Goal: Information Seeking & Learning: Learn about a topic

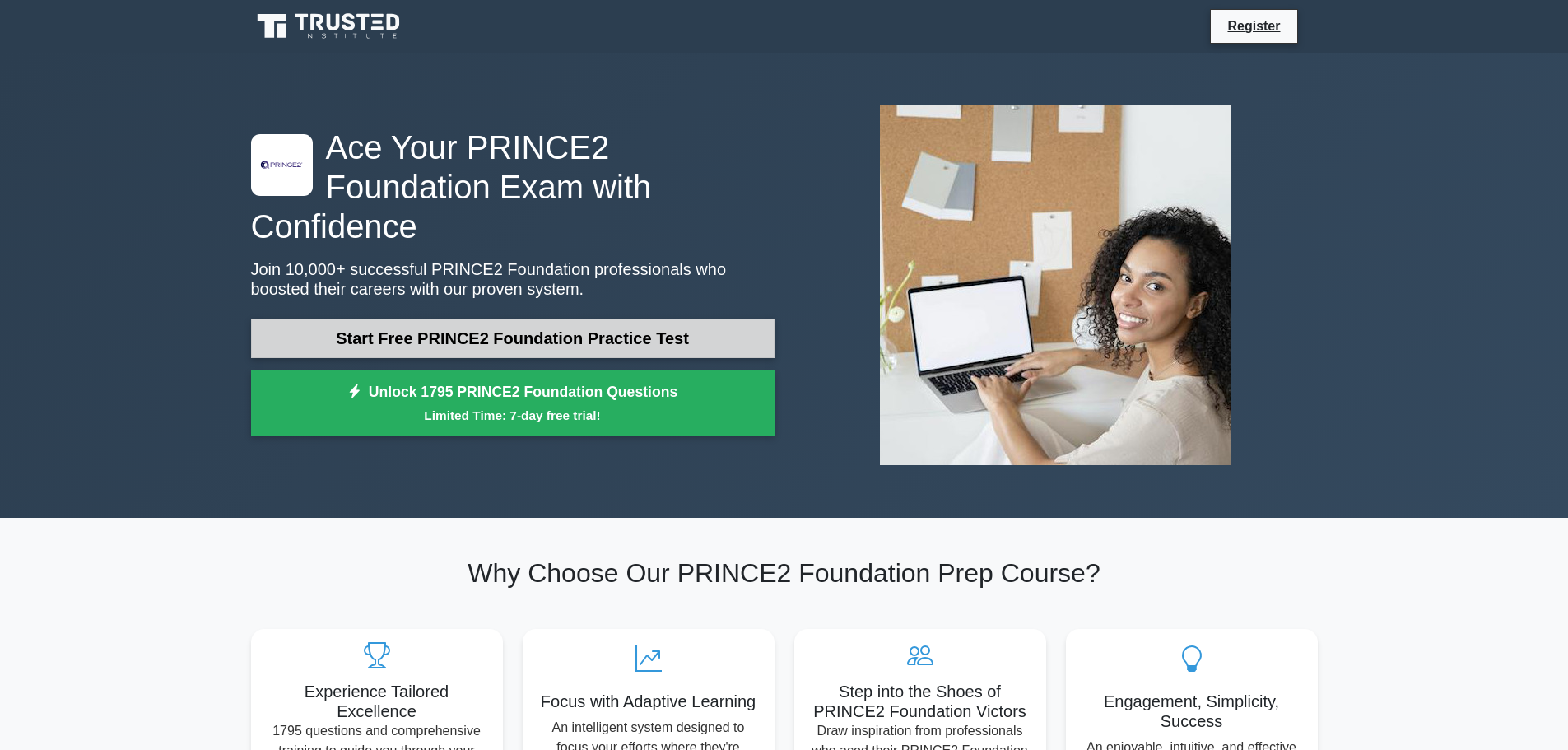
click at [468, 319] on link "Start Free PRINCE2 Foundation Practice Test" at bounding box center [512, 338] width 523 height 40
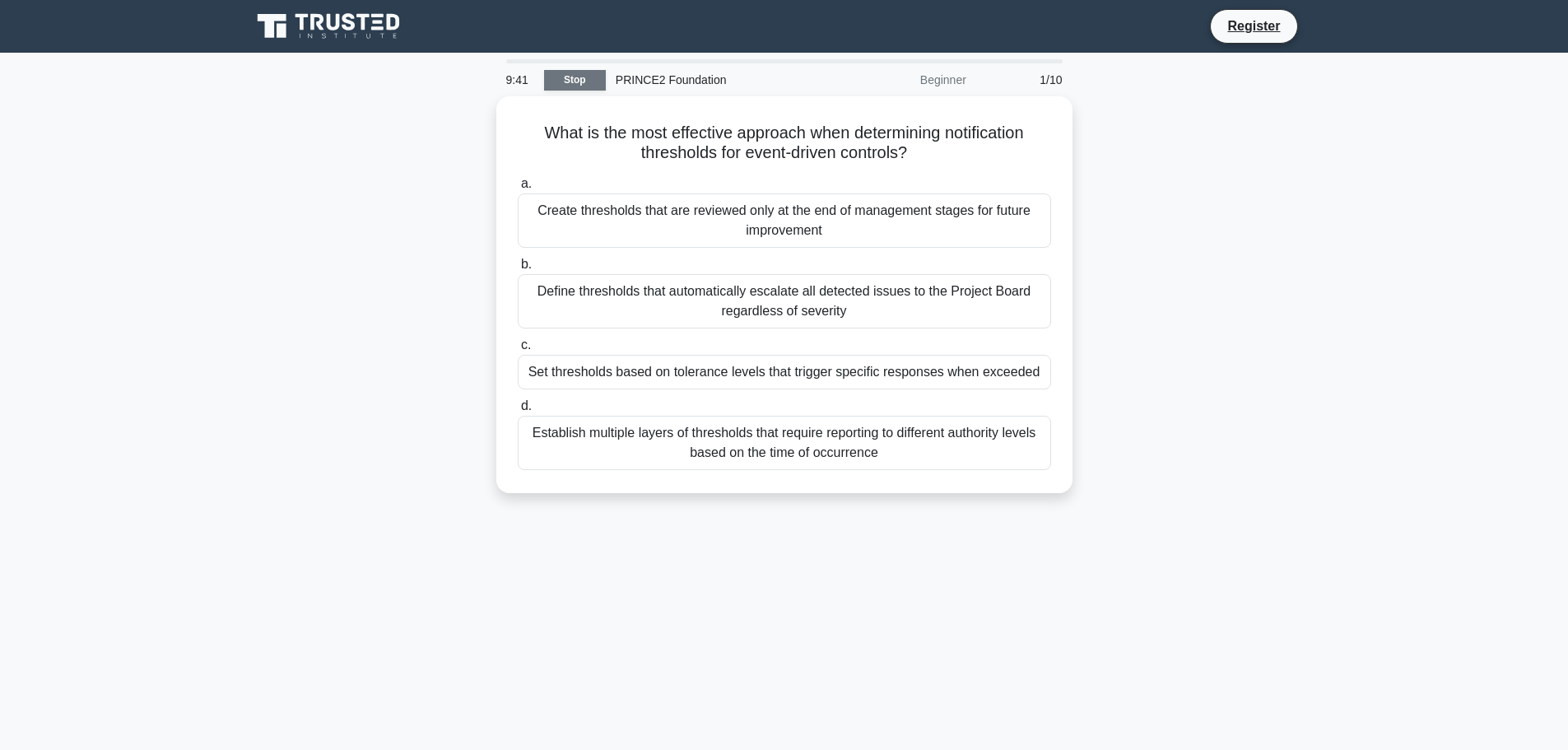
click at [583, 77] on link "Stop" at bounding box center [575, 80] width 61 height 21
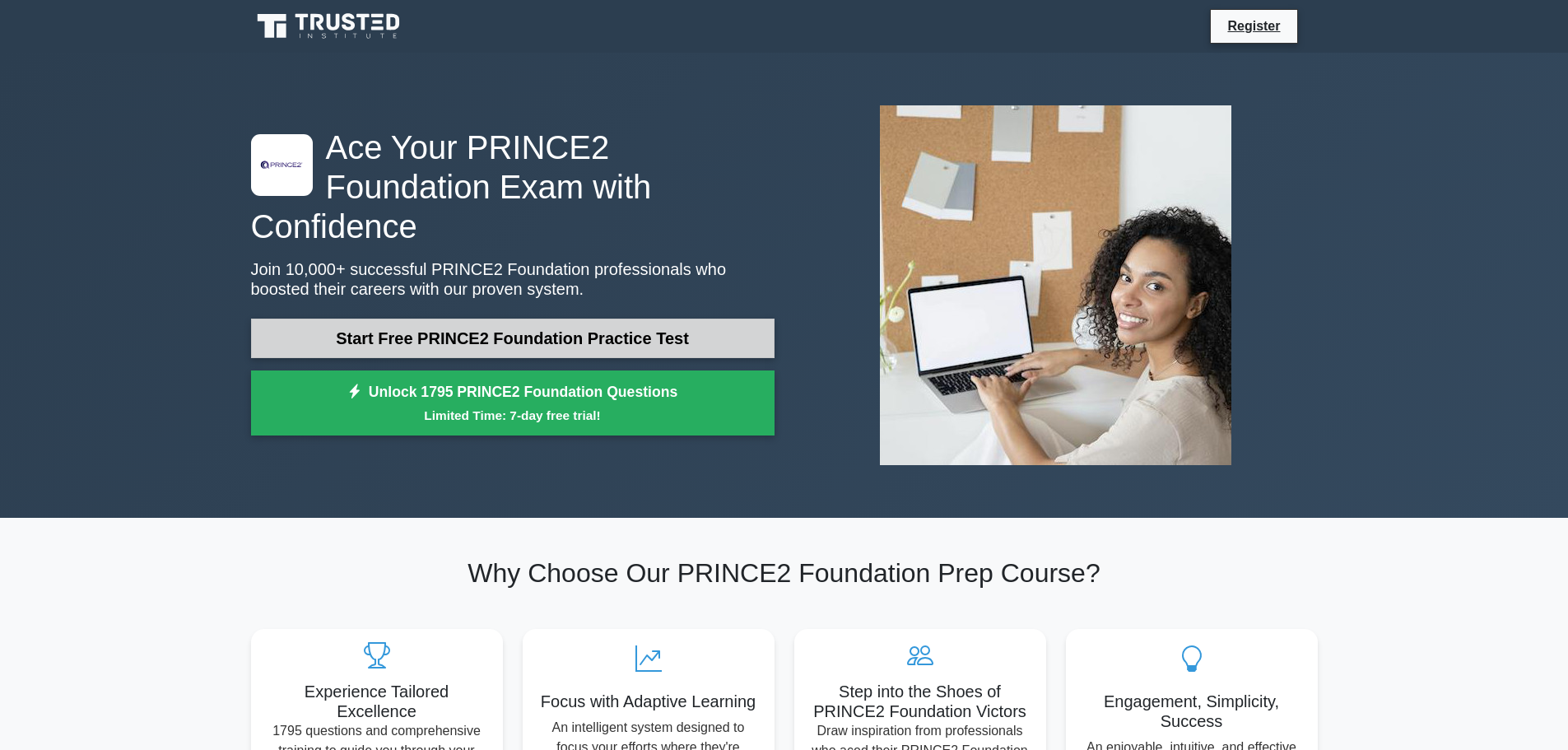
click at [543, 319] on link "Start Free PRINCE2 Foundation Practice Test" at bounding box center [512, 338] width 523 height 40
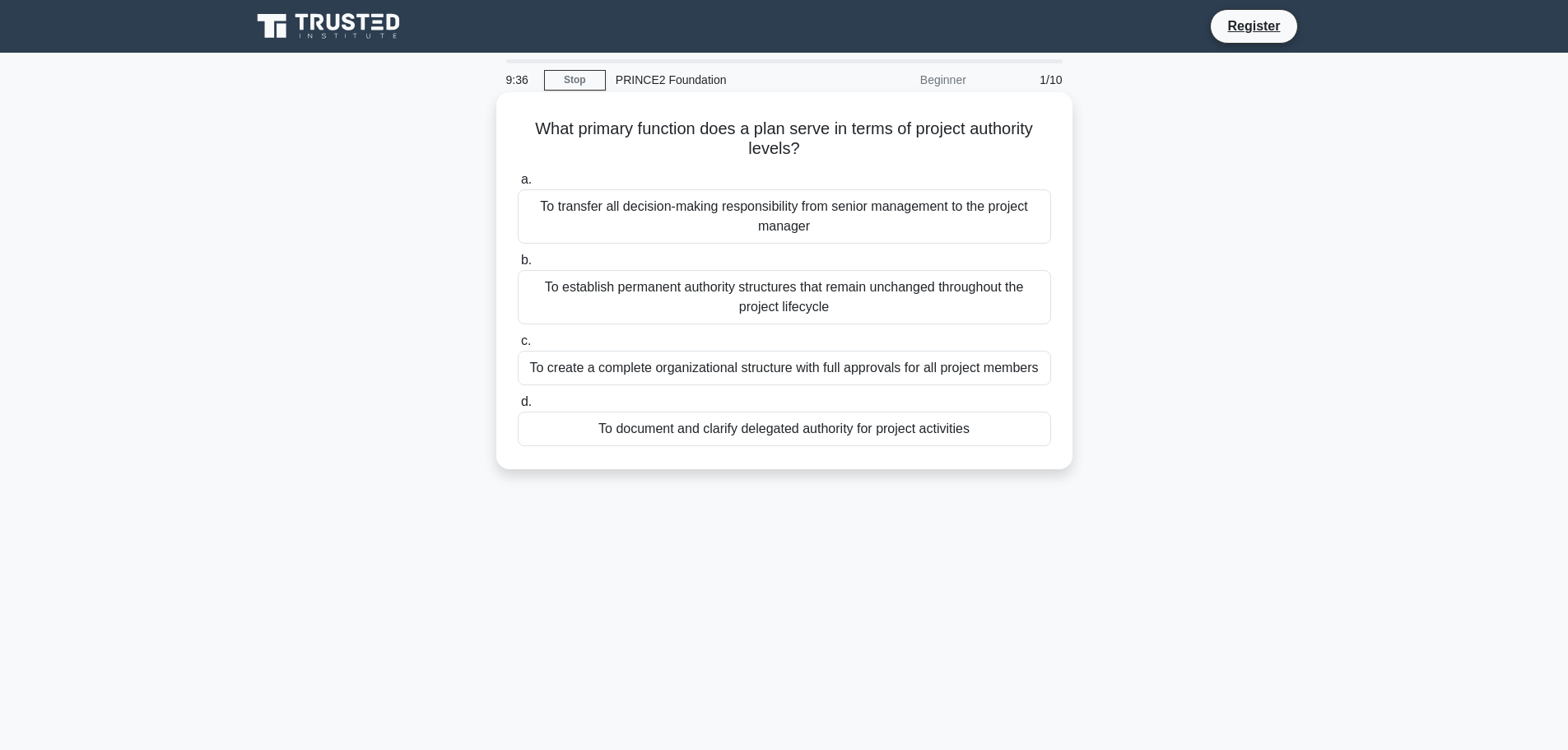
click at [837, 370] on div "To create a complete organizational structure with full approvals for all proje…" at bounding box center [784, 368] width 533 height 35
click at [517, 347] on input "c. To create a complete organizational structure with full approvals for all pr…" at bounding box center [517, 341] width 0 height 11
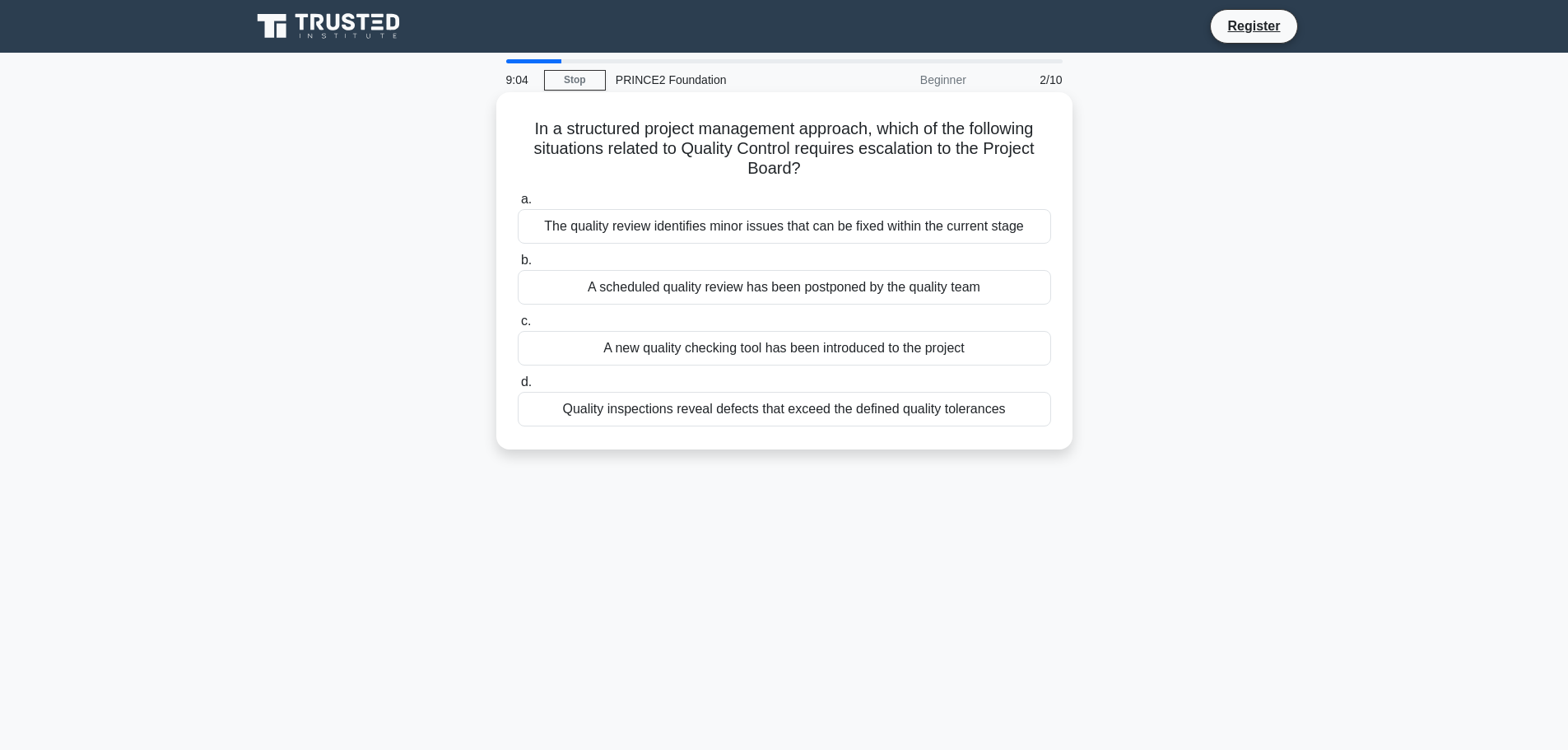
click at [769, 411] on div "Quality inspections reveal defects that exceed the defined quality tolerances" at bounding box center [784, 410] width 533 height 35
click at [517, 388] on input "d. Quality inspections reveal defects that exceed the defined quality tolerances" at bounding box center [517, 382] width 0 height 11
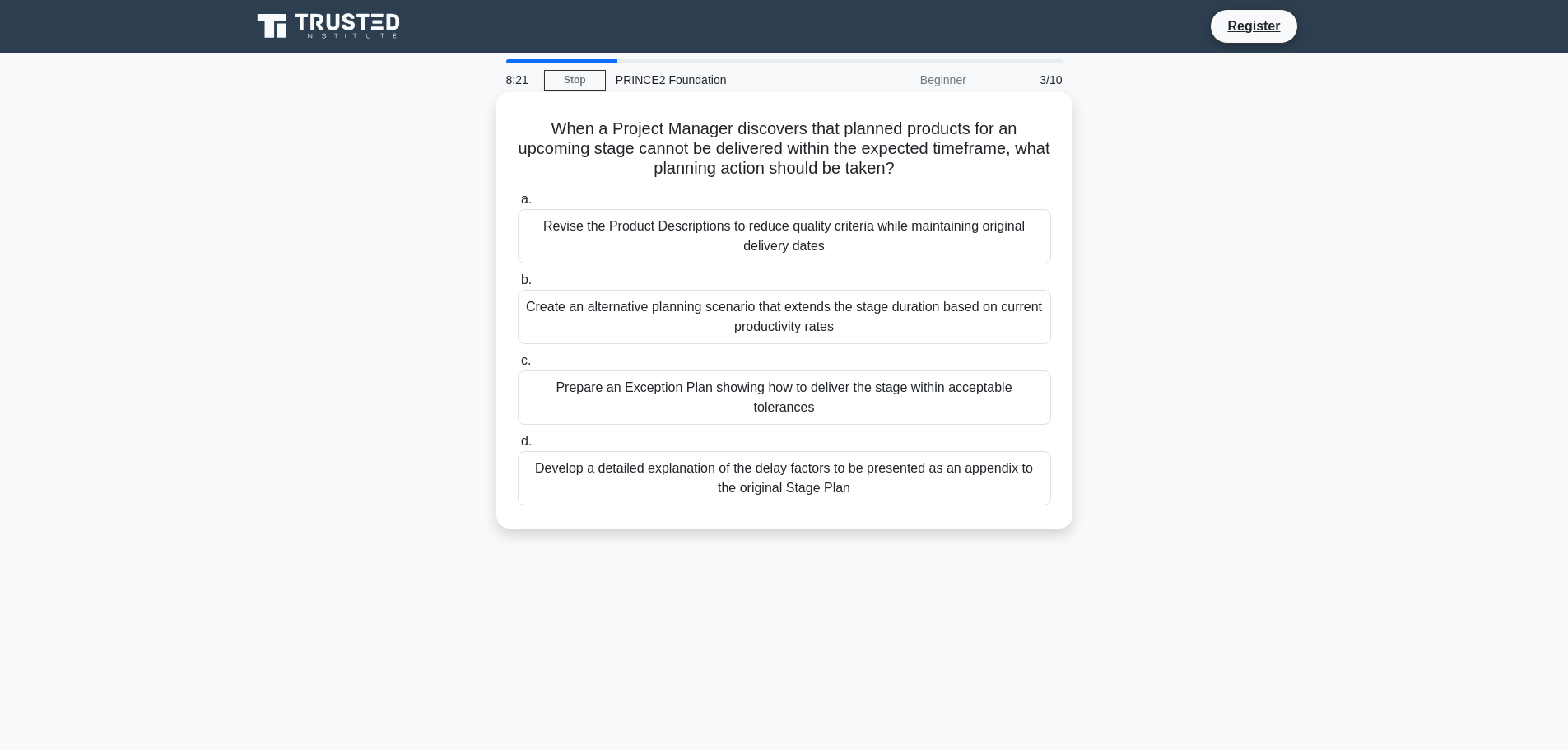
click at [775, 387] on div "Prepare an Exception Plan showing how to deliver the stage within acceptable to…" at bounding box center [784, 398] width 533 height 55
click at [517, 367] on input "c. Prepare an Exception Plan showing how to deliver the stage within acceptable…" at bounding box center [517, 361] width 0 height 11
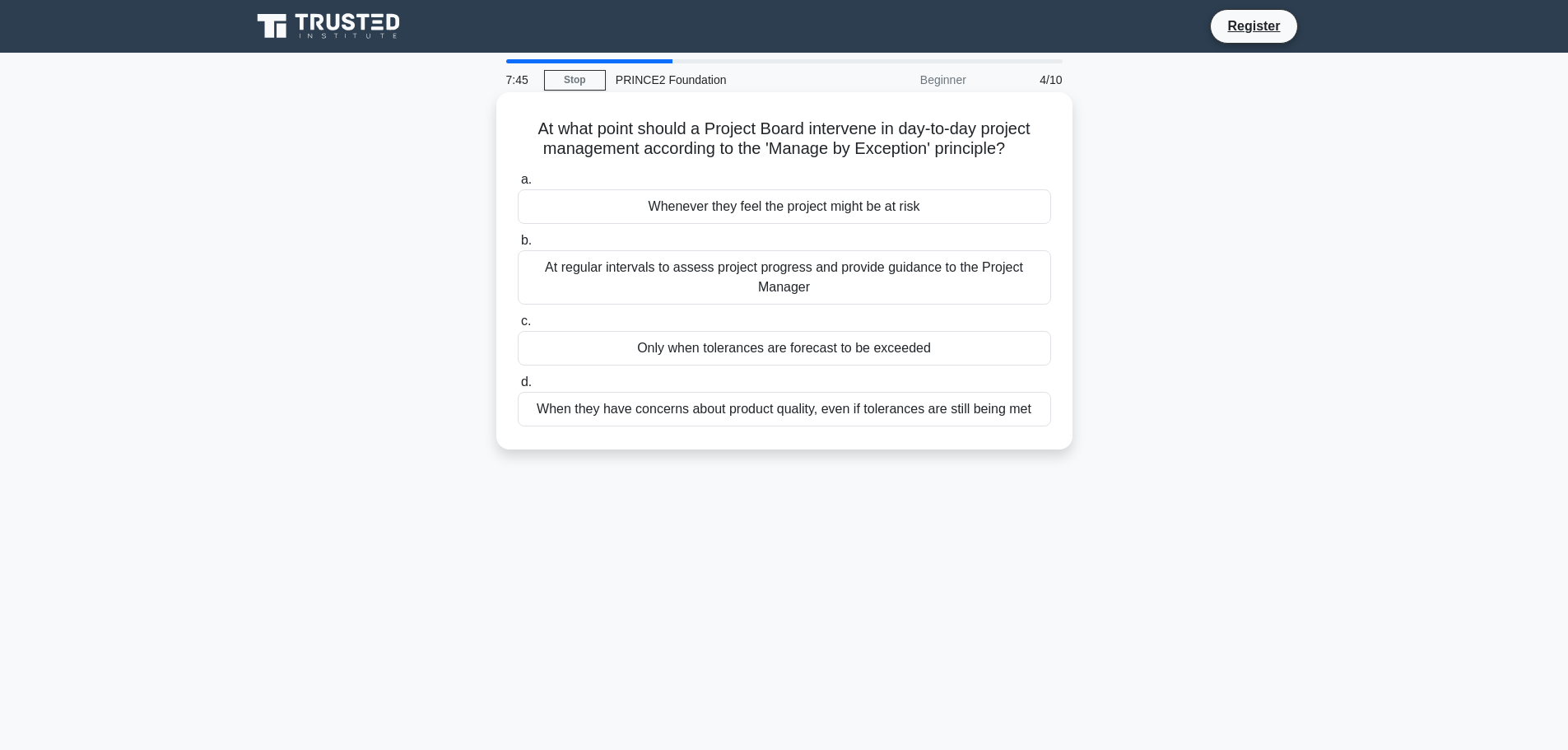
click at [728, 355] on div "Only when tolerances are forecast to be exceeded" at bounding box center [784, 348] width 533 height 35
click at [517, 327] on input "c. Only when tolerances are forecast to be exceeded" at bounding box center [517, 321] width 0 height 11
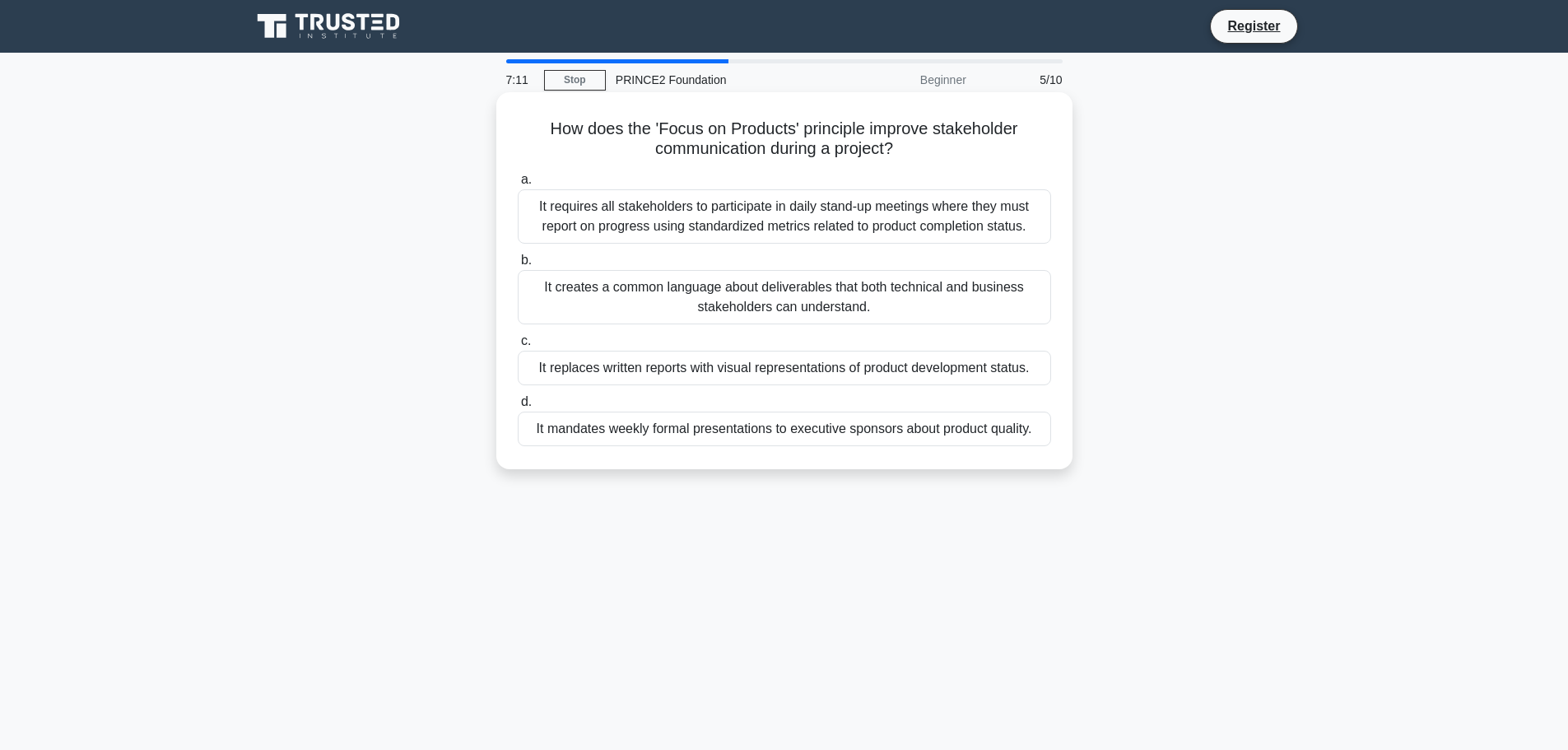
click at [761, 291] on div "It creates a common language about deliverables that both technical and busines…" at bounding box center [784, 298] width 533 height 55
click at [517, 266] on input "b. It creates a common language about deliverables that both technical and busi…" at bounding box center [517, 261] width 0 height 11
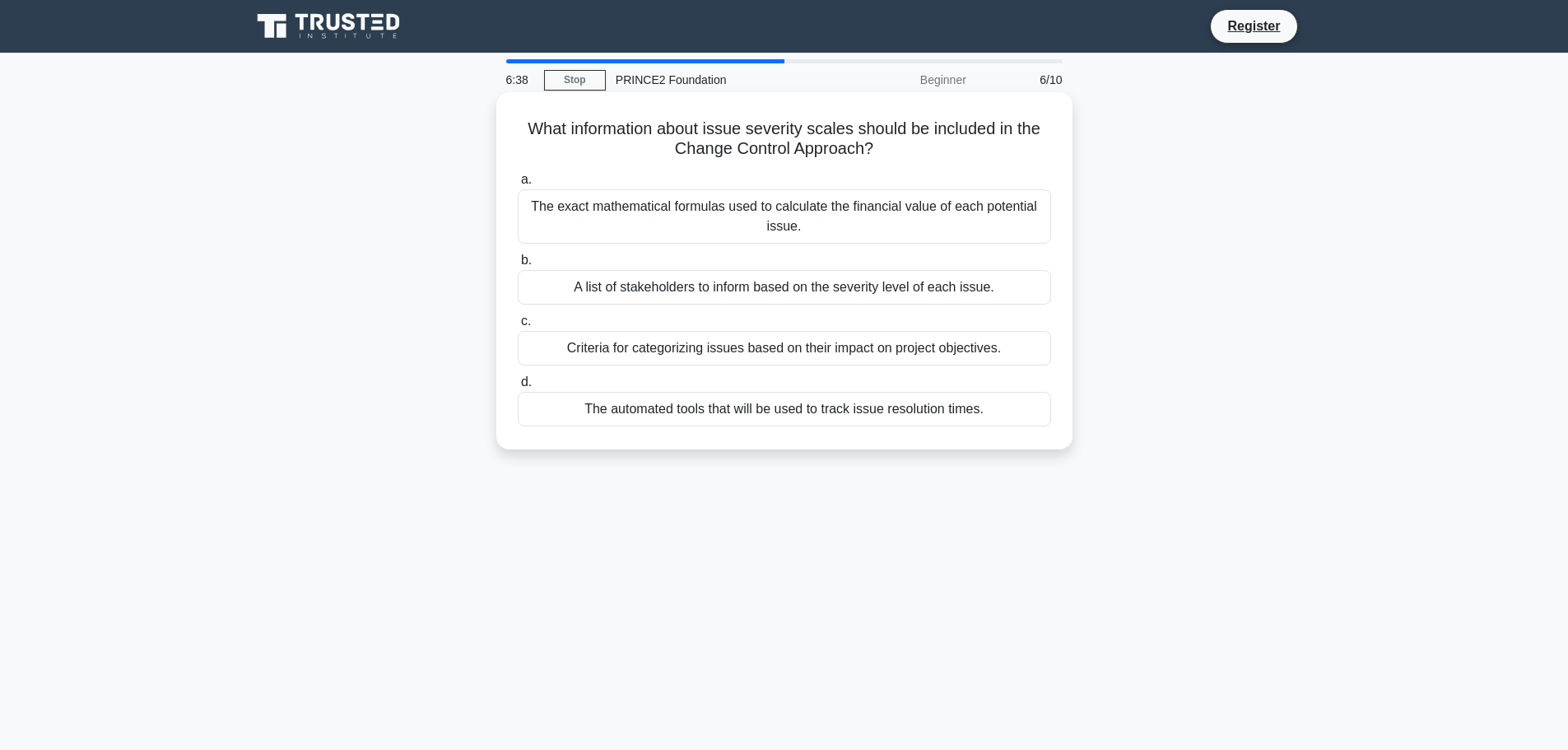
click at [731, 351] on div "Criteria for categorizing issues based on their impact on project objectives." at bounding box center [784, 348] width 533 height 35
click at [517, 327] on input "c. Criteria for categorizing issues based on their impact on project objectives." at bounding box center [517, 321] width 0 height 11
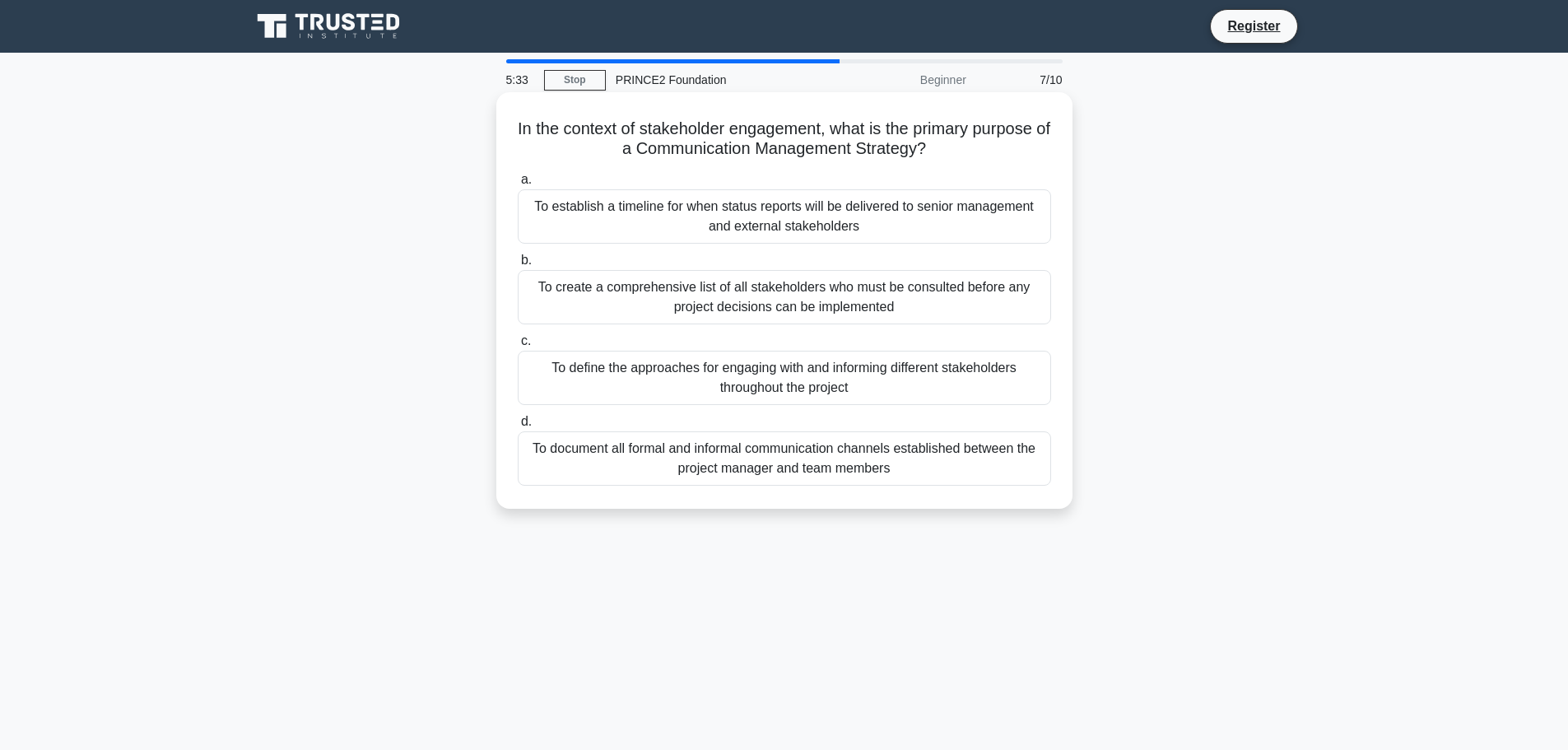
click at [796, 373] on div "To define the approaches for engaging with and informing different stakeholders…" at bounding box center [784, 378] width 533 height 55
click at [517, 347] on input "c. To define the approaches for engaging with and informing different stakehold…" at bounding box center [517, 341] width 0 height 11
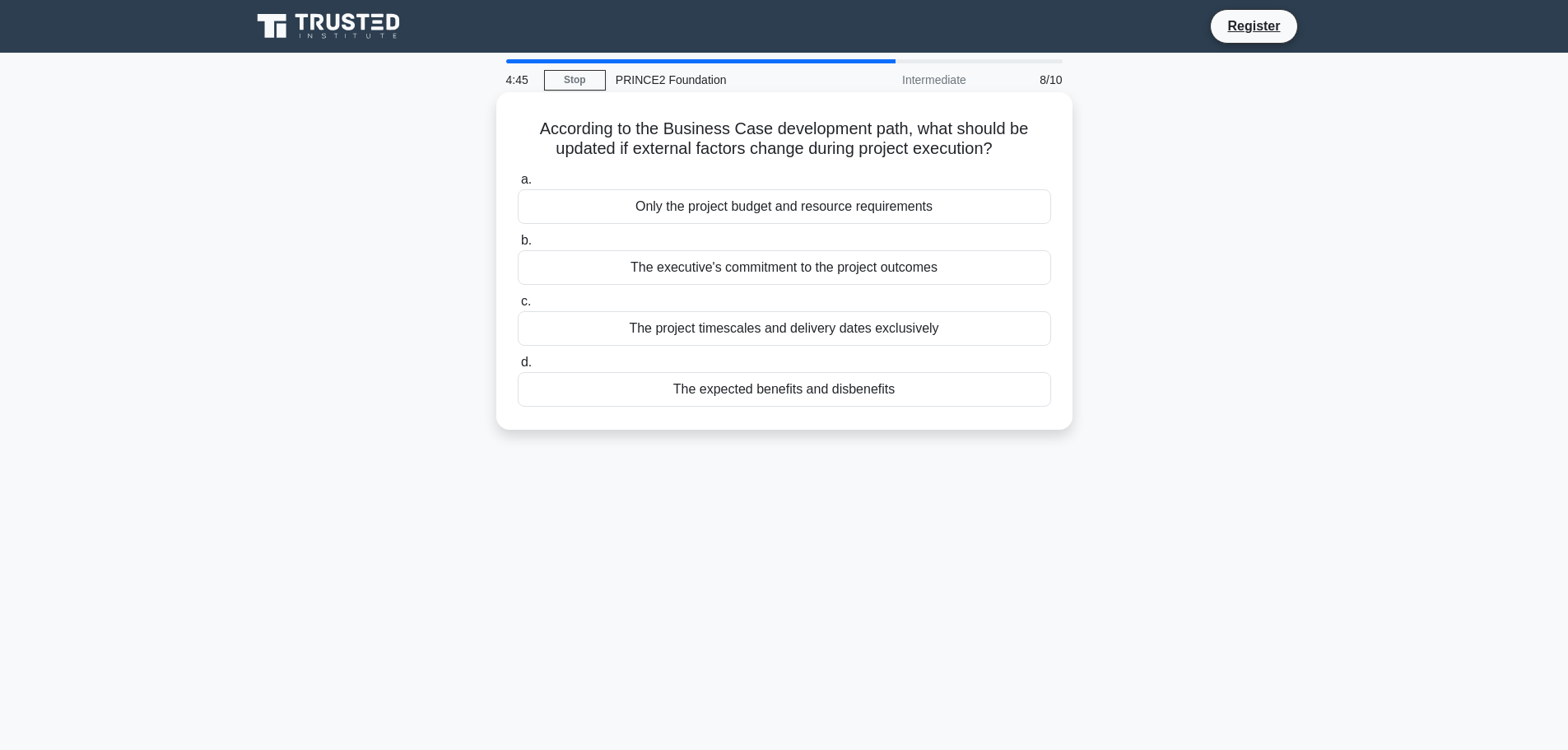
click at [777, 274] on div "The executive's commitment to the project outcomes" at bounding box center [784, 268] width 533 height 35
click at [517, 246] on input "b. The executive's commitment to the project outcomes" at bounding box center [517, 241] width 0 height 11
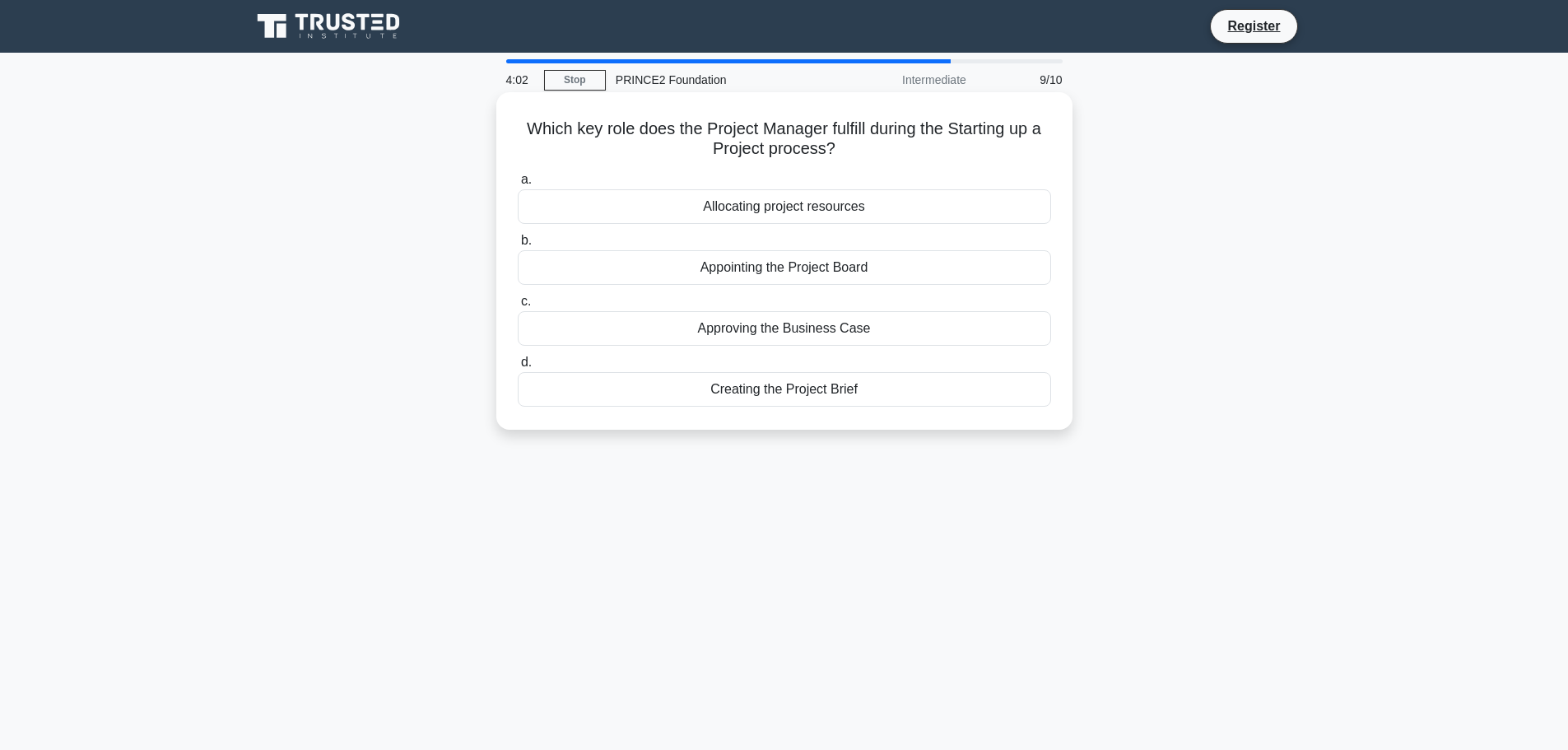
click at [763, 202] on div "Allocating project resources" at bounding box center [784, 207] width 533 height 35
click at [517, 185] on input "a. Allocating project resources" at bounding box center [517, 179] width 0 height 11
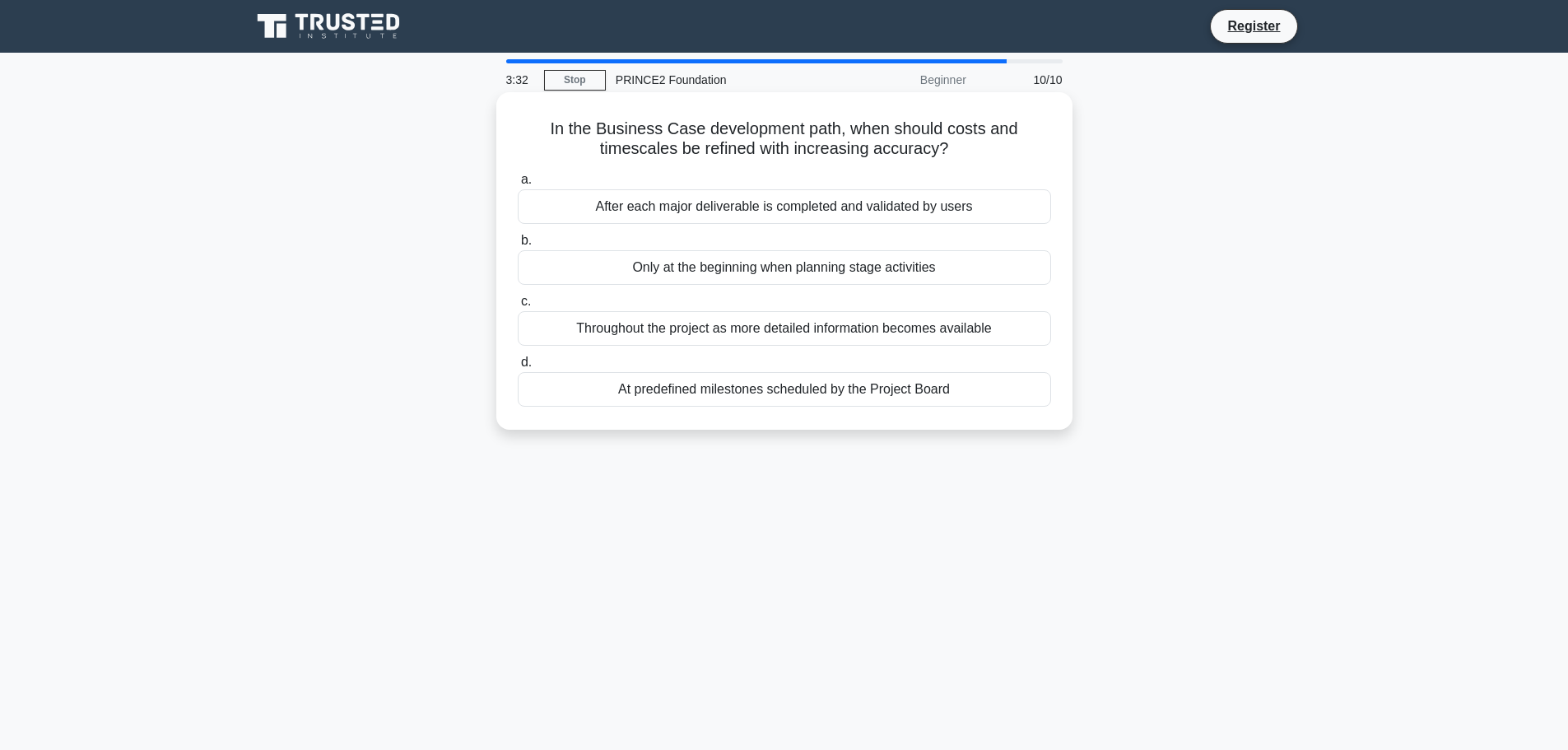
click at [726, 324] on div "Throughout the project as more detailed information becomes available" at bounding box center [784, 329] width 533 height 35
click at [517, 307] on input "c. Throughout the project as more detailed information becomes available" at bounding box center [517, 301] width 0 height 11
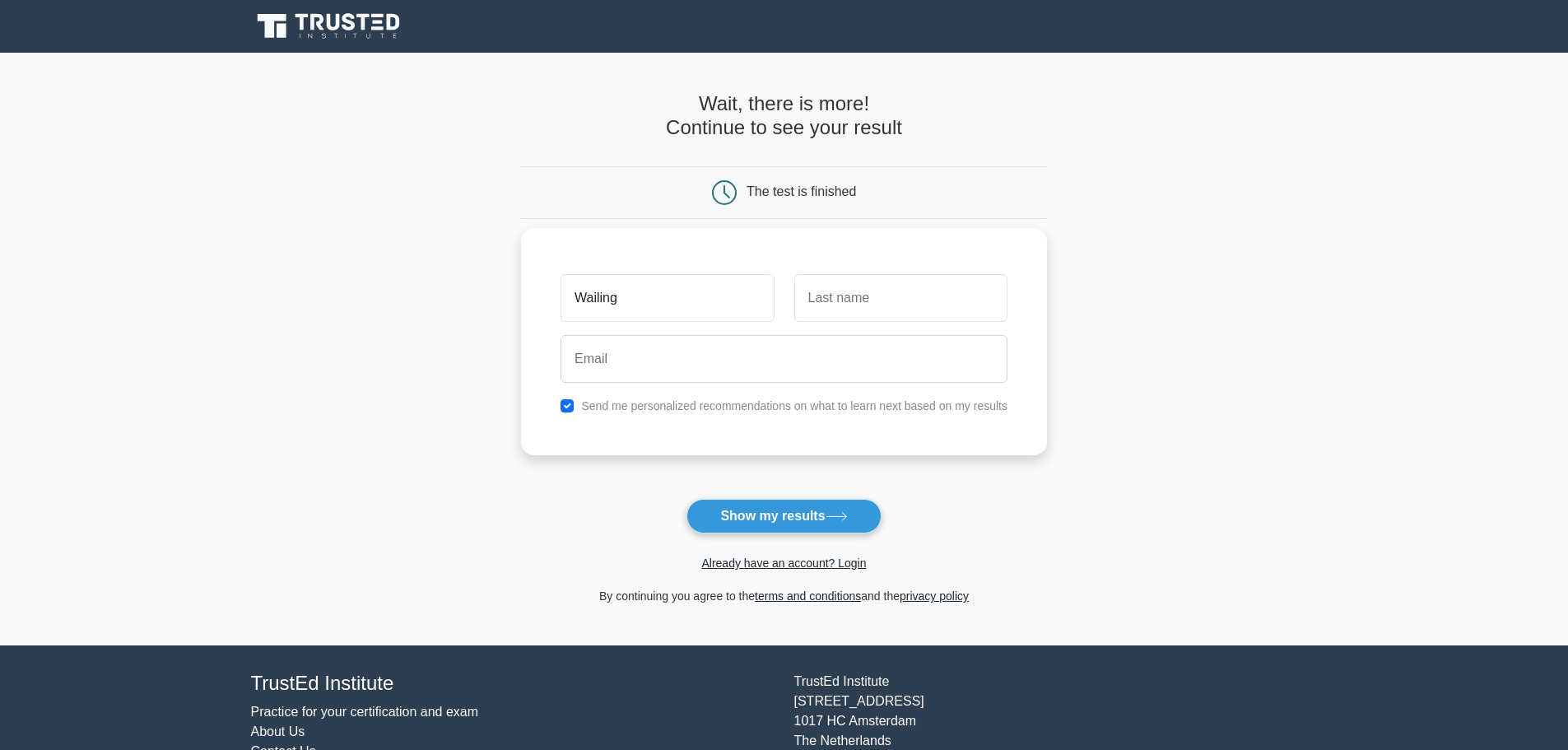
type input "Wailing"
click at [857, 301] on input "text" at bounding box center [901, 299] width 213 height 48
type input "Valstar"
click at [630, 368] on input "email" at bounding box center [784, 359] width 447 height 48
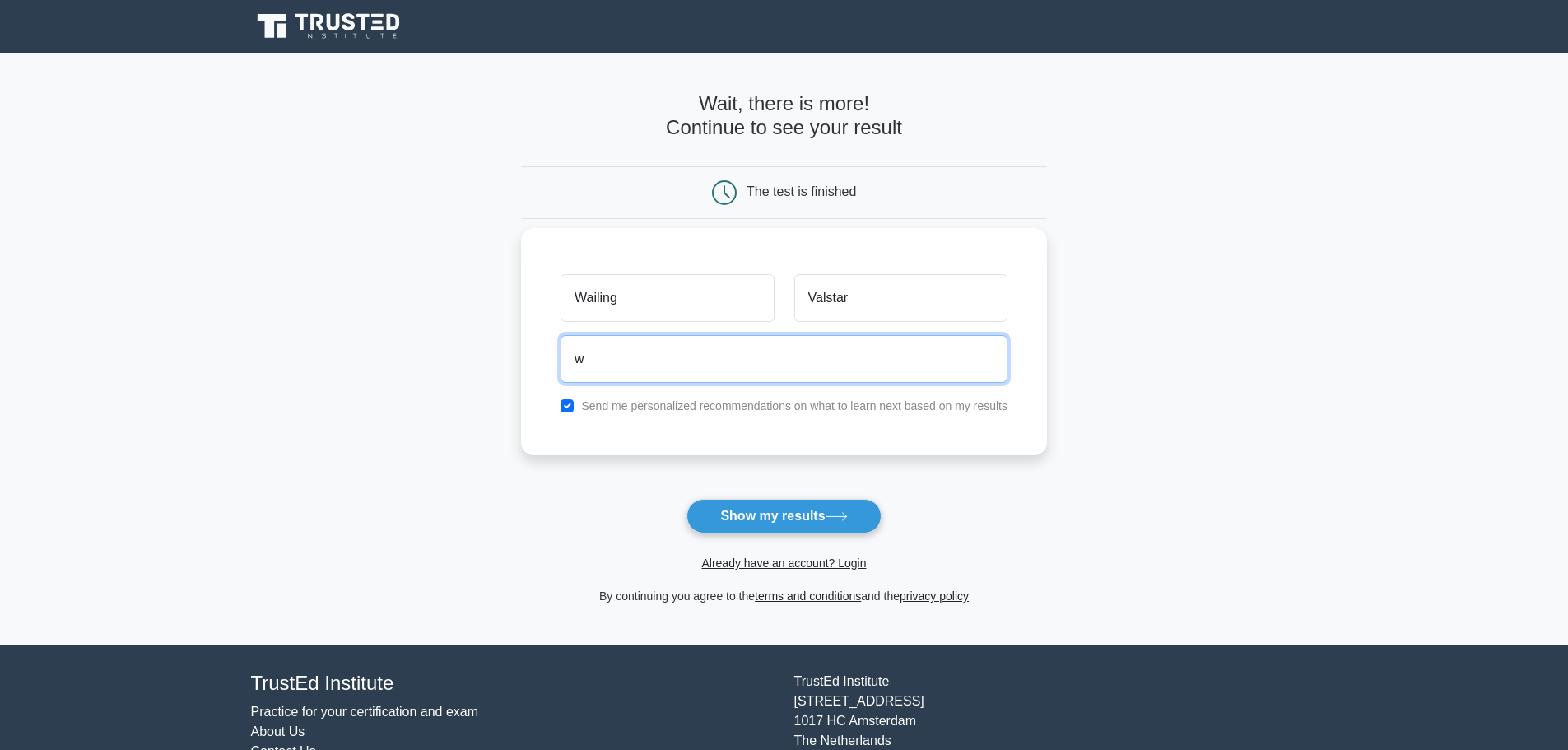
type input "wailing.valstar@yahoo.nl"
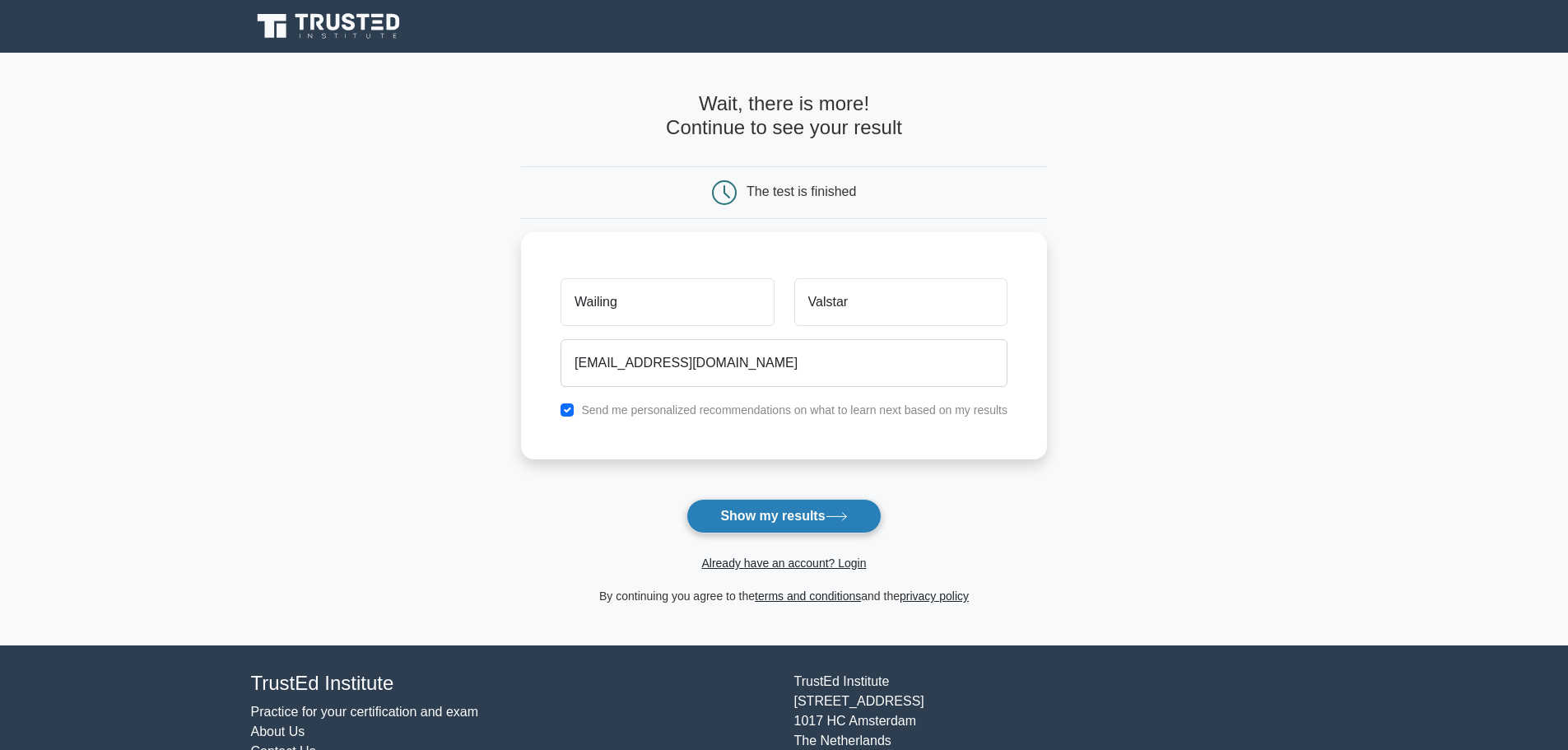
click at [760, 524] on button "Show my results" at bounding box center [784, 517] width 194 height 35
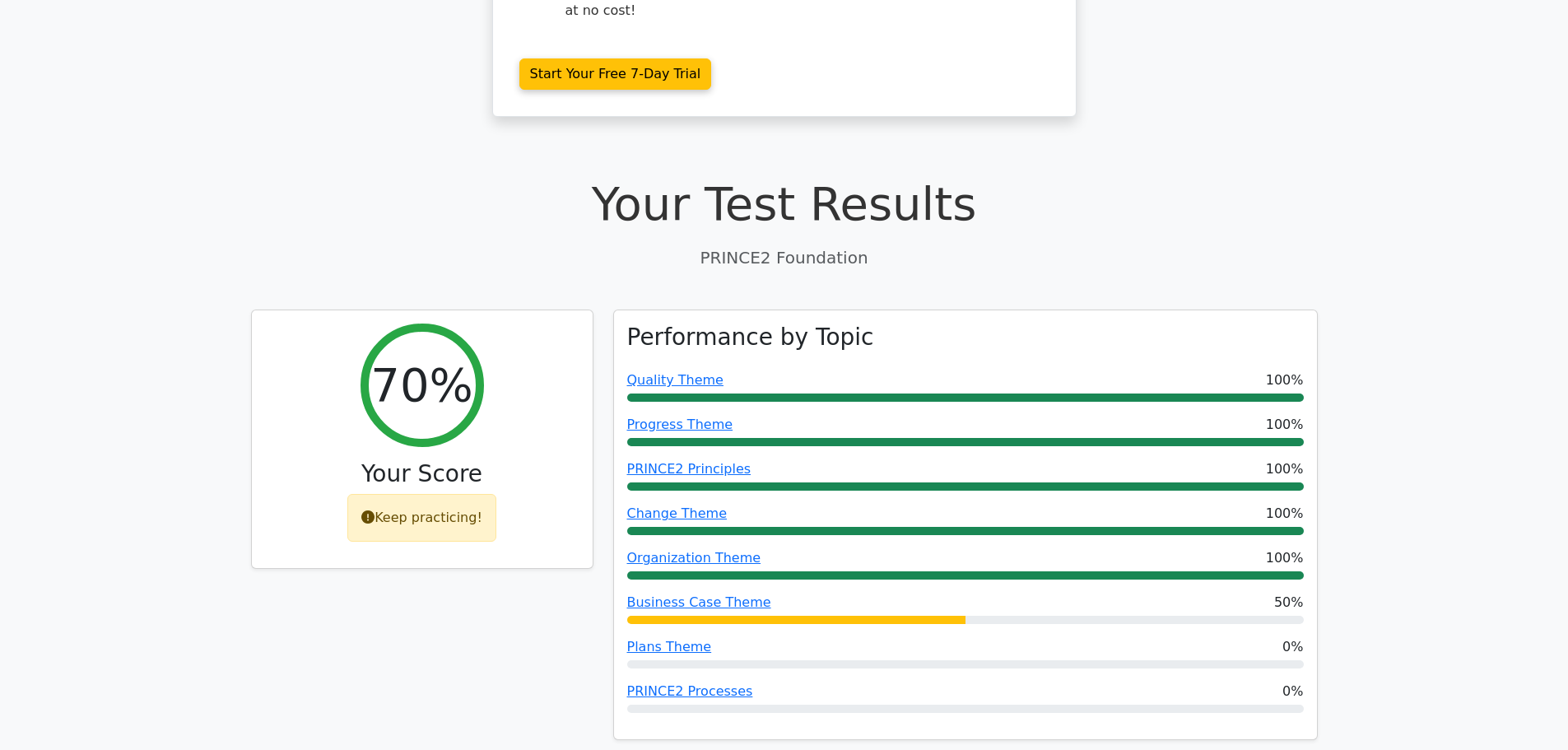
scroll to position [412, 0]
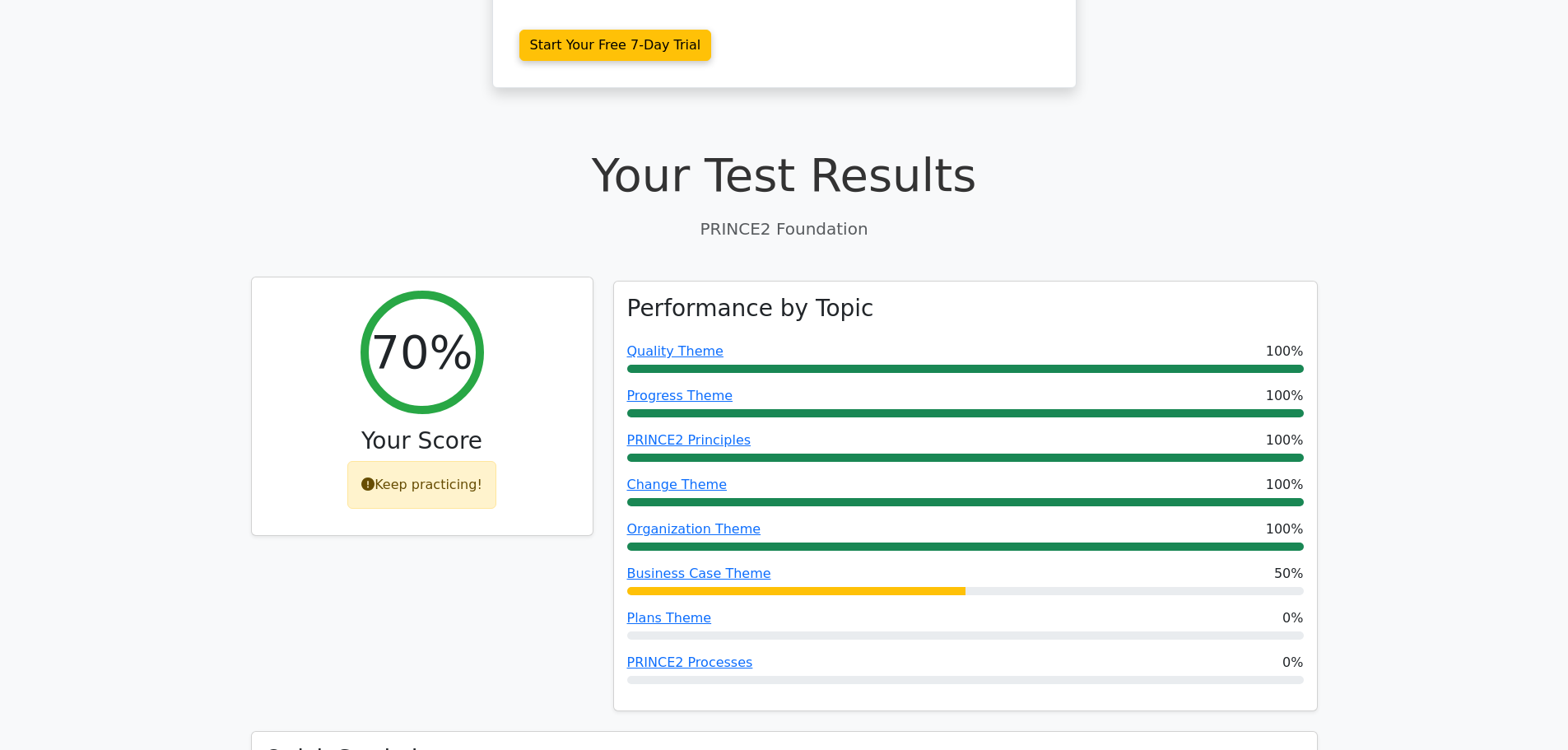
click at [367, 478] on icon at bounding box center [368, 485] width 13 height 13
click at [415, 461] on div "Keep practicing!" at bounding box center [422, 485] width 149 height 48
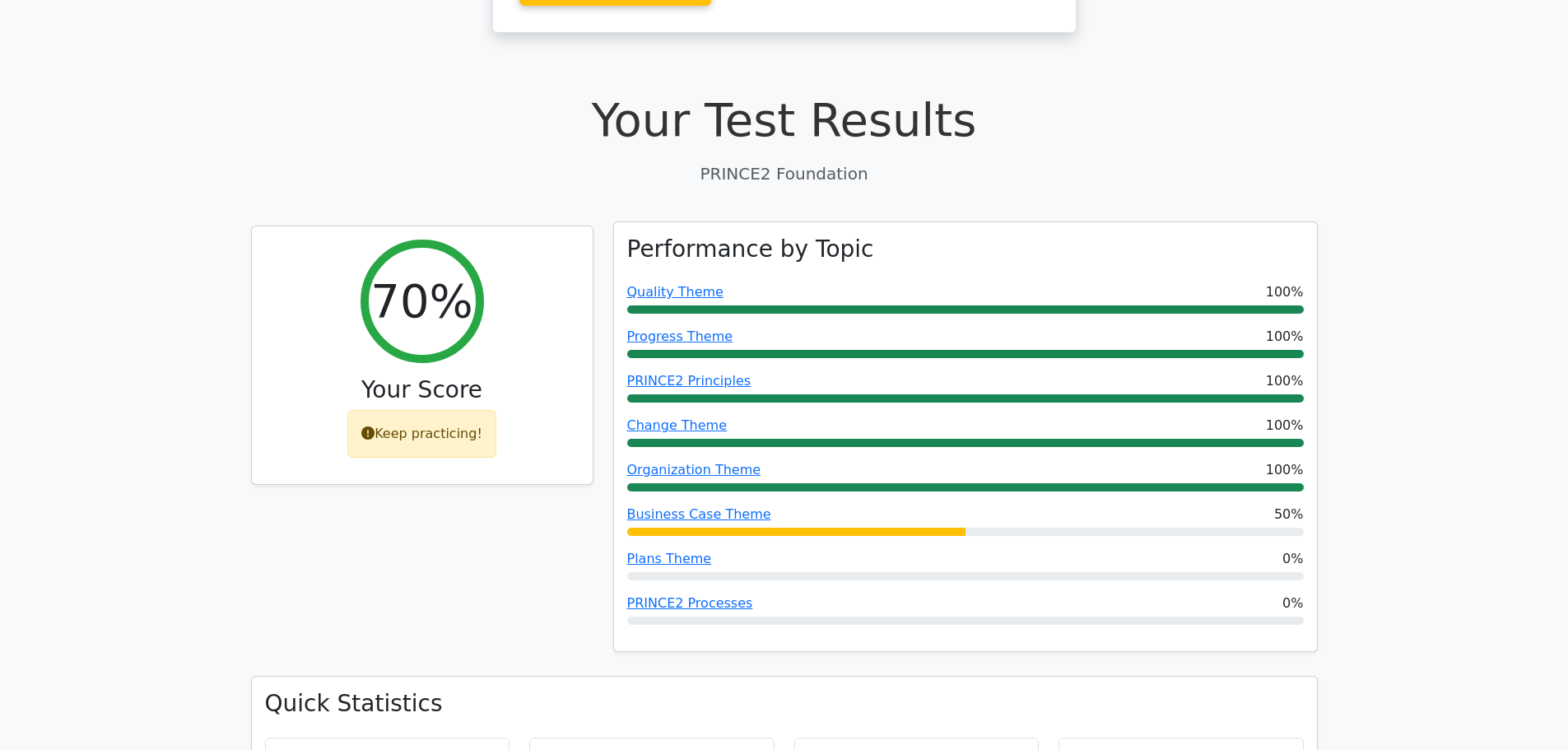
scroll to position [494, 0]
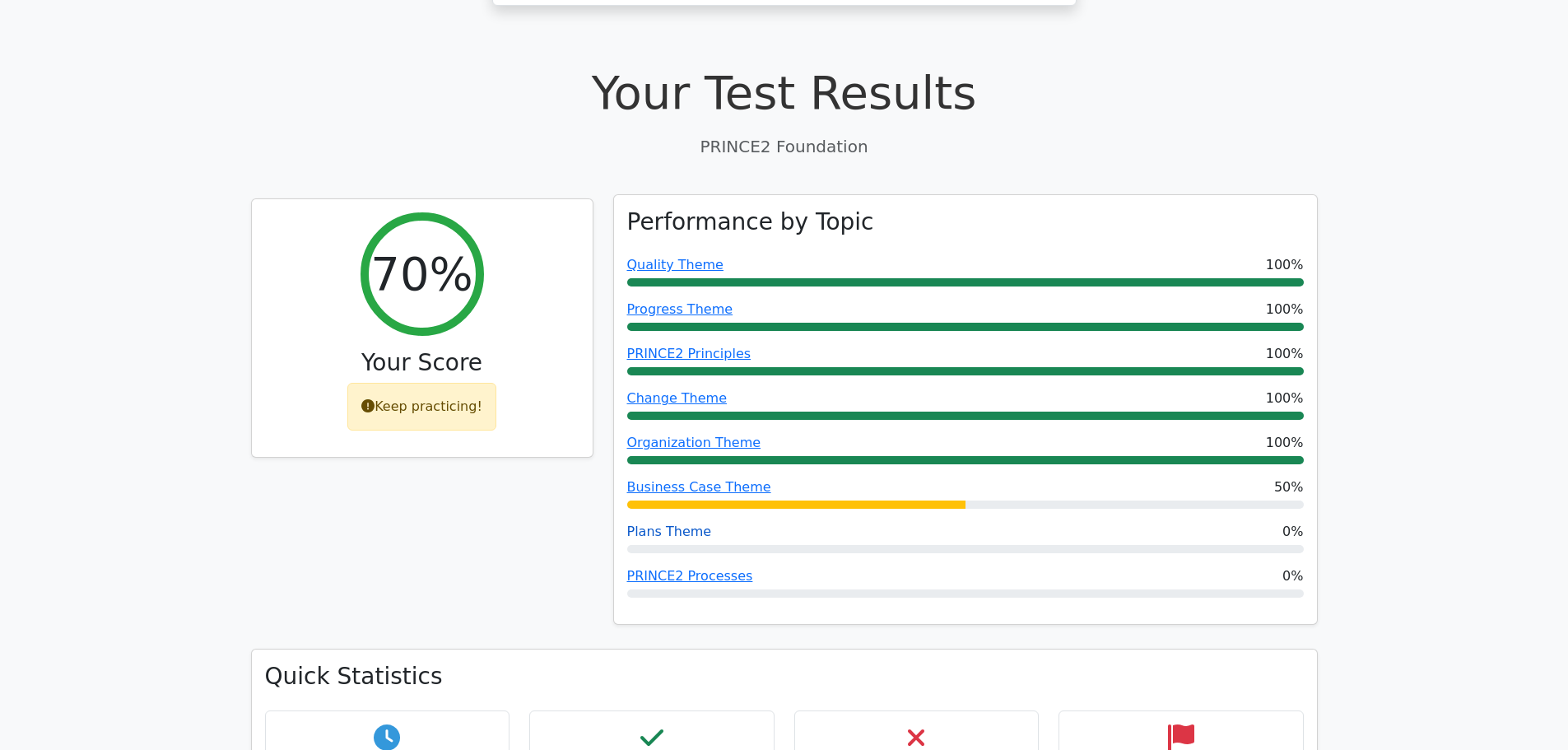
click at [660, 524] on link "Plans Theme" at bounding box center [670, 531] width 85 height 16
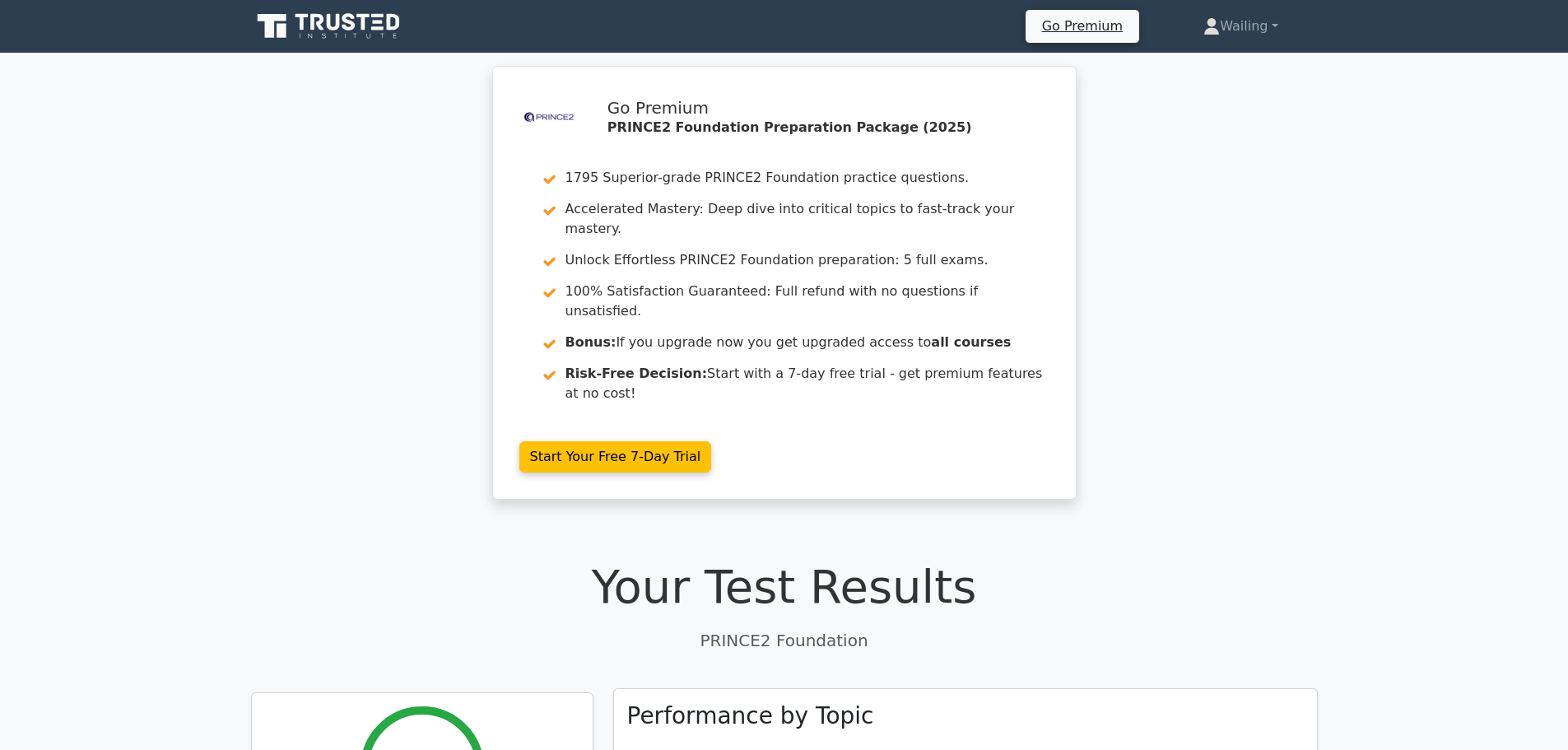
scroll to position [494, 0]
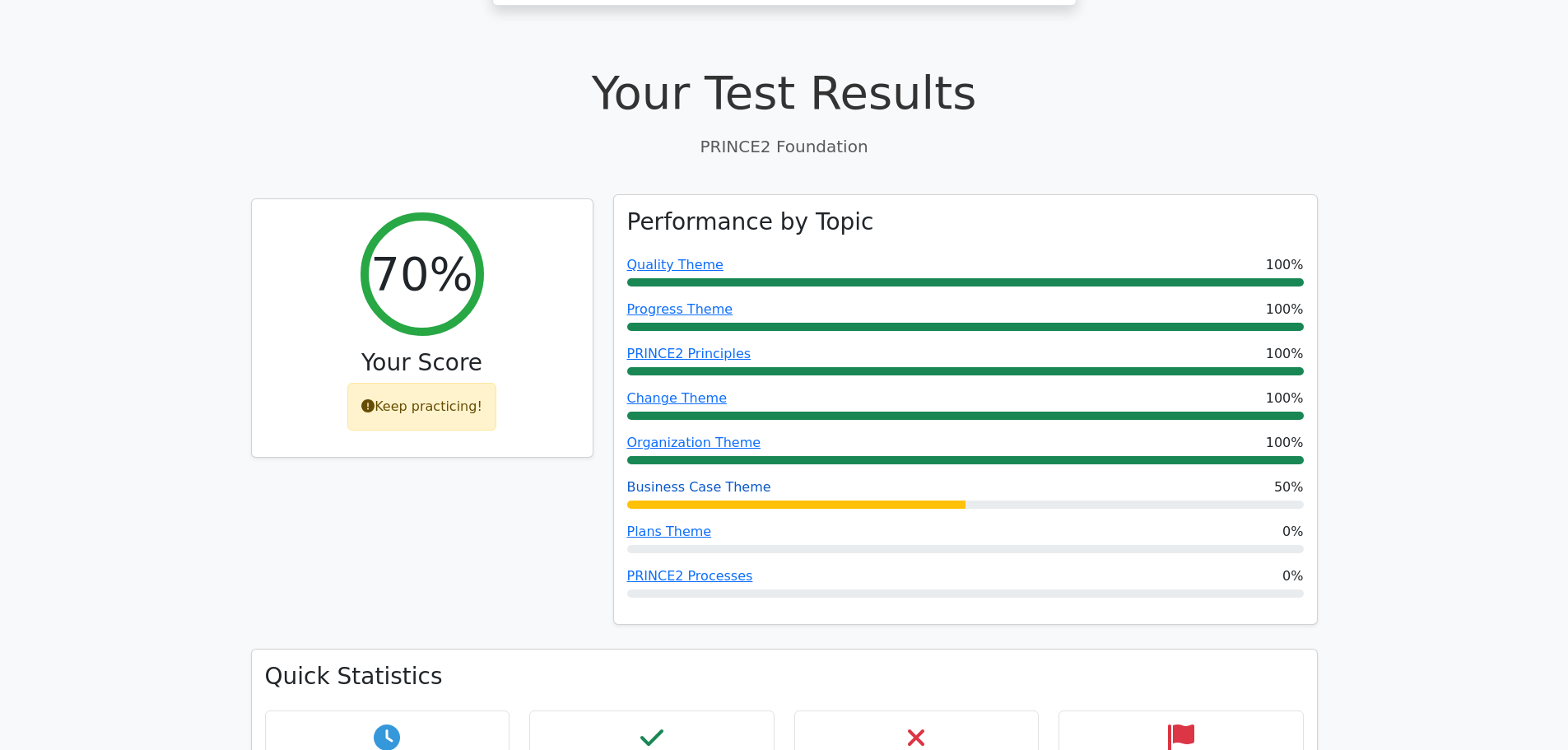
click at [710, 480] on link "Business Case Theme" at bounding box center [700, 487] width 144 height 16
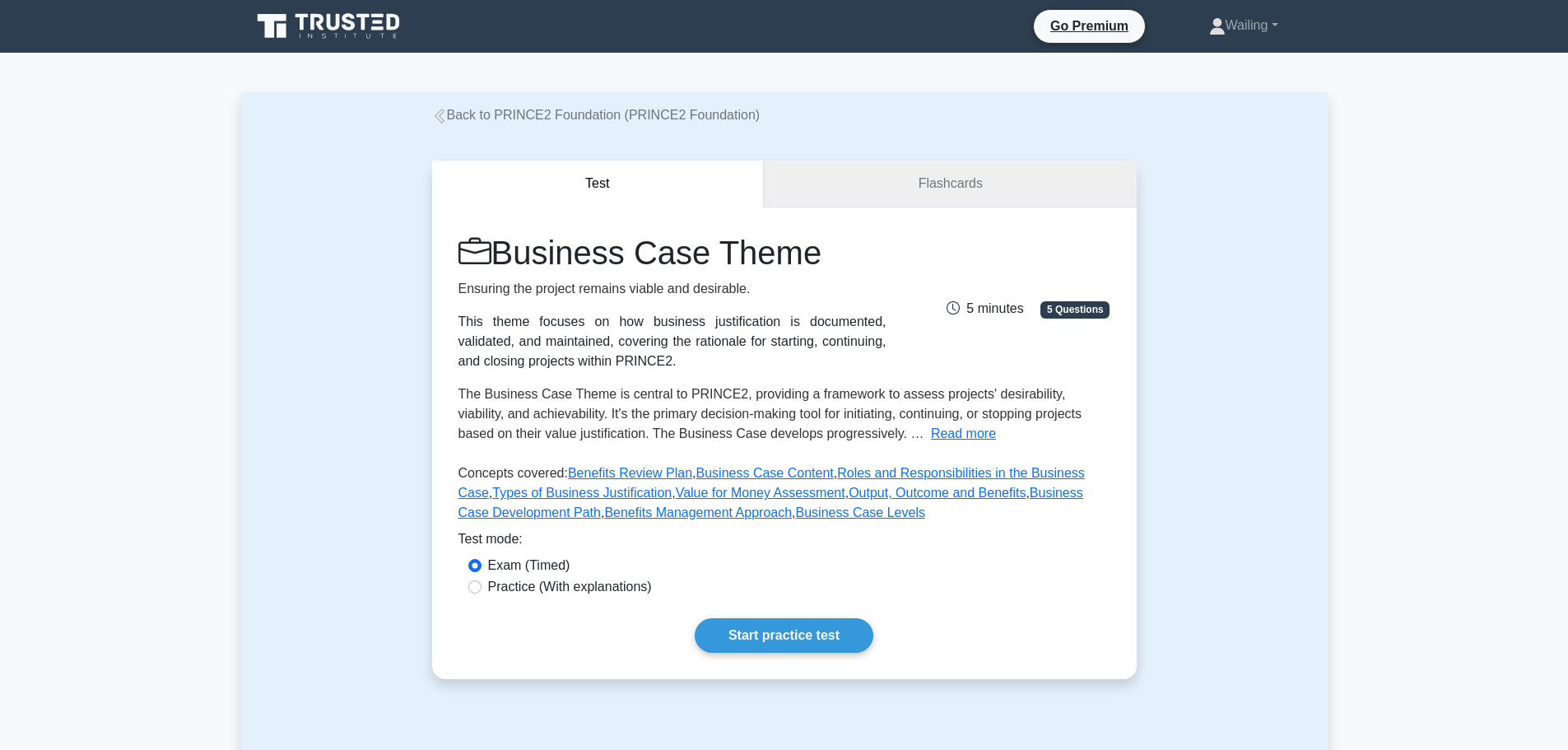
click at [933, 189] on link "Flashcards" at bounding box center [949, 184] width 372 height 47
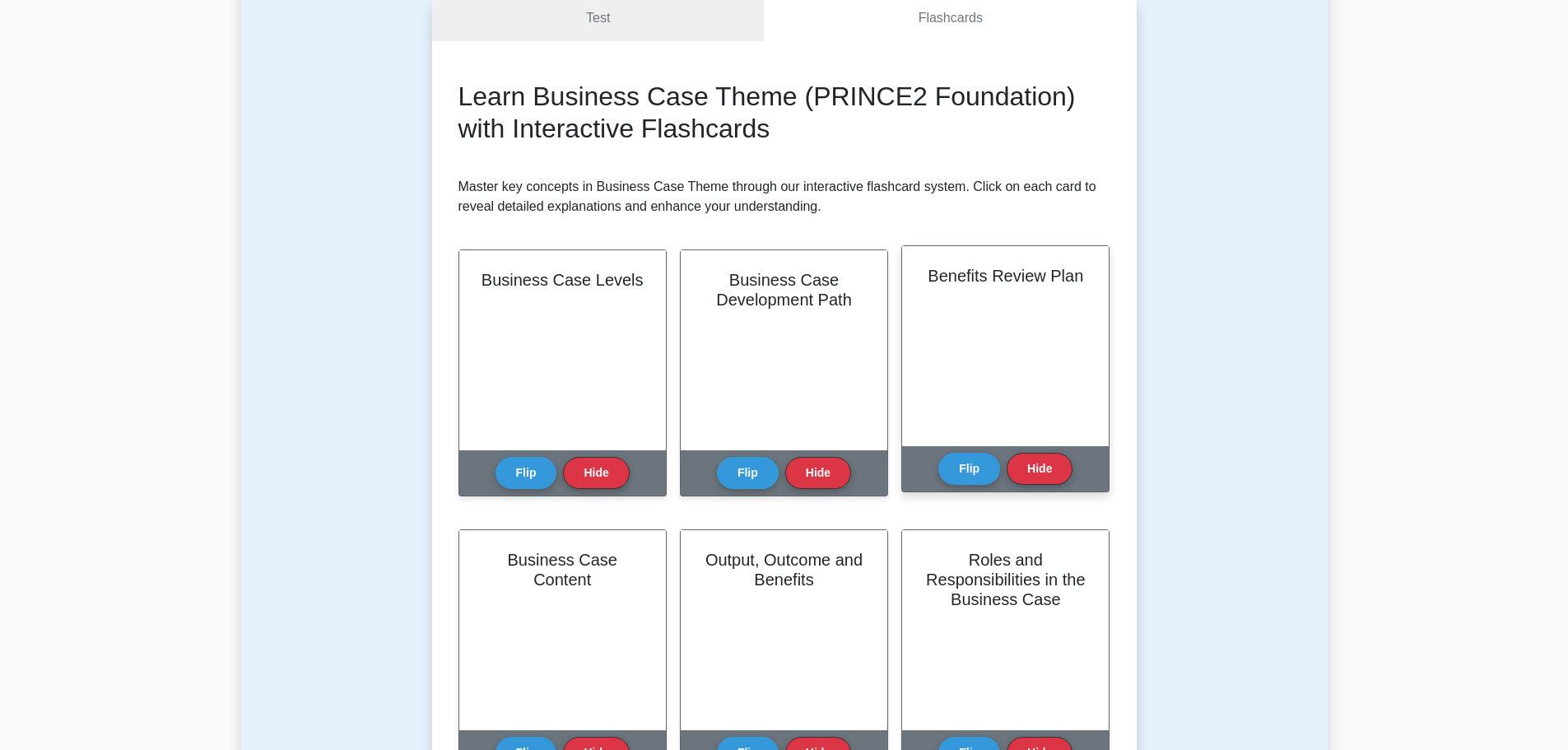
scroll to position [165, 0]
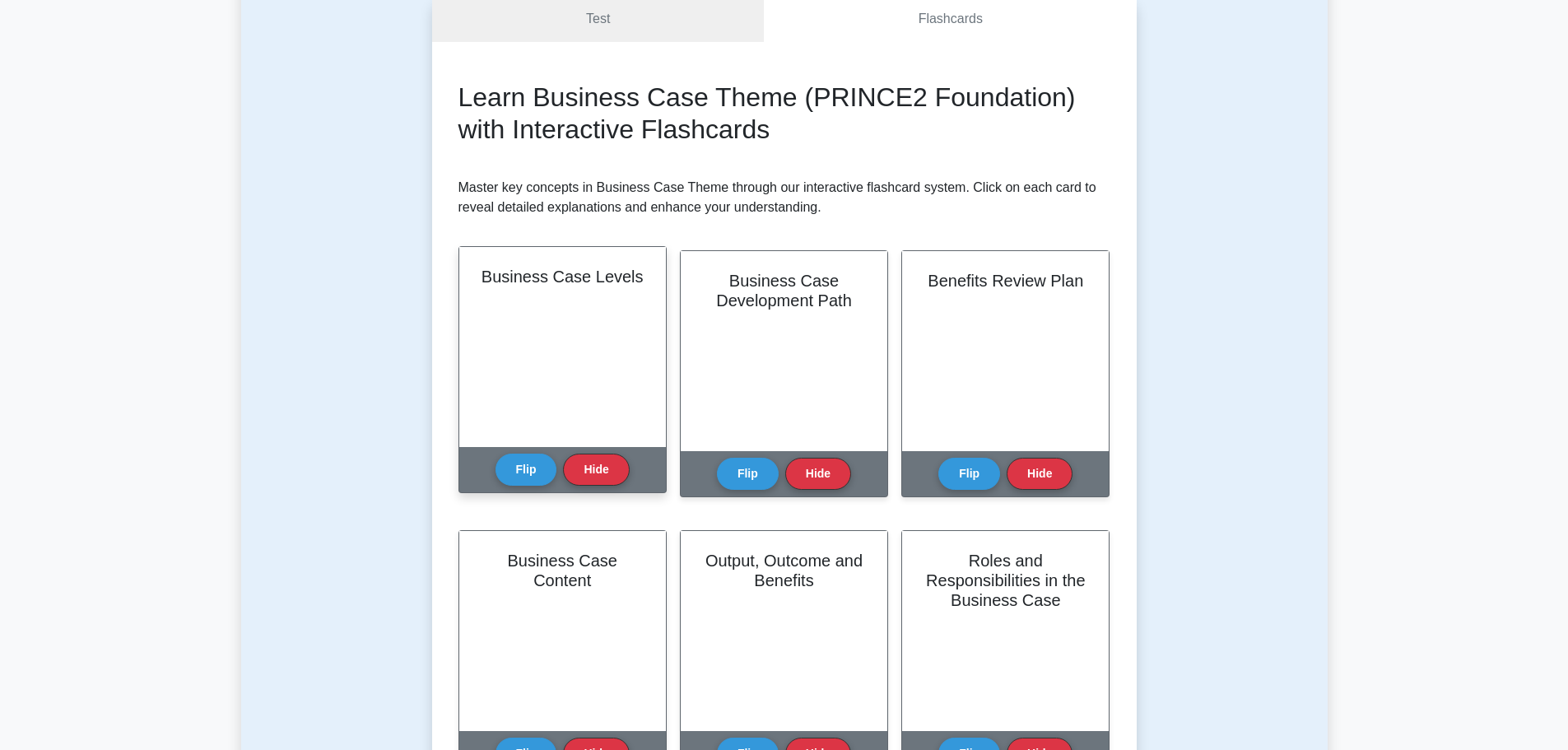
click at [586, 276] on h2 "Business Case Levels" at bounding box center [563, 277] width 167 height 20
click at [537, 472] on button "Flip" at bounding box center [527, 469] width 61 height 32
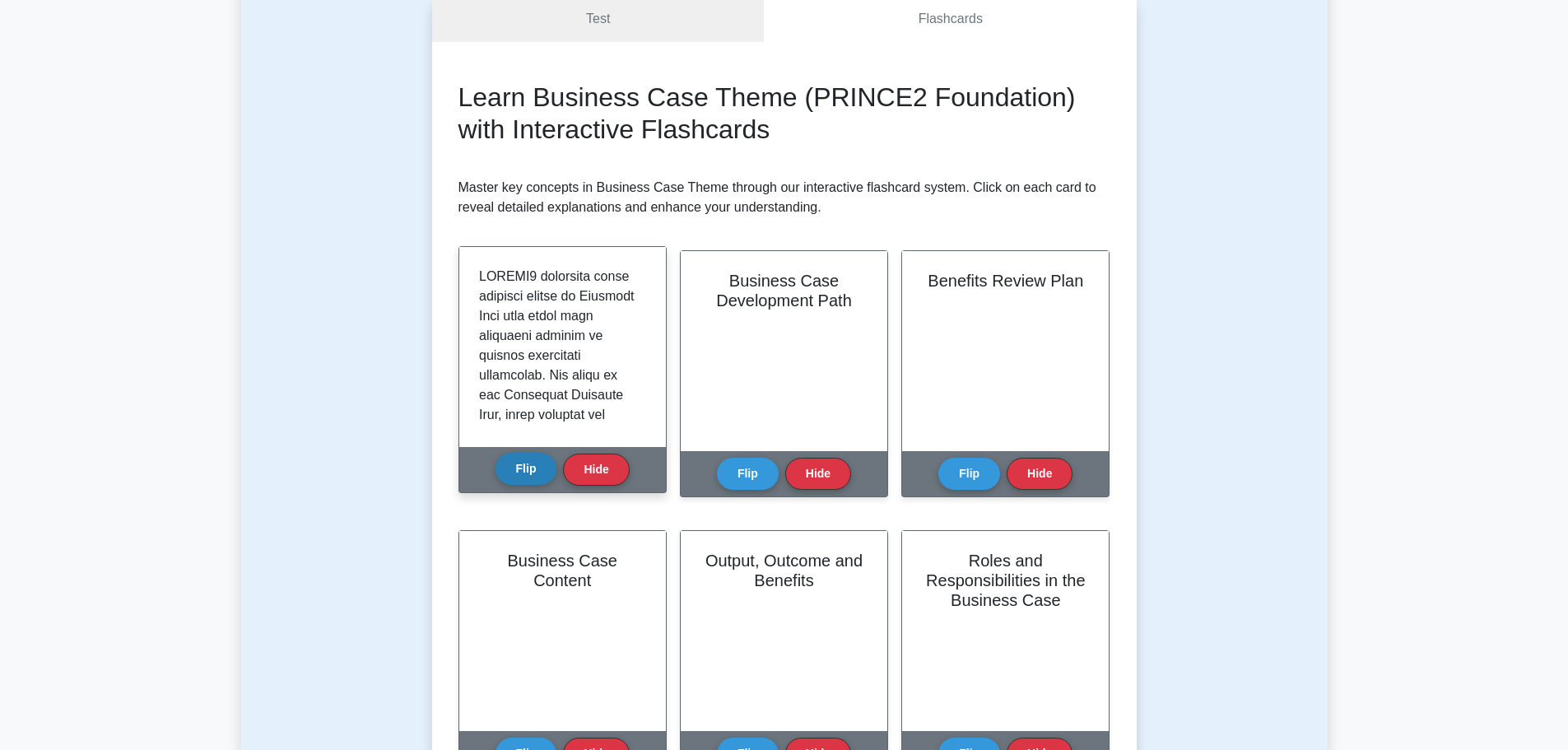
click at [536, 472] on button "Flip" at bounding box center [527, 469] width 61 height 32
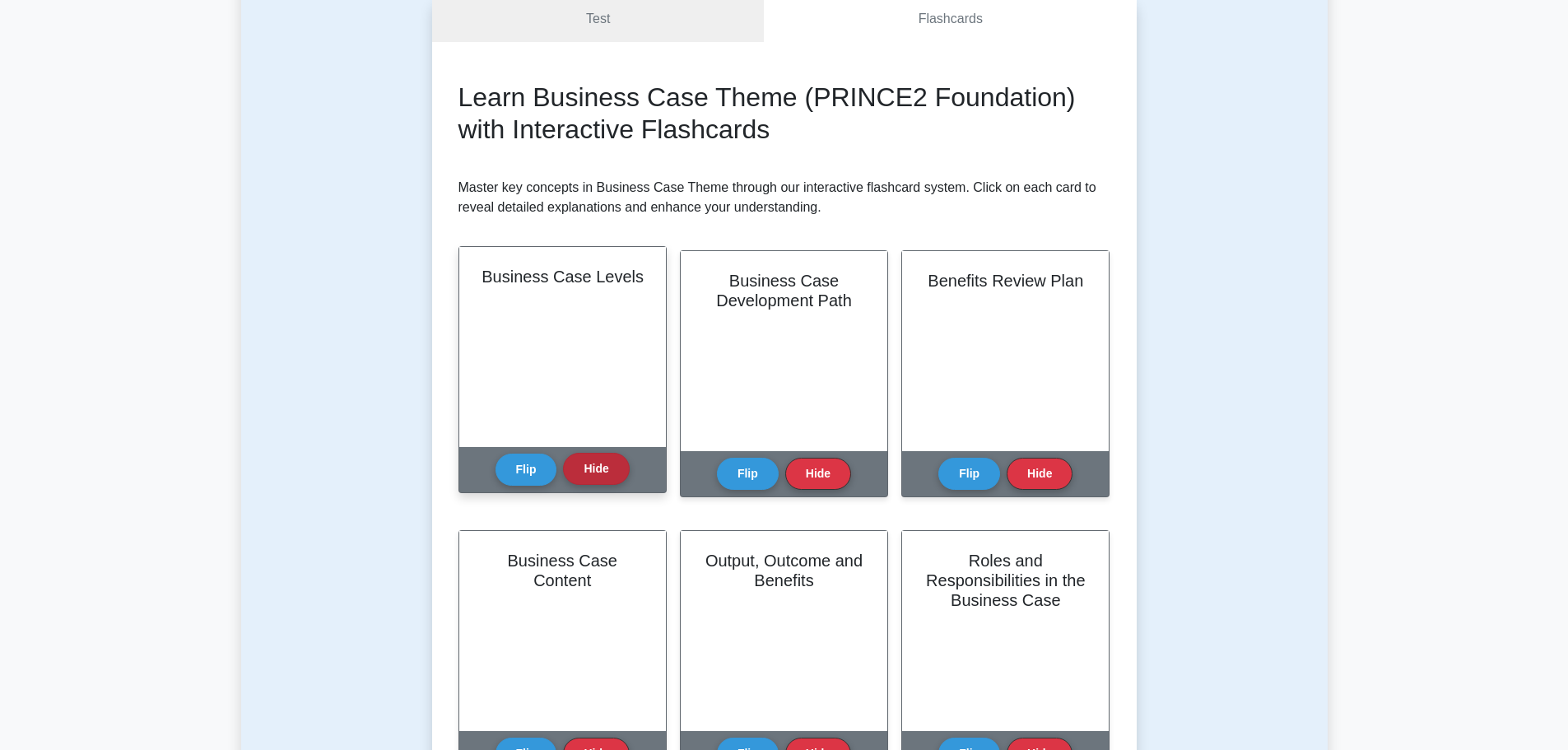
click at [581, 469] on button "Hide" at bounding box center [595, 469] width 66 height 32
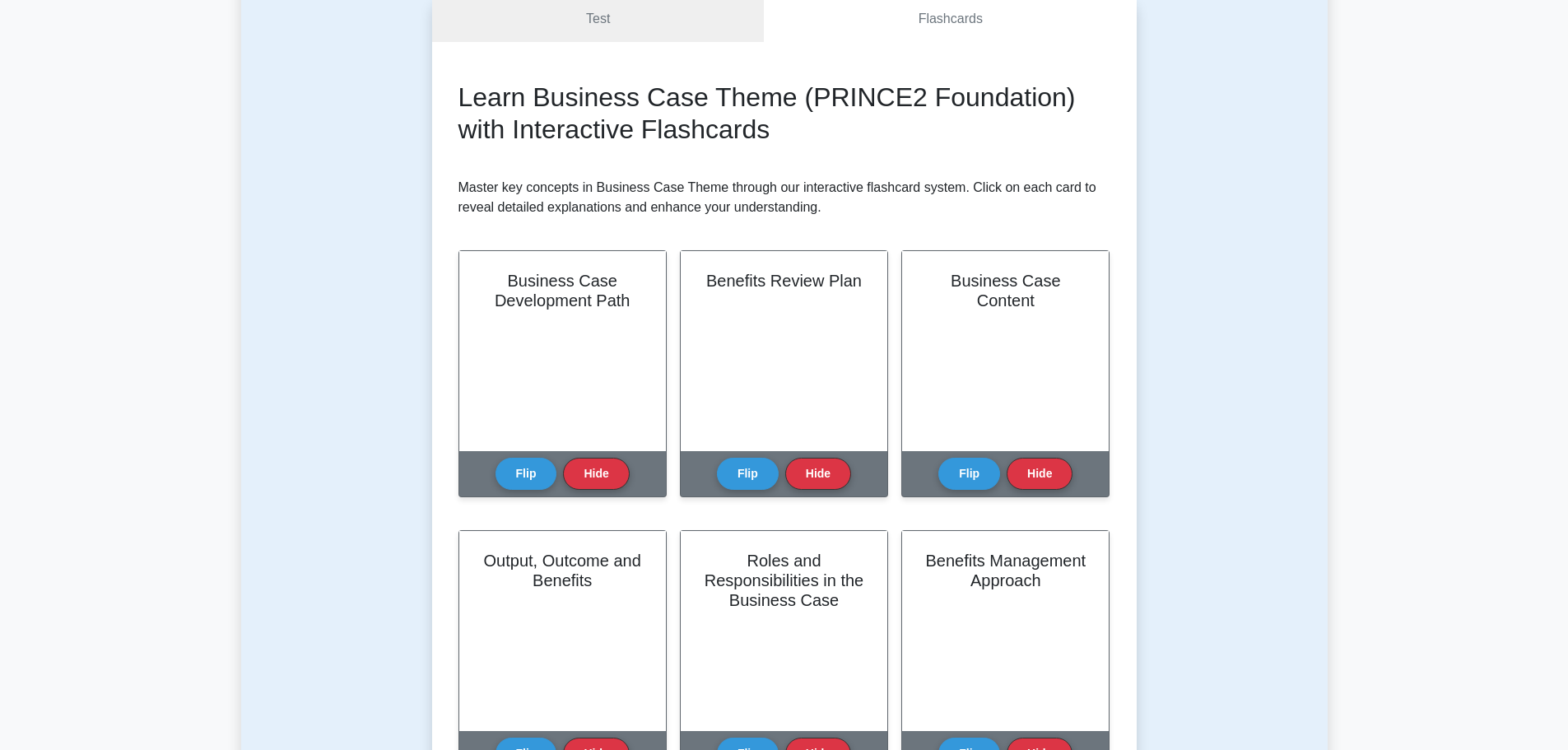
click at [581, 469] on button "Hide" at bounding box center [595, 474] width 66 height 32
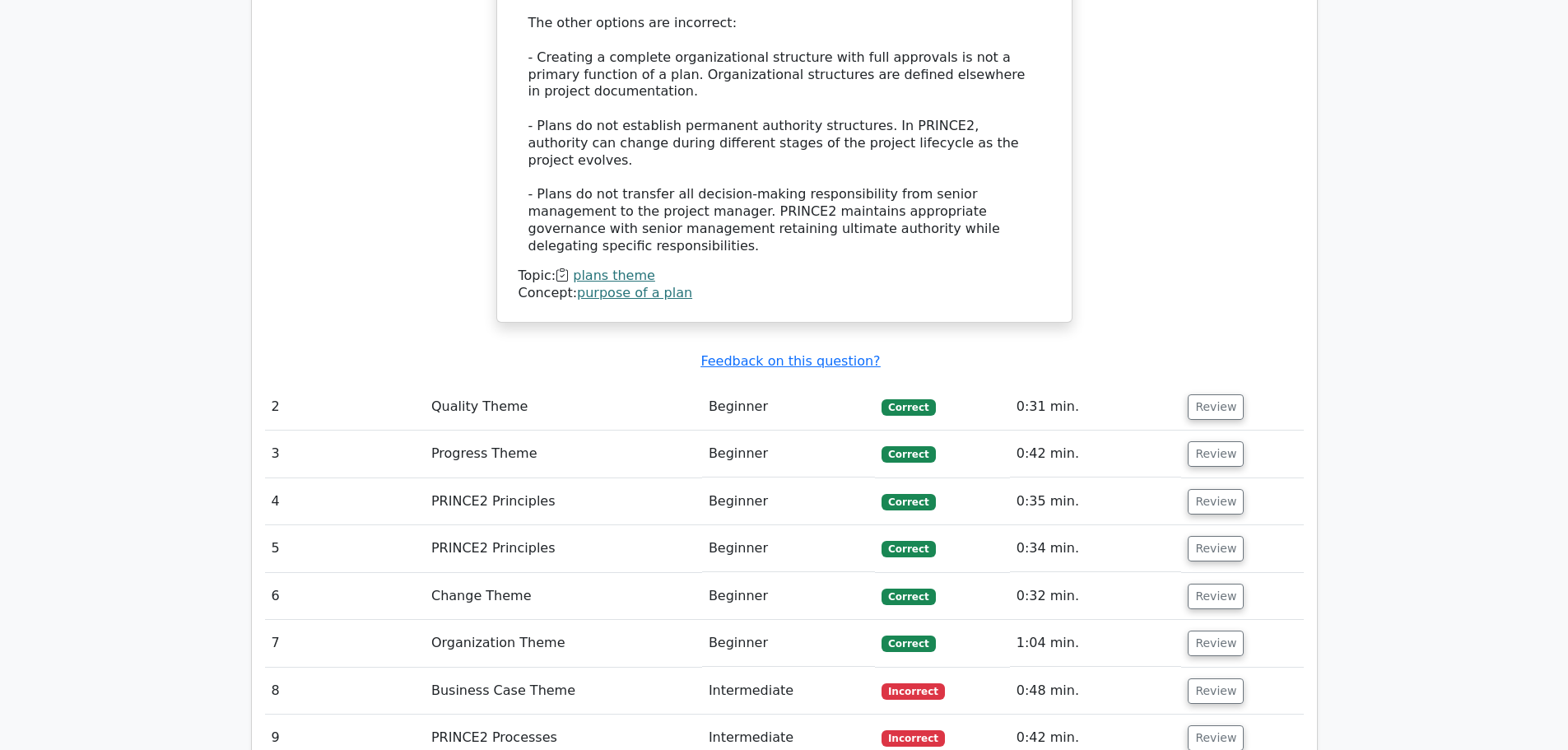
scroll to position [2059, 0]
click at [1201, 393] on button "Review" at bounding box center [1216, 406] width 56 height 26
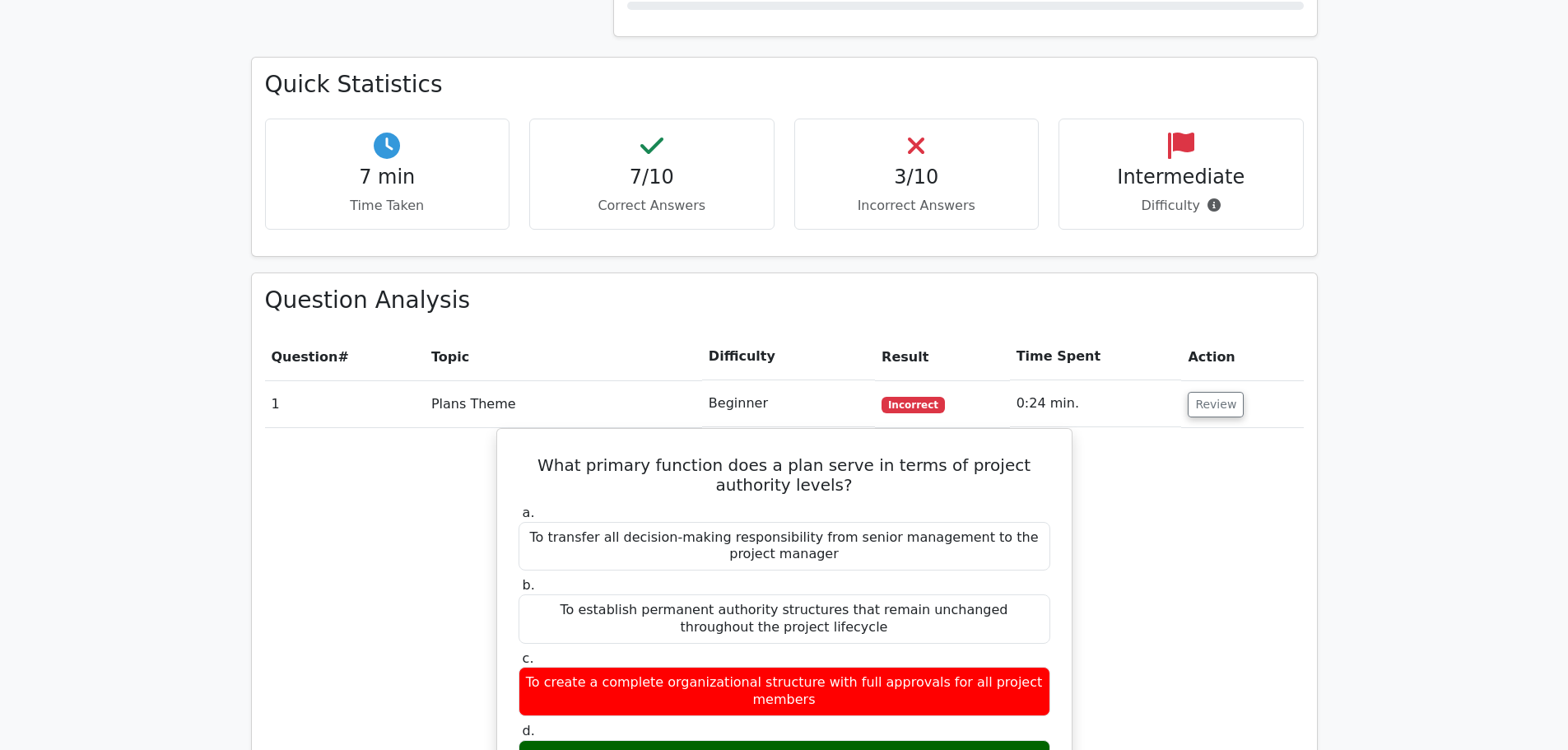
scroll to position [1071, 0]
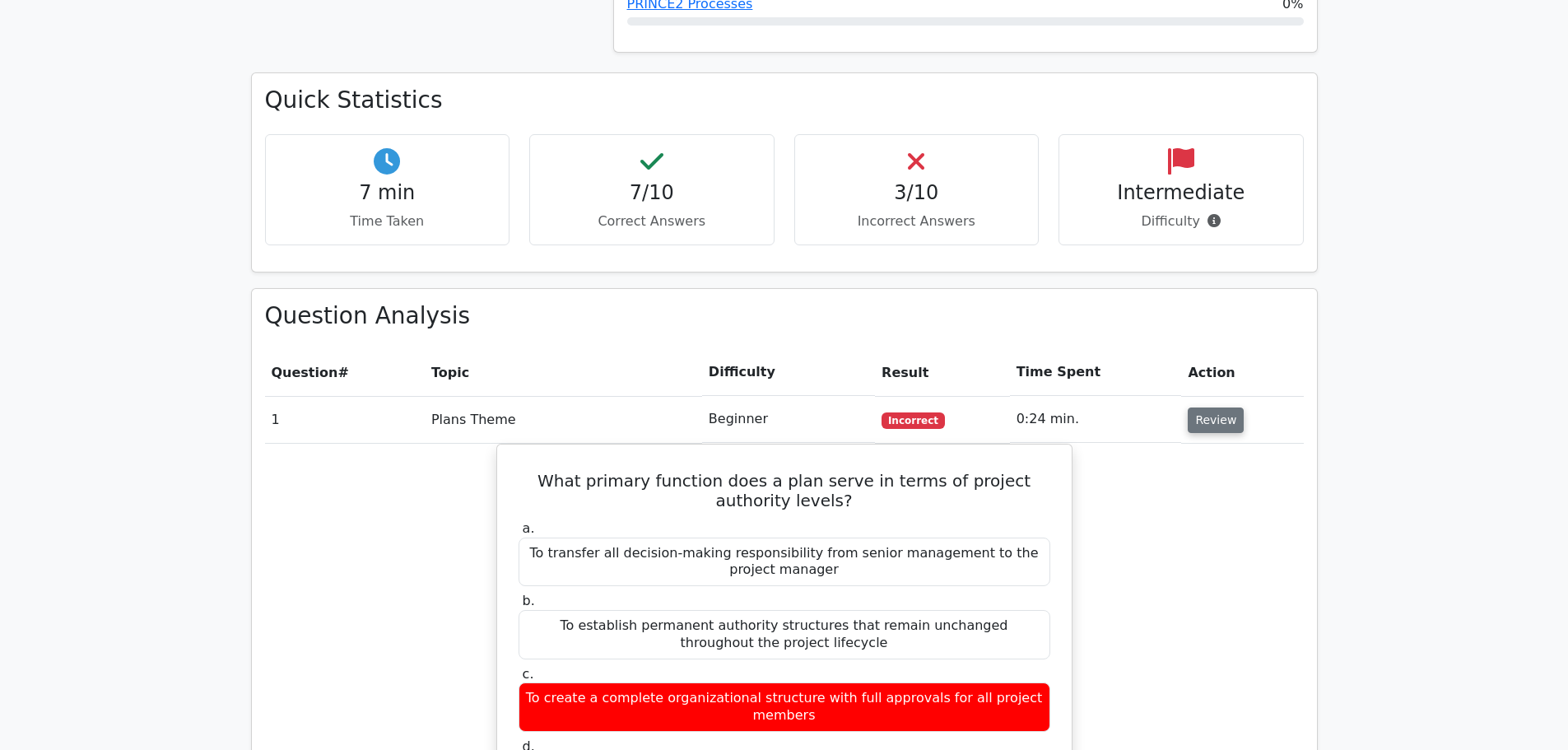
click at [1215, 407] on button "Review" at bounding box center [1216, 420] width 56 height 26
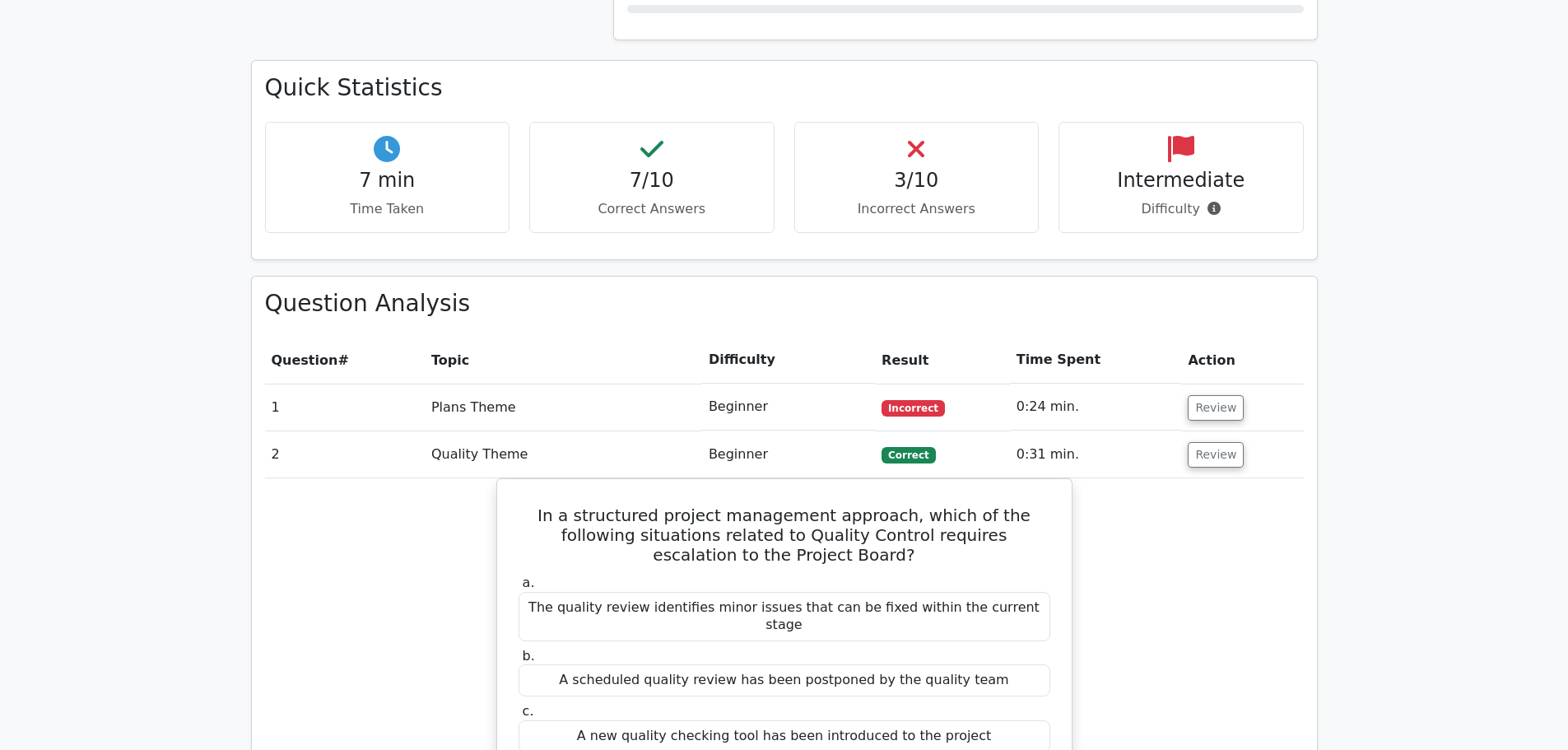
scroll to position [1235, 0]
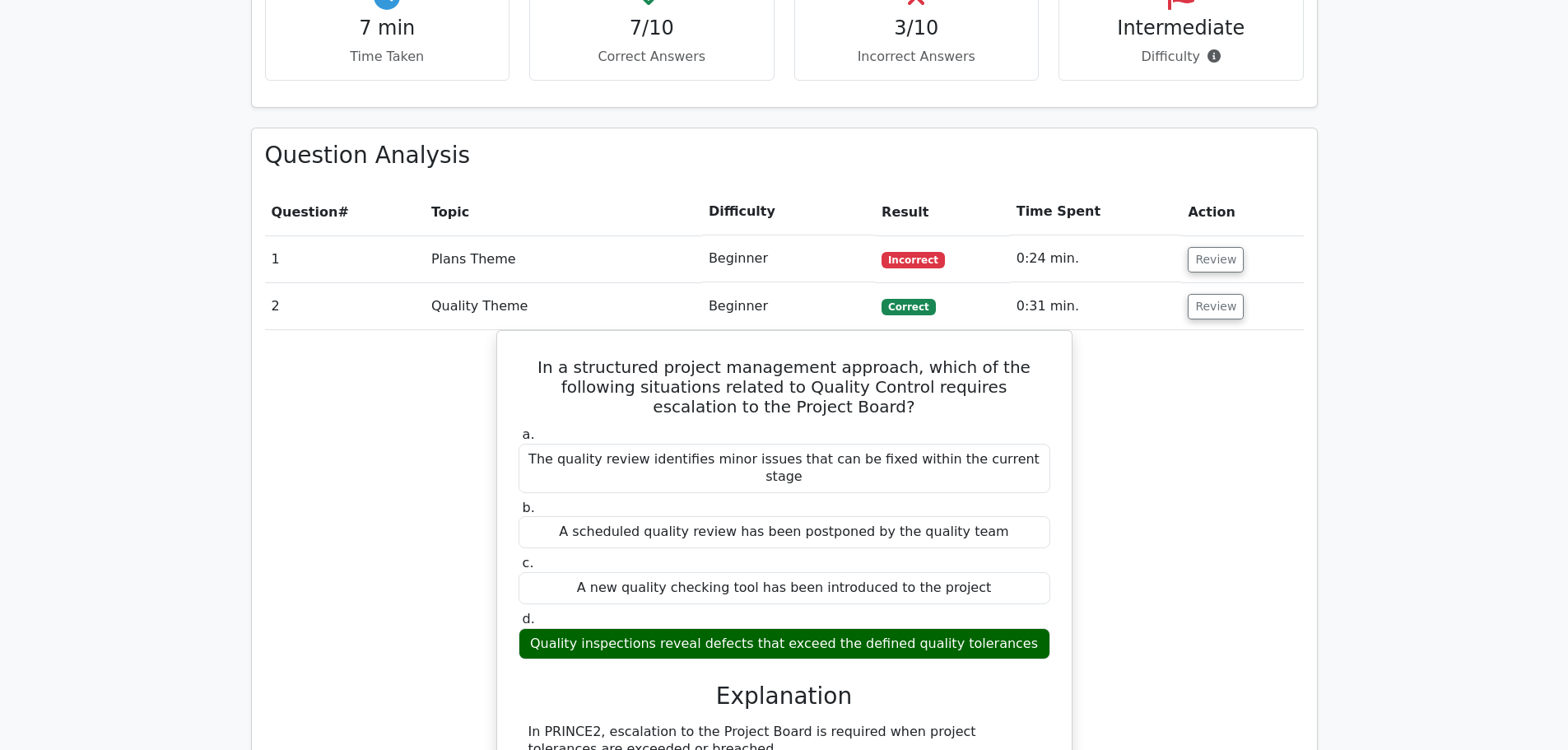
drag, startPoint x: 1450, startPoint y: 2, endPoint x: 1533, endPoint y: 263, distance: 273.9
click at [1533, 263] on main ".st0{fill-rule:evenodd;clip-rule:evenodd;fill:#000041;} .st1{fill-rule:evenodd;…" at bounding box center [784, 519] width 1568 height 3403
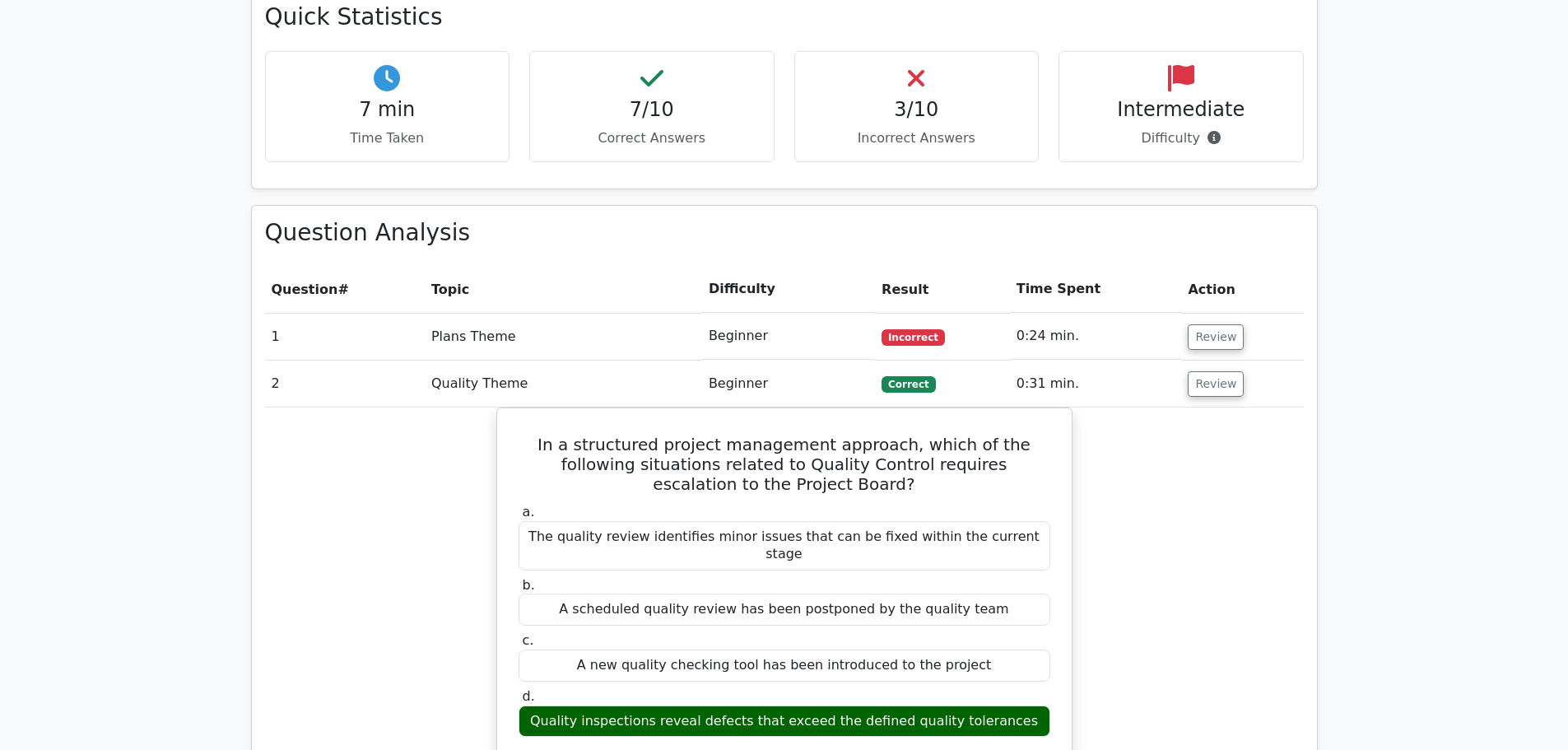
scroll to position [1153, 0]
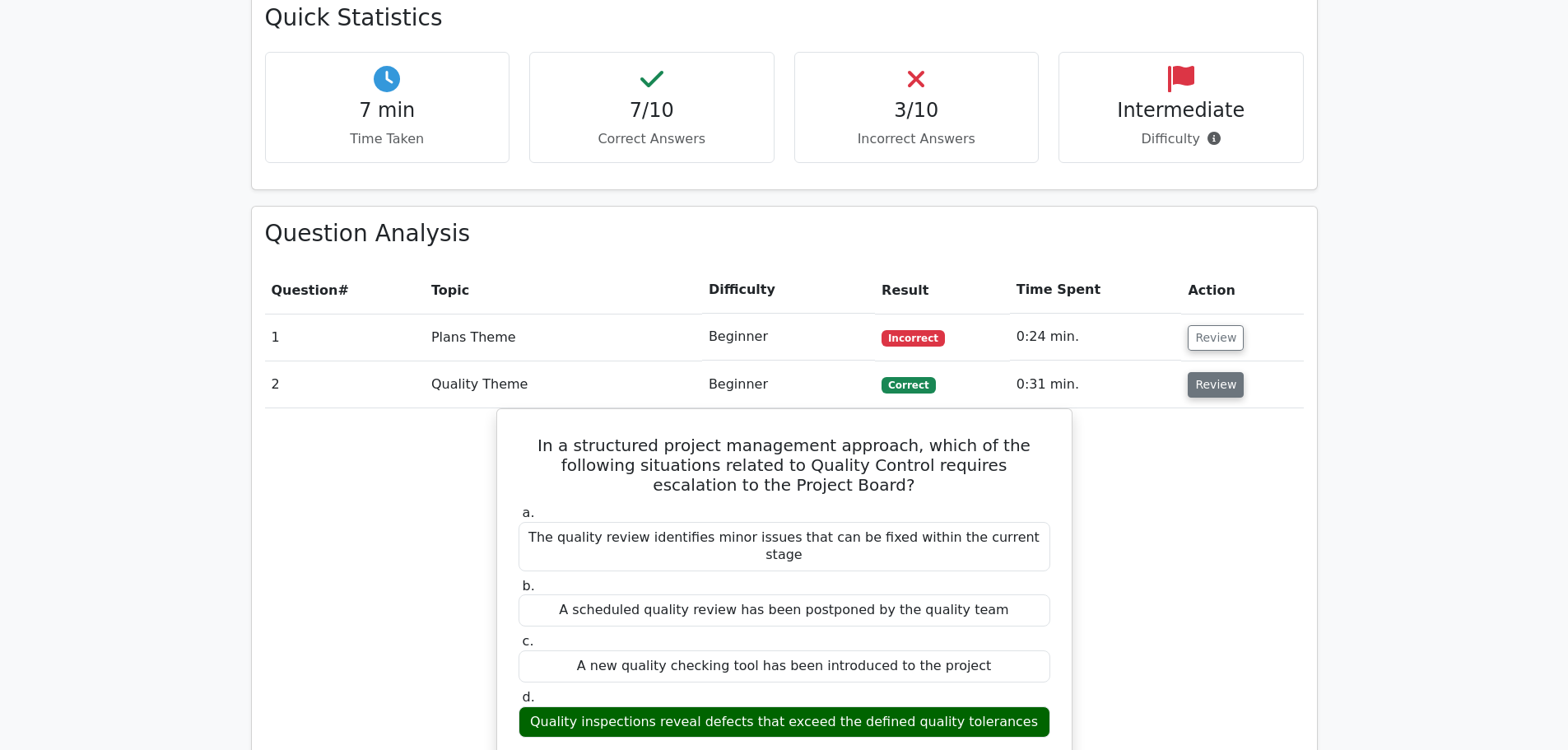
click at [1210, 373] on button "Review" at bounding box center [1216, 385] width 56 height 26
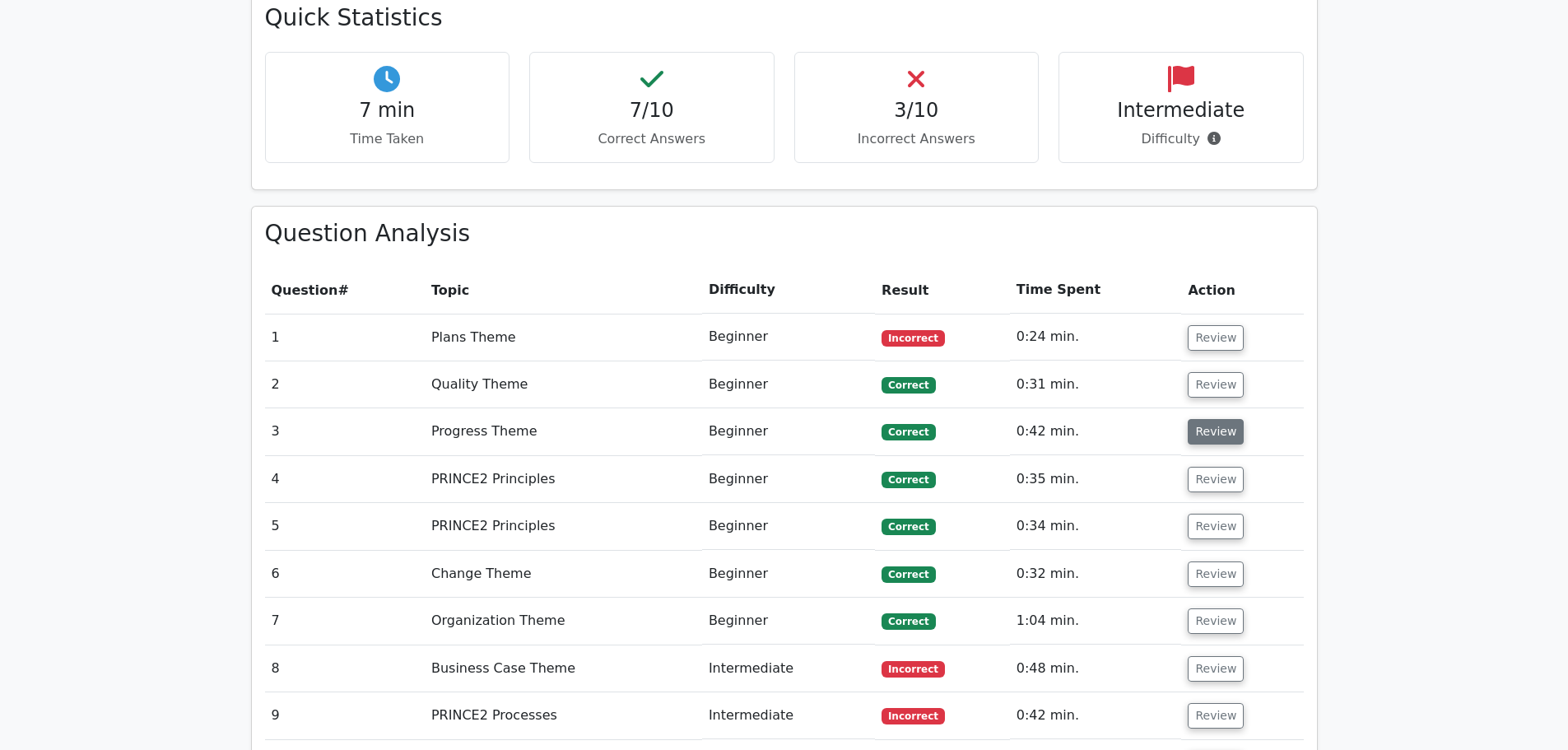
click at [1216, 419] on button "Review" at bounding box center [1216, 431] width 56 height 26
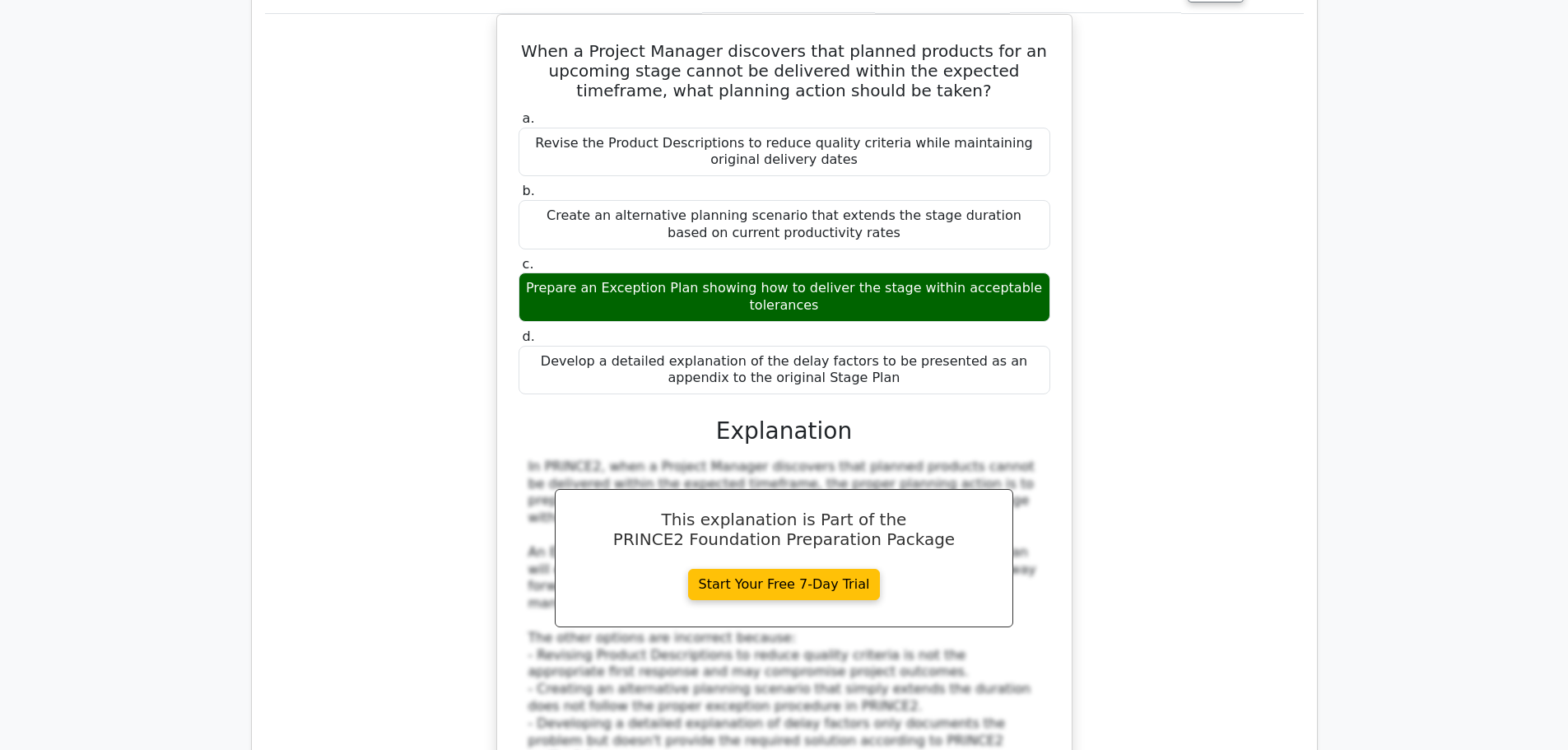
scroll to position [1648, 0]
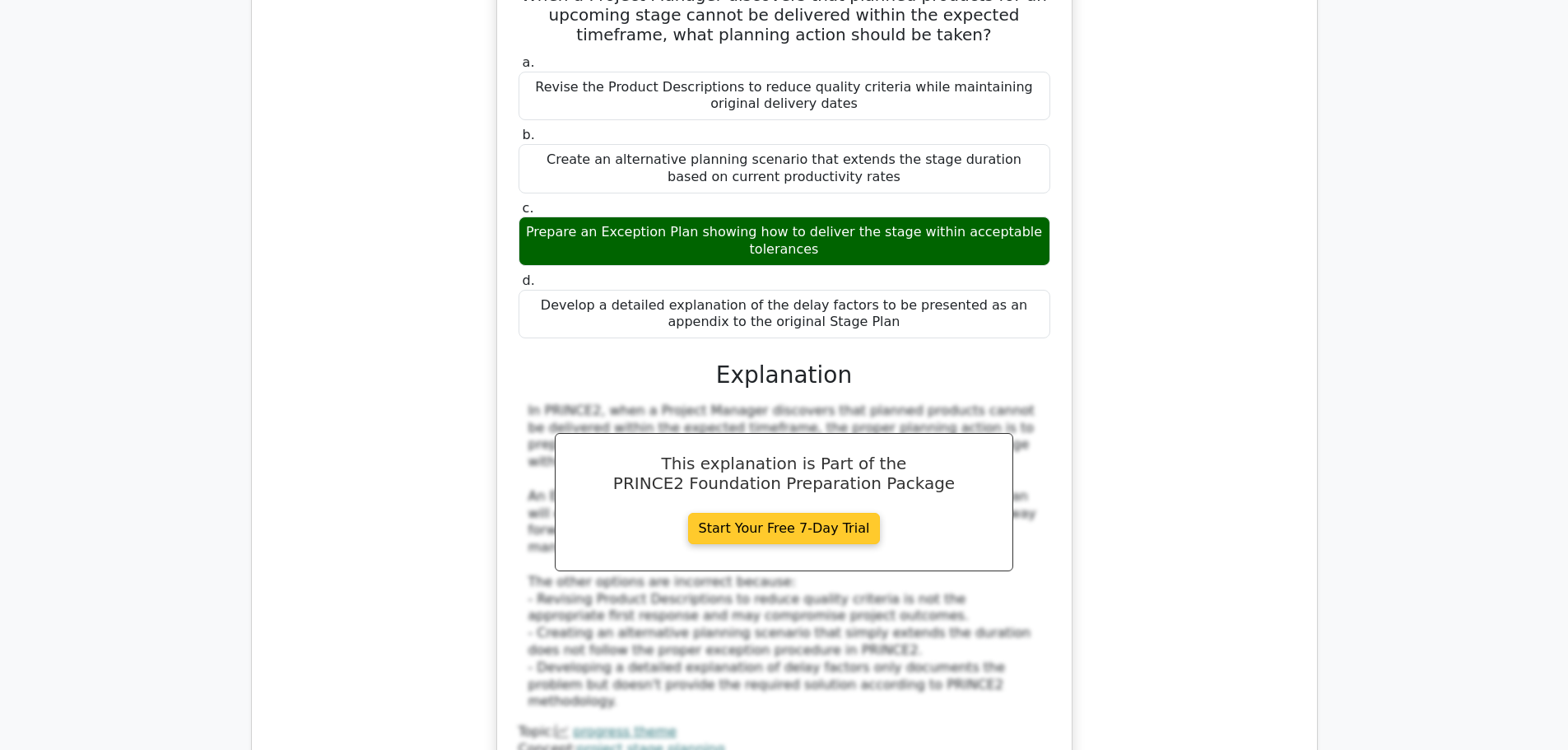
click at [823, 514] on link "Start Your Free 7-Day Trial" at bounding box center [784, 529] width 192 height 32
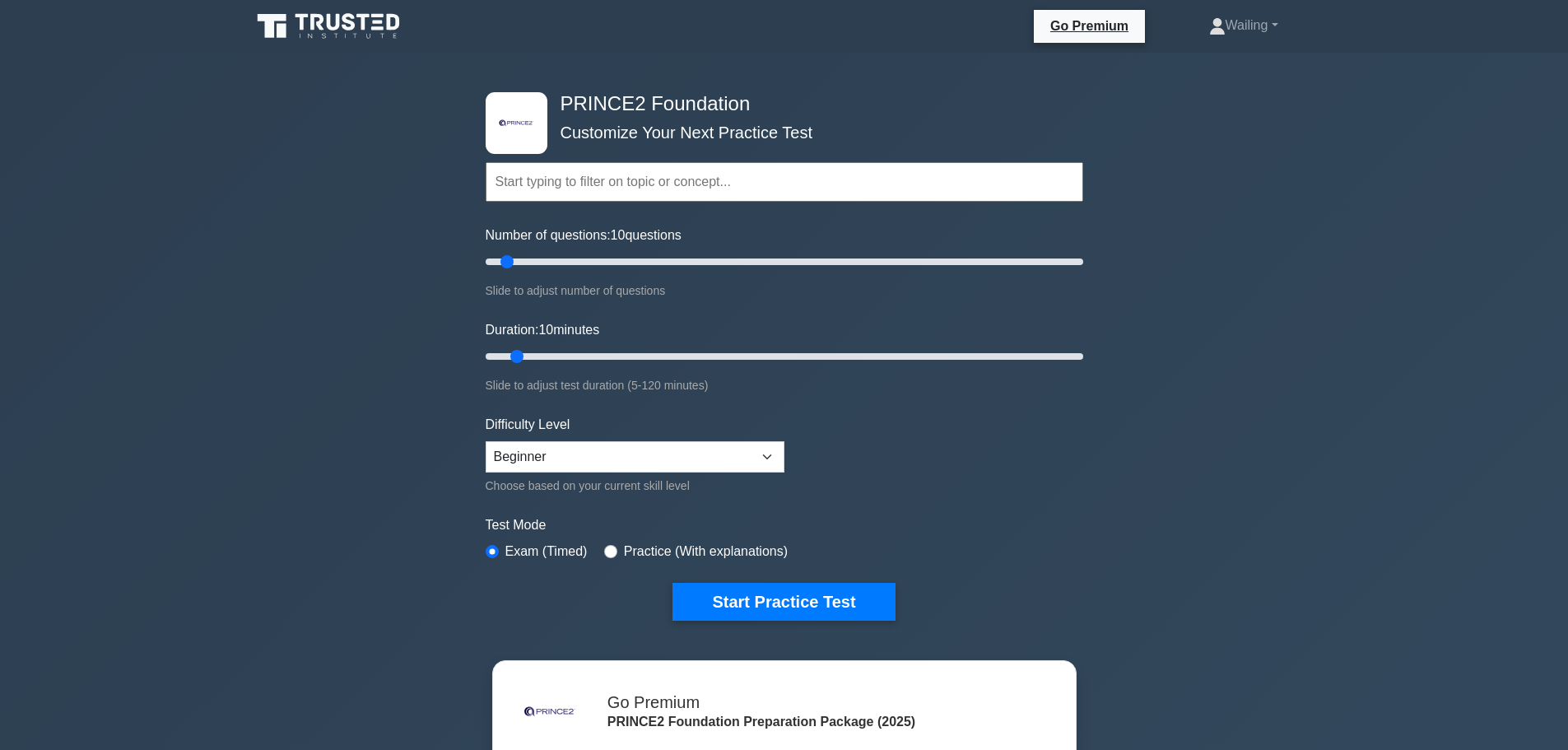
click at [573, 178] on input "text" at bounding box center [784, 183] width 598 height 40
click at [764, 448] on select "Beginner Intermediate Expert" at bounding box center [635, 457] width 299 height 32
select select "intermediate"
click at [486, 441] on select "Beginner Intermediate Expert" at bounding box center [635, 457] width 299 height 32
click at [999, 493] on form "Topics Introduction to PRINCE2 PRINCE2 Principles Organization Theme Business C…" at bounding box center [784, 367] width 598 height 509
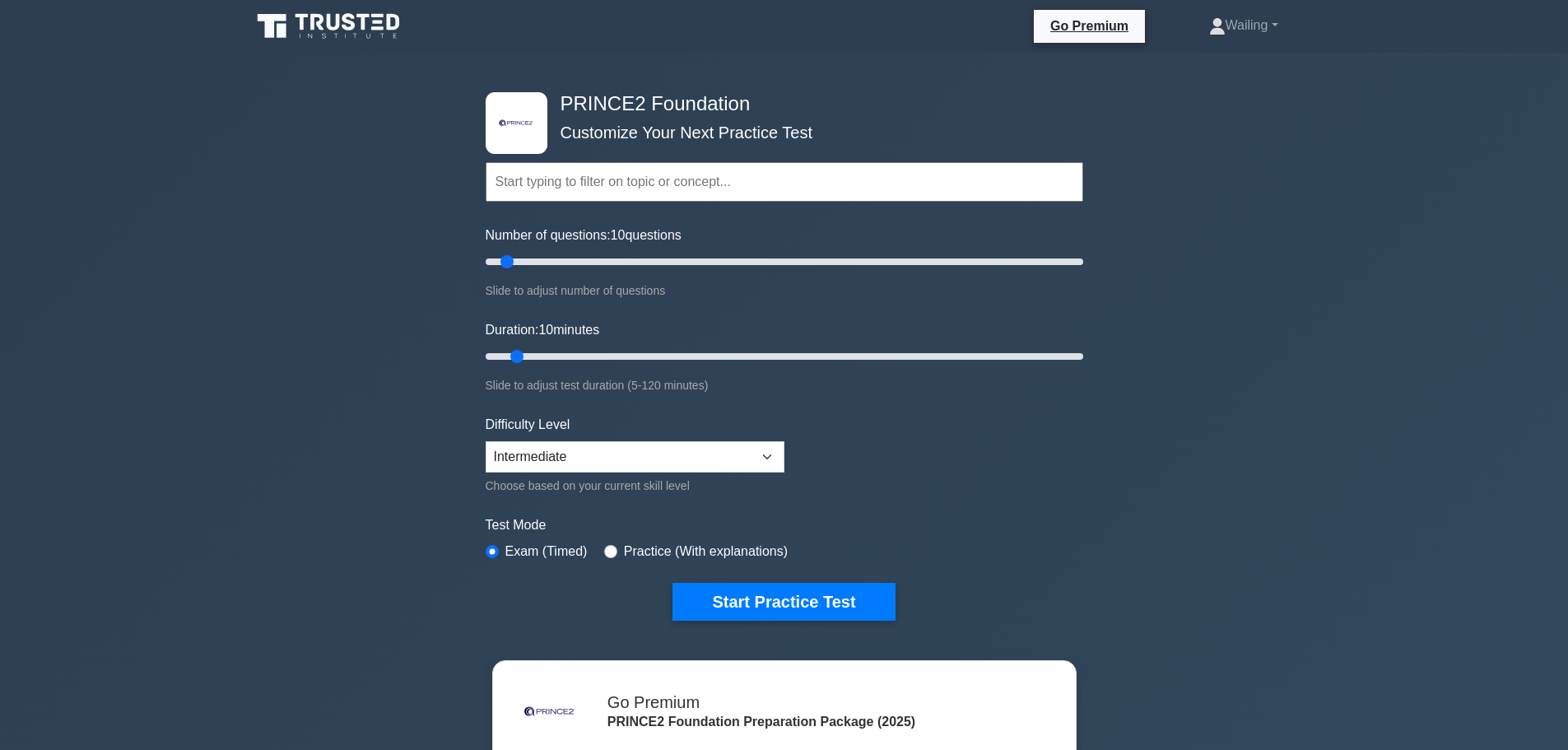
click at [575, 178] on input "text" at bounding box center [784, 183] width 598 height 40
click at [929, 302] on form "Topics Introduction to PRINCE2 PRINCE2 Principles Organization Theme Business C…" at bounding box center [784, 367] width 598 height 509
click at [782, 600] on button "Start Practice Test" at bounding box center [784, 602] width 222 height 38
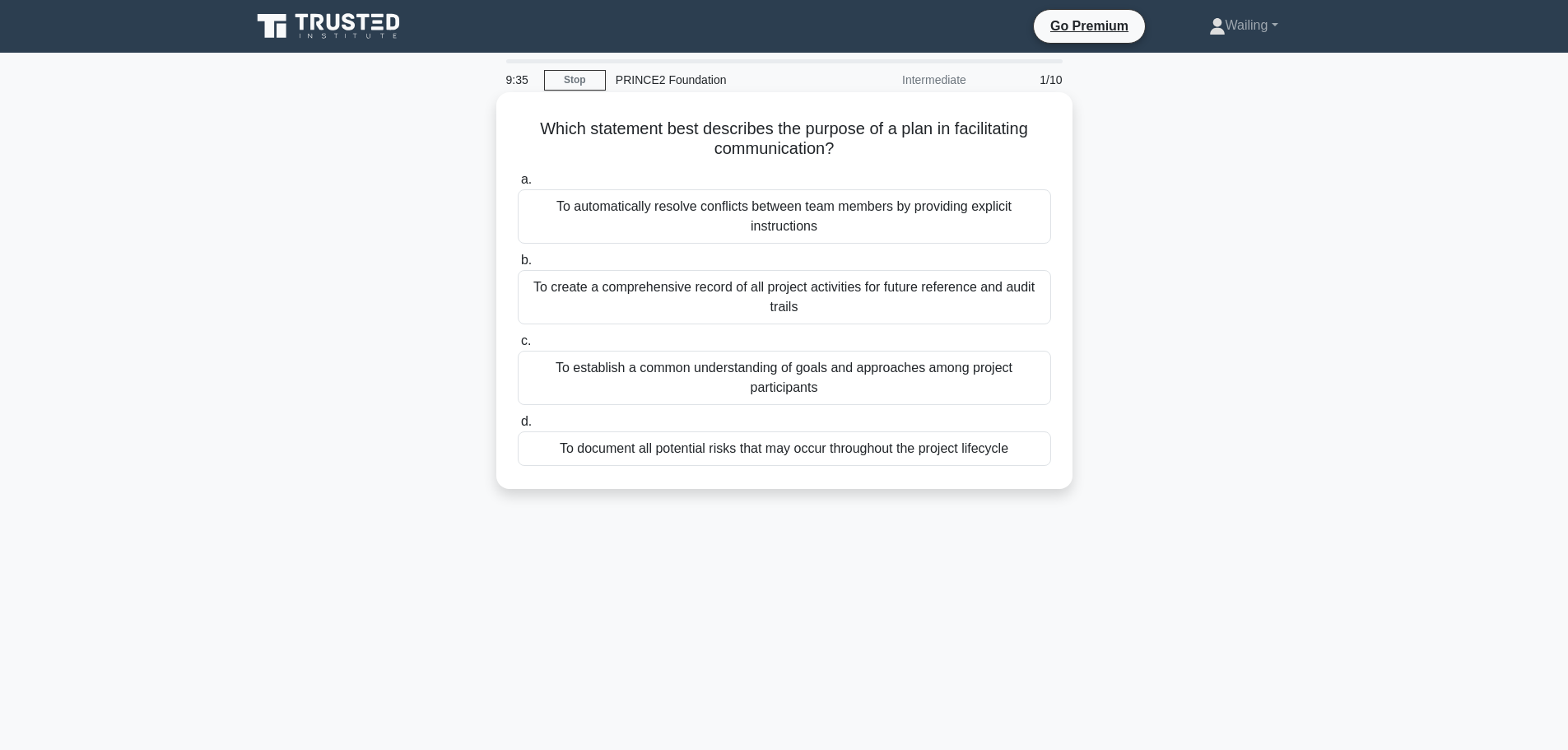
click at [590, 376] on div "To establish a common understanding of goals and approaches among project parti…" at bounding box center [784, 378] width 533 height 55
click at [517, 347] on input "c. To establish a common understanding of goals and approaches among project pa…" at bounding box center [517, 341] width 0 height 11
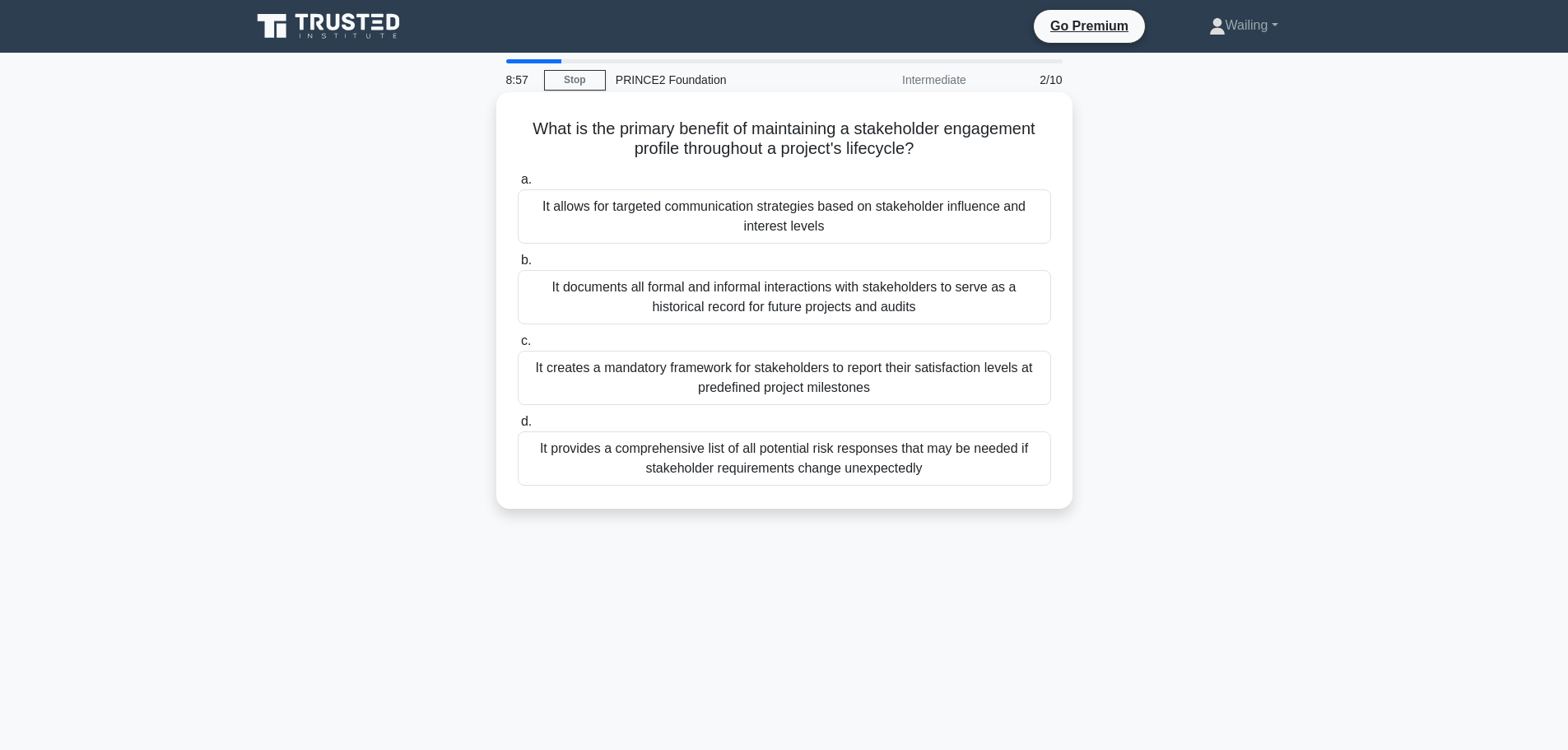
click at [745, 217] on div "It allows for targeted communication strategies based on stakeholder influence …" at bounding box center [784, 217] width 533 height 55
click at [517, 185] on input "a. It allows for targeted communication strategies based on stakeholder influen…" at bounding box center [517, 179] width 0 height 11
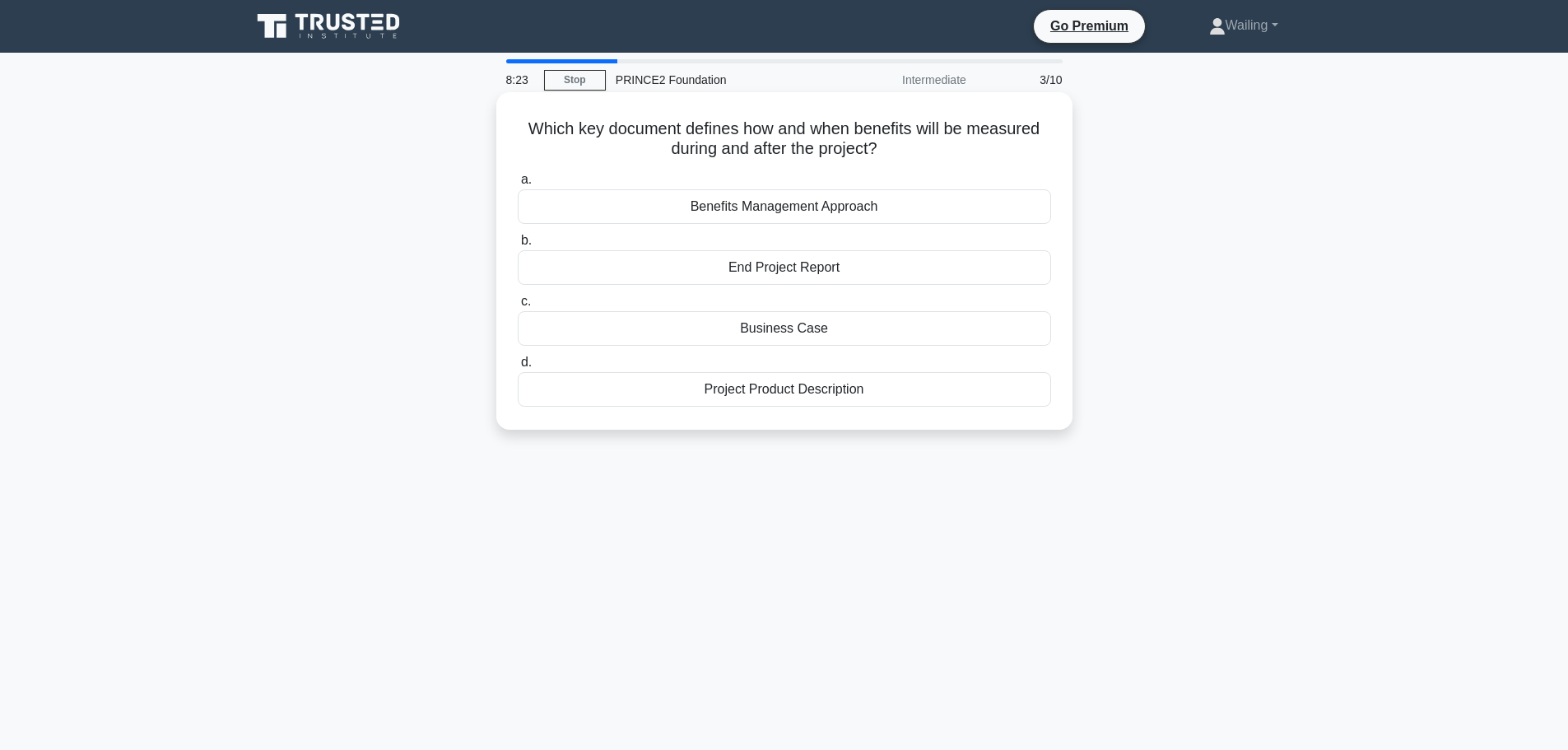
click at [769, 271] on div "End Project Report" at bounding box center [784, 268] width 533 height 35
click at [517, 246] on input "b. End Project Report" at bounding box center [517, 241] width 0 height 11
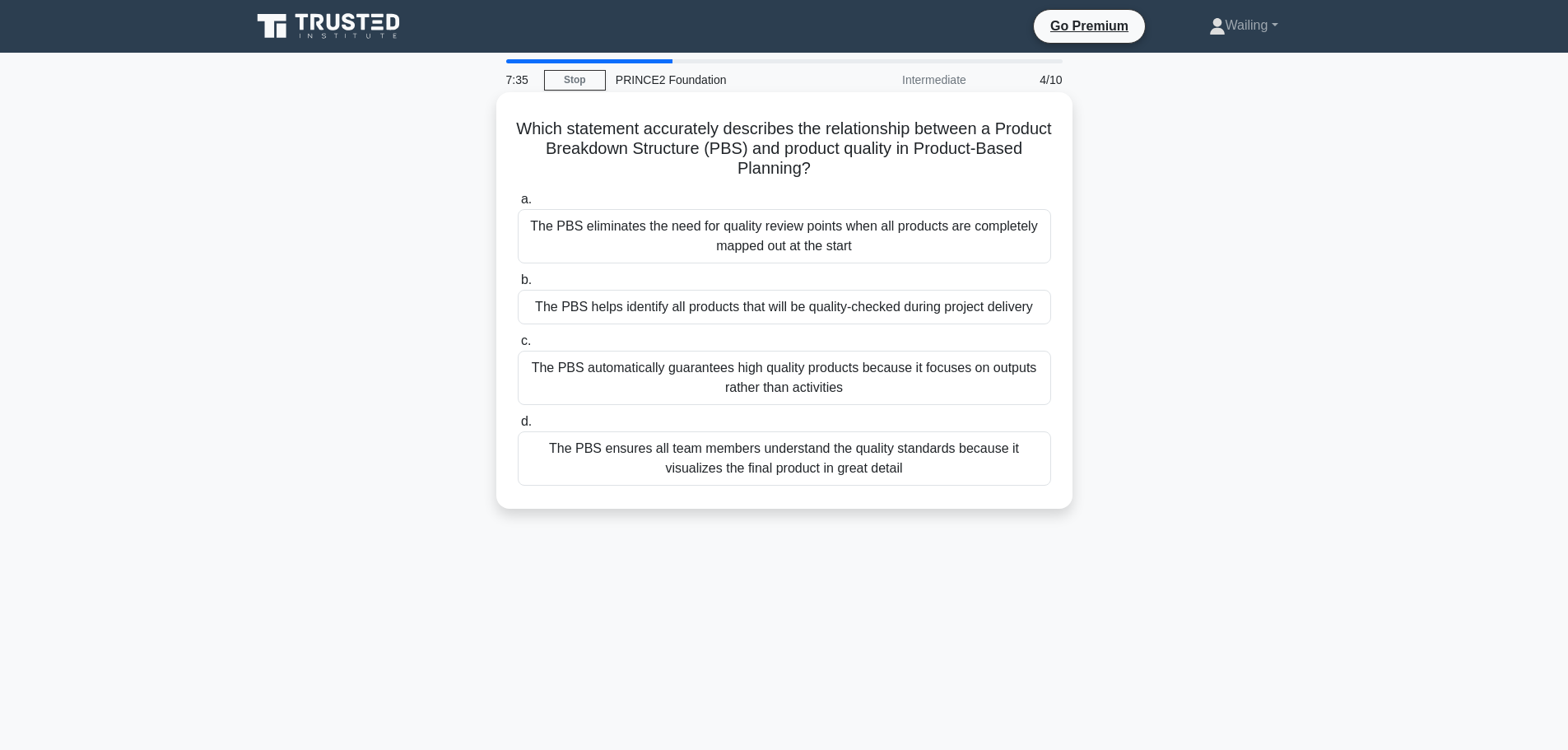
click at [813, 467] on div "The PBS ensures all team members understand the quality standards because it vi…" at bounding box center [784, 459] width 533 height 55
click at [517, 427] on input "d. The PBS ensures all team members understand the quality standards because it…" at bounding box center [517, 421] width 0 height 11
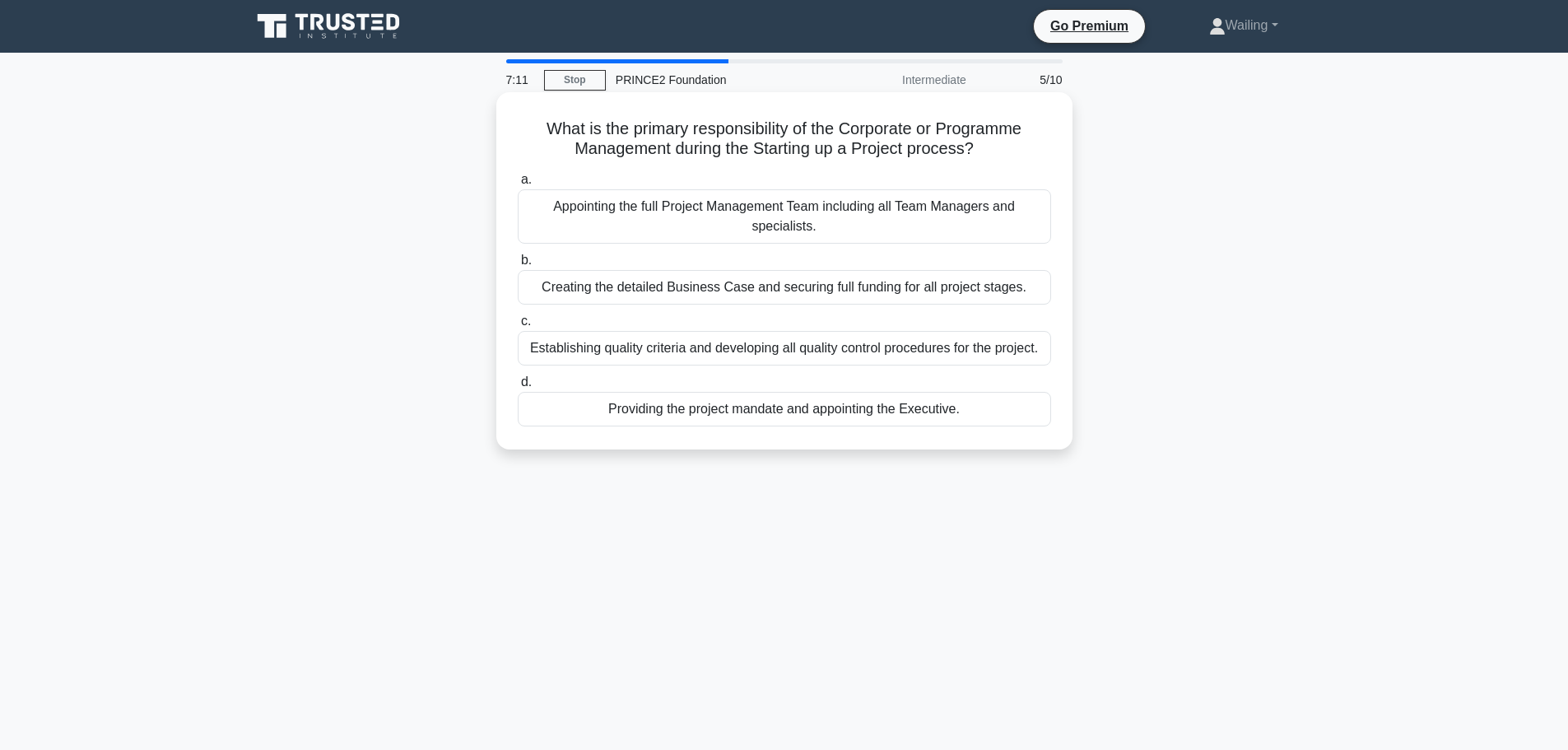
click at [895, 408] on div "Providing the project mandate and appointing the Executive." at bounding box center [784, 410] width 533 height 35
click at [517, 388] on input "d. Providing the project mandate and appointing the Executive." at bounding box center [517, 382] width 0 height 11
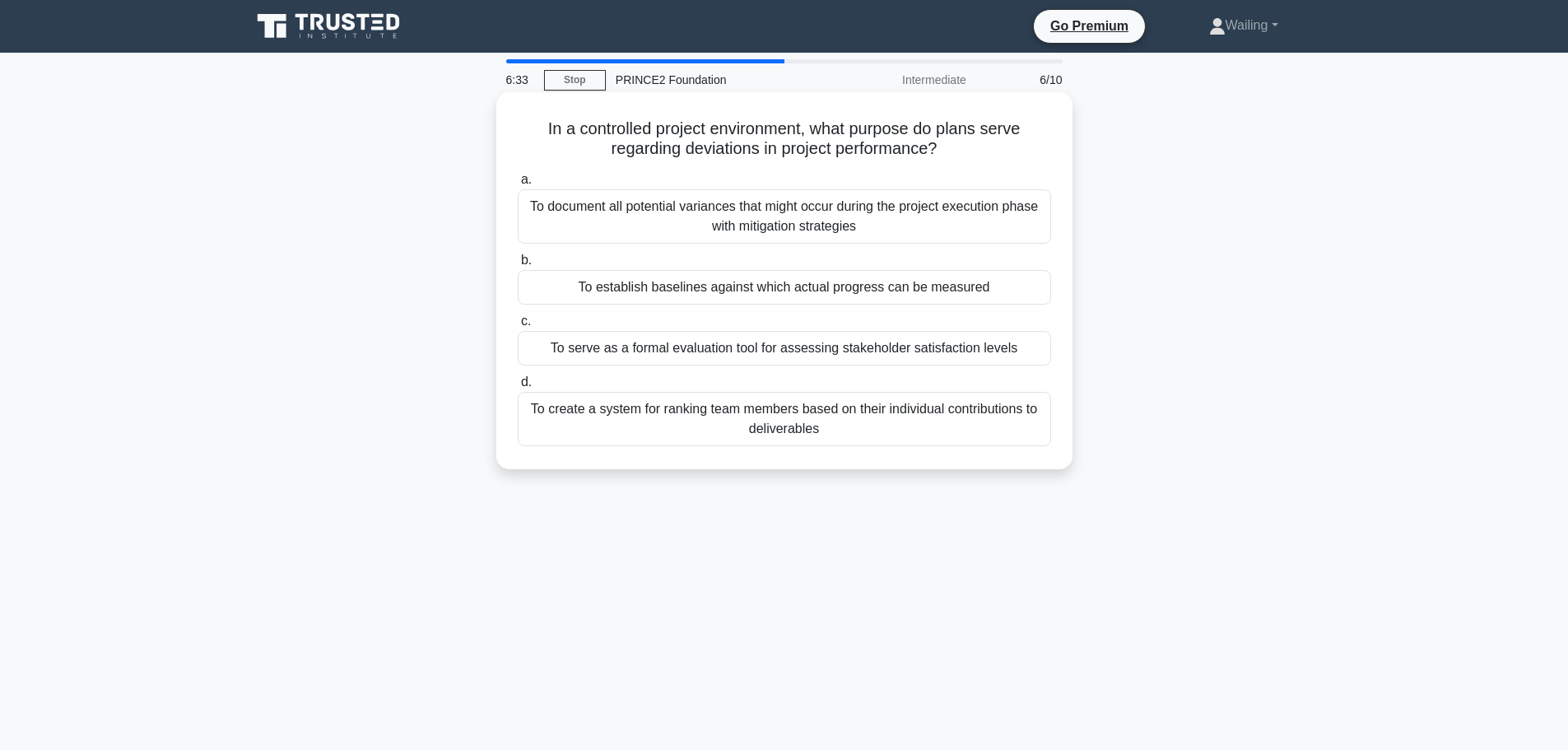
click at [862, 282] on div "To establish baselines against which actual progress can be measured" at bounding box center [784, 288] width 533 height 35
click at [517, 266] on input "b. To establish baselines against which actual progress can be measured" at bounding box center [517, 261] width 0 height 11
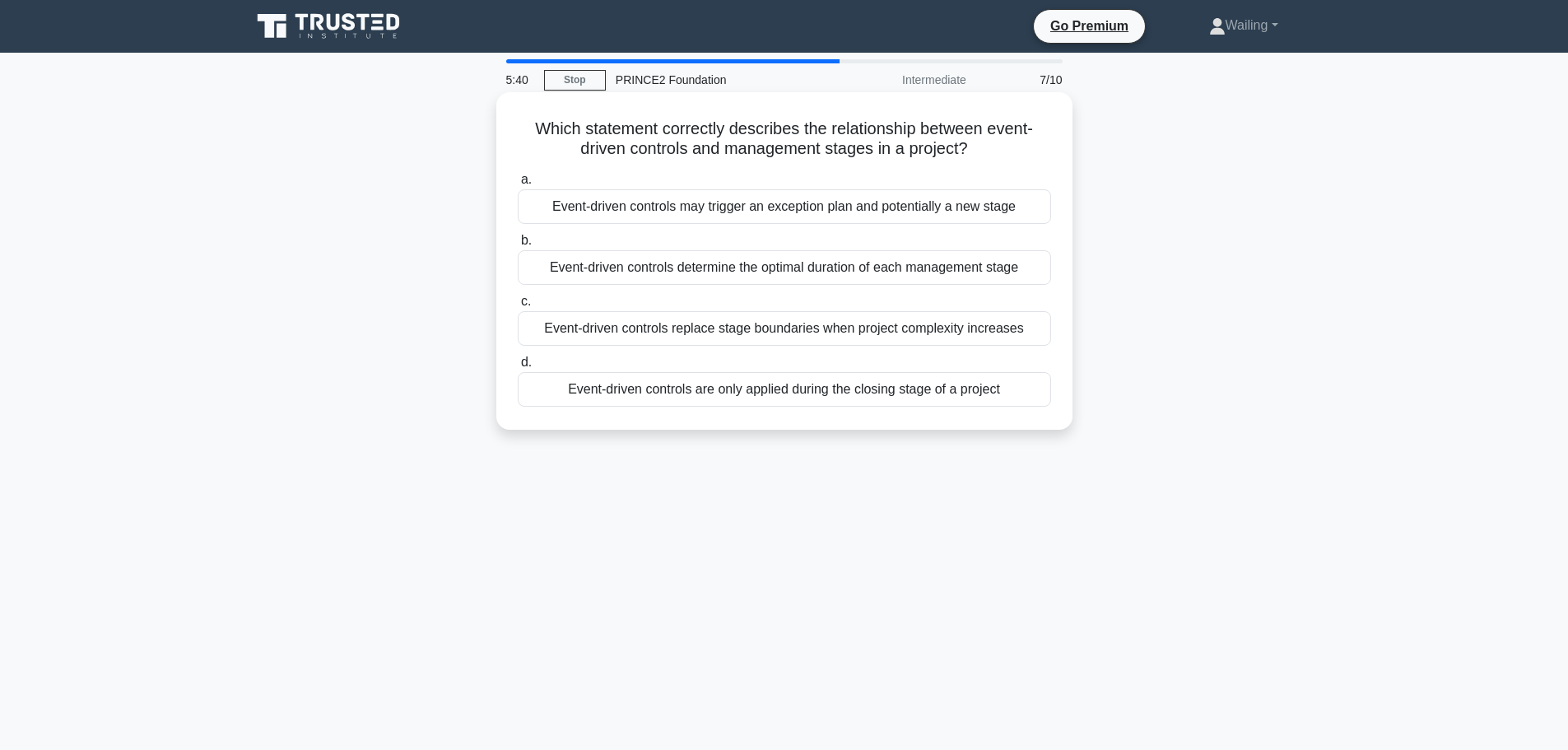
click at [702, 210] on div "Event-driven controls may trigger an exception plan and potentially a new stage" at bounding box center [784, 207] width 533 height 35
click at [517, 185] on input "a. Event-driven controls may trigger an exception plan and potentially a new st…" at bounding box center [517, 179] width 0 height 11
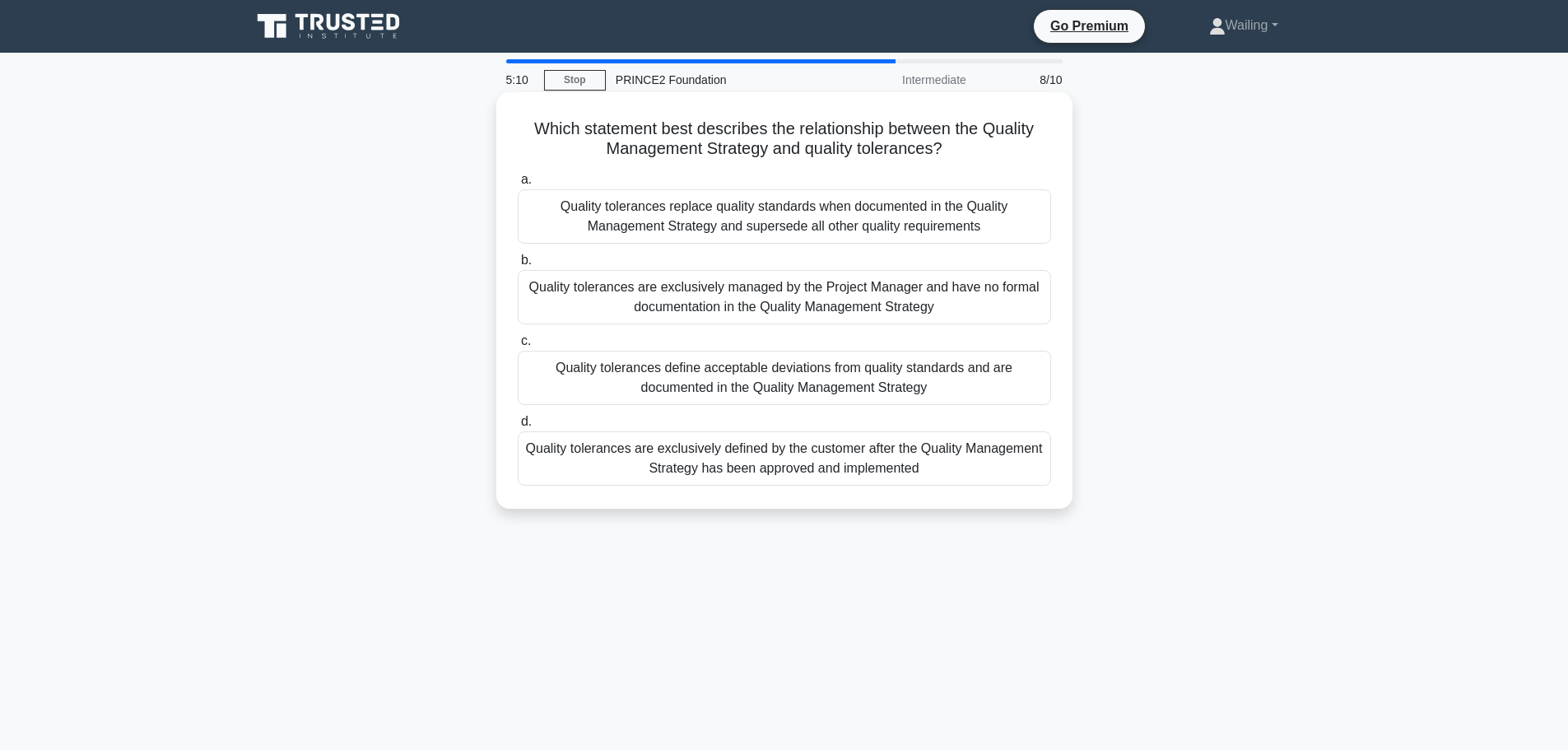
click at [769, 393] on div "Quality tolerances define acceptable deviations from quality standards and are …" at bounding box center [784, 378] width 533 height 55
click at [517, 347] on input "c. Quality tolerances define acceptable deviations from quality standards and a…" at bounding box center [517, 341] width 0 height 11
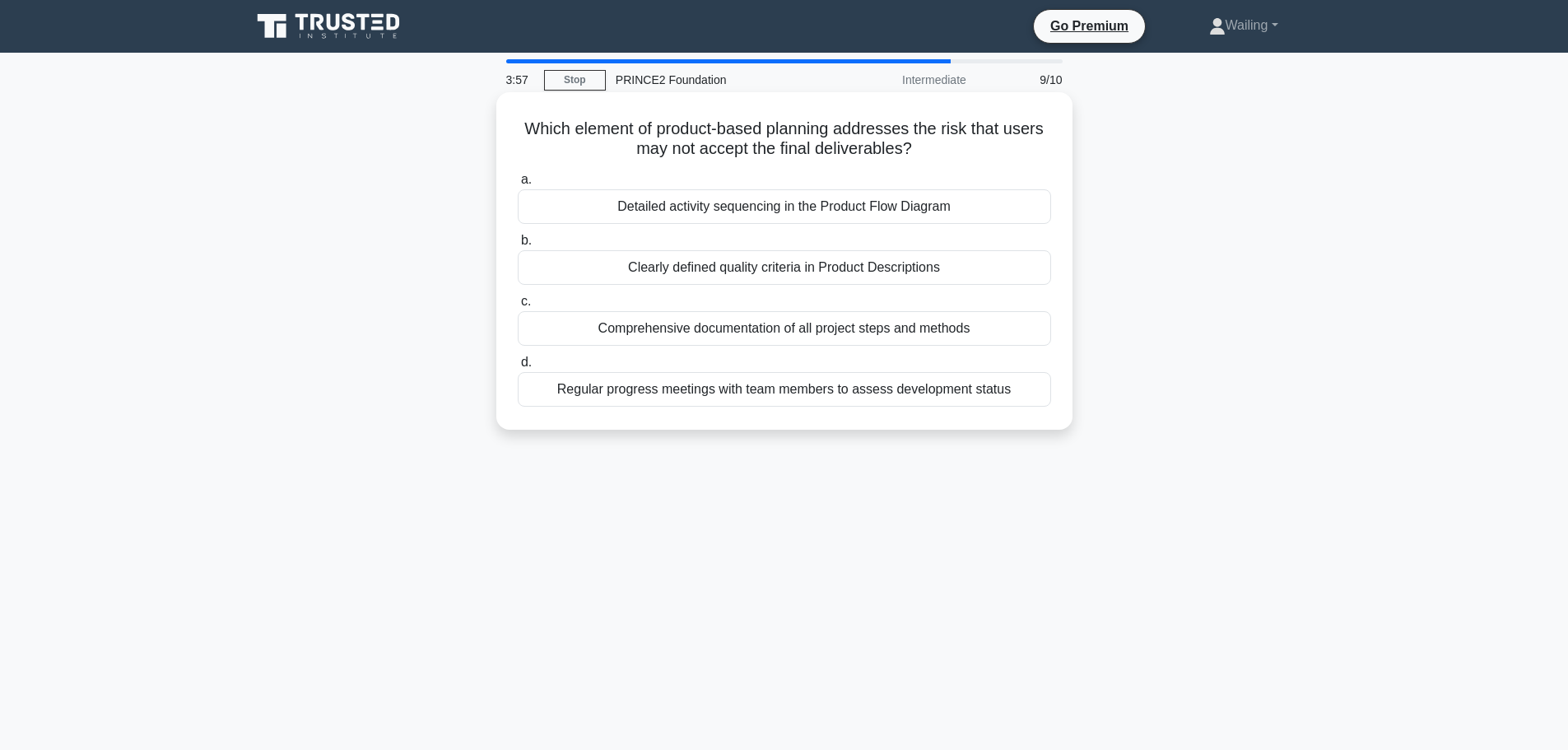
click at [743, 330] on div "Comprehensive documentation of all project steps and methods" at bounding box center [784, 329] width 533 height 35
click at [517, 307] on input "c. Comprehensive documentation of all project steps and methods" at bounding box center [517, 301] width 0 height 11
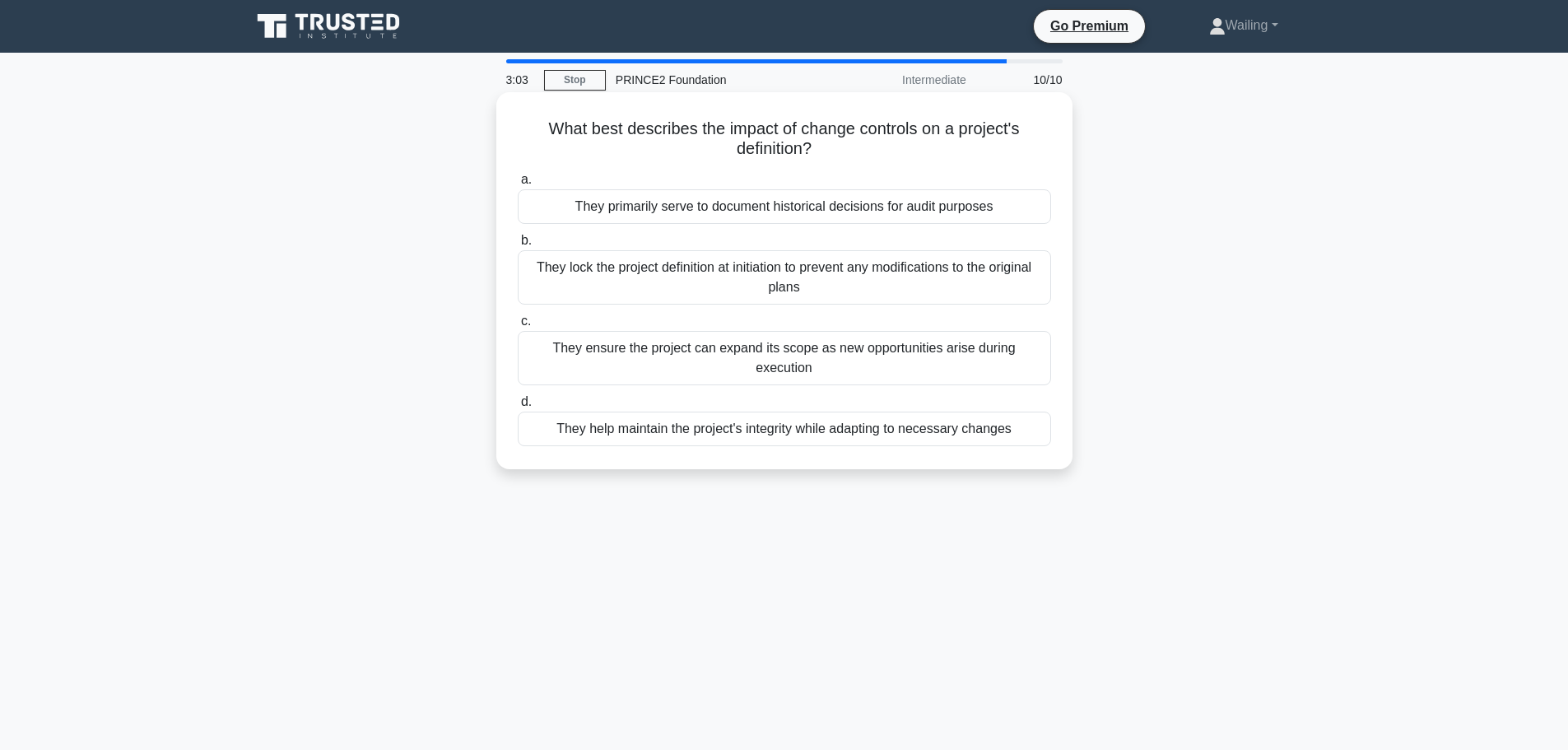
click at [685, 412] on div "They help maintain the project's integrity while adapting to necessary changes" at bounding box center [784, 429] width 533 height 35
click at [517, 404] on input "d. They help maintain the project's integrity while adapting to necessary chang…" at bounding box center [517, 402] width 0 height 11
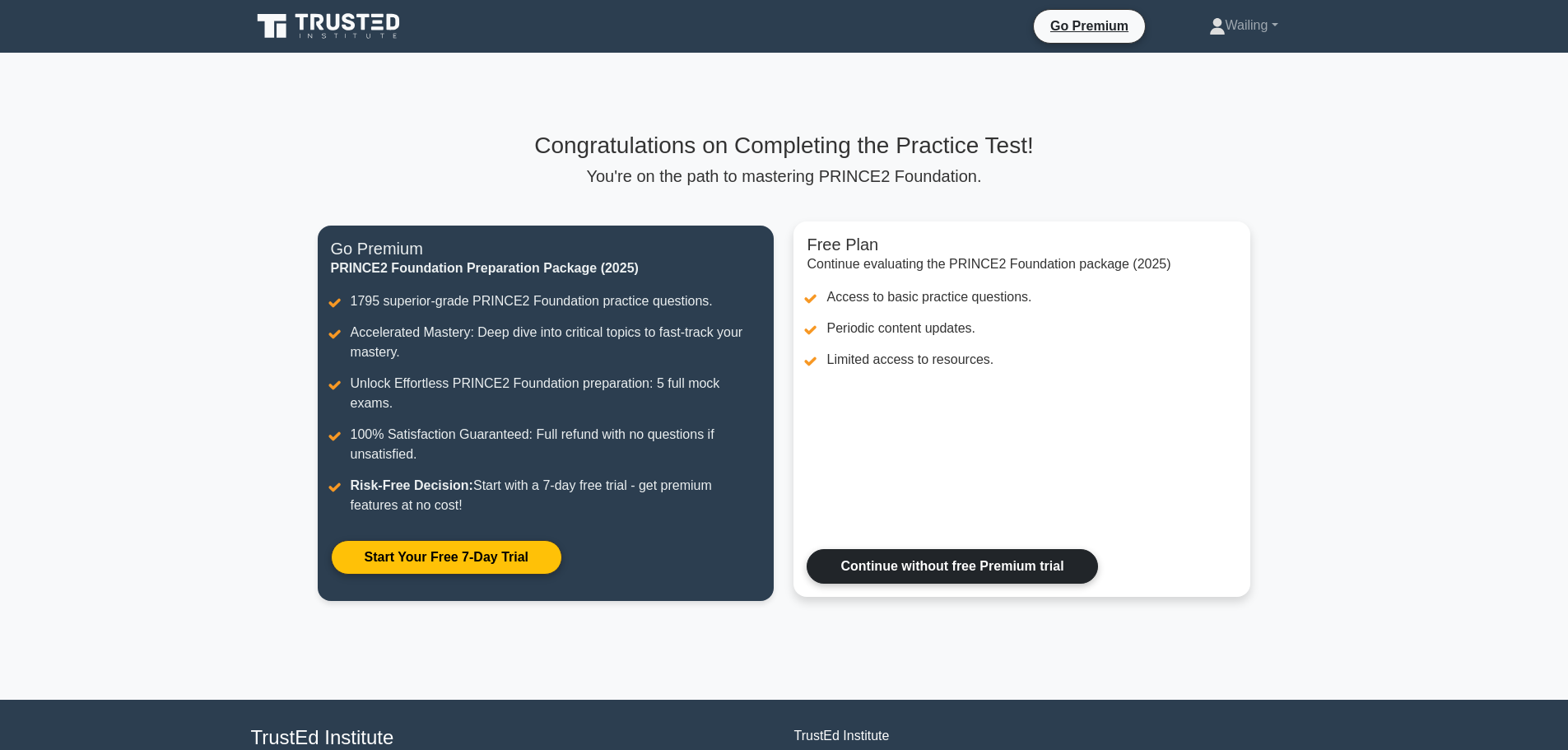
click at [901, 549] on link "Continue without free Premium trial" at bounding box center [952, 567] width 290 height 35
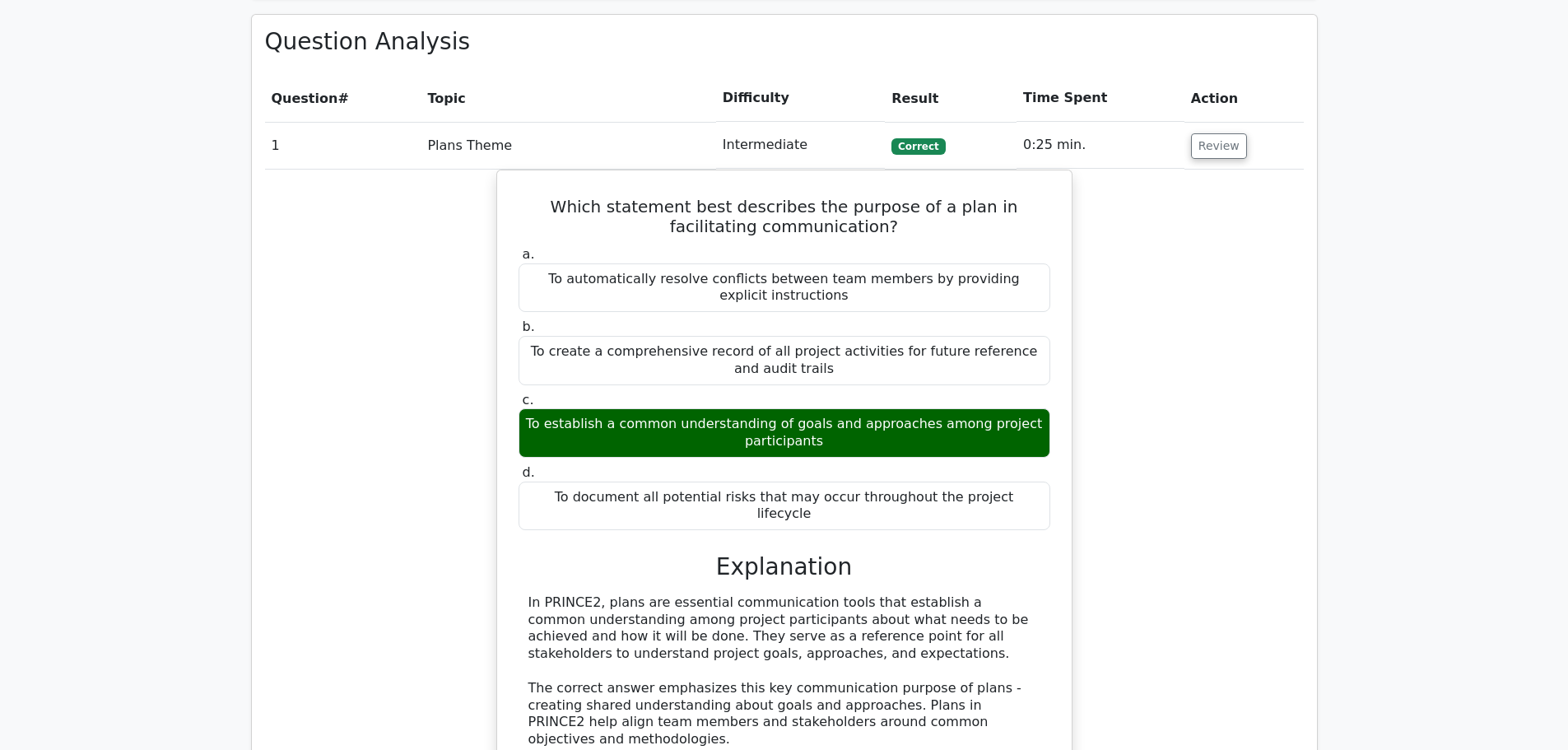
scroll to position [988, 0]
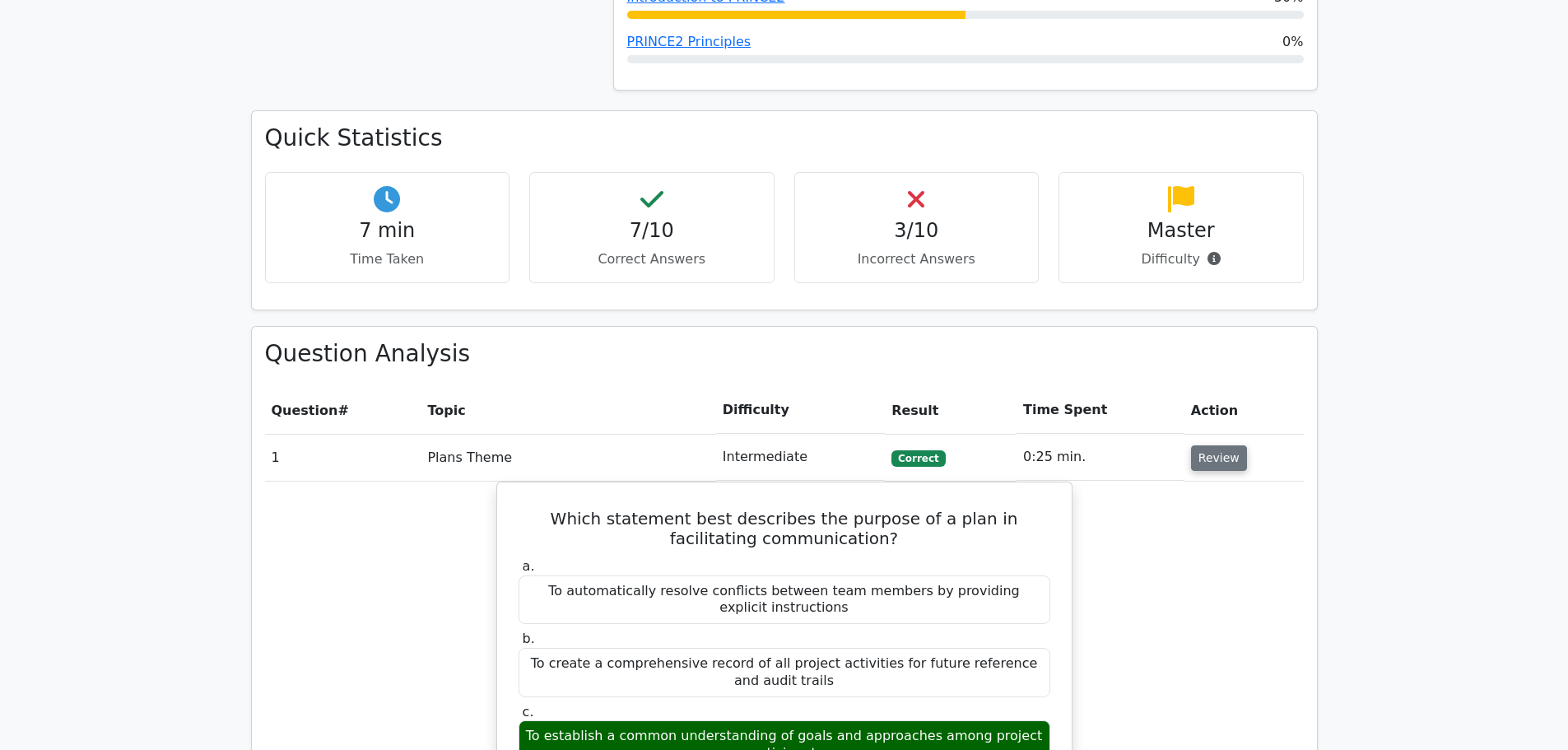
click at [1209, 446] on button "Review" at bounding box center [1220, 458] width 56 height 26
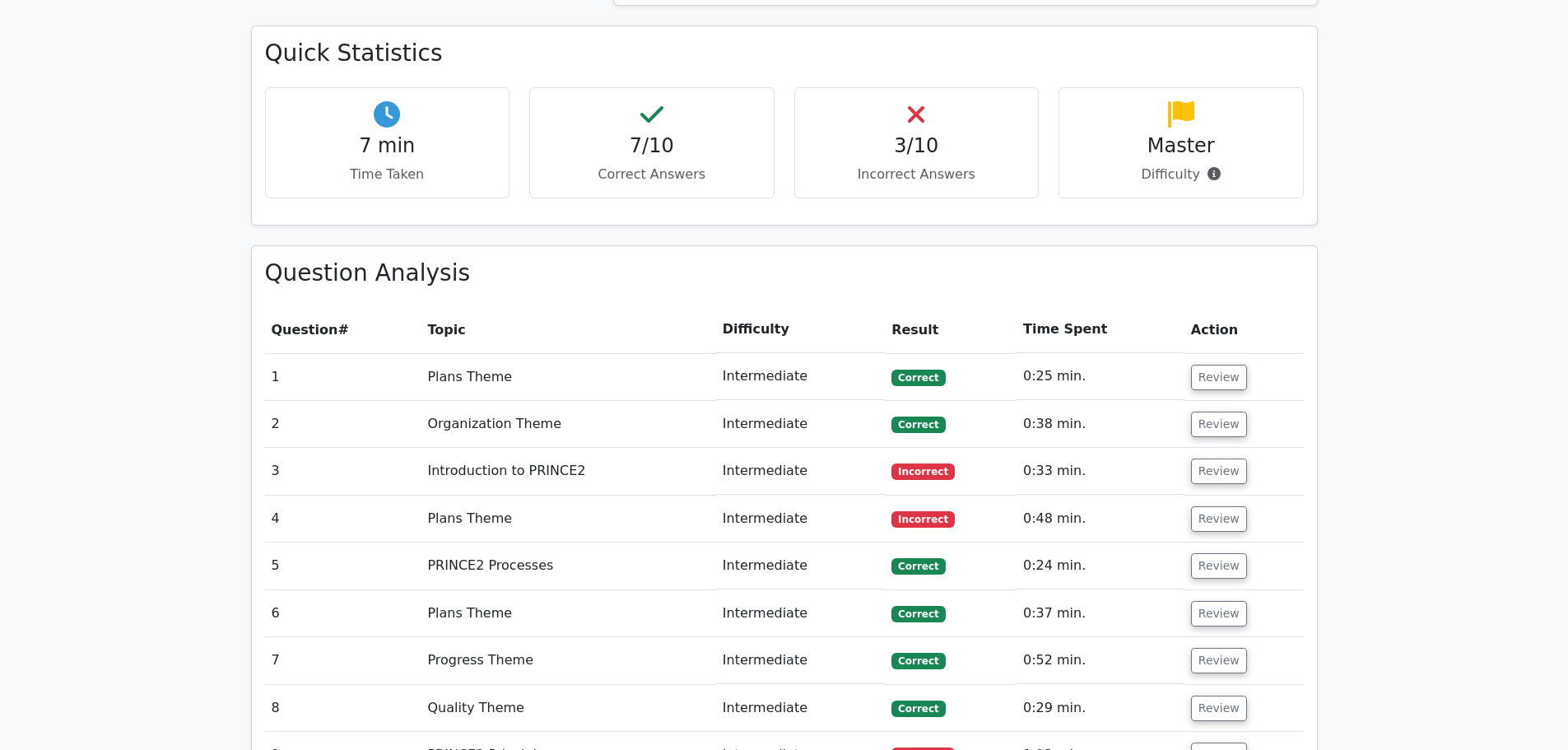
scroll to position [1153, 0]
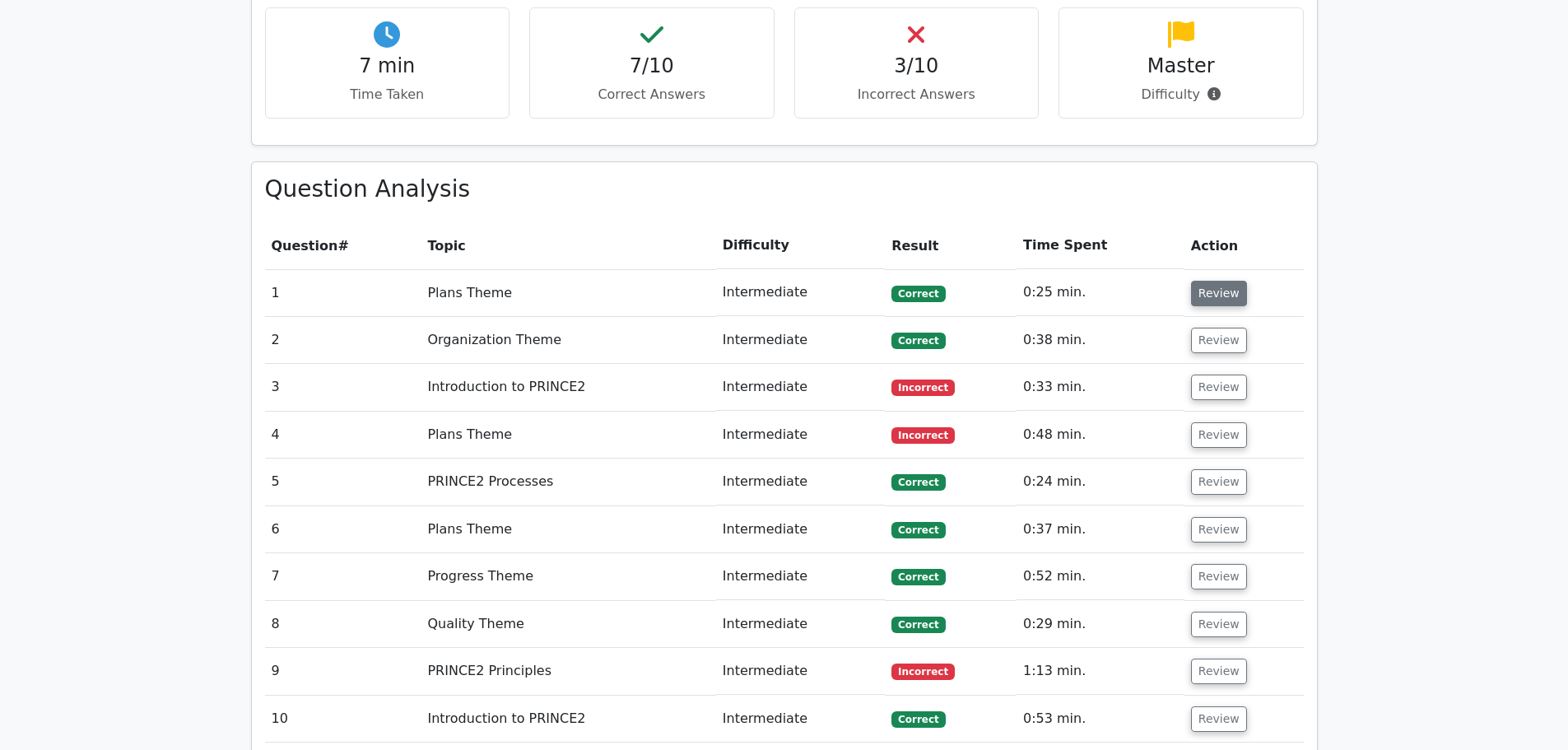
click at [1202, 281] on button "Review" at bounding box center [1220, 294] width 56 height 26
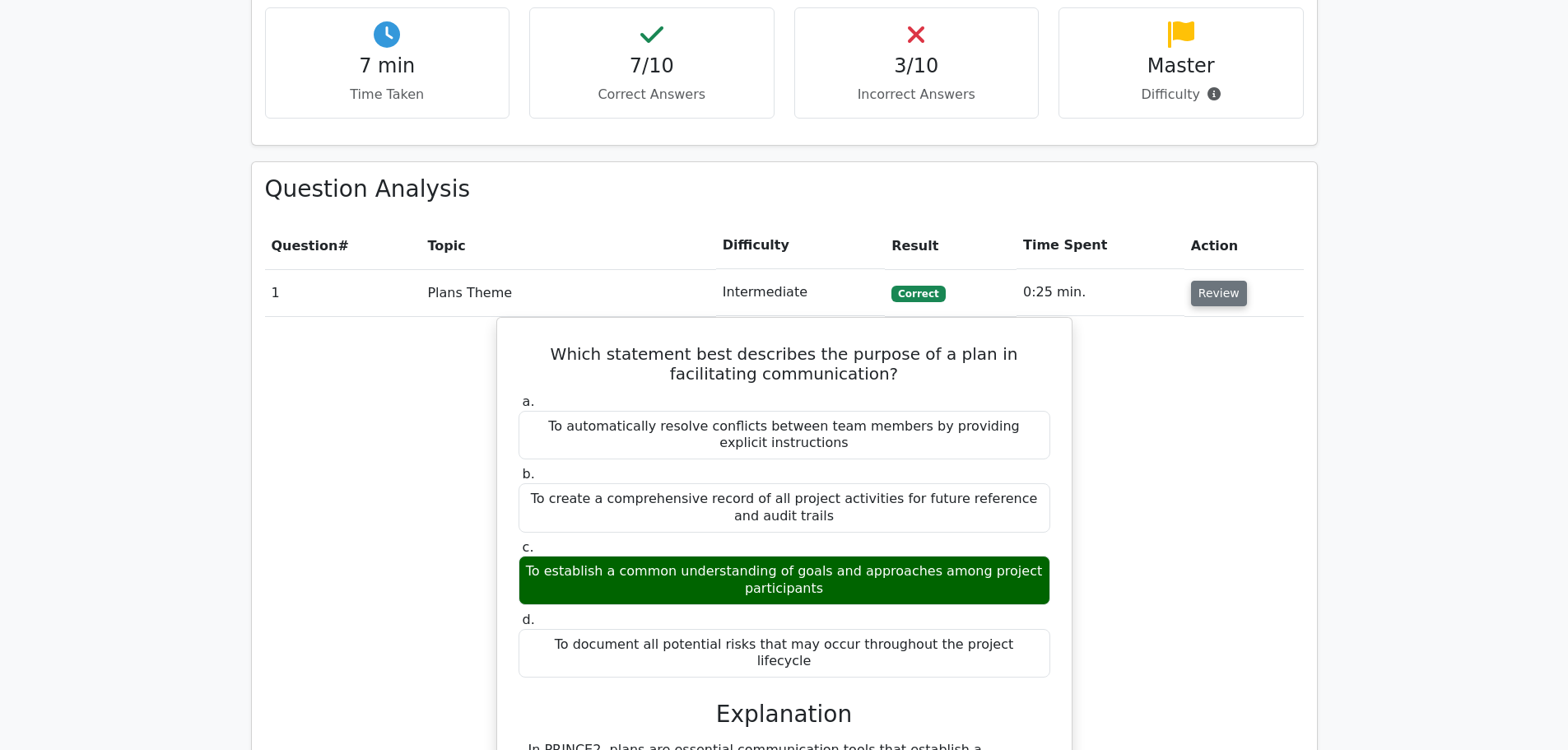
click at [1202, 281] on button "Review" at bounding box center [1220, 294] width 56 height 26
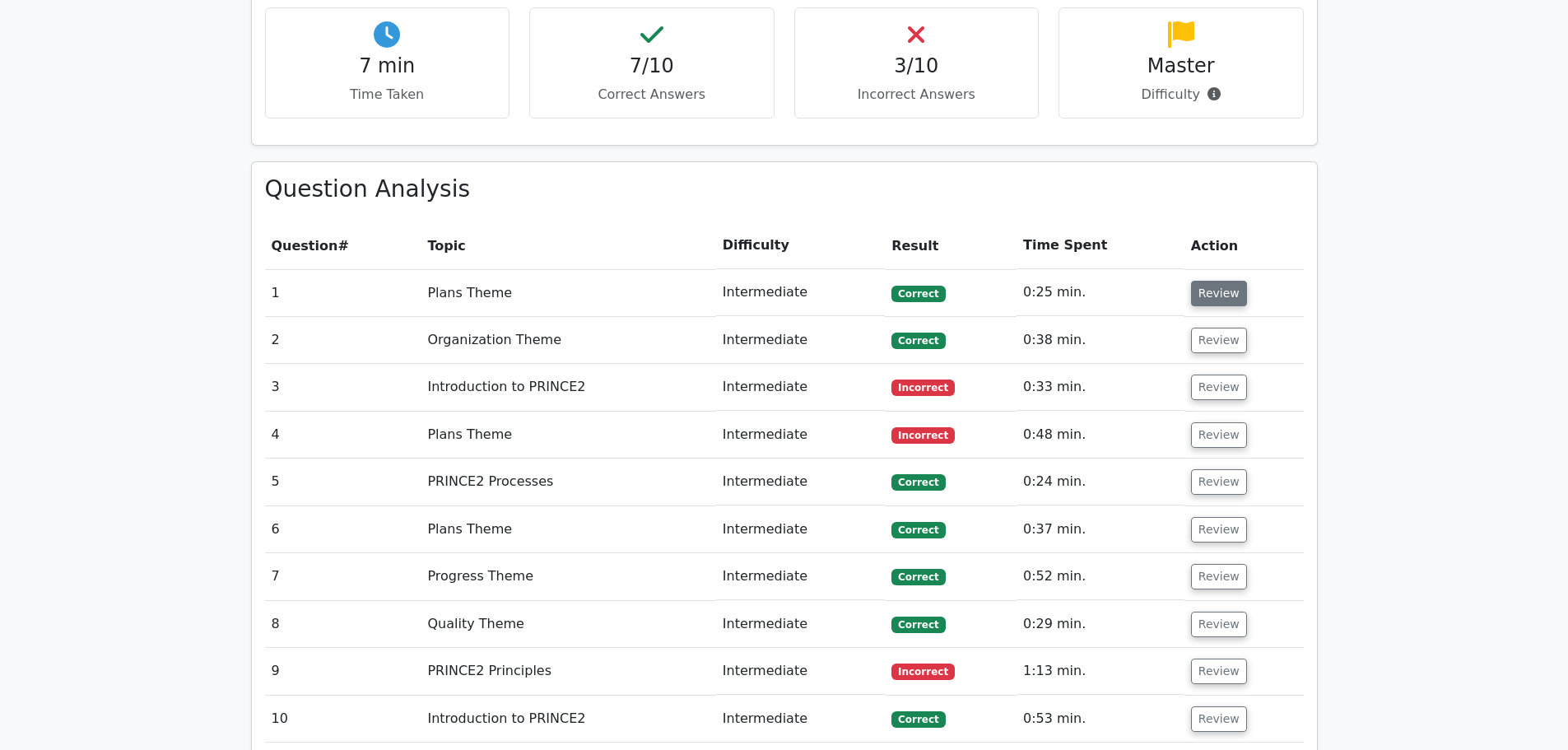
click at [1202, 281] on button "Review" at bounding box center [1220, 294] width 56 height 26
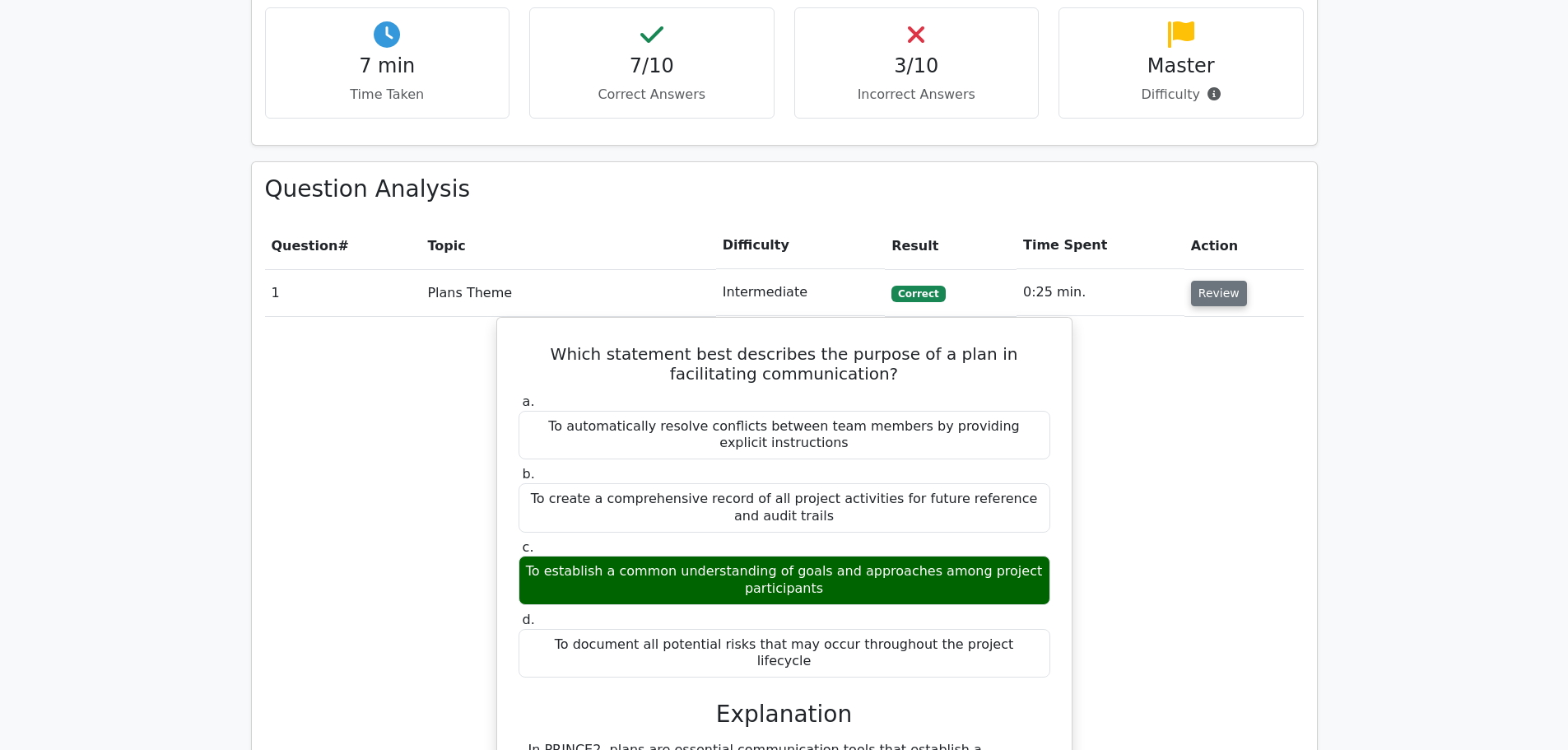
click at [1209, 281] on button "Review" at bounding box center [1220, 294] width 56 height 26
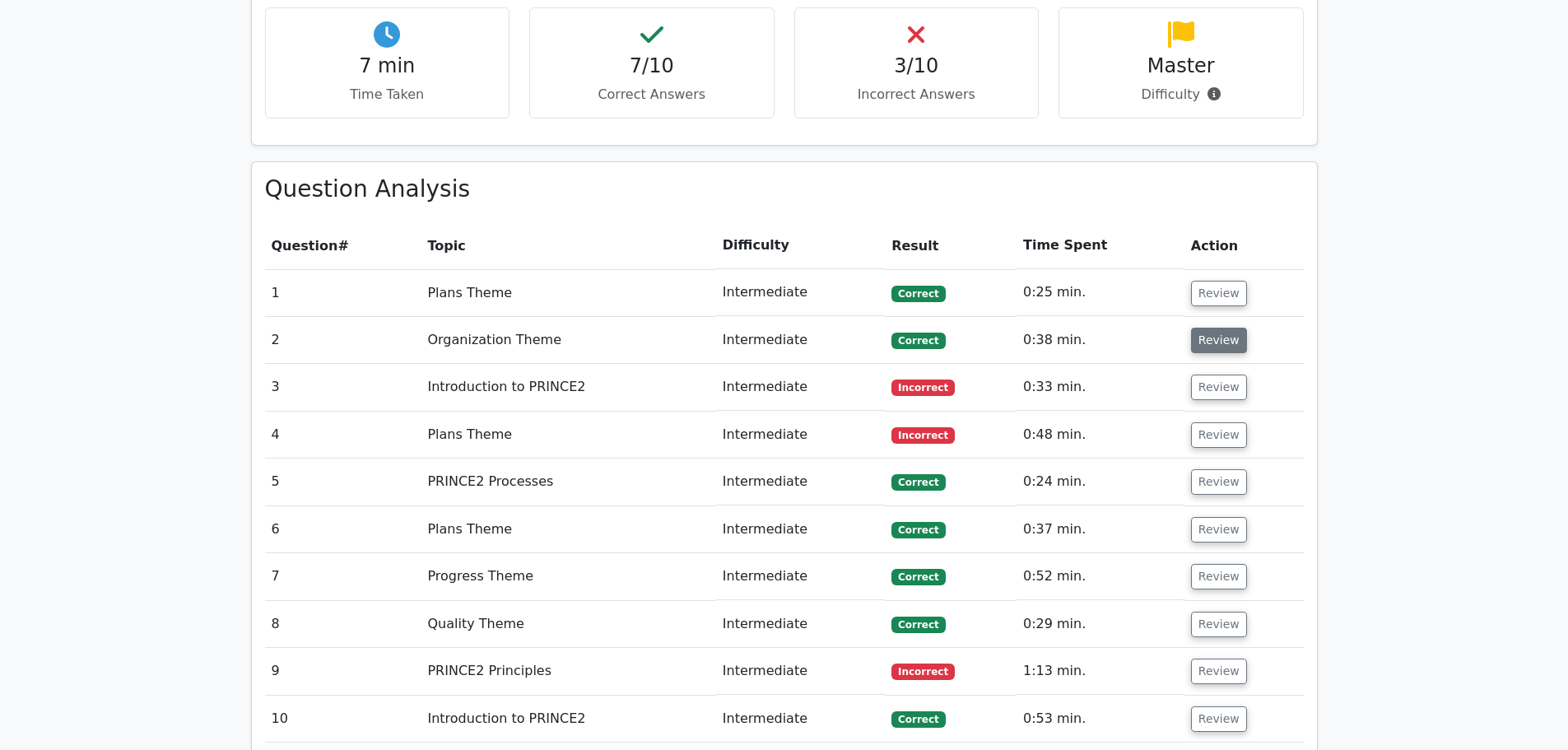
click at [1211, 328] on button "Review" at bounding box center [1220, 340] width 56 height 26
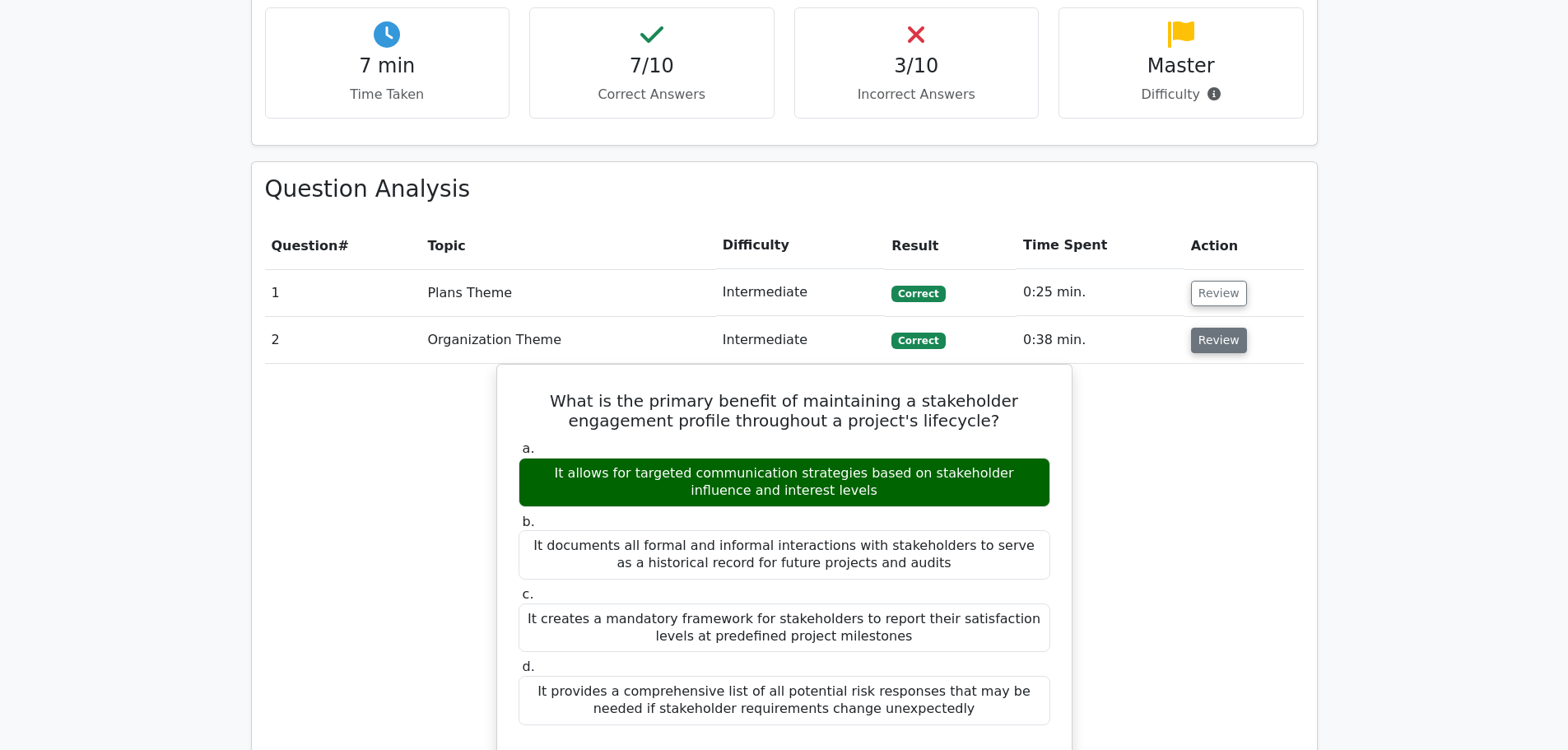
click at [1211, 328] on button "Review" at bounding box center [1220, 340] width 56 height 26
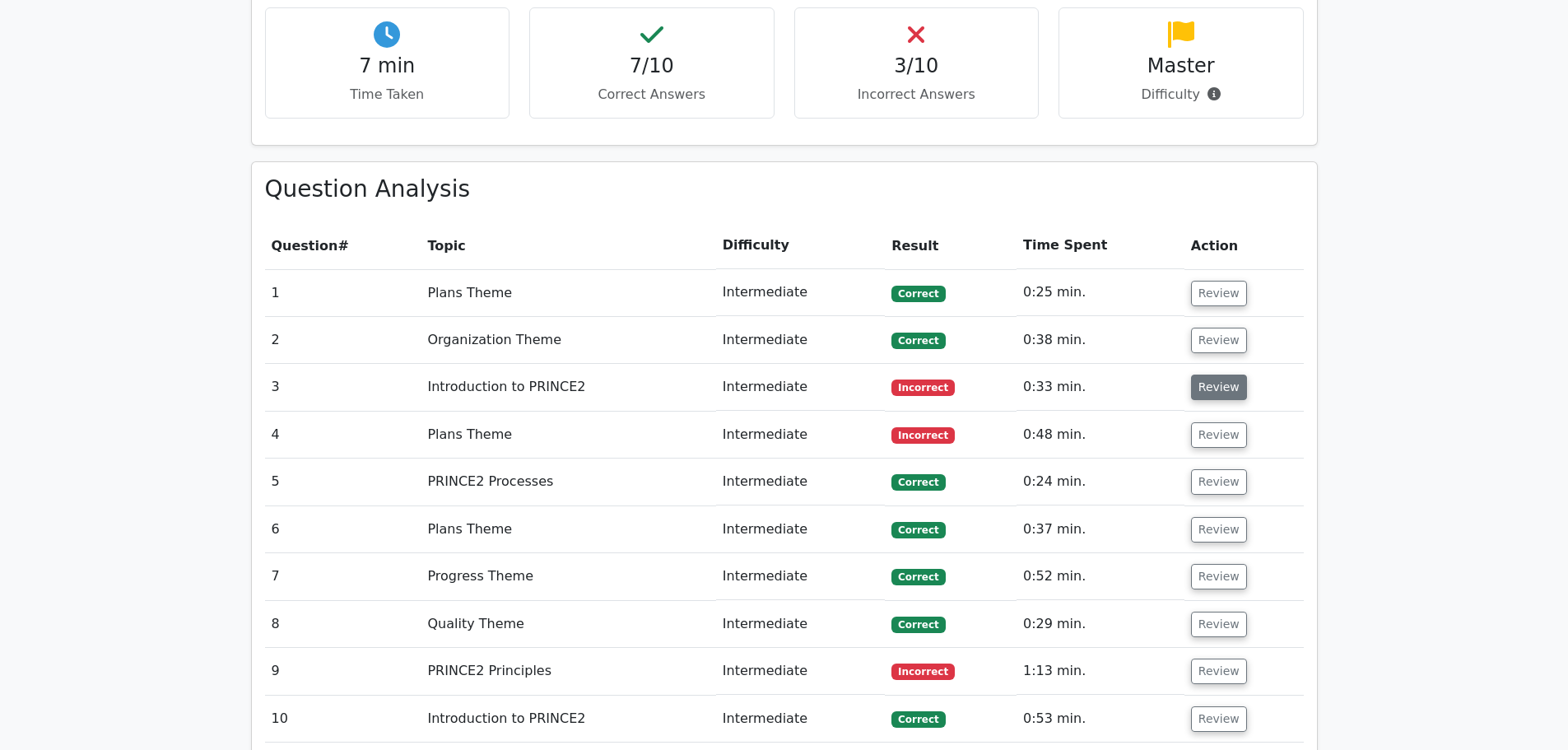
click at [1212, 375] on button "Review" at bounding box center [1220, 387] width 56 height 26
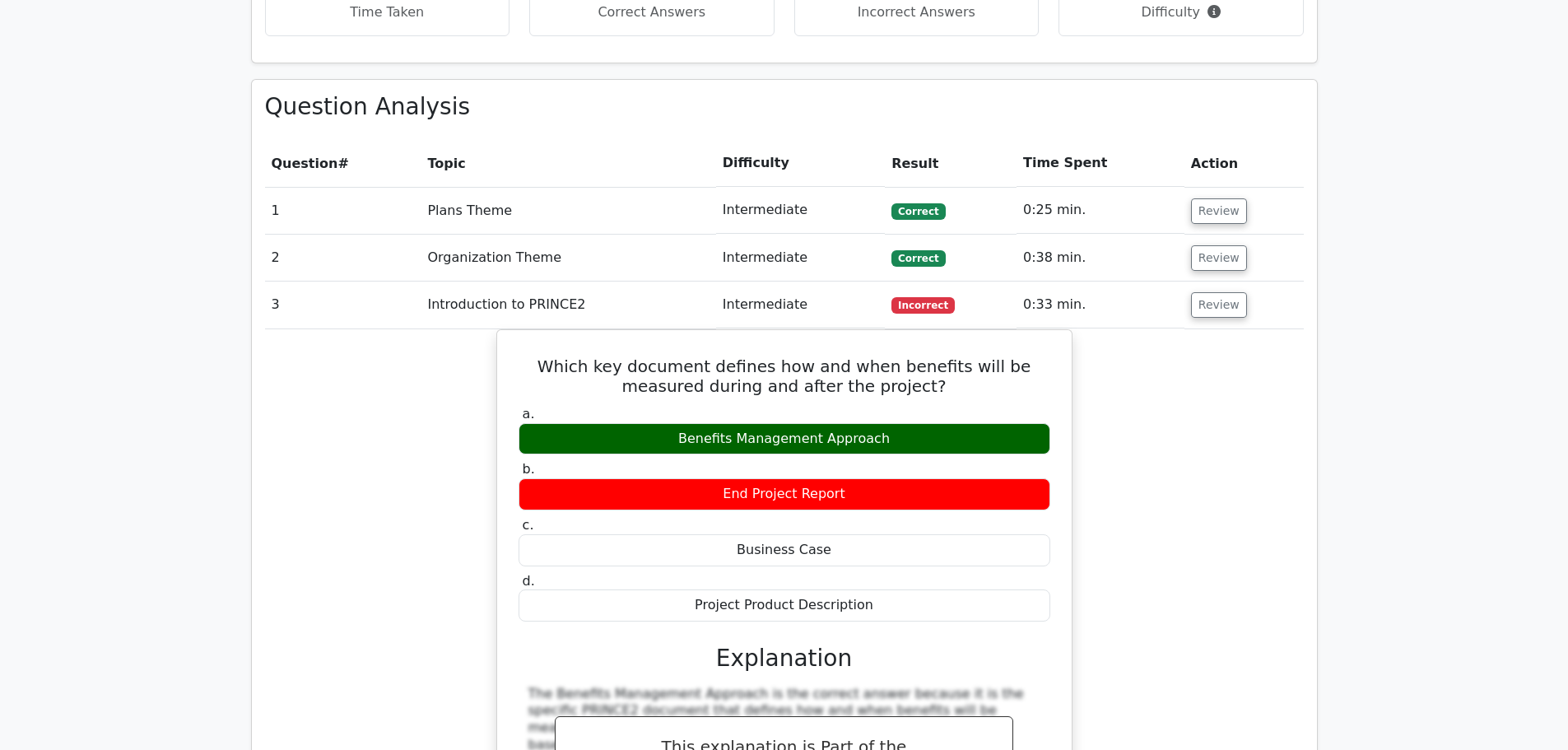
scroll to position [1318, 0]
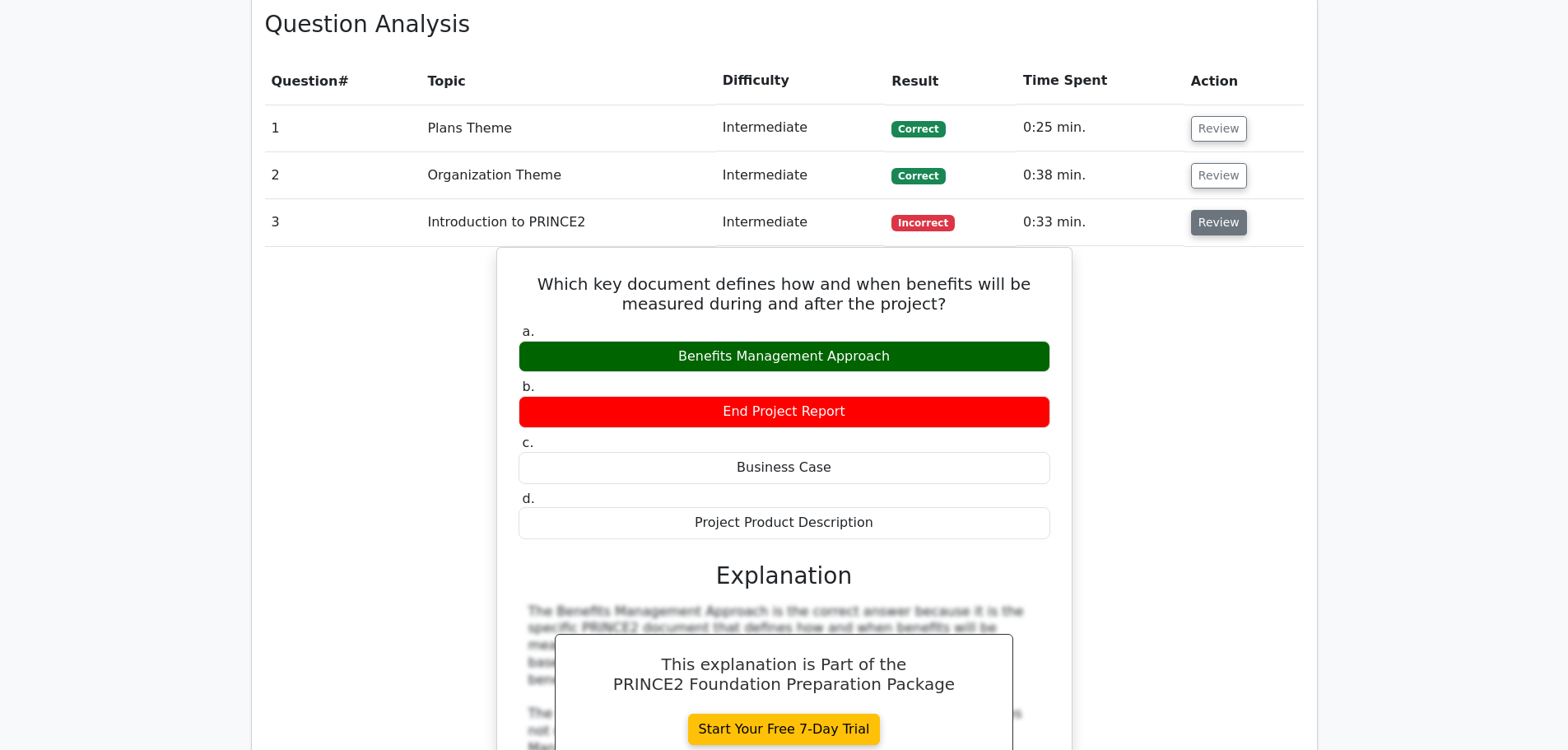
click at [1222, 210] on button "Review" at bounding box center [1220, 222] width 56 height 26
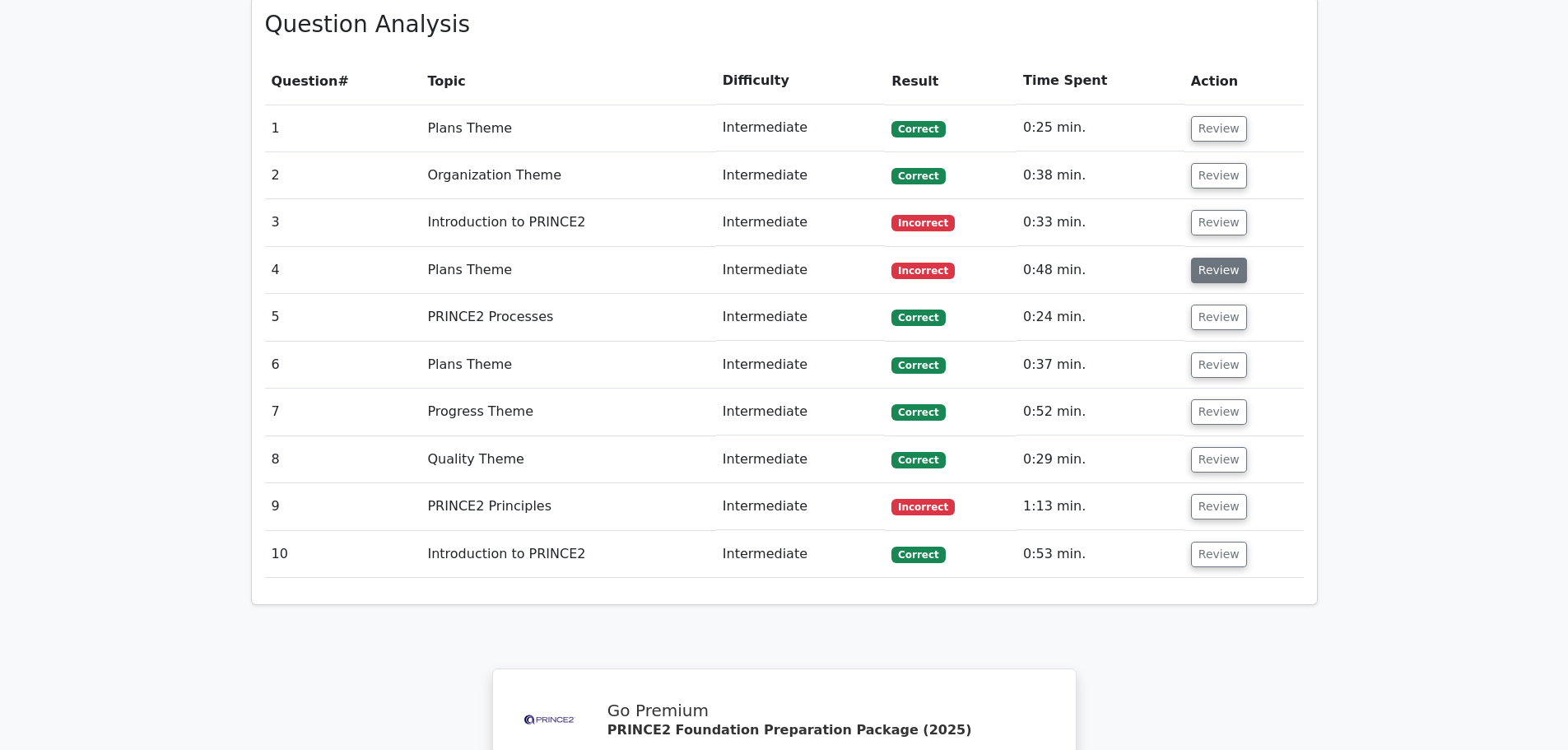
click at [1217, 258] on button "Review" at bounding box center [1220, 270] width 56 height 26
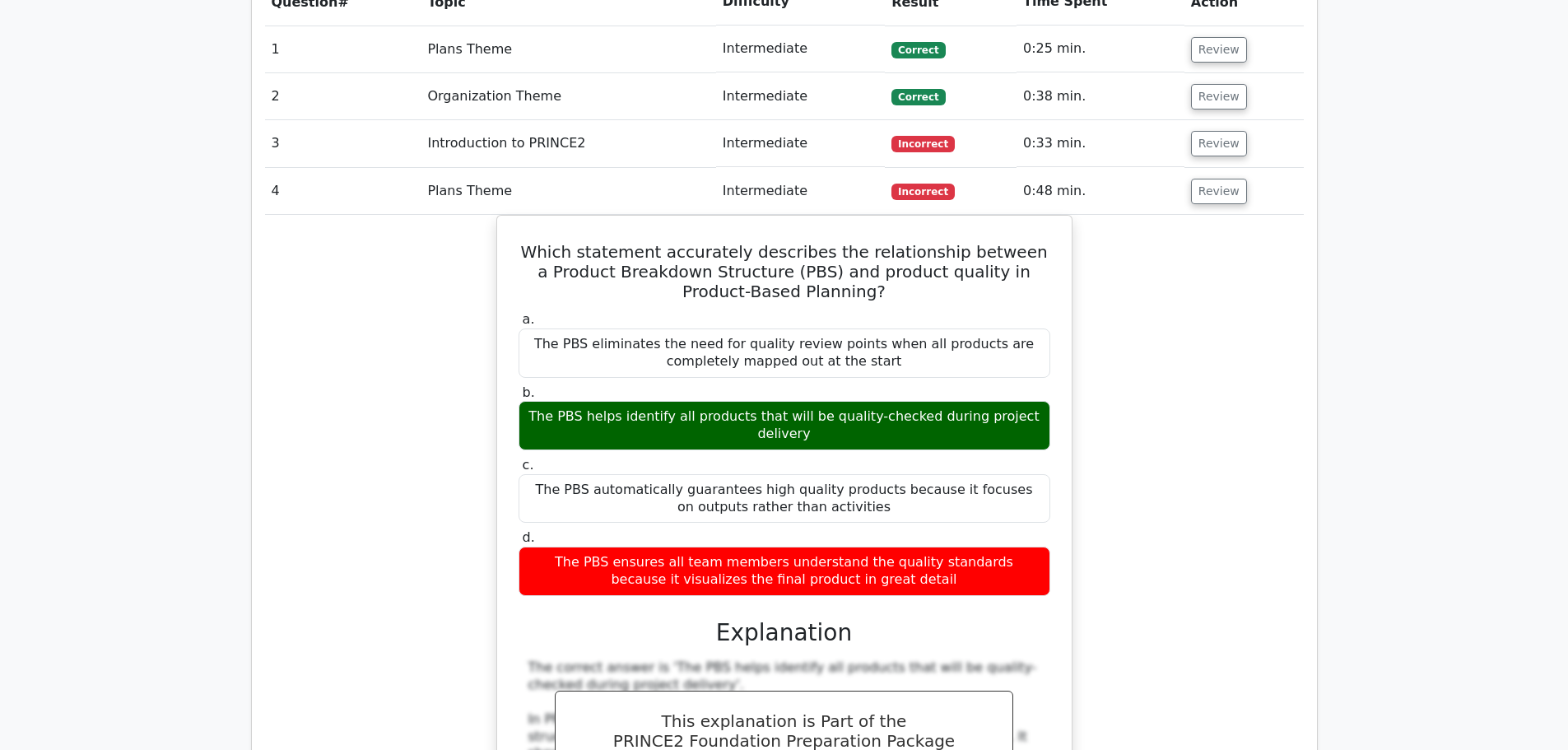
scroll to position [1153, 0]
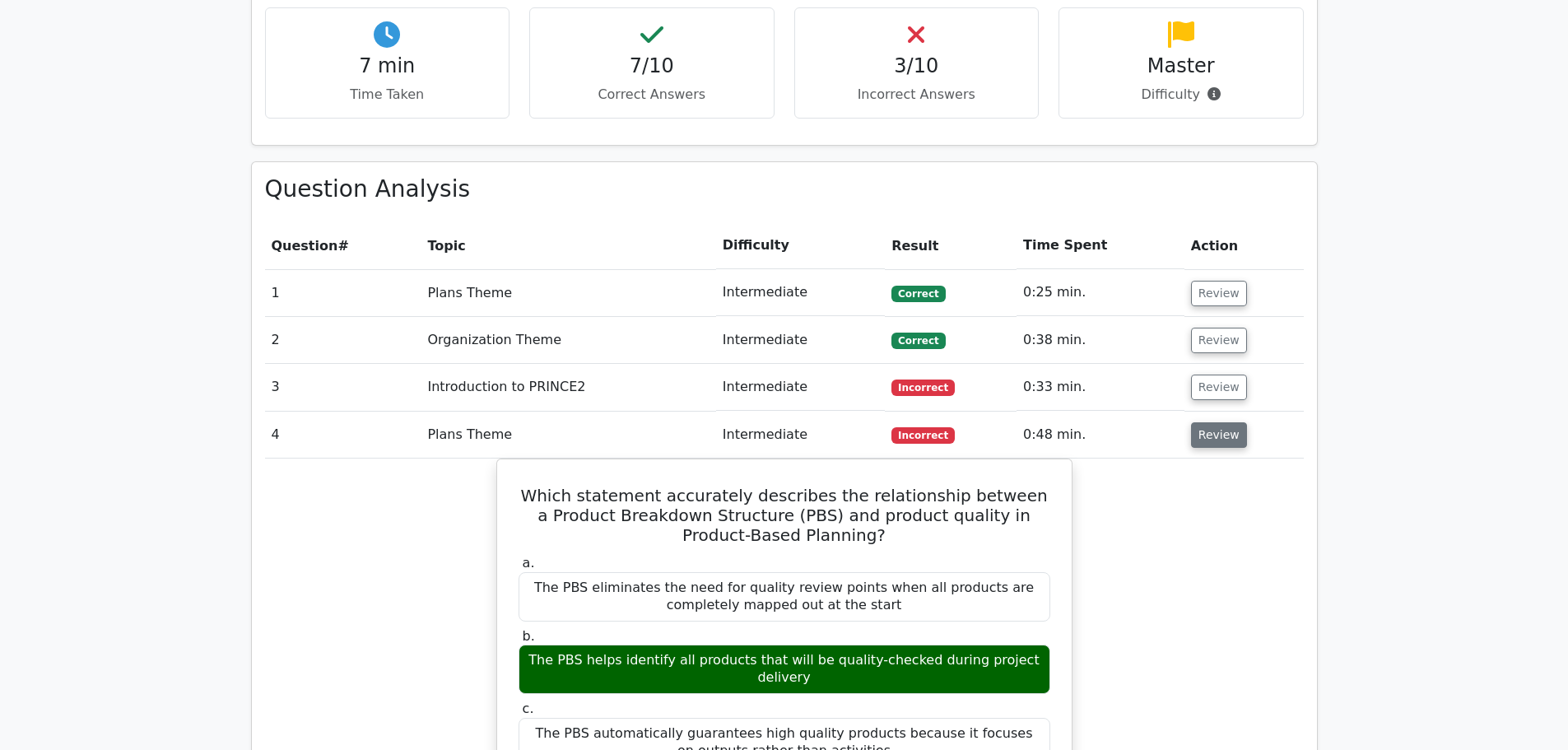
click at [1216, 422] on button "Review" at bounding box center [1220, 435] width 56 height 26
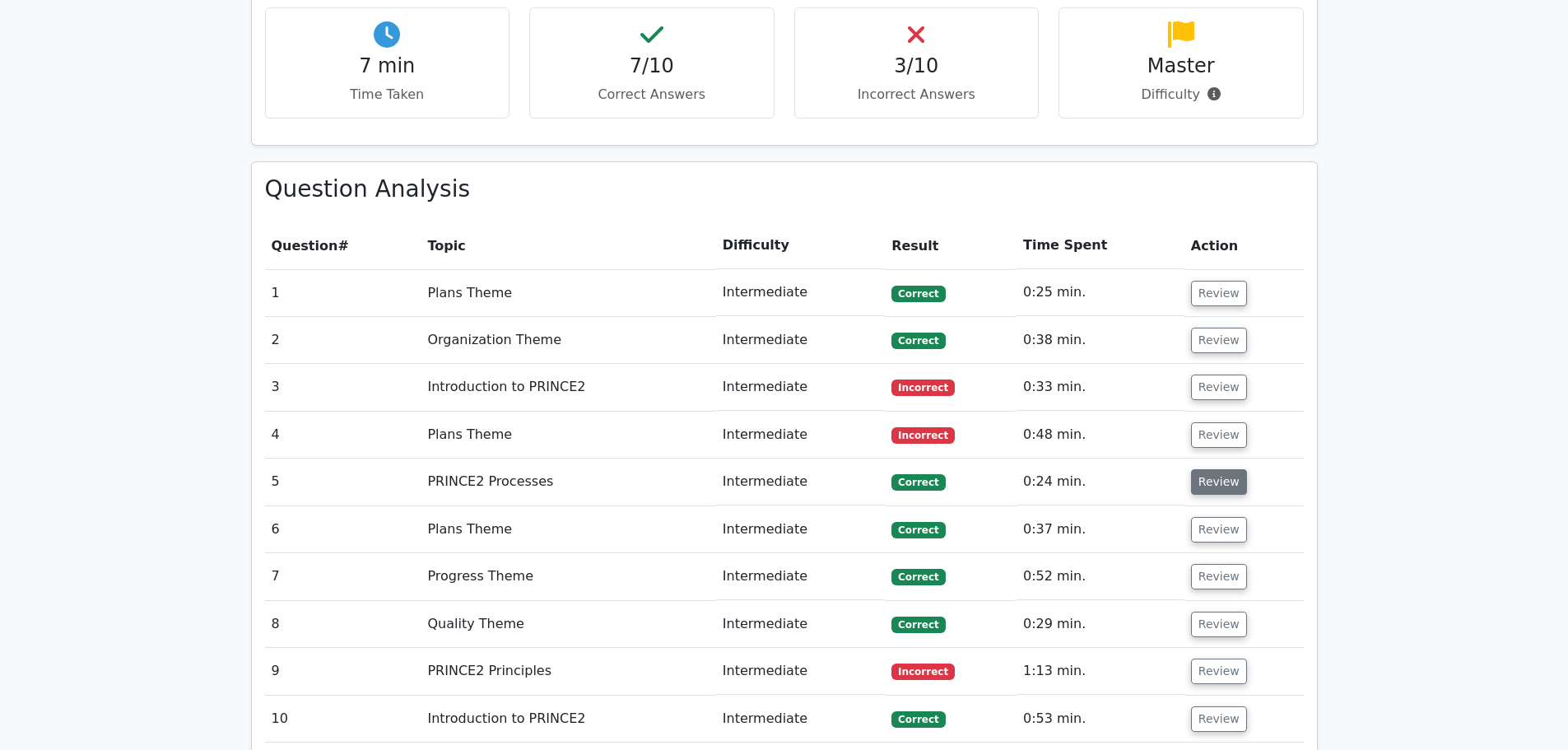
click at [1210, 470] on button "Review" at bounding box center [1220, 482] width 56 height 26
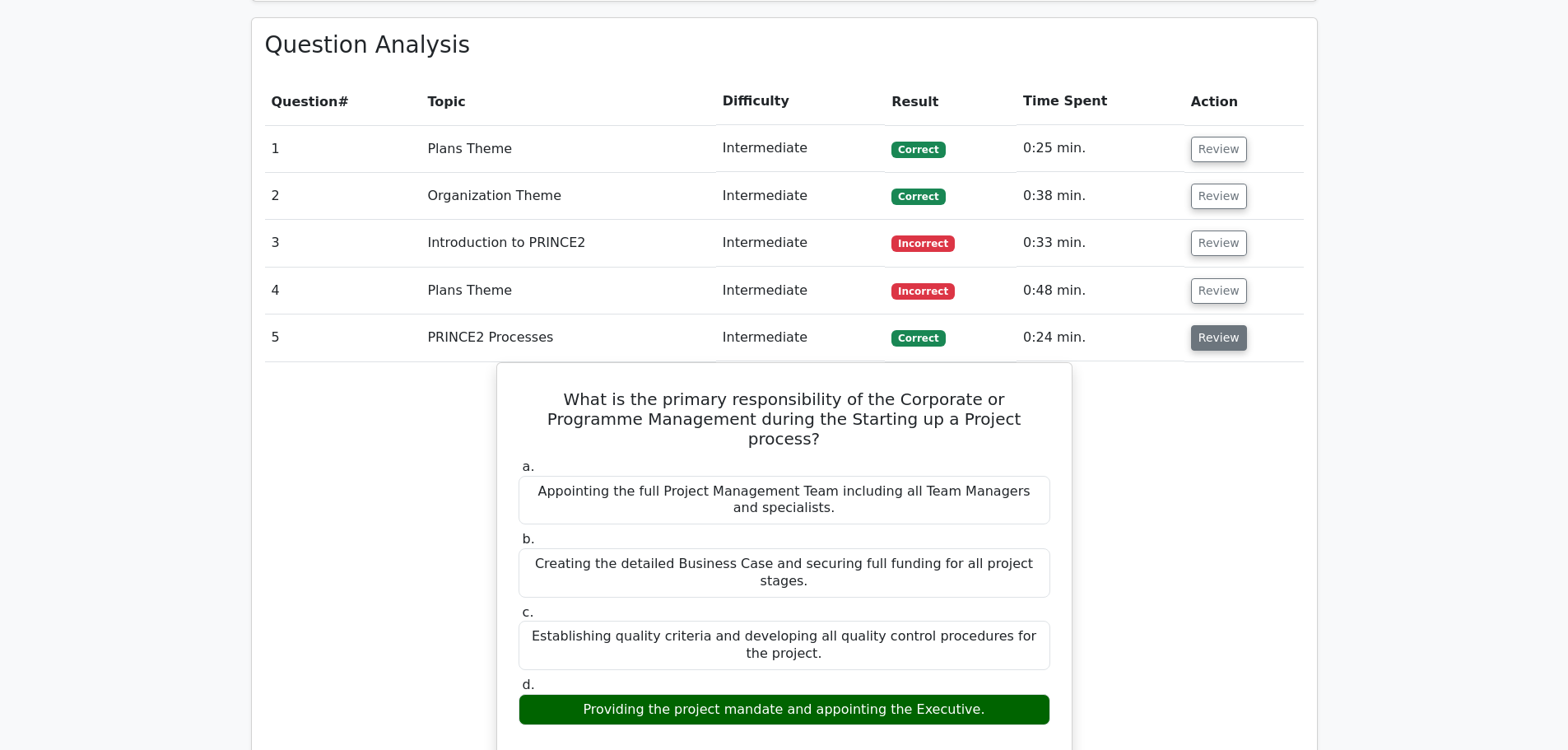
scroll to position [1318, 0]
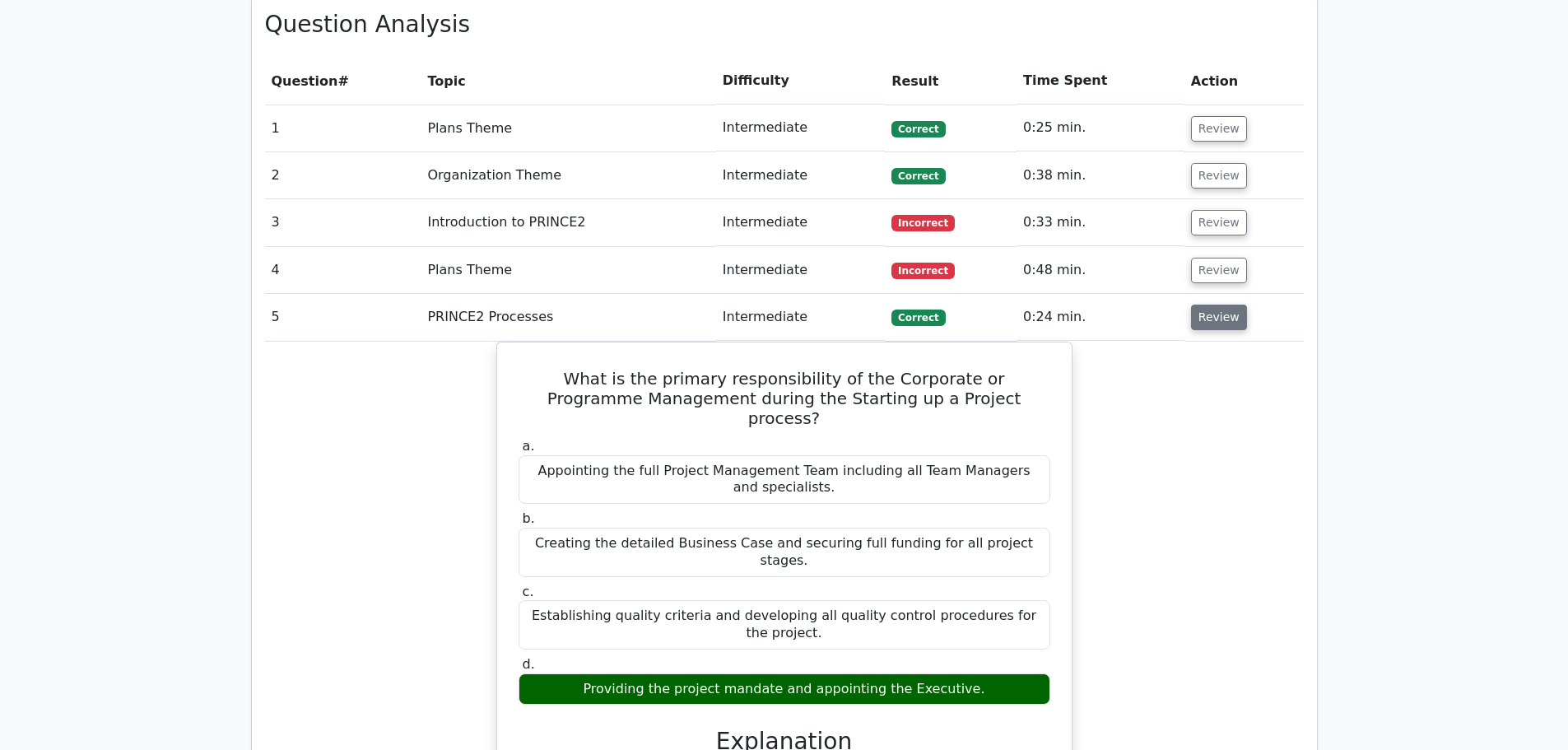
click at [1206, 304] on button "Review" at bounding box center [1220, 317] width 56 height 26
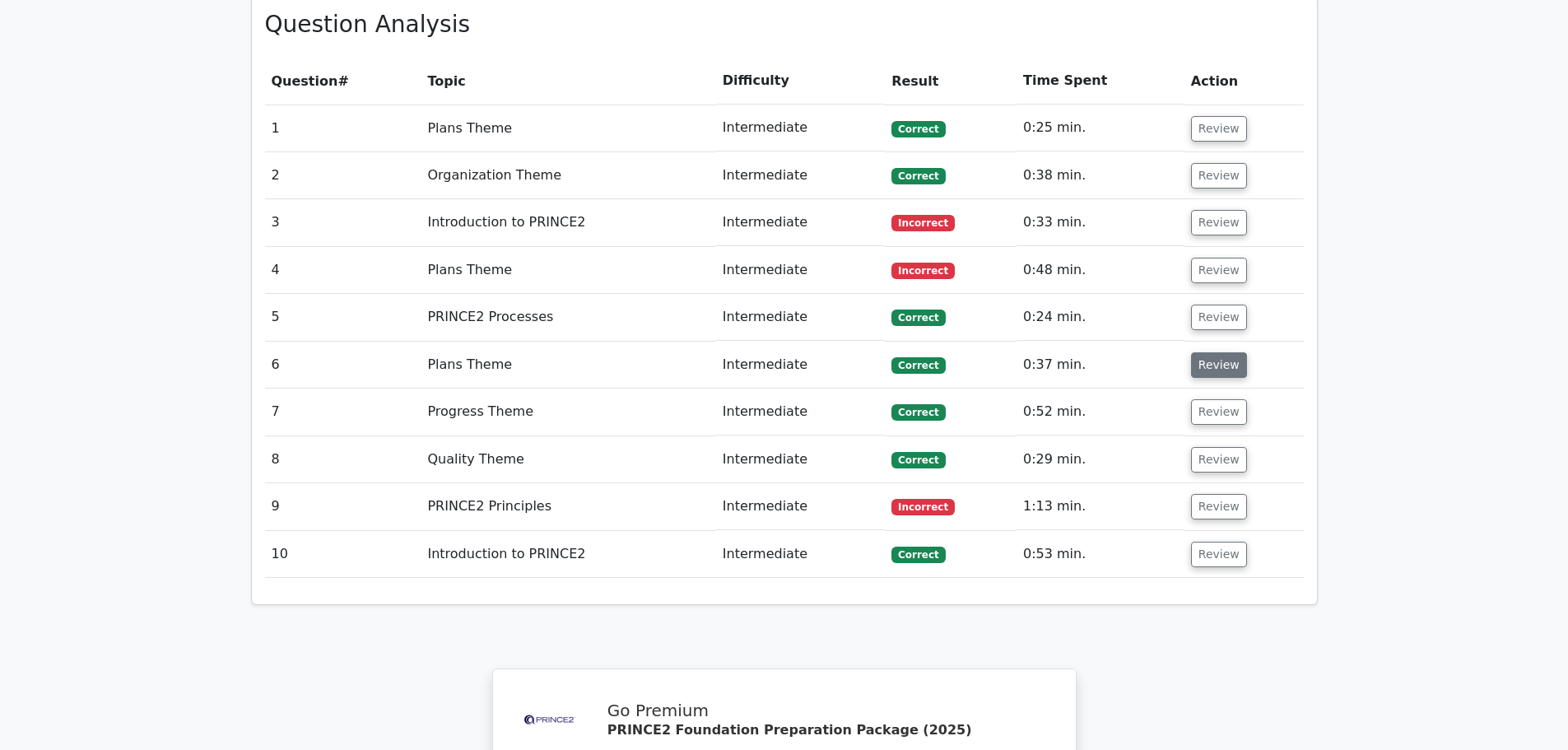
click at [1206, 353] on button "Review" at bounding box center [1220, 365] width 56 height 26
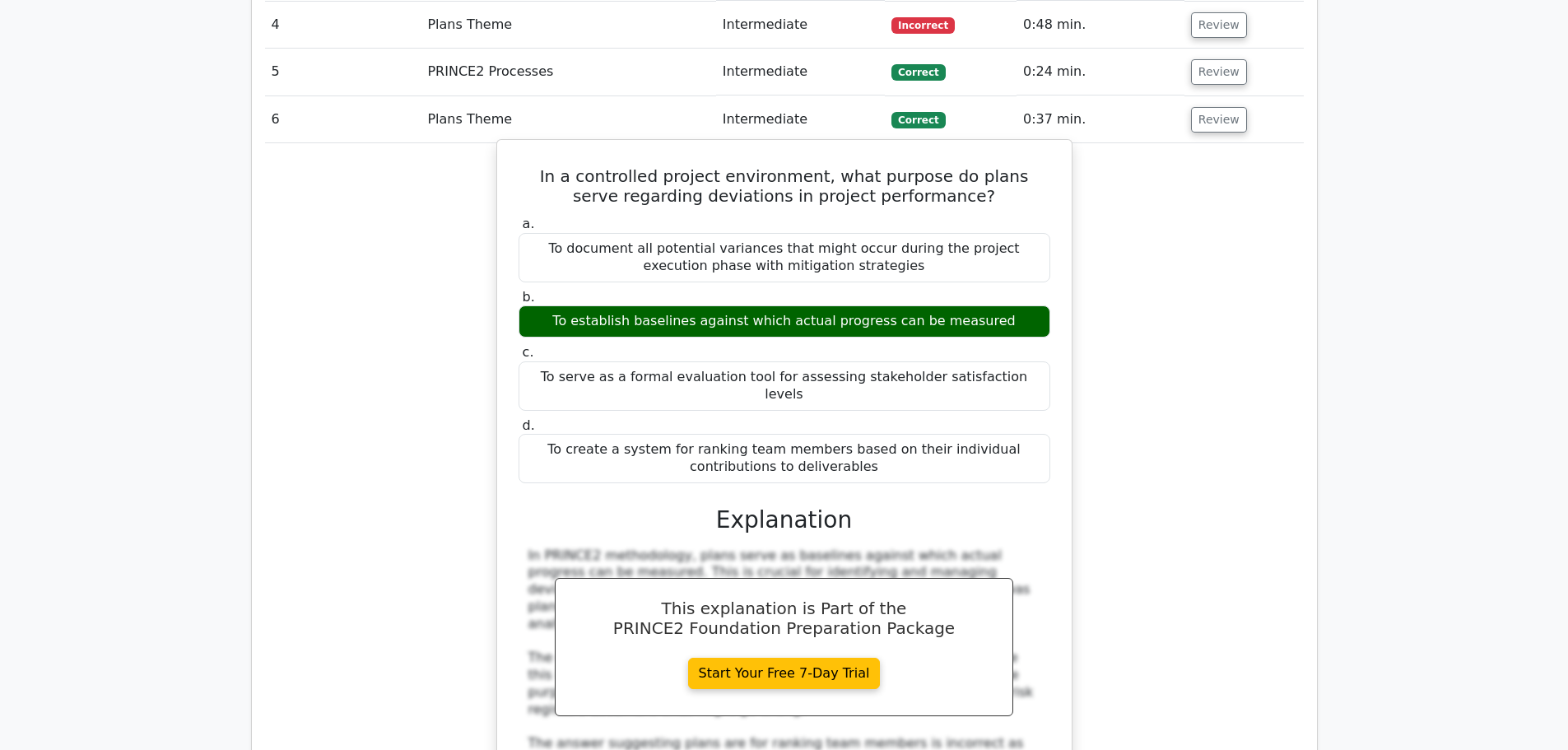
scroll to position [1565, 0]
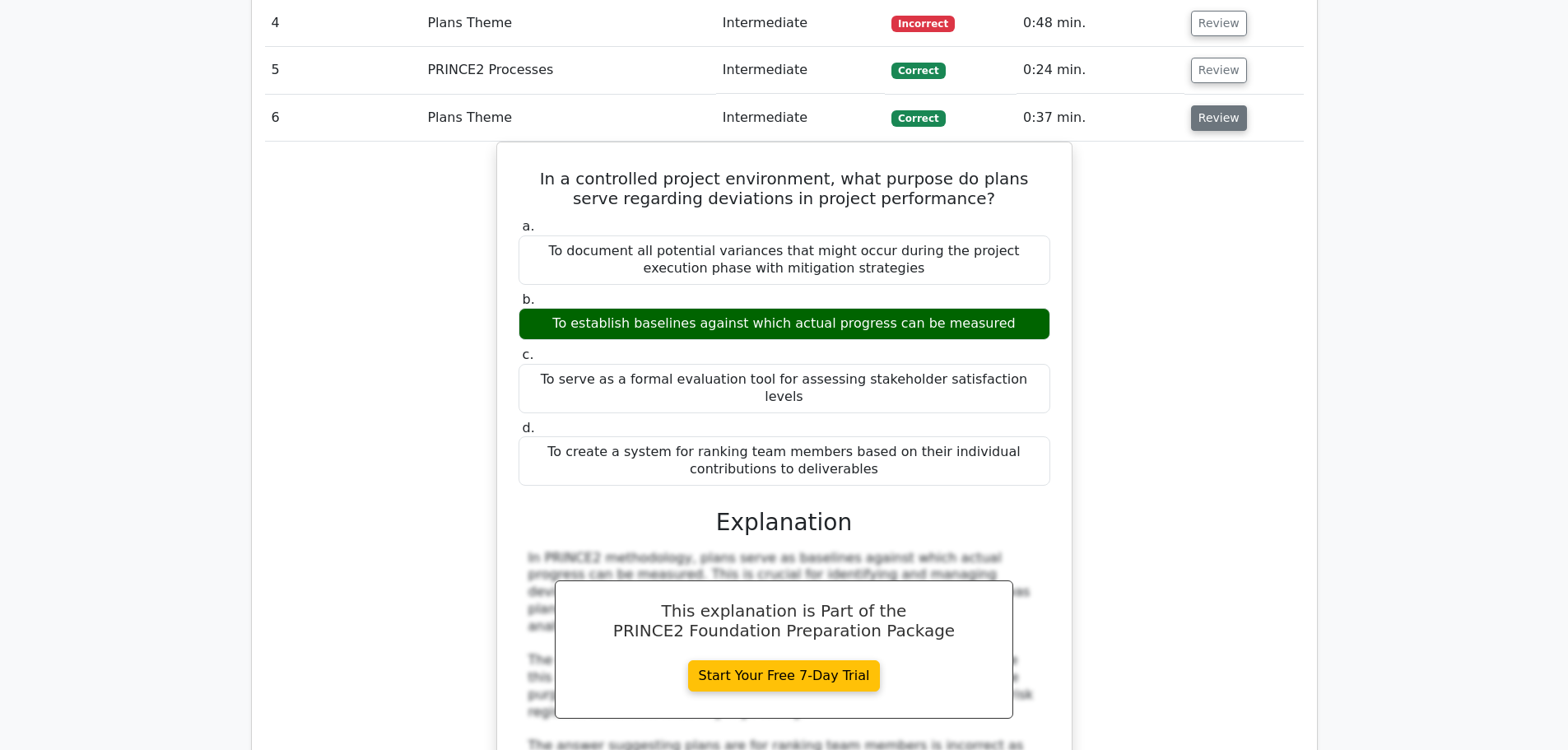
click at [1210, 105] on button "Review" at bounding box center [1220, 118] width 56 height 26
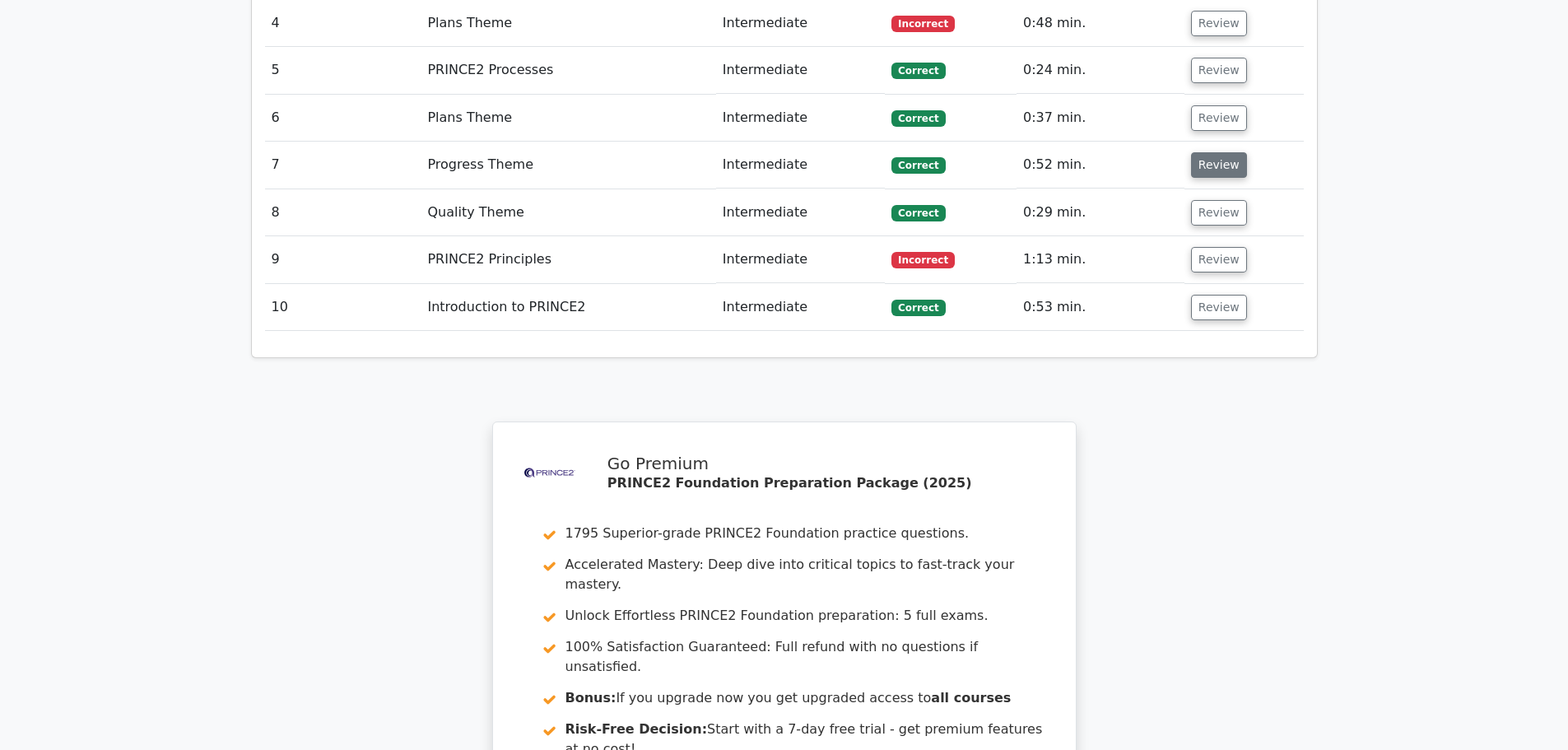
click at [1210, 153] on button "Review" at bounding box center [1220, 165] width 56 height 26
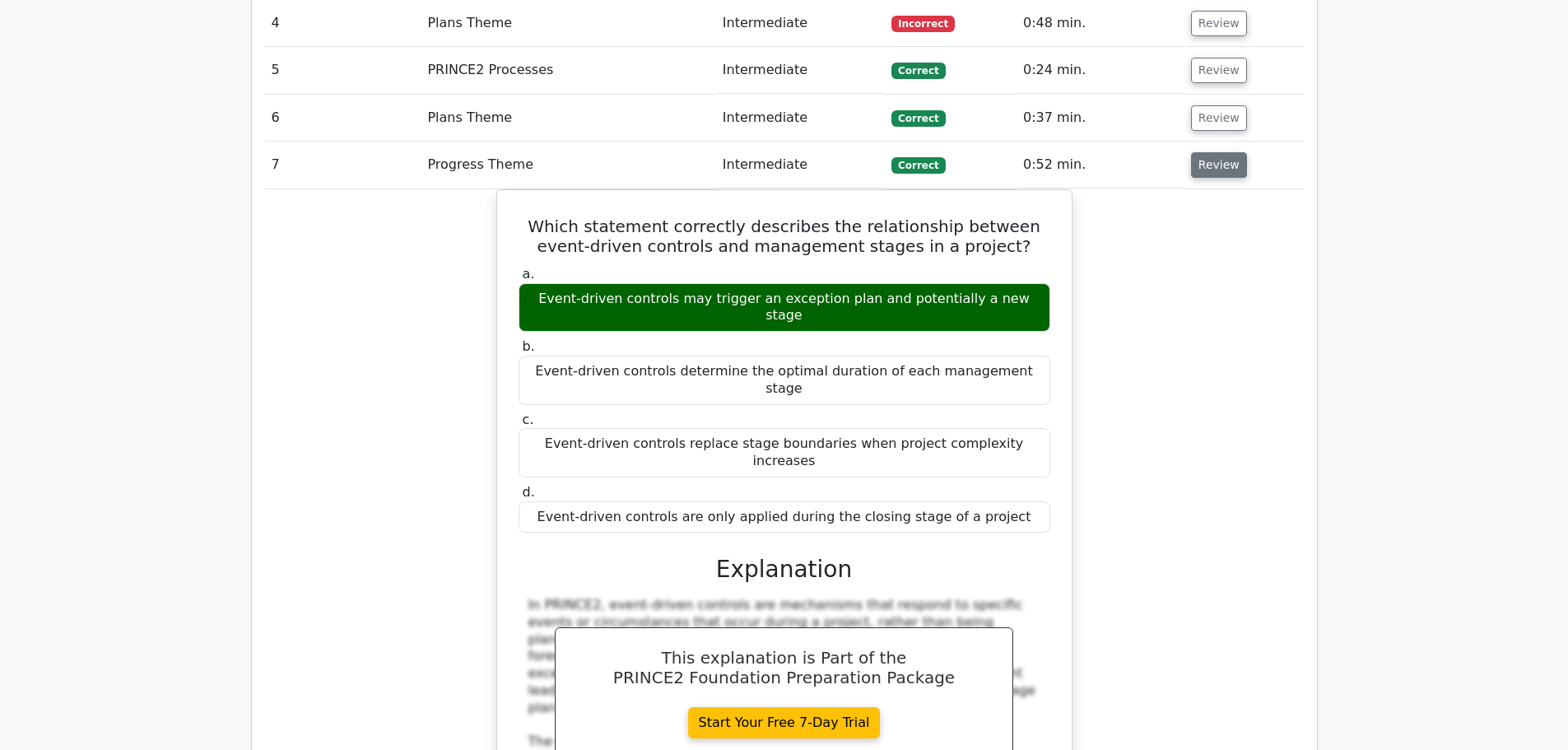
click at [1210, 153] on button "Review" at bounding box center [1220, 165] width 56 height 26
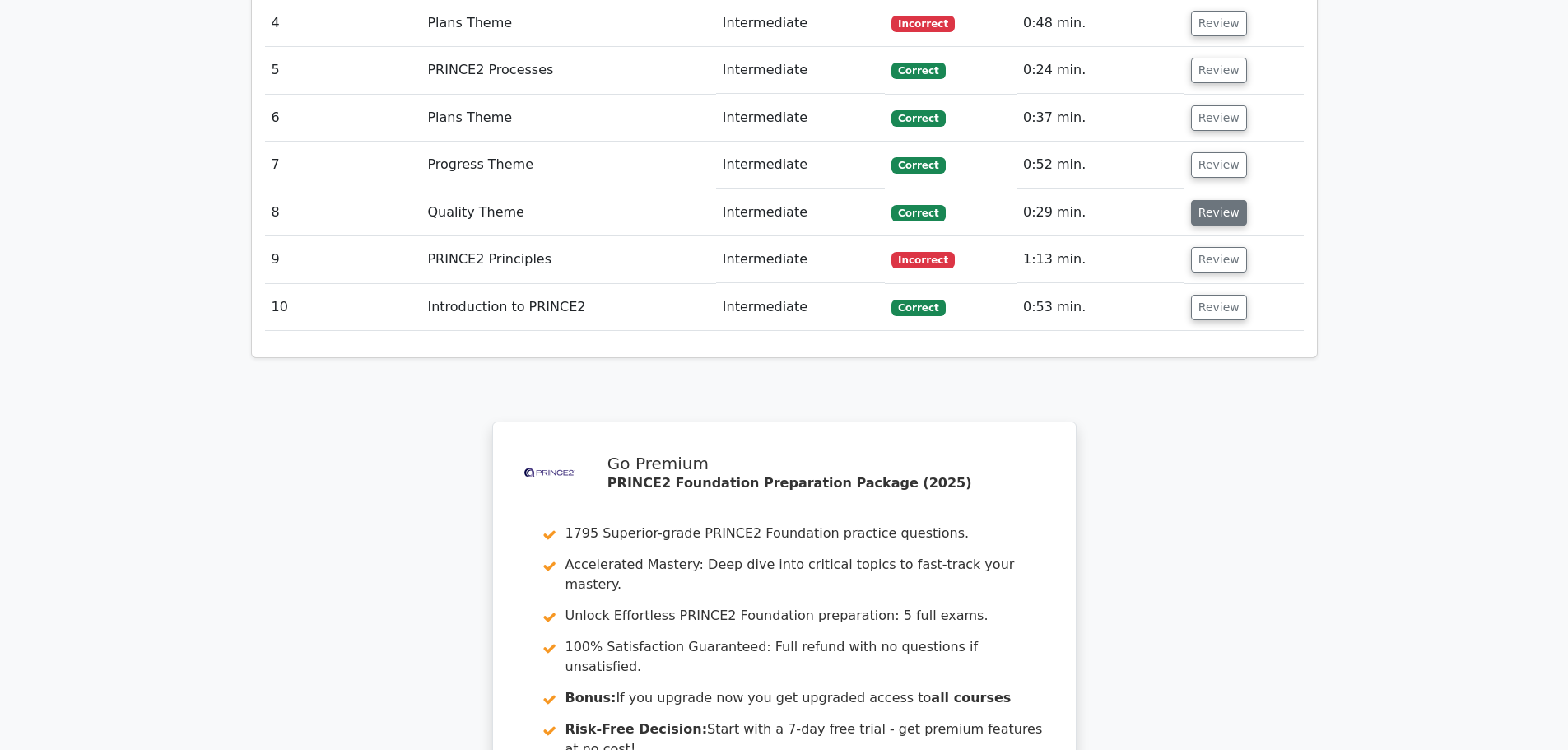
click at [1207, 200] on button "Review" at bounding box center [1220, 212] width 56 height 26
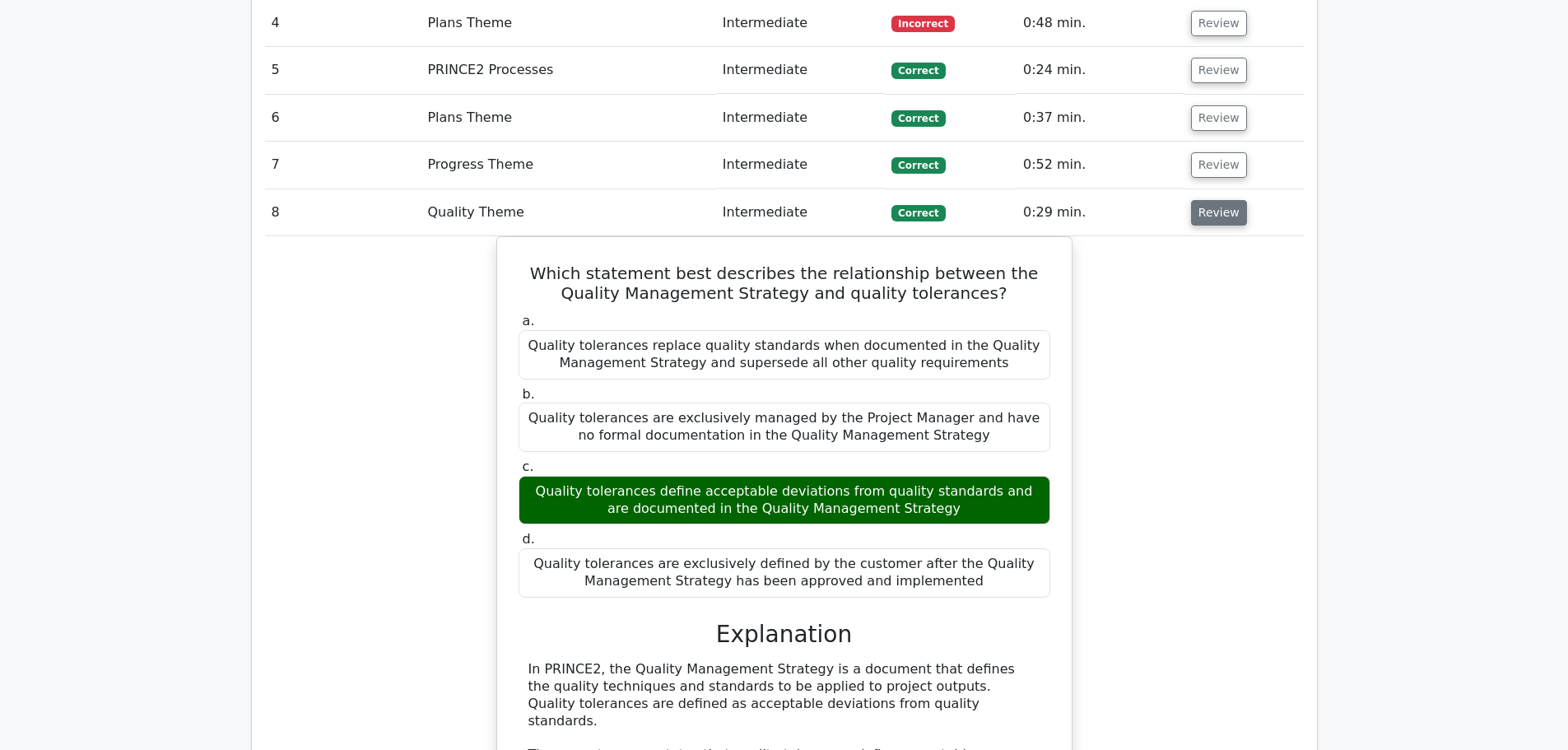
click at [1207, 200] on button "Review" at bounding box center [1220, 212] width 56 height 26
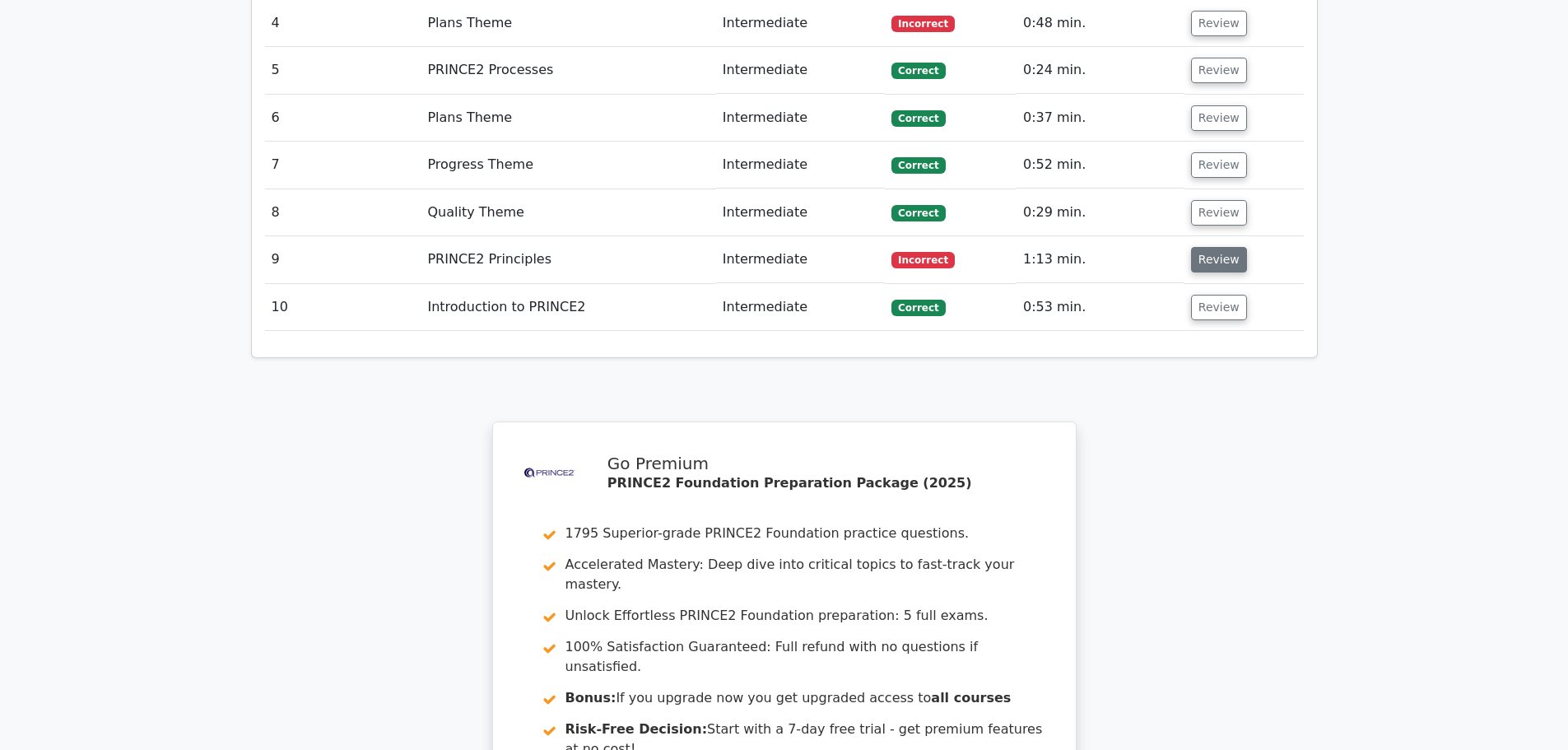
click at [1211, 247] on button "Review" at bounding box center [1220, 260] width 56 height 26
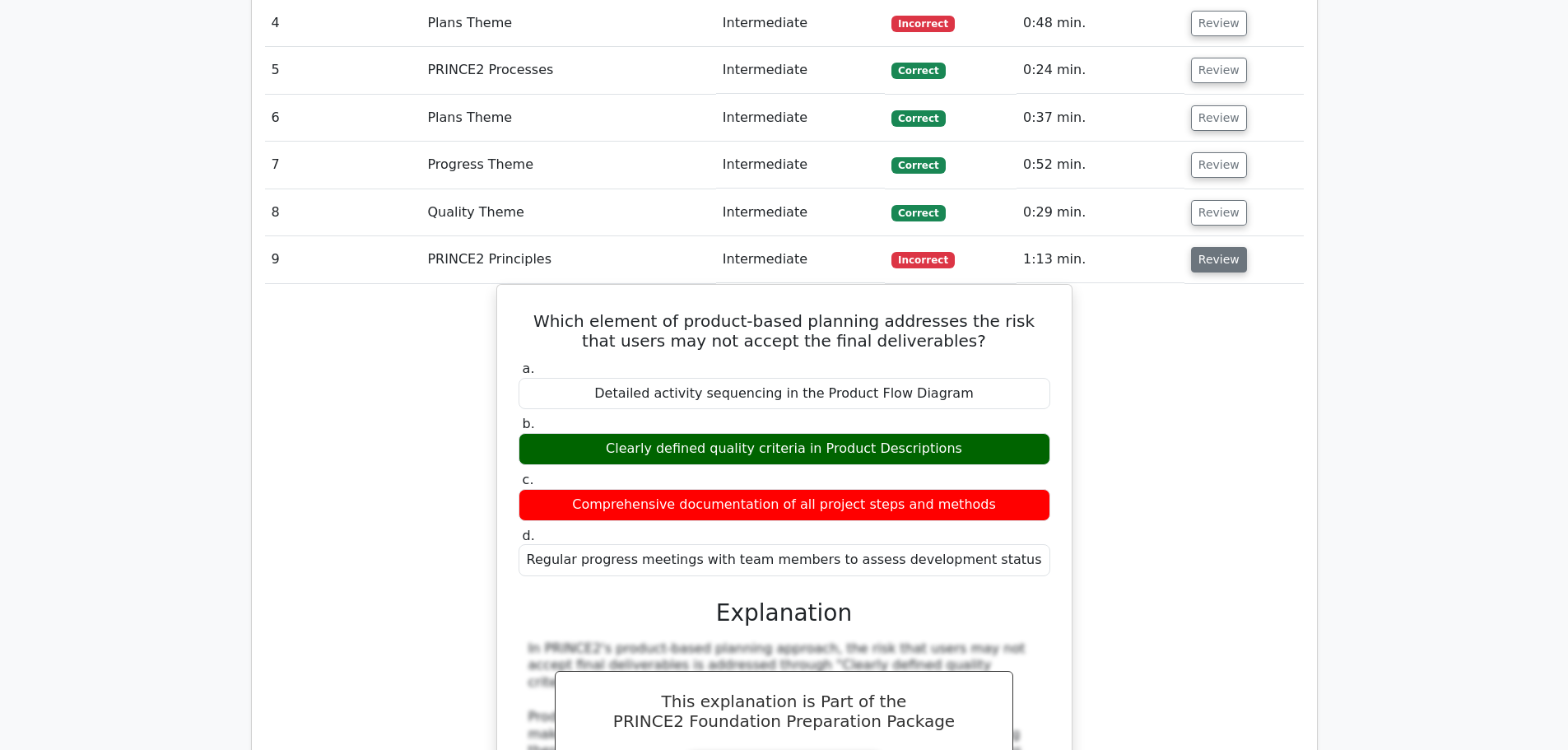
click at [1211, 247] on button "Review" at bounding box center [1220, 260] width 56 height 26
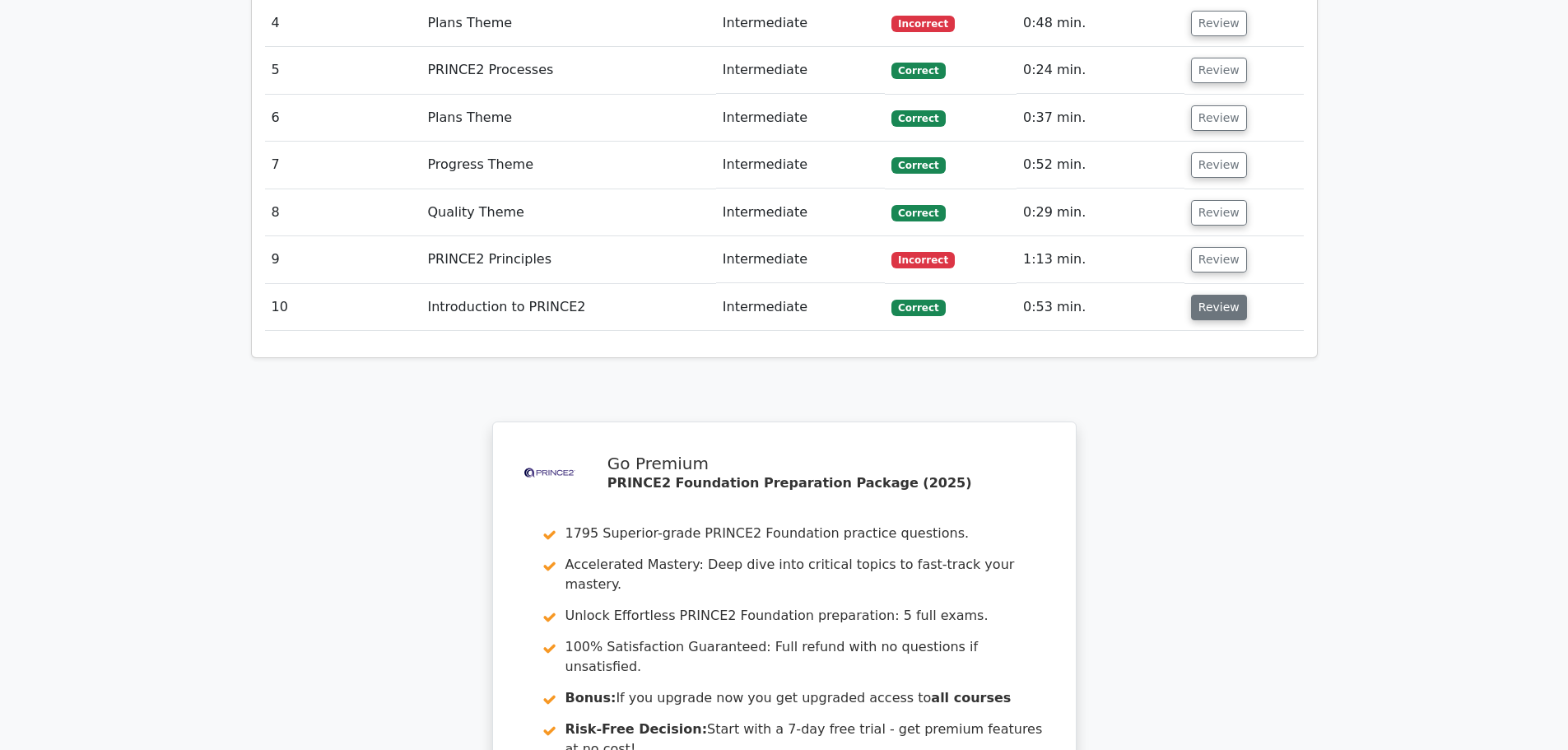
click at [1219, 295] on button "Review" at bounding box center [1220, 307] width 56 height 26
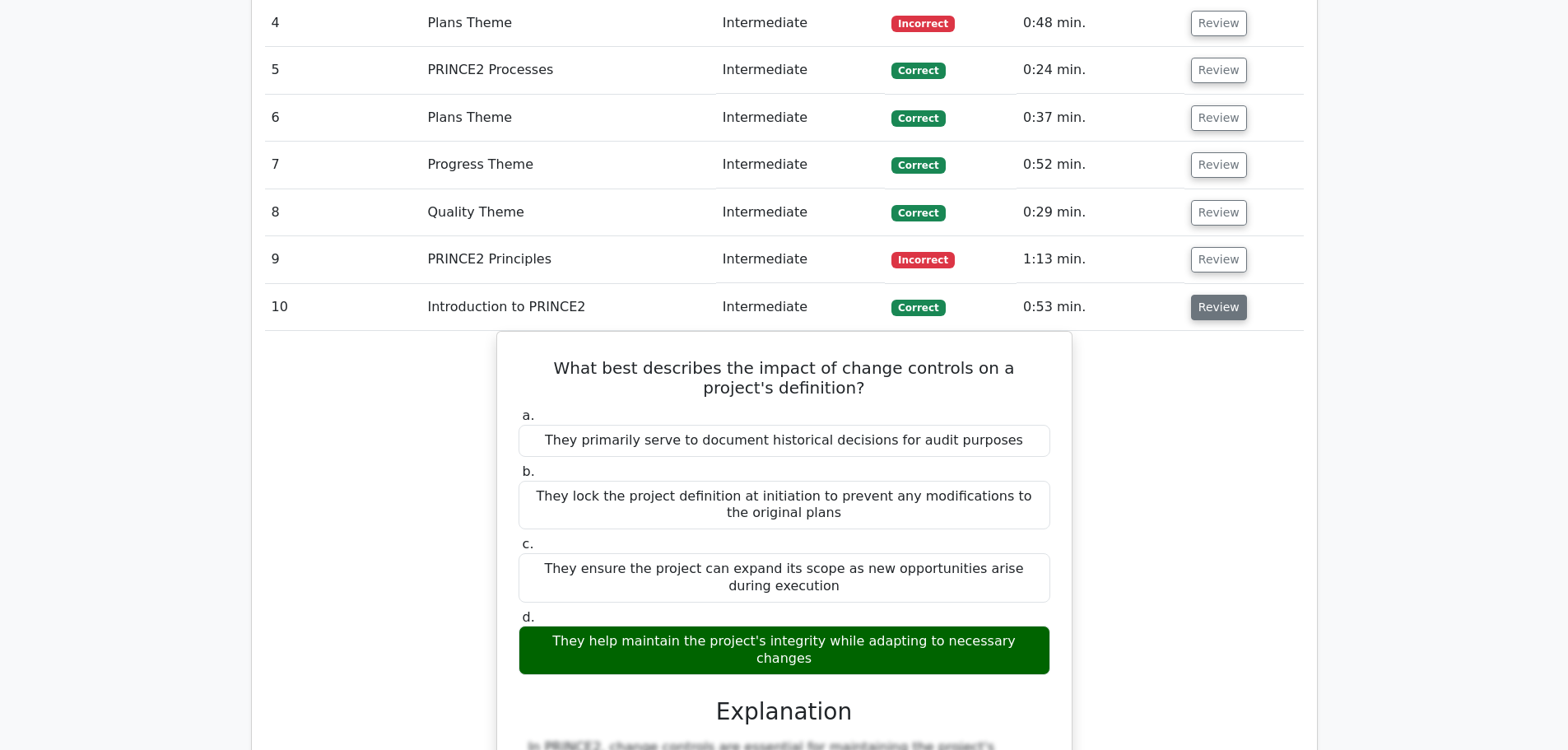
click at [1214, 295] on button "Review" at bounding box center [1220, 307] width 56 height 26
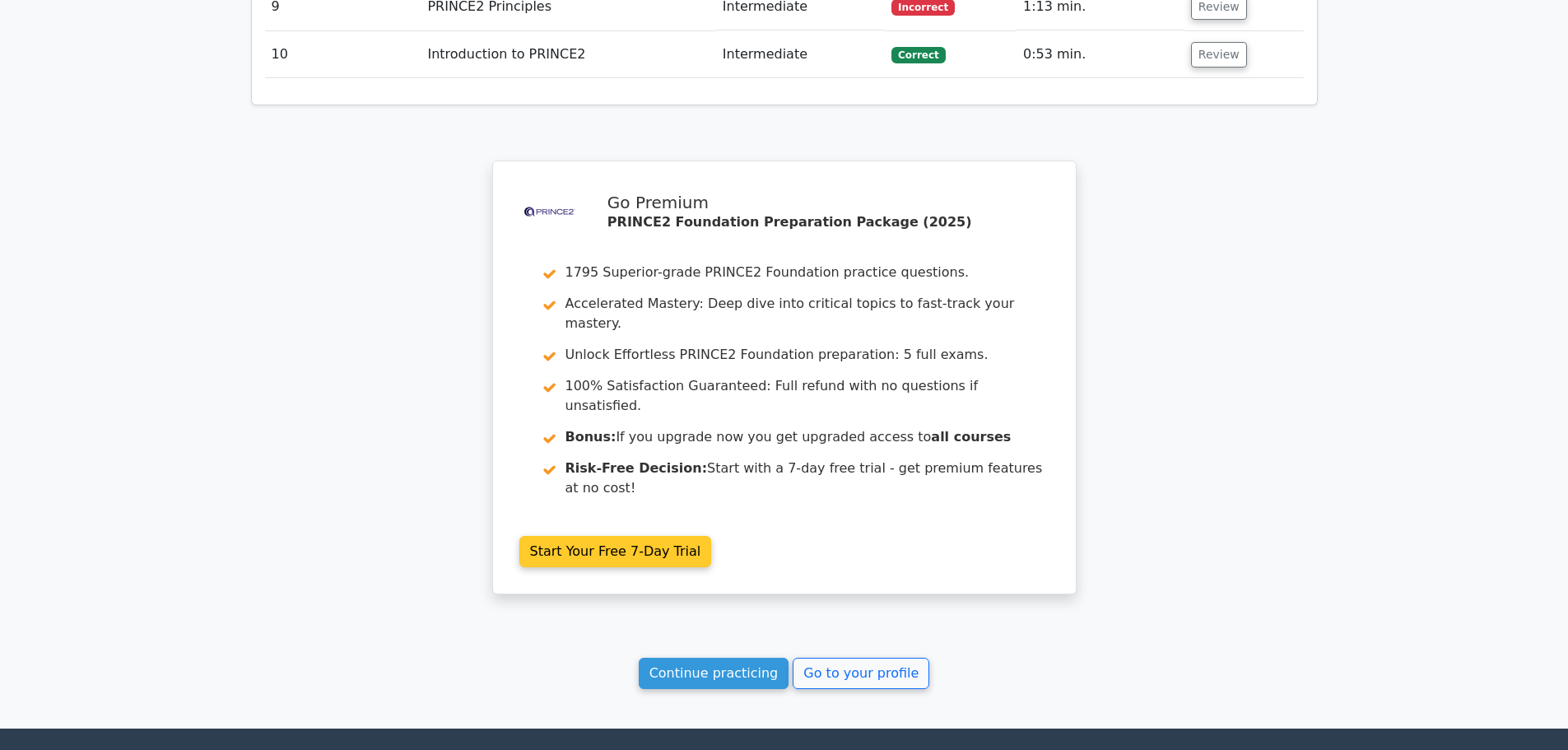
scroll to position [1795, 0]
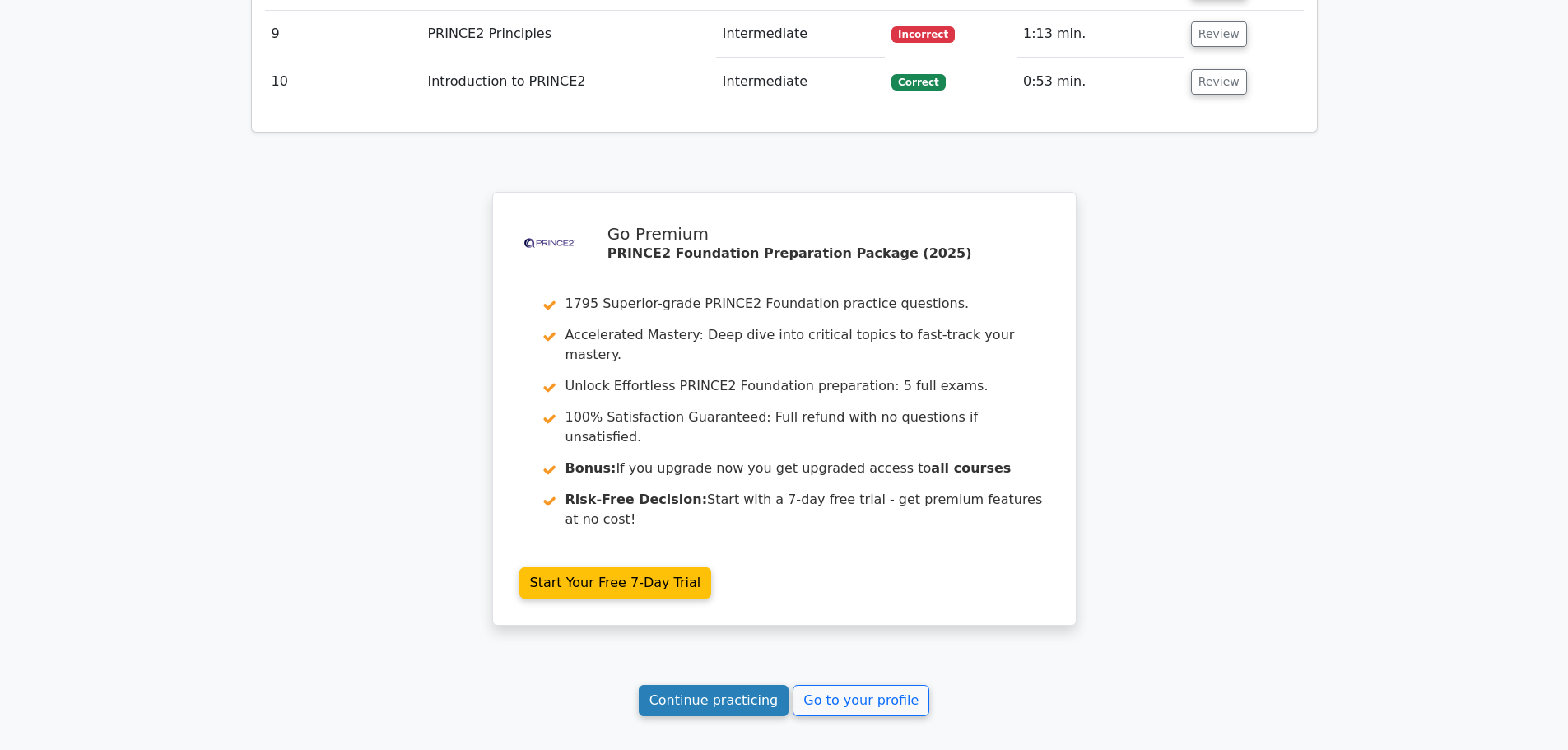
click at [679, 685] on link "Continue practicing" at bounding box center [714, 701] width 151 height 32
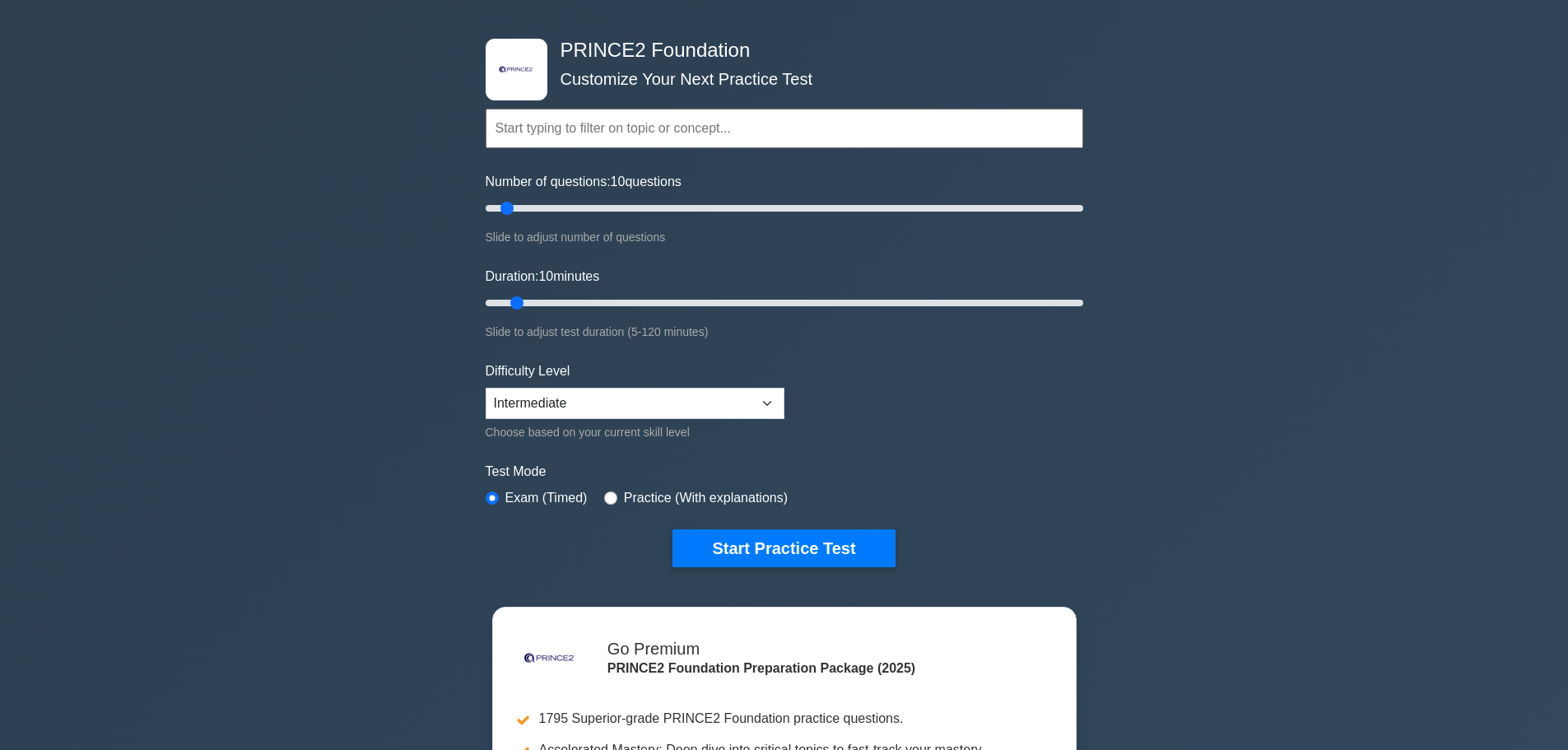
scroll to position [82, 0]
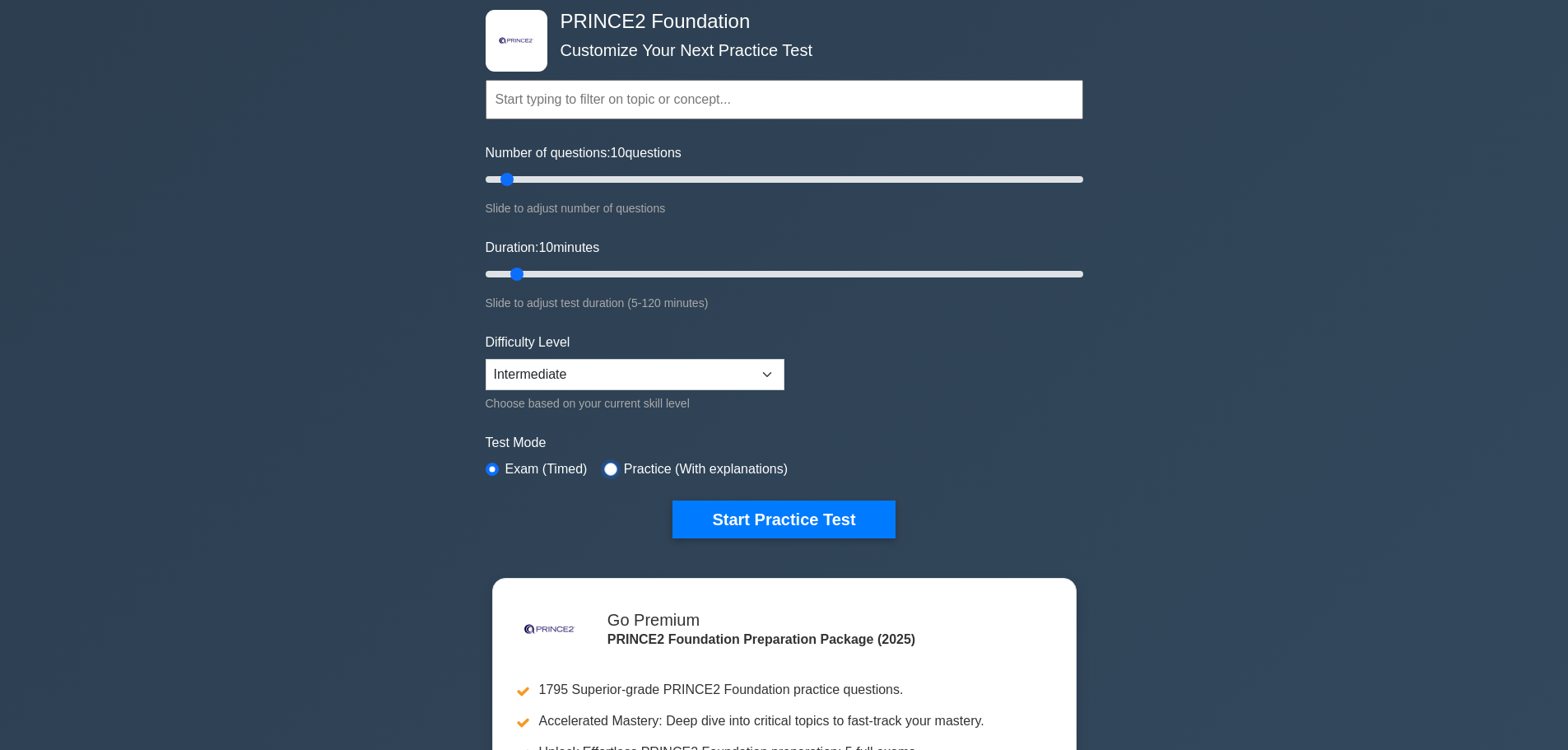
click at [604, 468] on input "radio" at bounding box center [611, 470] width 13 height 13
radio input "true"
click at [794, 511] on button "Start Practice Test" at bounding box center [784, 520] width 222 height 38
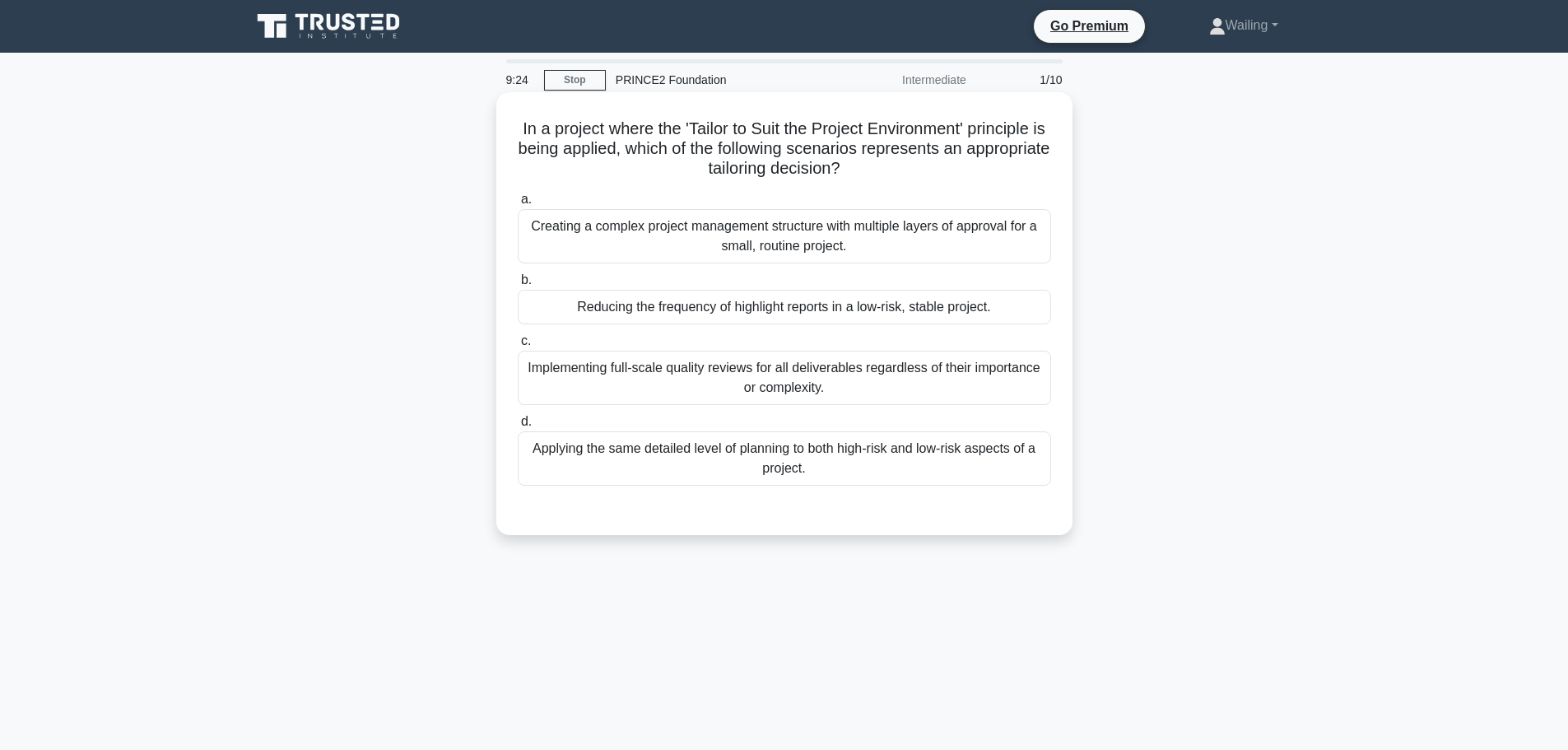
click at [741, 306] on div "Reducing the frequency of highlight reports in a low-risk, stable project." at bounding box center [784, 307] width 533 height 35
click at [517, 286] on input "b. Reducing the frequency of highlight reports in a low-risk, stable project." at bounding box center [517, 280] width 0 height 11
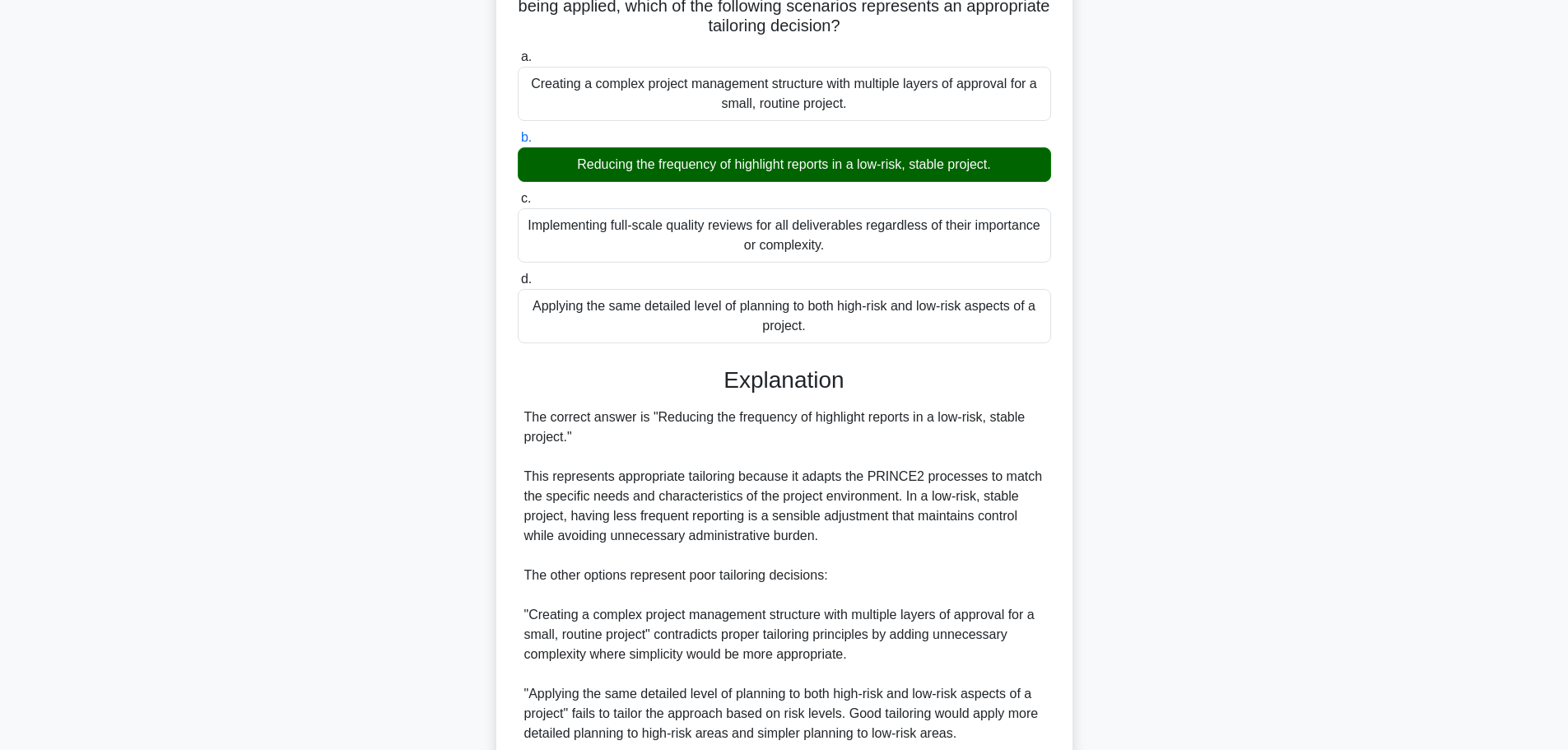
scroll to position [329, 0]
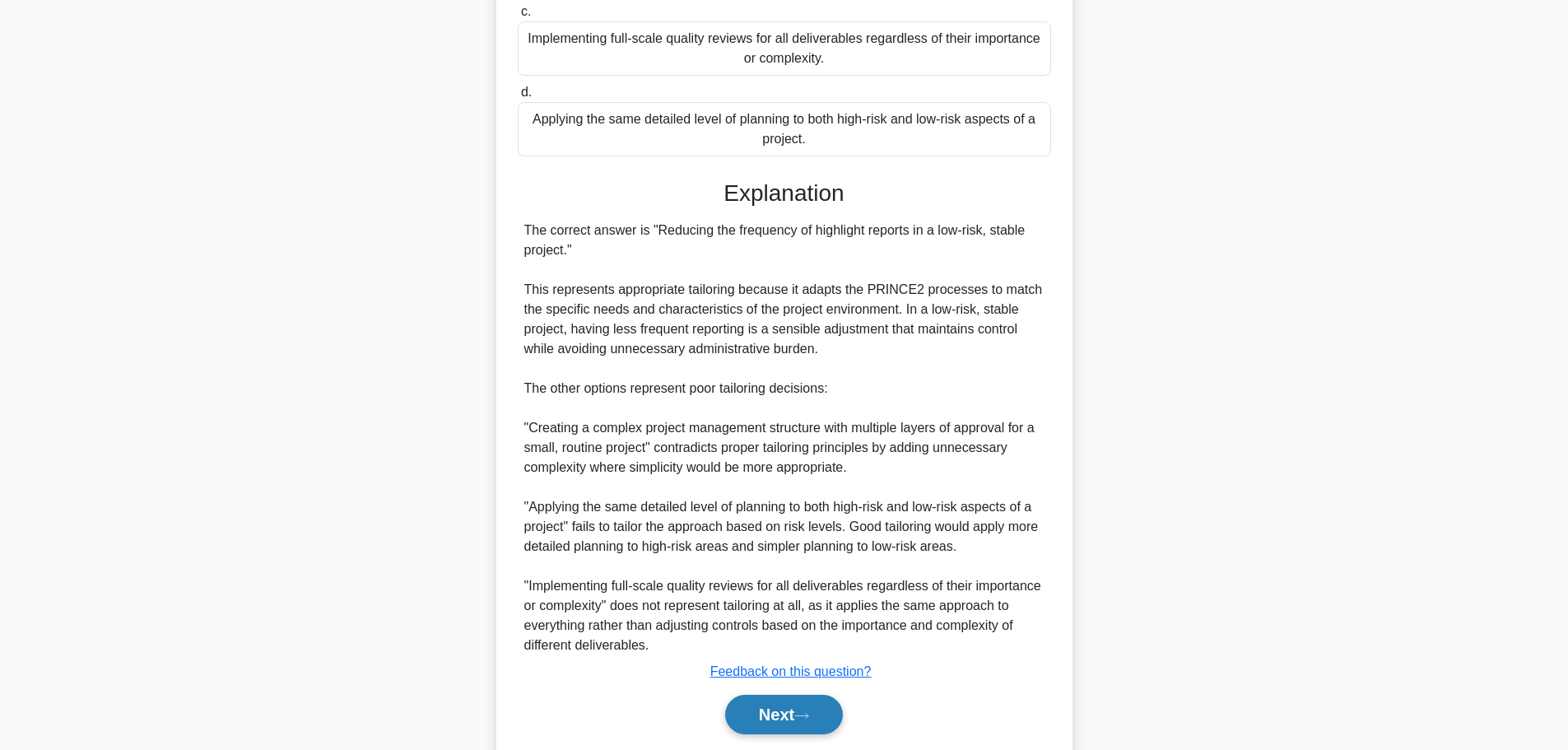
drag, startPoint x: 778, startPoint y: 717, endPoint x: 787, endPoint y: 712, distance: 10.3
click at [778, 717] on button "Next" at bounding box center [784, 715] width 118 height 40
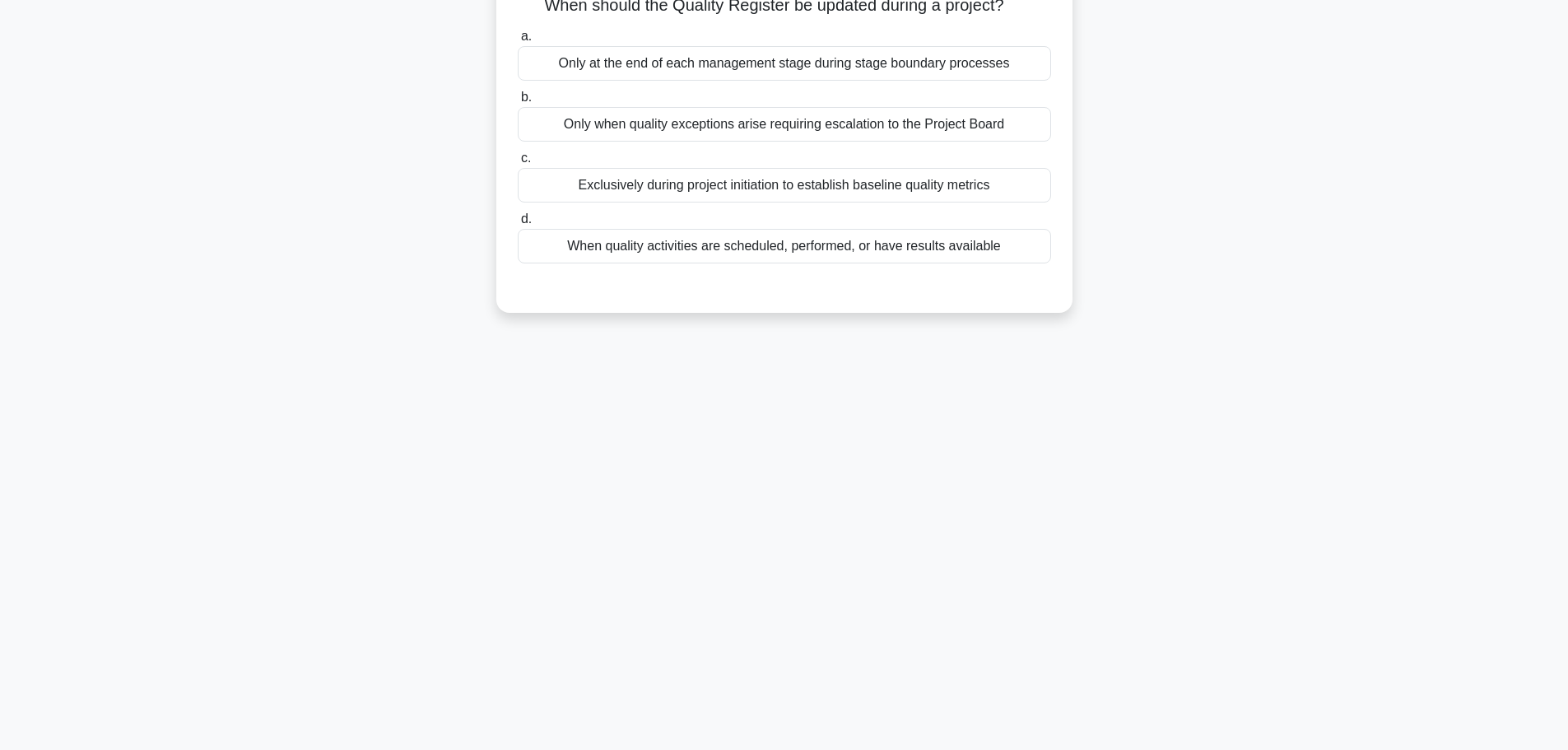
scroll to position [0, 0]
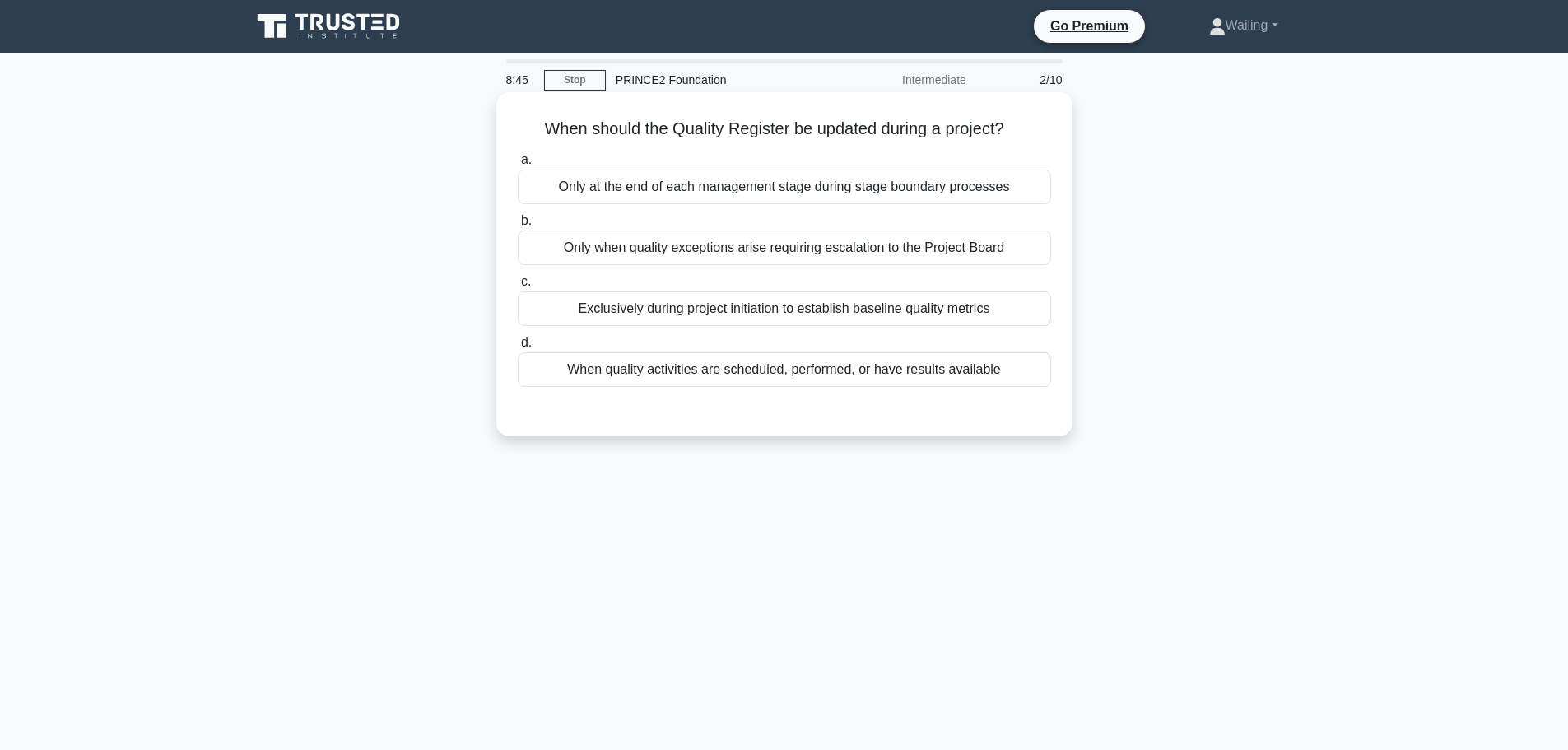
click at [712, 370] on div "When quality activities are scheduled, performed, or have results available" at bounding box center [784, 370] width 533 height 35
click at [517, 348] on input "d. When quality activities are scheduled, performed, or have results available" at bounding box center [517, 343] width 0 height 11
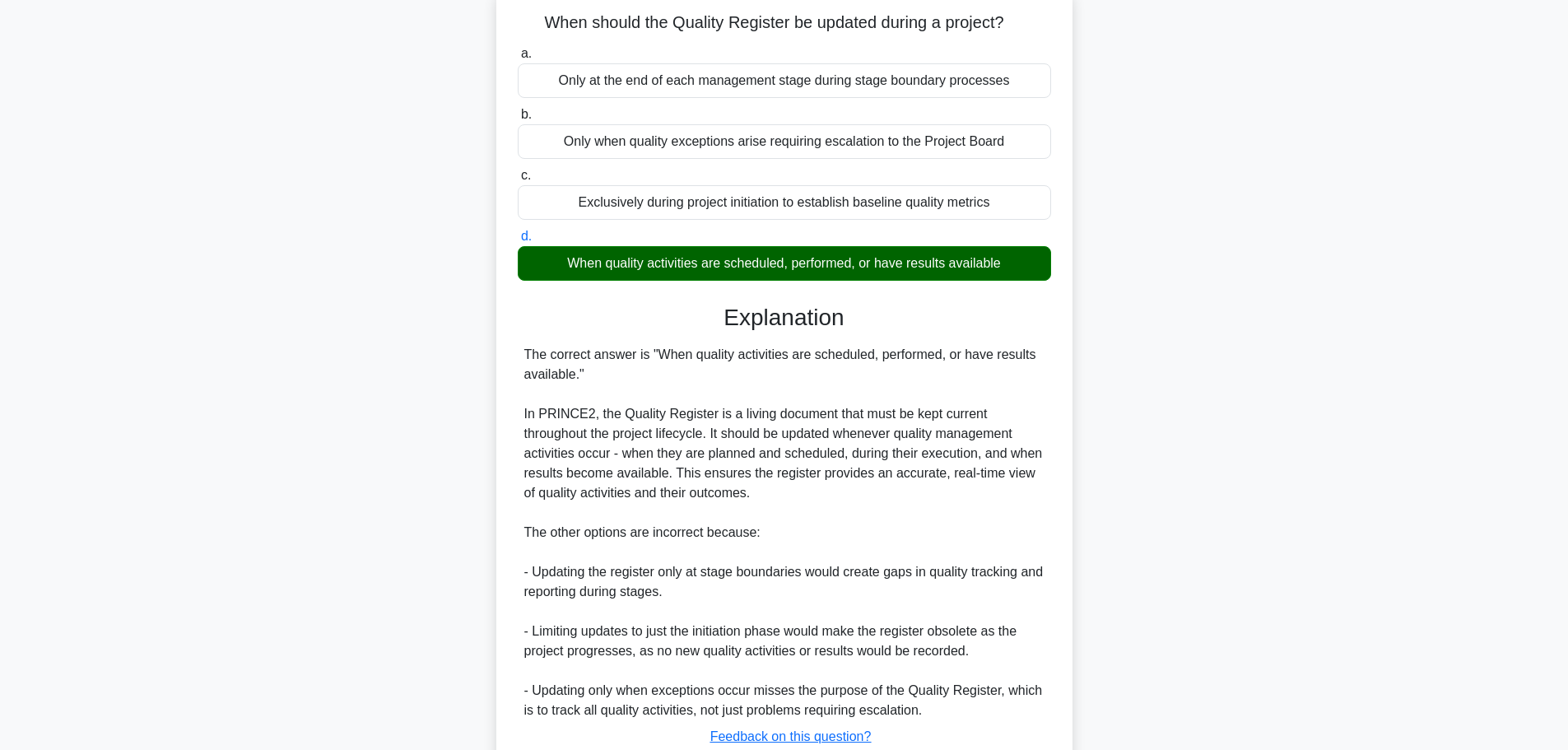
scroll to position [226, 0]
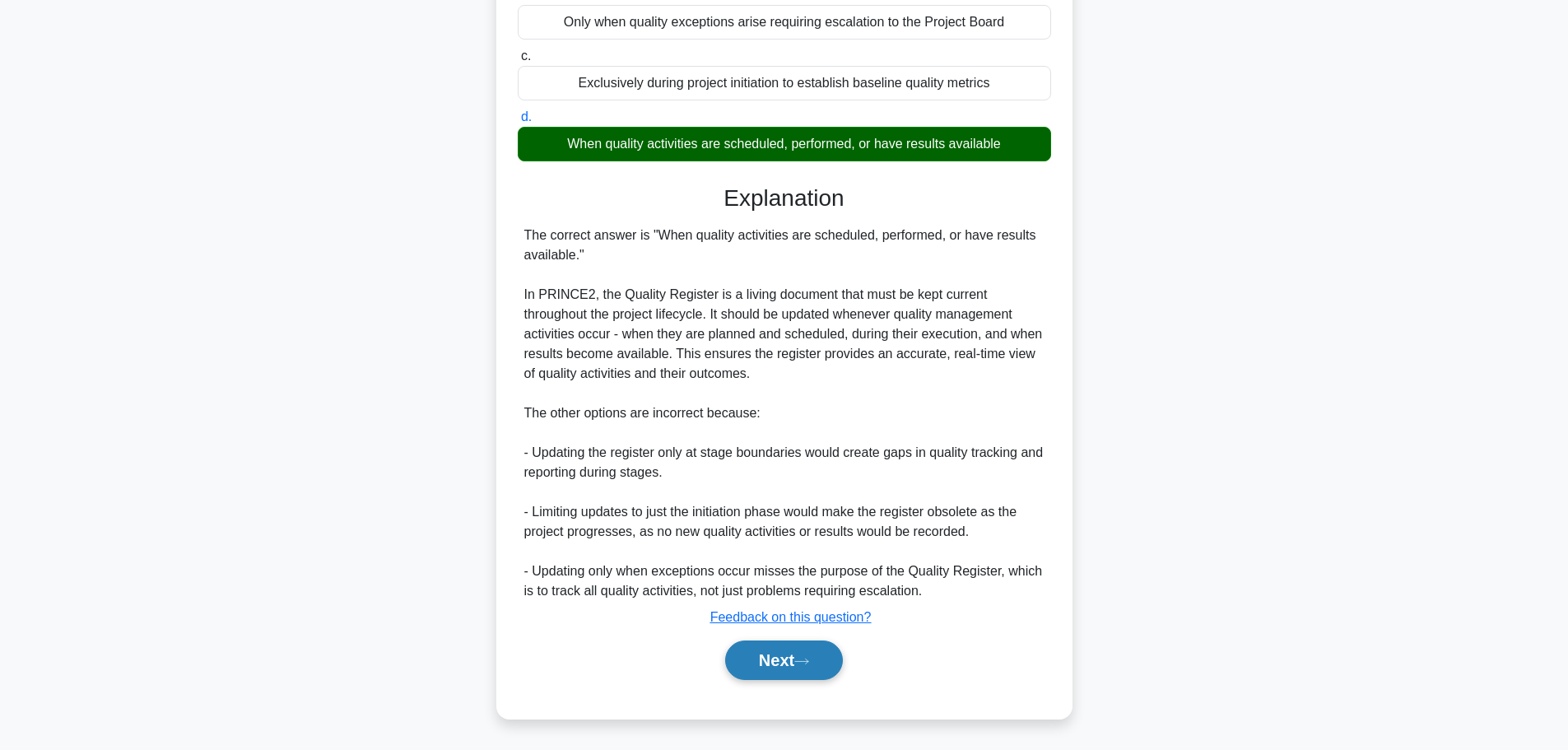
click at [762, 655] on button "Next" at bounding box center [784, 660] width 118 height 40
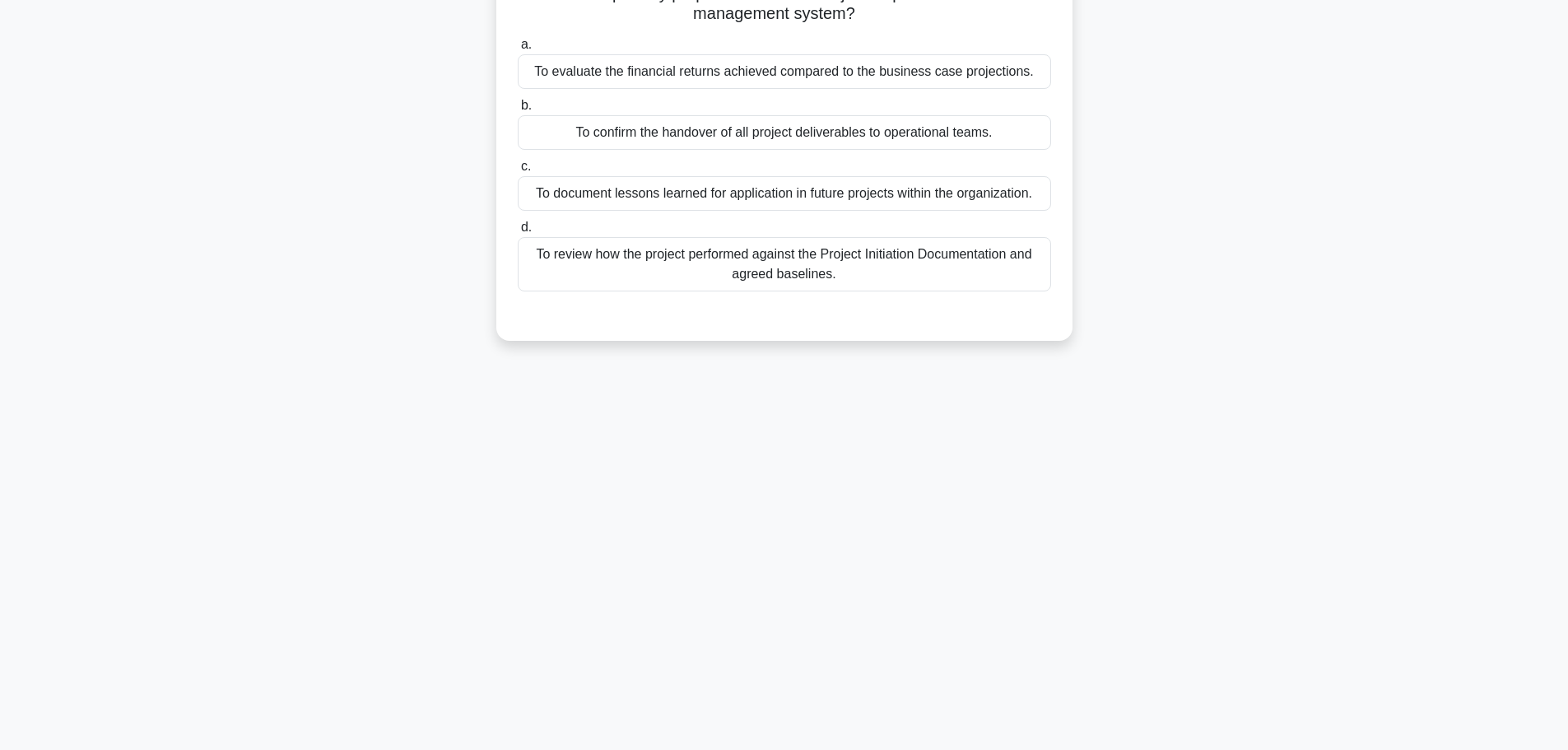
scroll to position [0, 0]
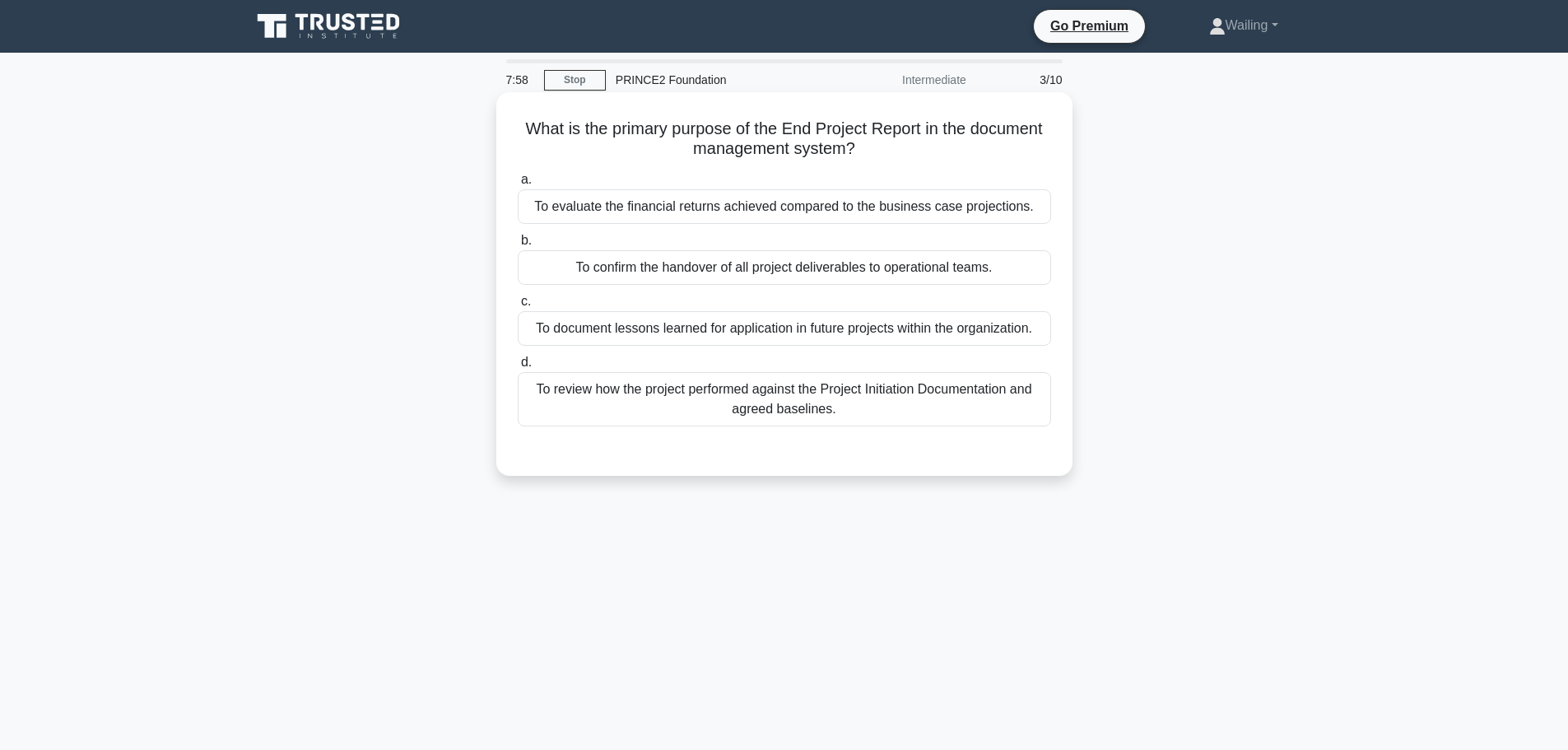
click at [733, 271] on div "To confirm the handover of all project deliverables to operational teams." at bounding box center [784, 268] width 533 height 35
click at [517, 246] on input "b. To confirm the handover of all project deliverables to operational teams." at bounding box center [517, 241] width 0 height 11
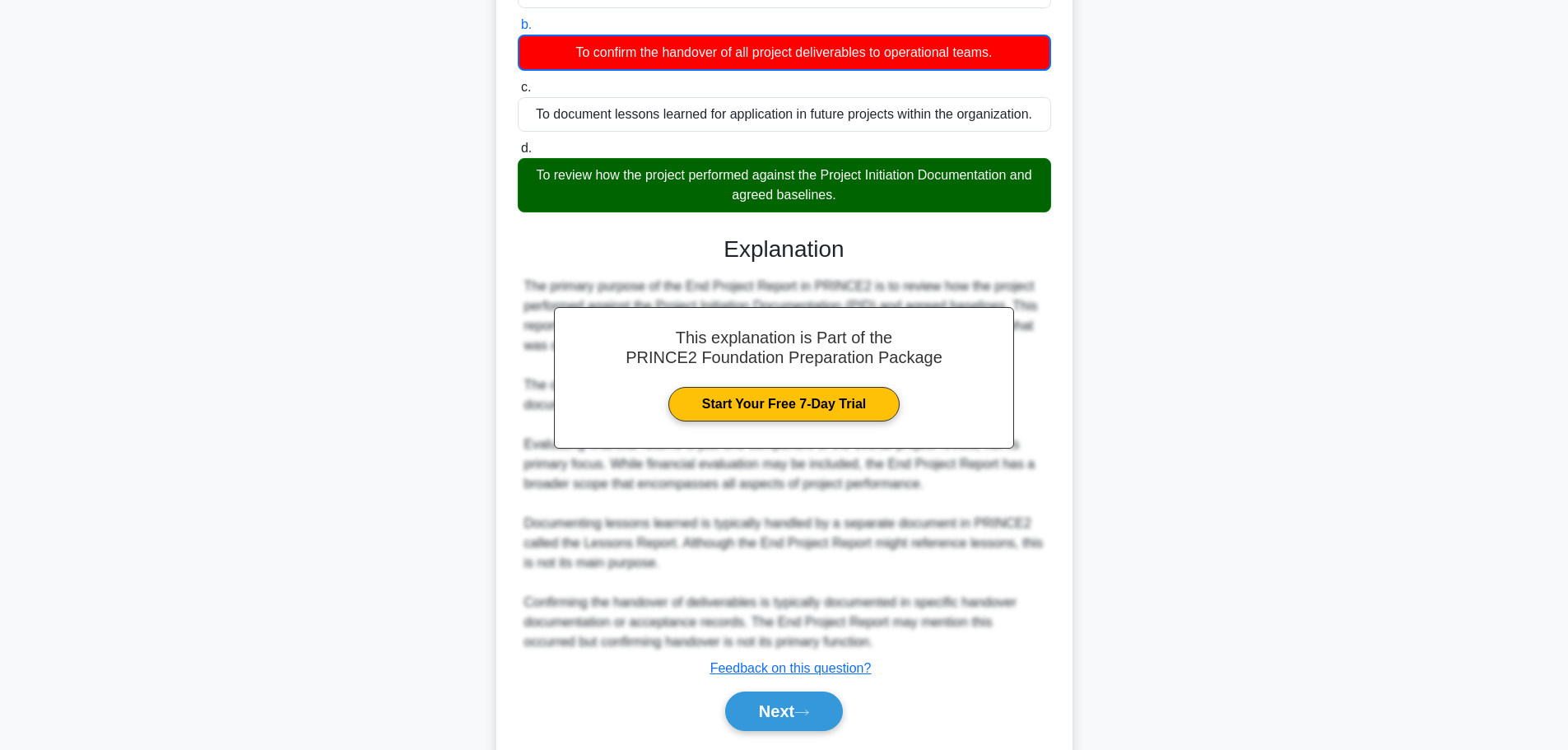
scroll to position [268, 0]
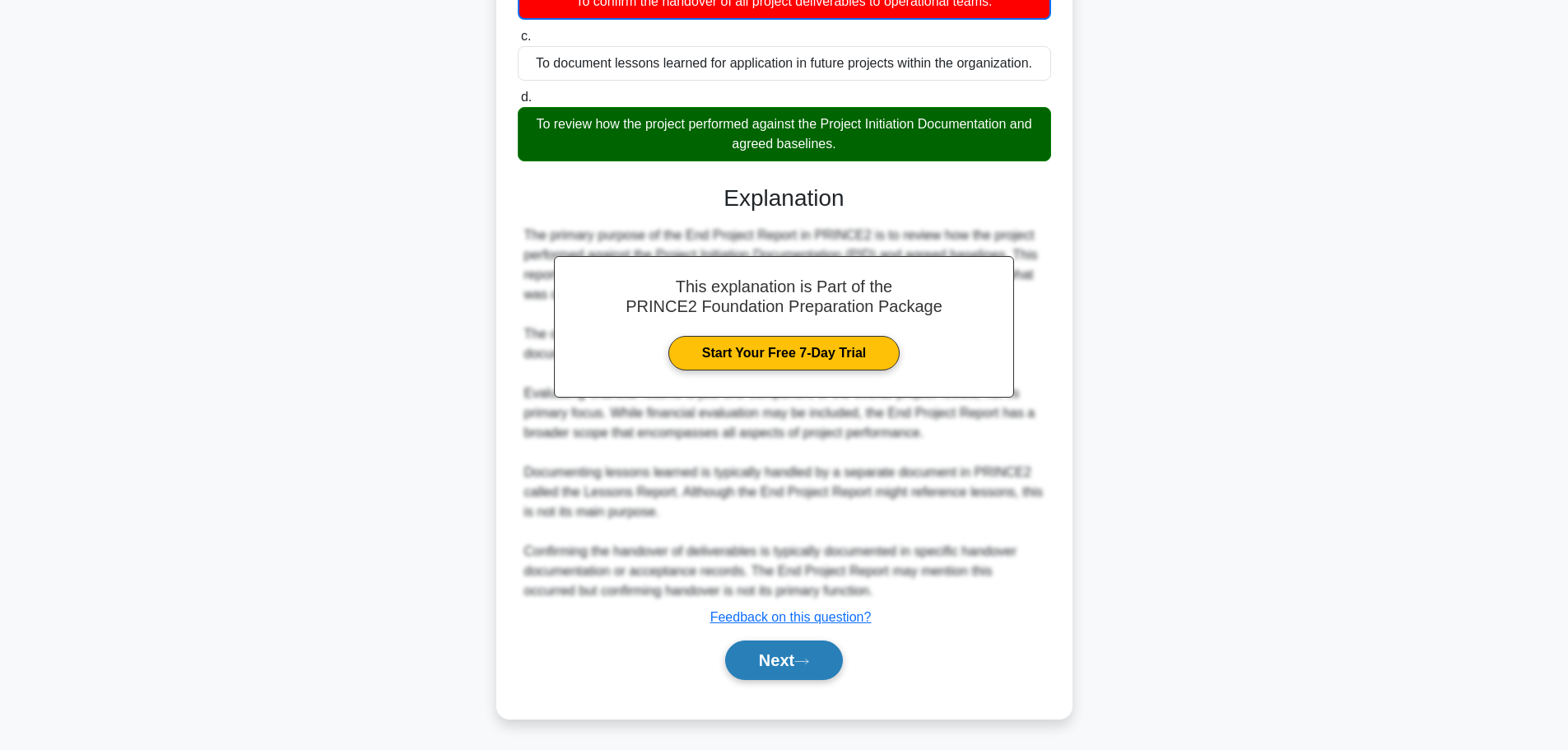
click at [765, 658] on button "Next" at bounding box center [784, 660] width 118 height 40
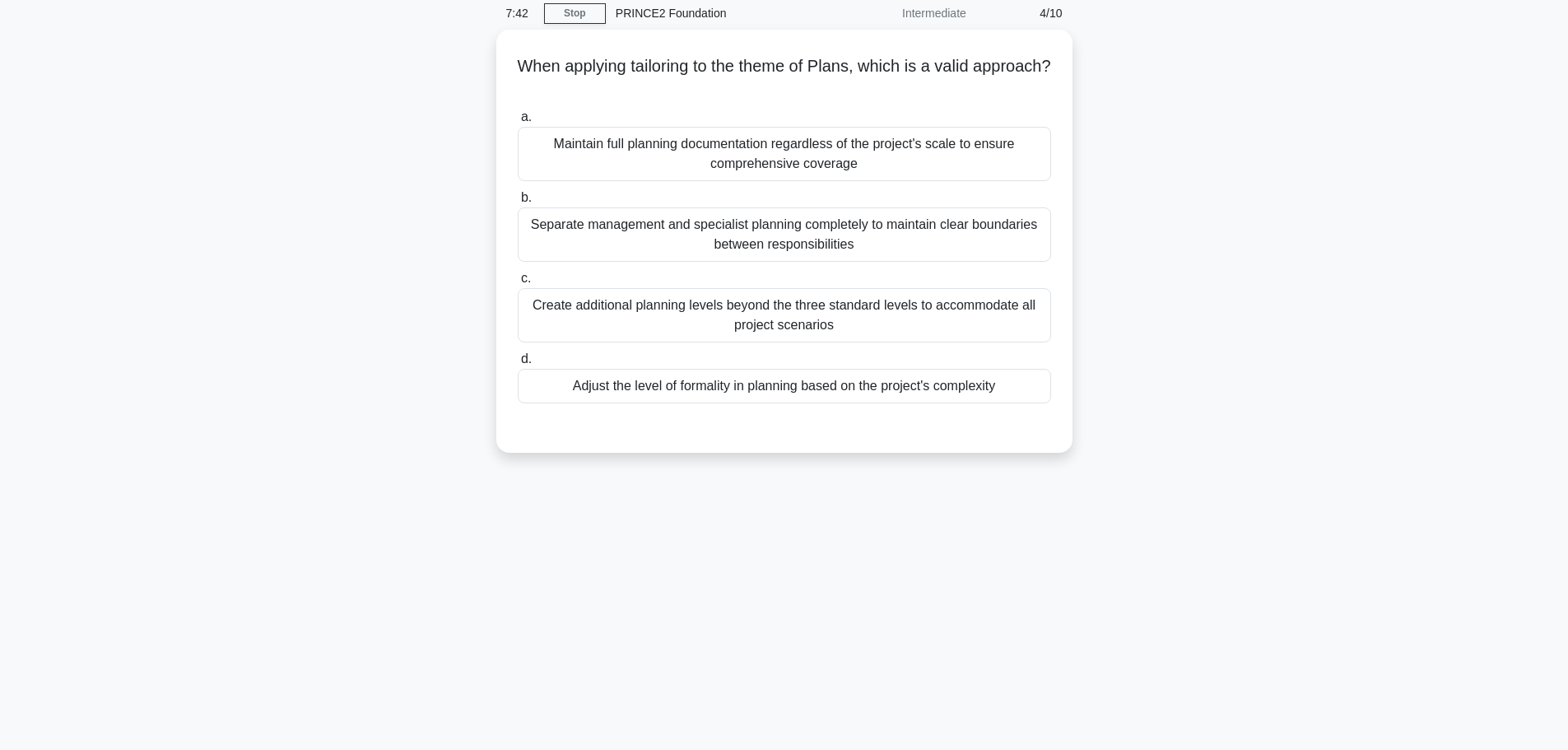
scroll to position [0, 0]
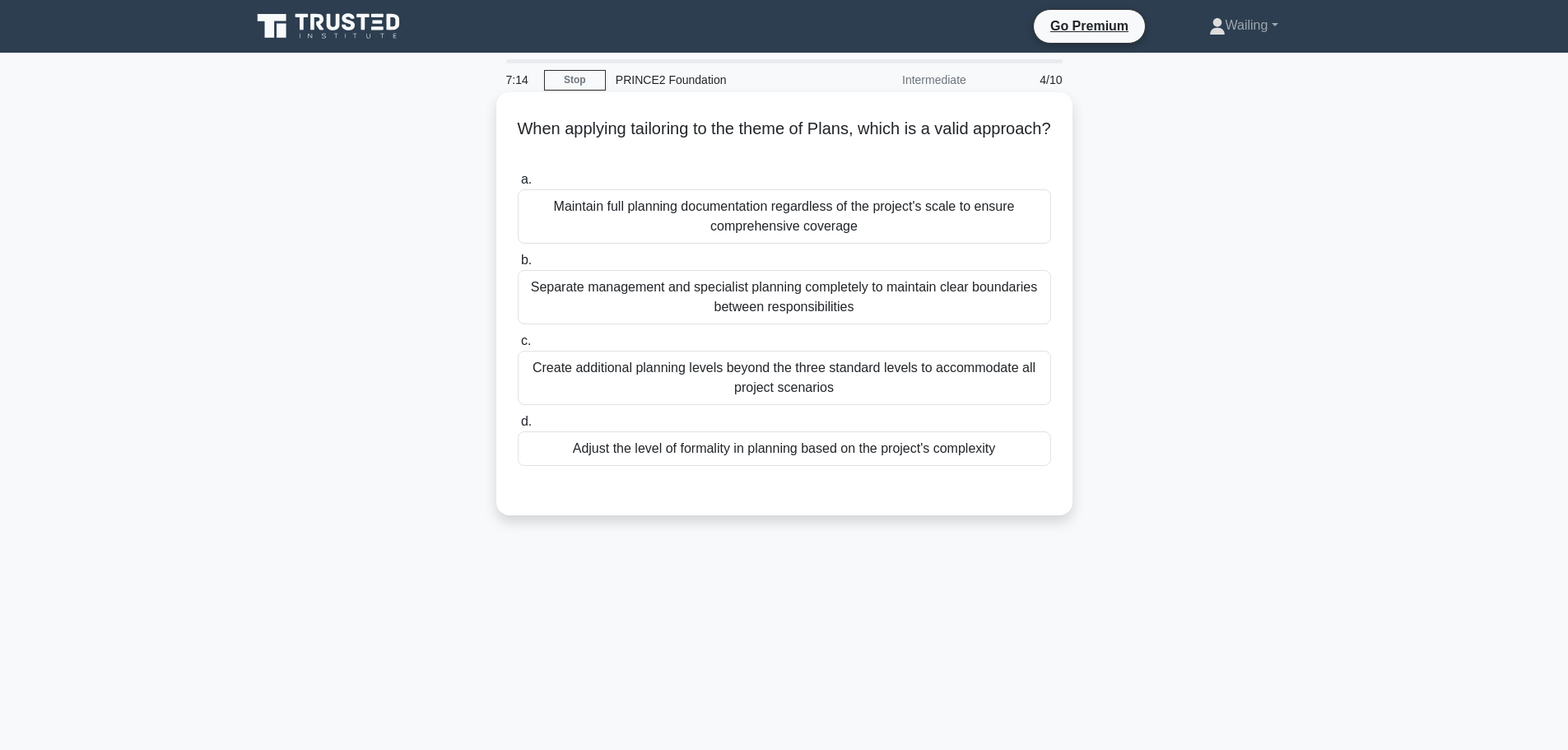
click at [742, 446] on div "Adjust the level of formality in planning based on the project's complexity" at bounding box center [784, 449] width 533 height 35
click at [517, 427] on input "d. Adjust the level of formality in planning based on the project's complexity" at bounding box center [517, 421] width 0 height 11
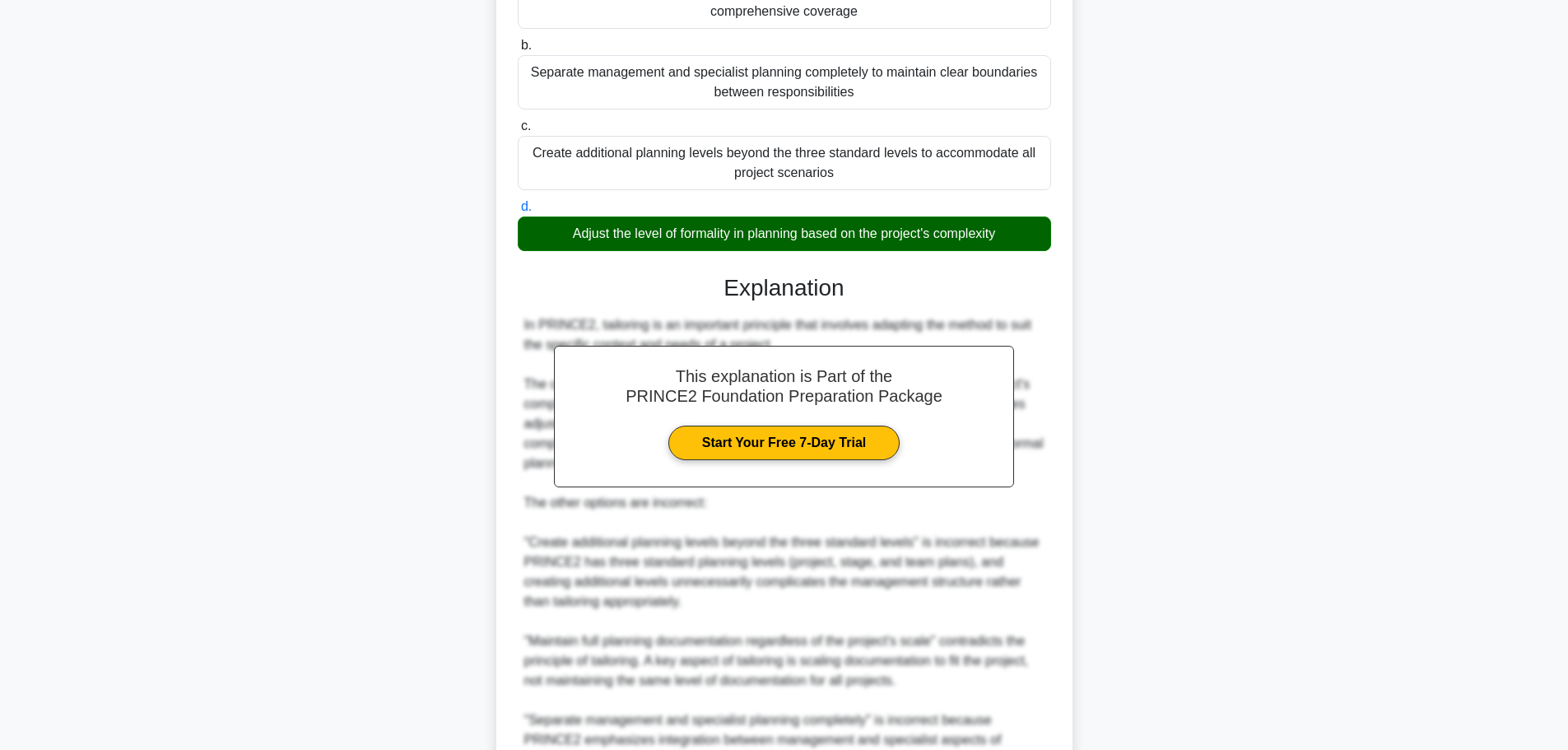
scroll to position [329, 0]
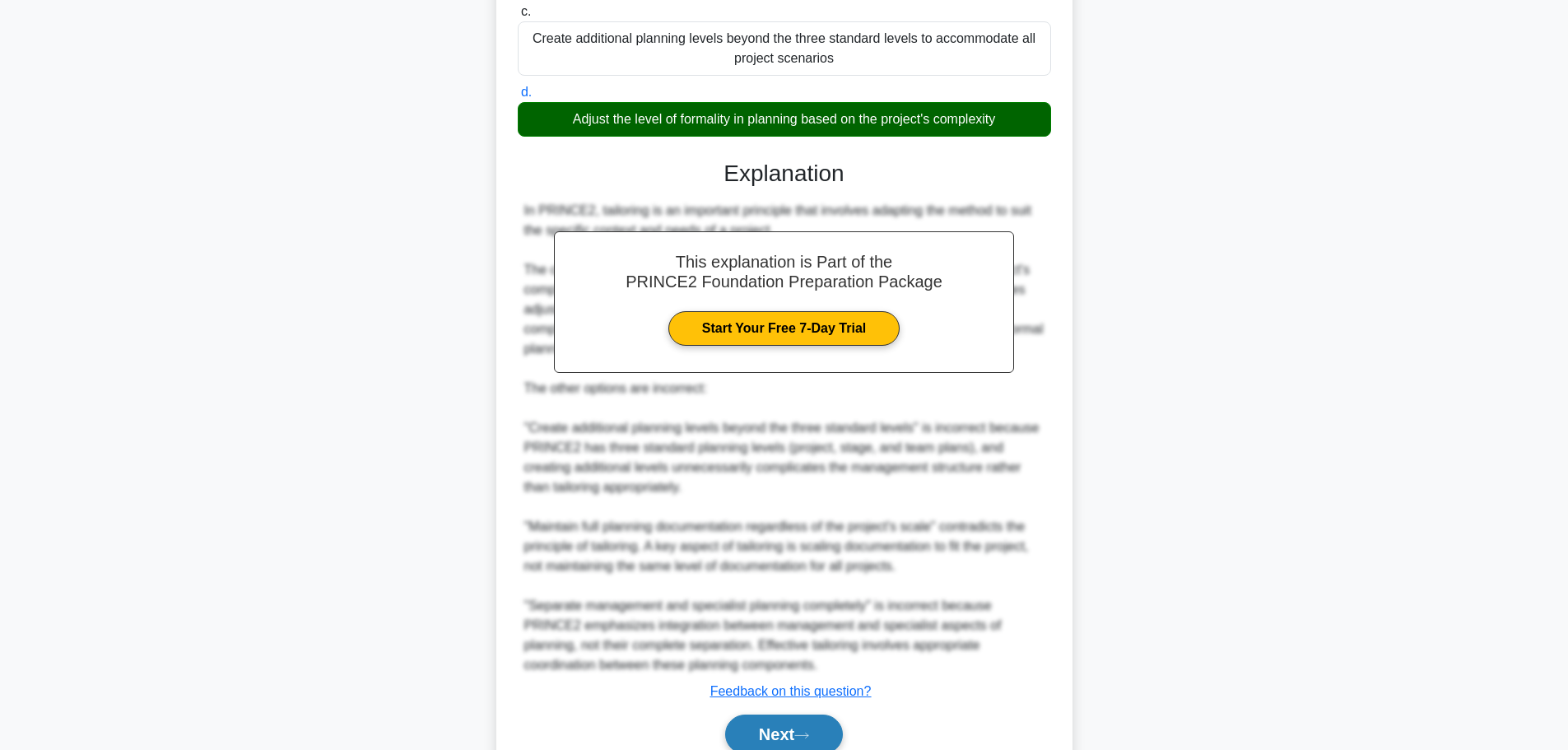
click at [799, 723] on button "Next" at bounding box center [784, 735] width 118 height 40
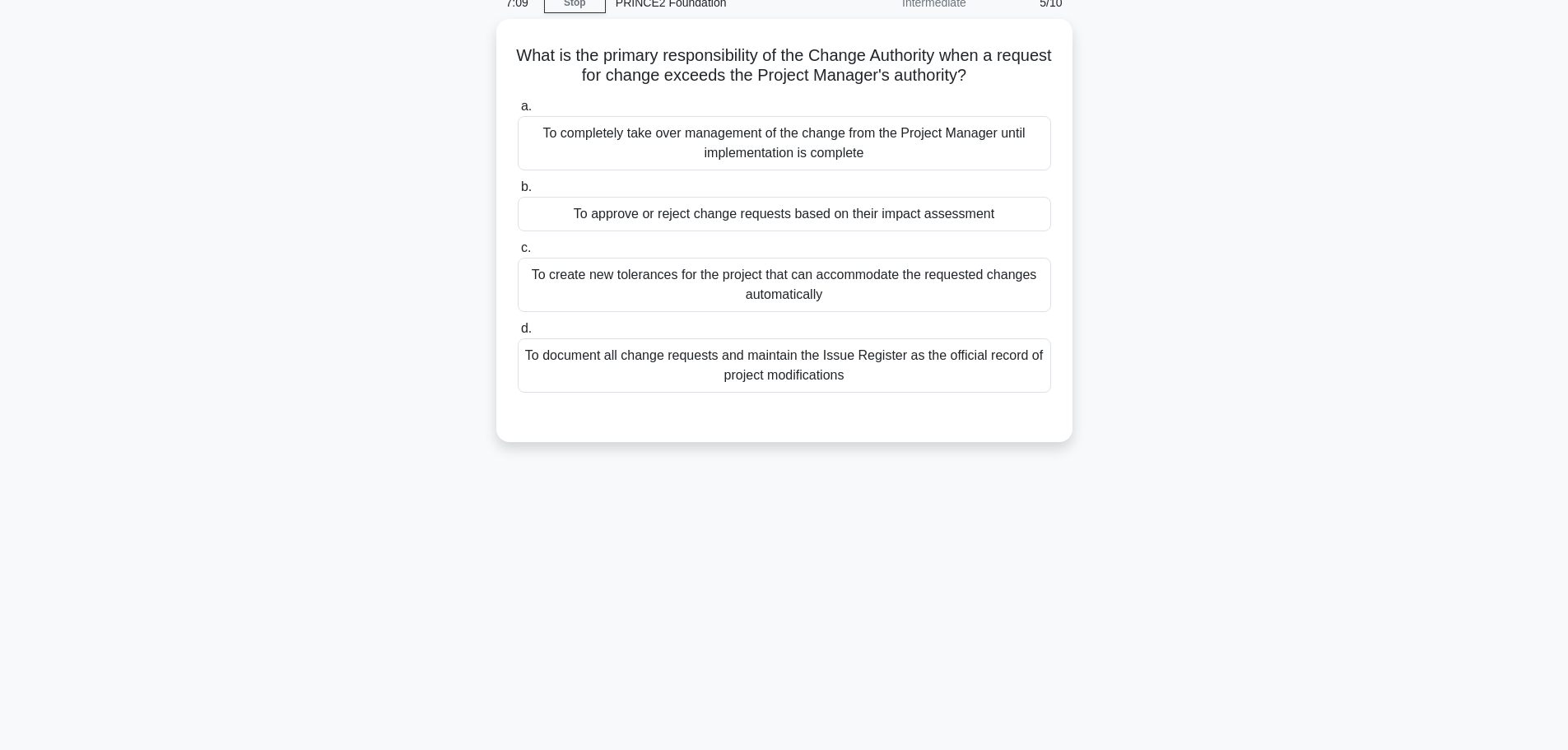
scroll to position [0, 0]
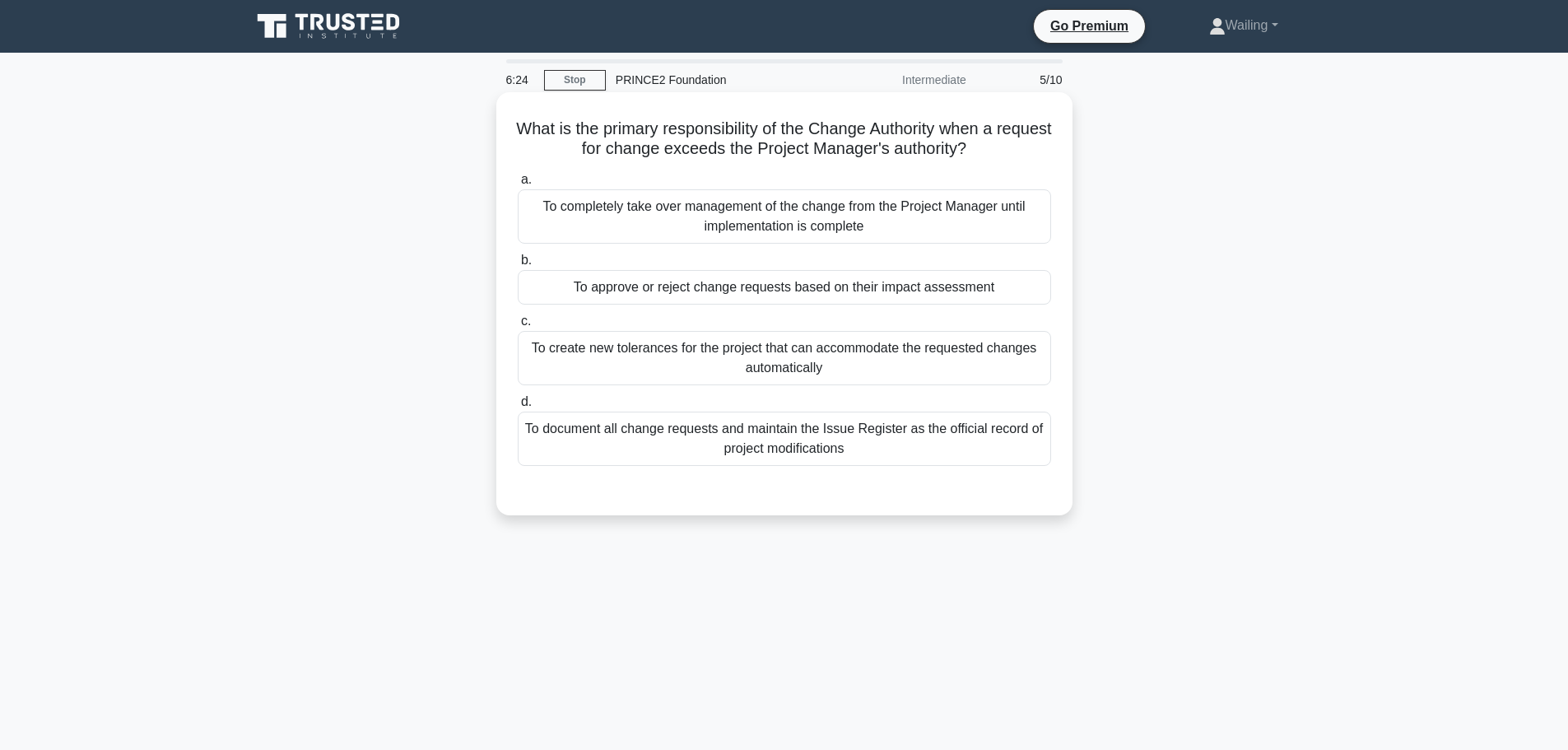
click at [816, 445] on div "To document all change requests and maintain the Issue Register as the official…" at bounding box center [784, 439] width 533 height 55
click at [517, 407] on input "d. To document all change requests and maintain the Issue Register as the offic…" at bounding box center [517, 402] width 0 height 11
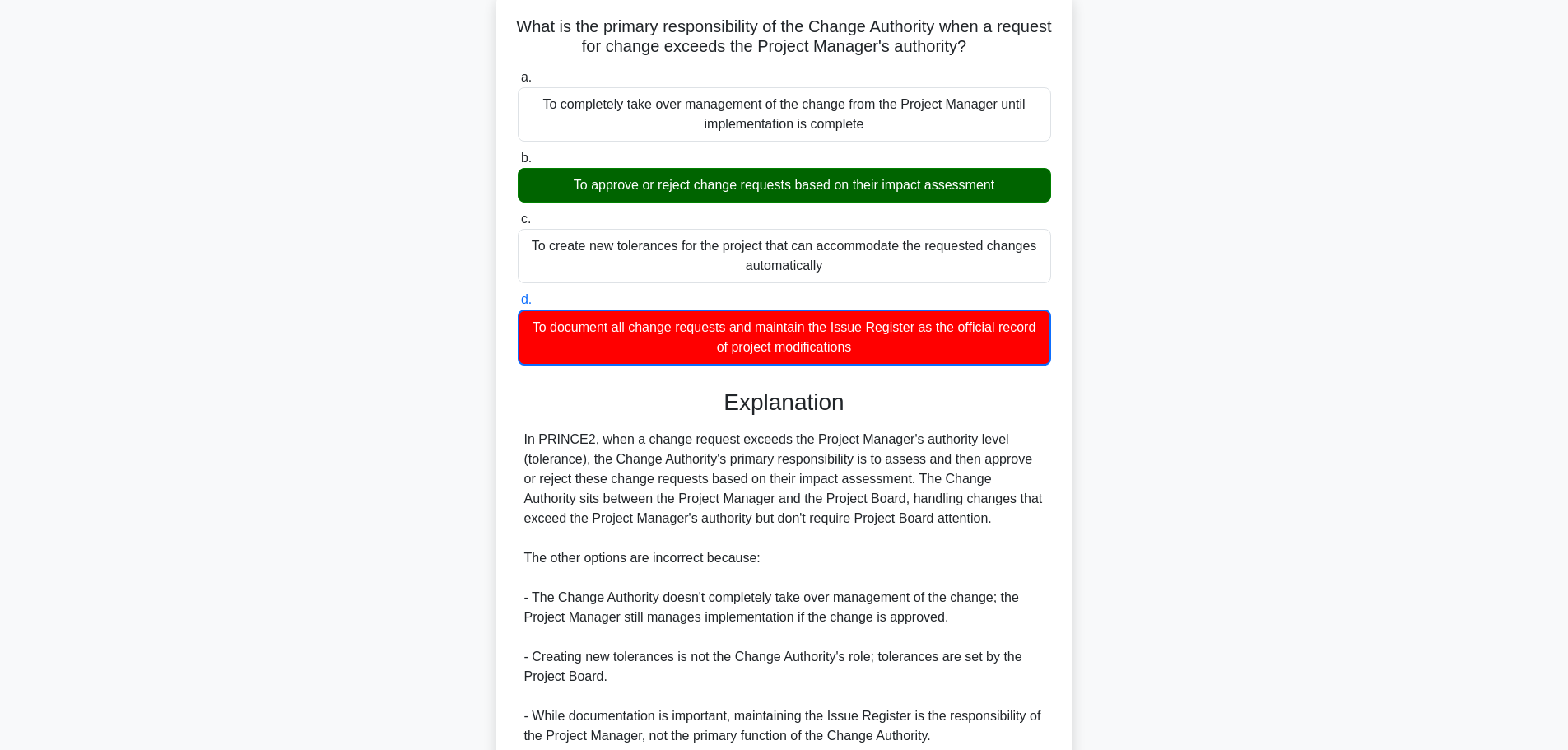
scroll to position [248, 0]
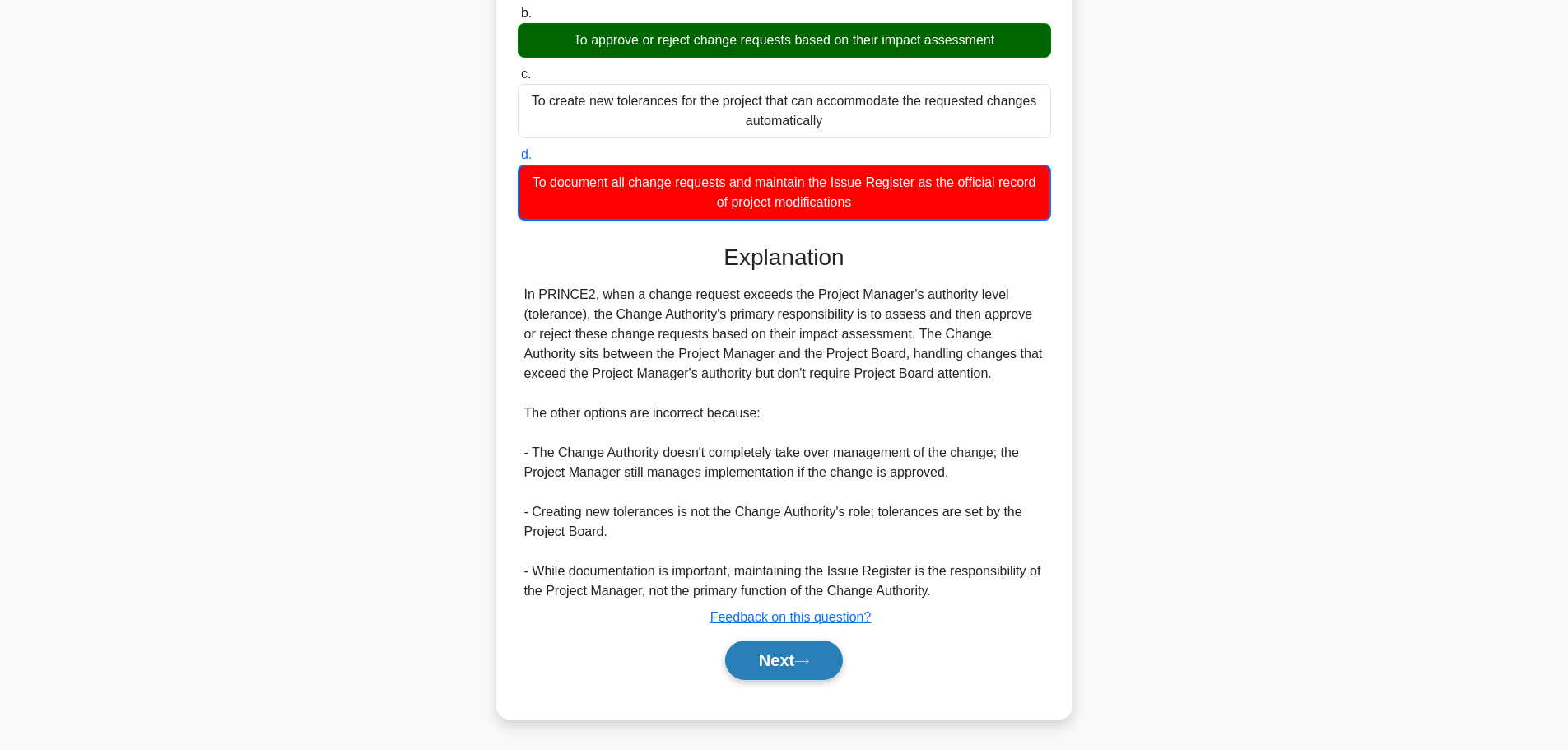
click at [779, 658] on button "Next" at bounding box center [784, 660] width 118 height 40
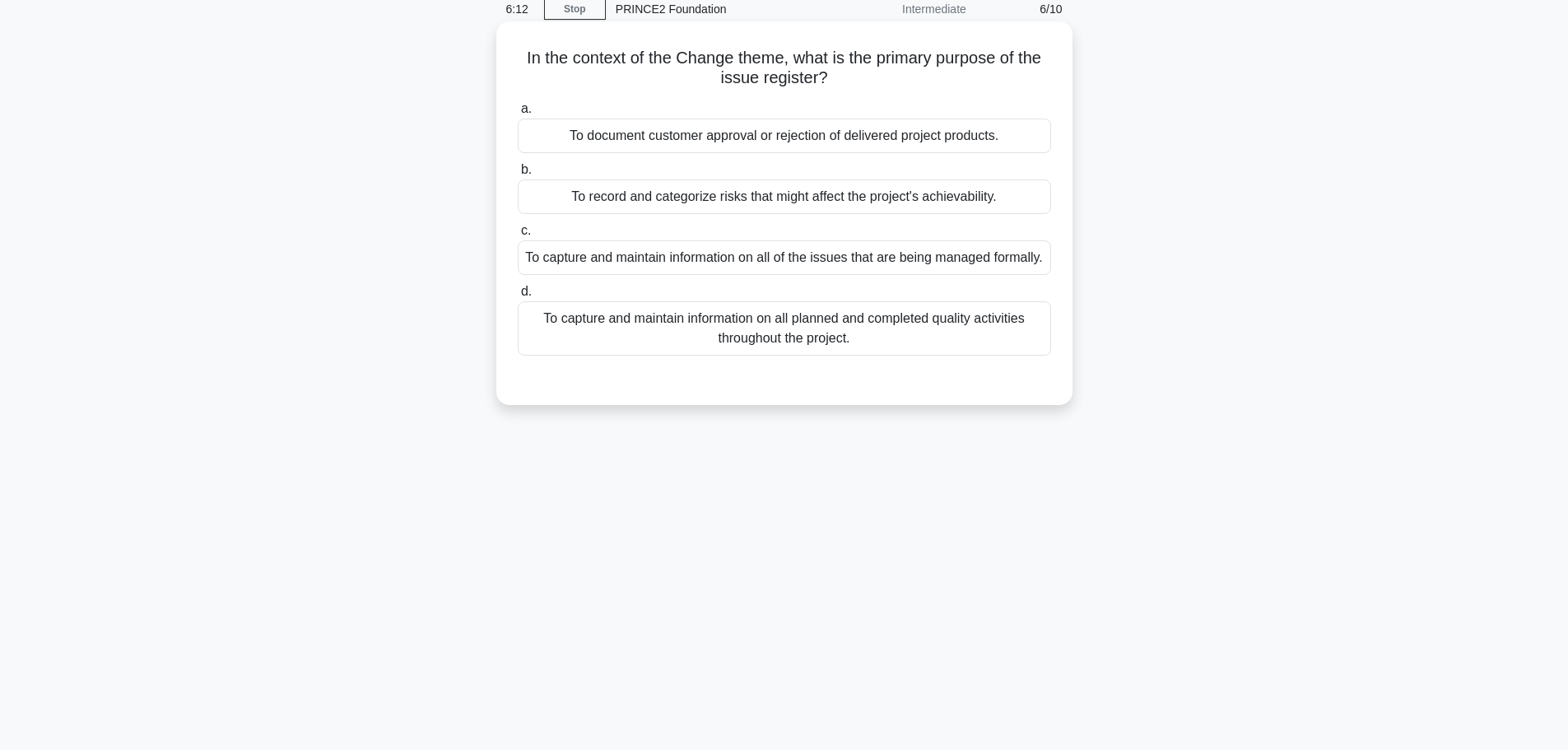
scroll to position [0, 0]
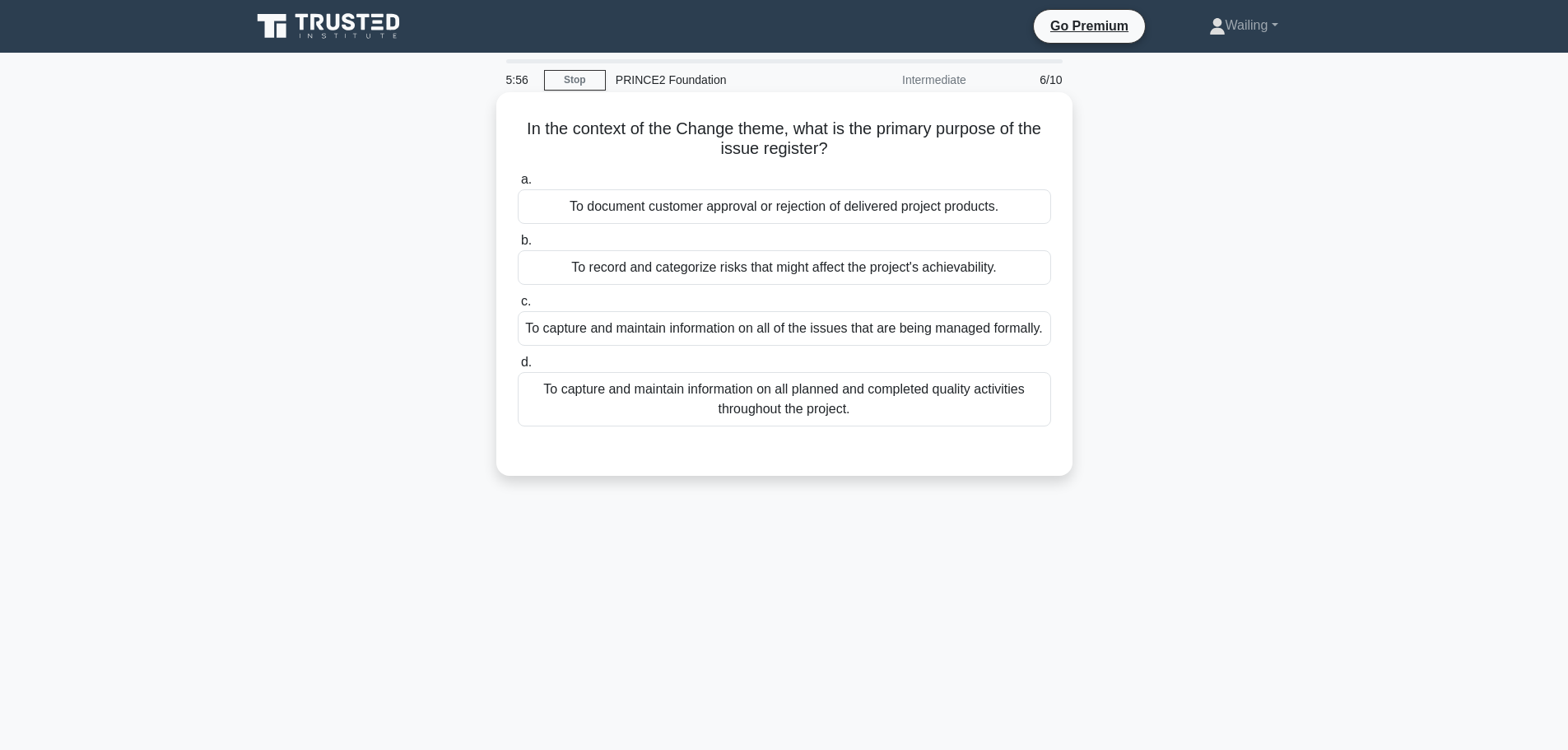
click at [805, 340] on div "To capture and maintain information on all of the issues that are being managed…" at bounding box center [784, 329] width 533 height 35
click at [517, 307] on input "c. To capture and maintain information on all of the issues that are being mana…" at bounding box center [517, 301] width 0 height 11
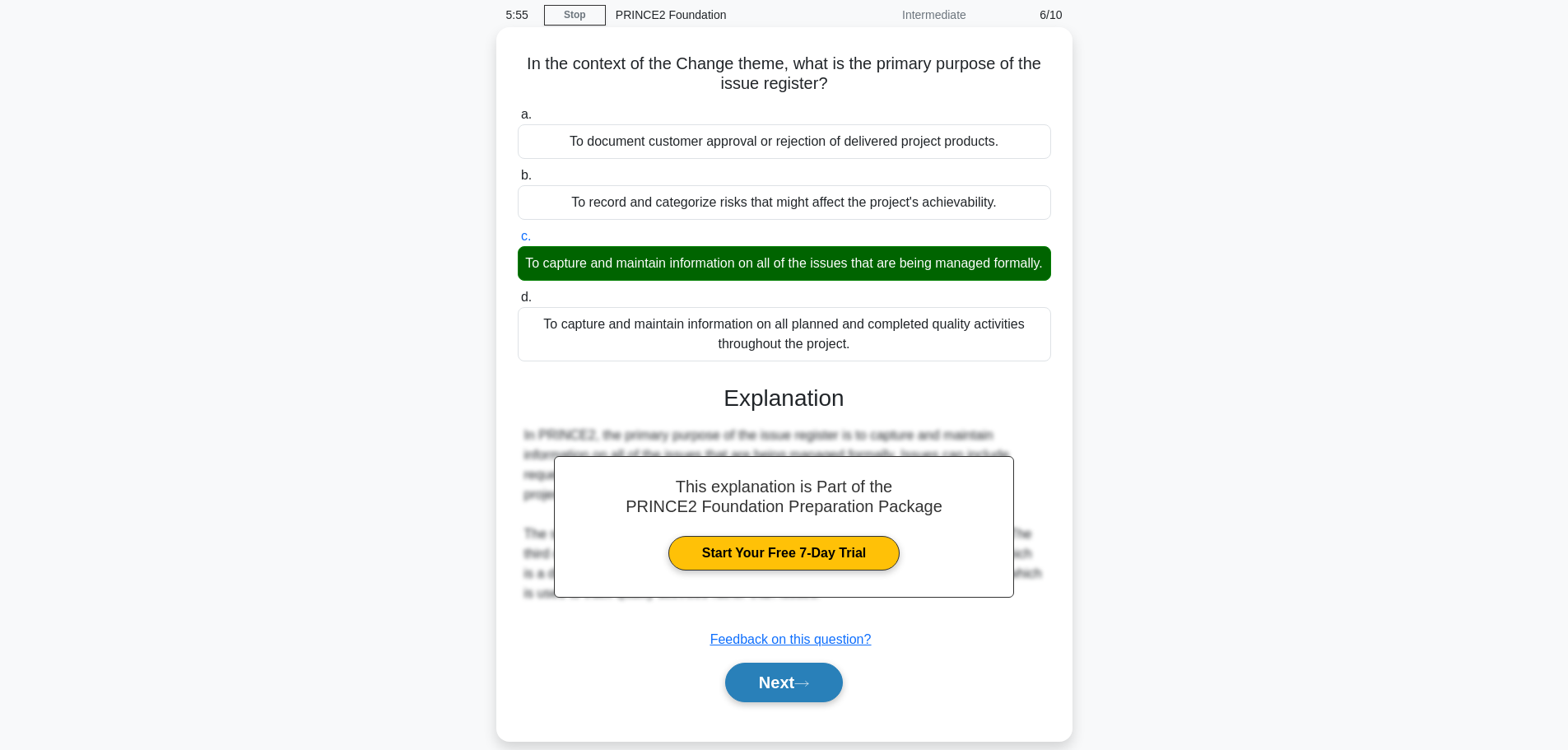
scroll to position [139, 0]
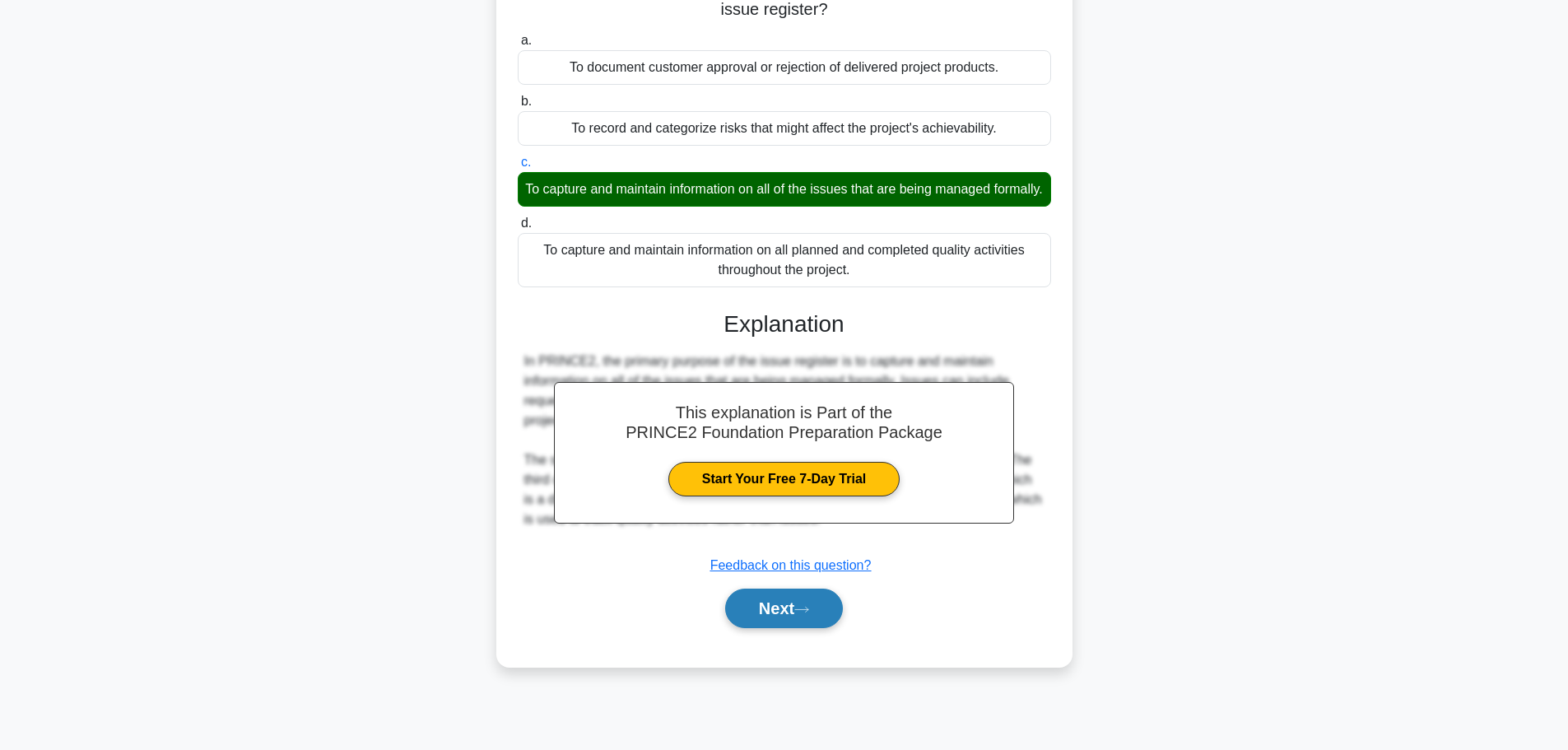
click at [803, 615] on icon at bounding box center [802, 610] width 15 height 9
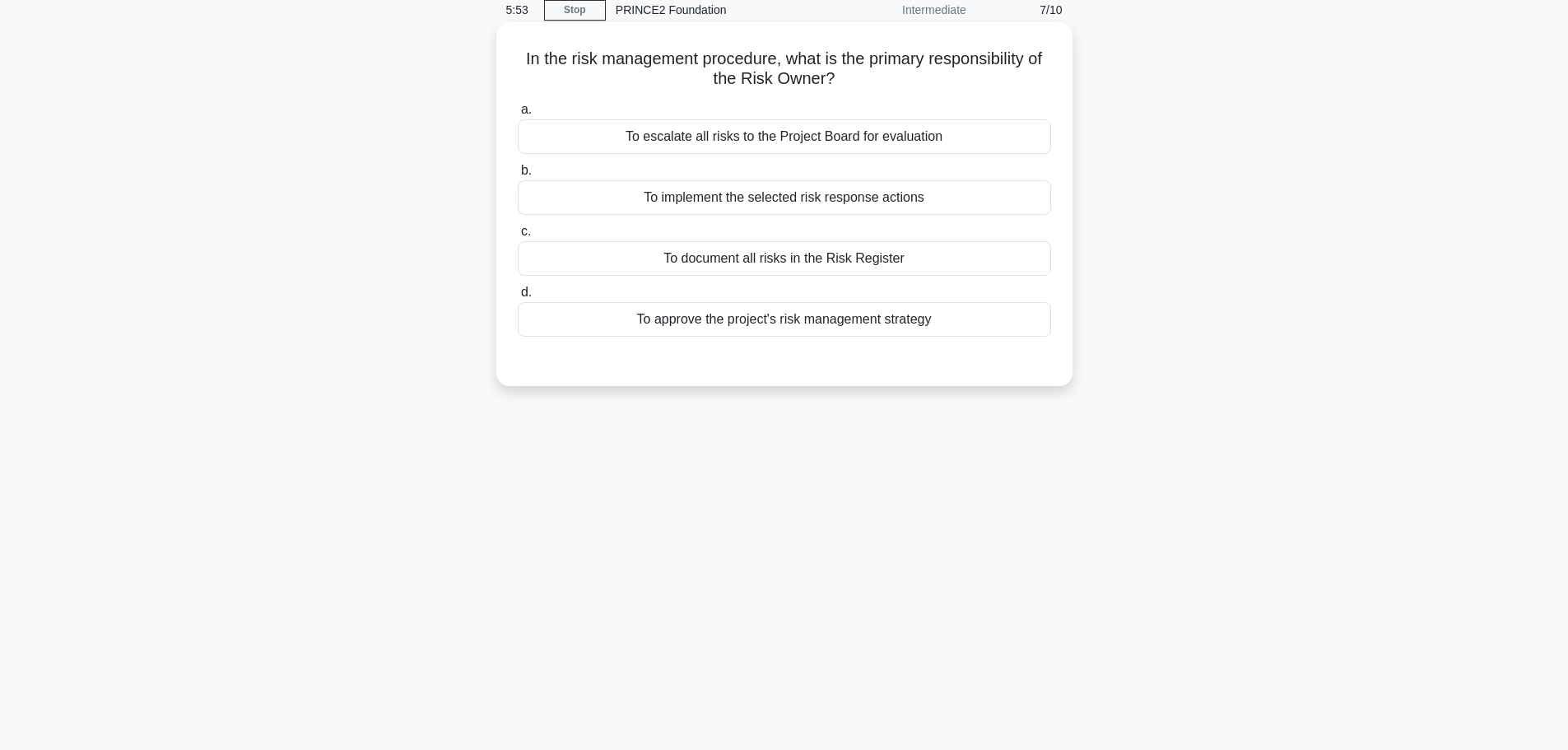
scroll to position [0, 0]
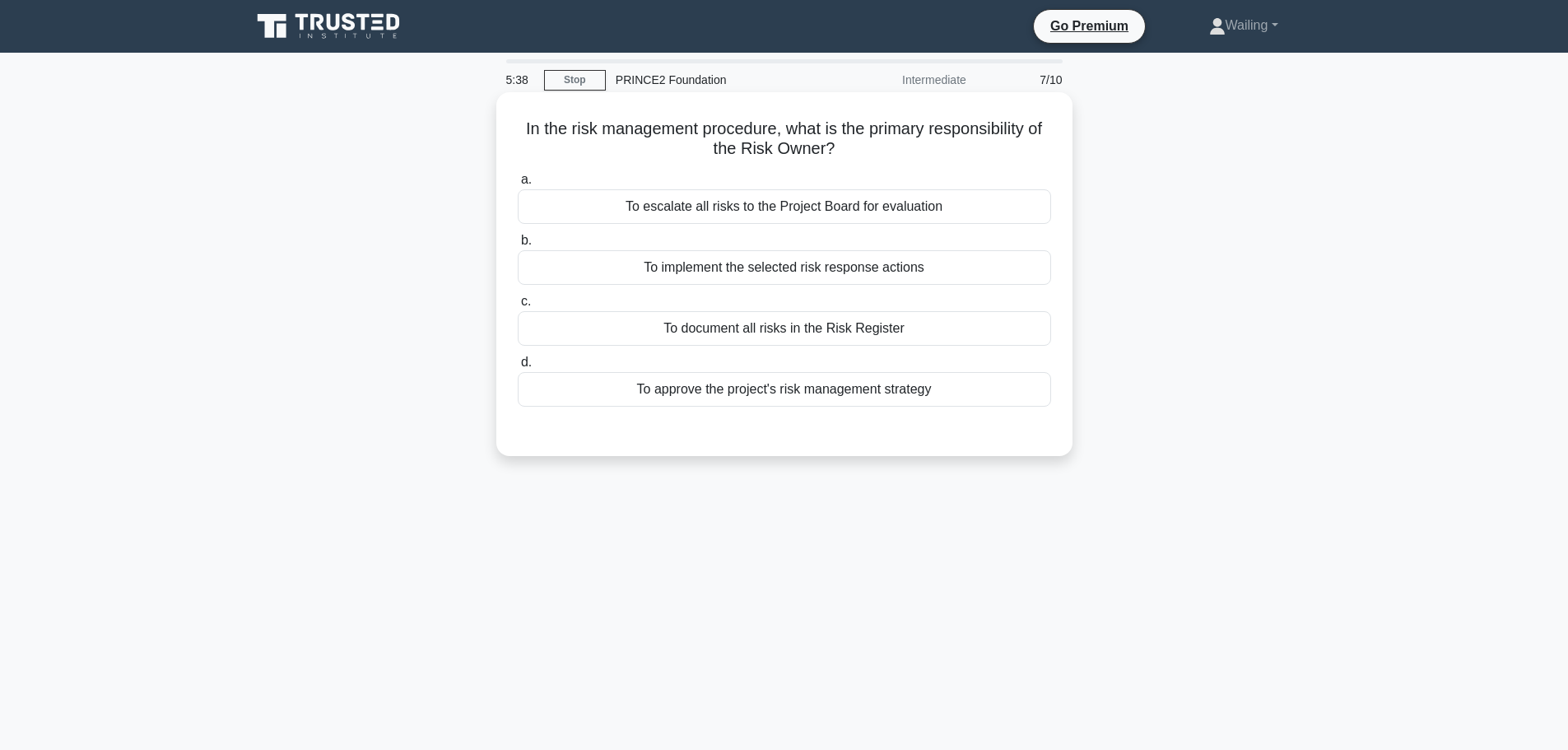
click at [714, 272] on div "To implement the selected risk response actions" at bounding box center [784, 268] width 533 height 35
click at [517, 246] on input "b. To implement the selected risk response actions" at bounding box center [517, 241] width 0 height 11
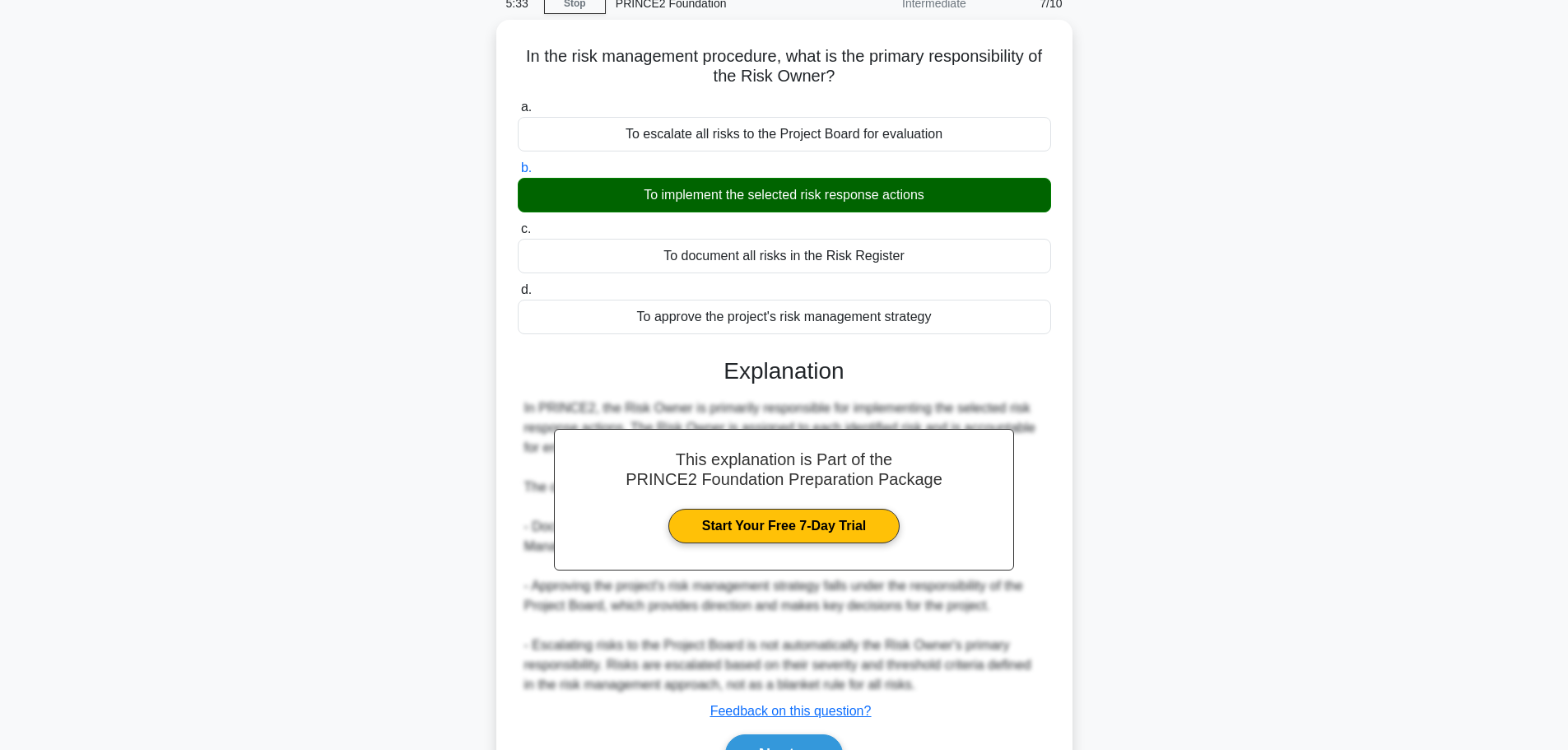
scroll to position [165, 0]
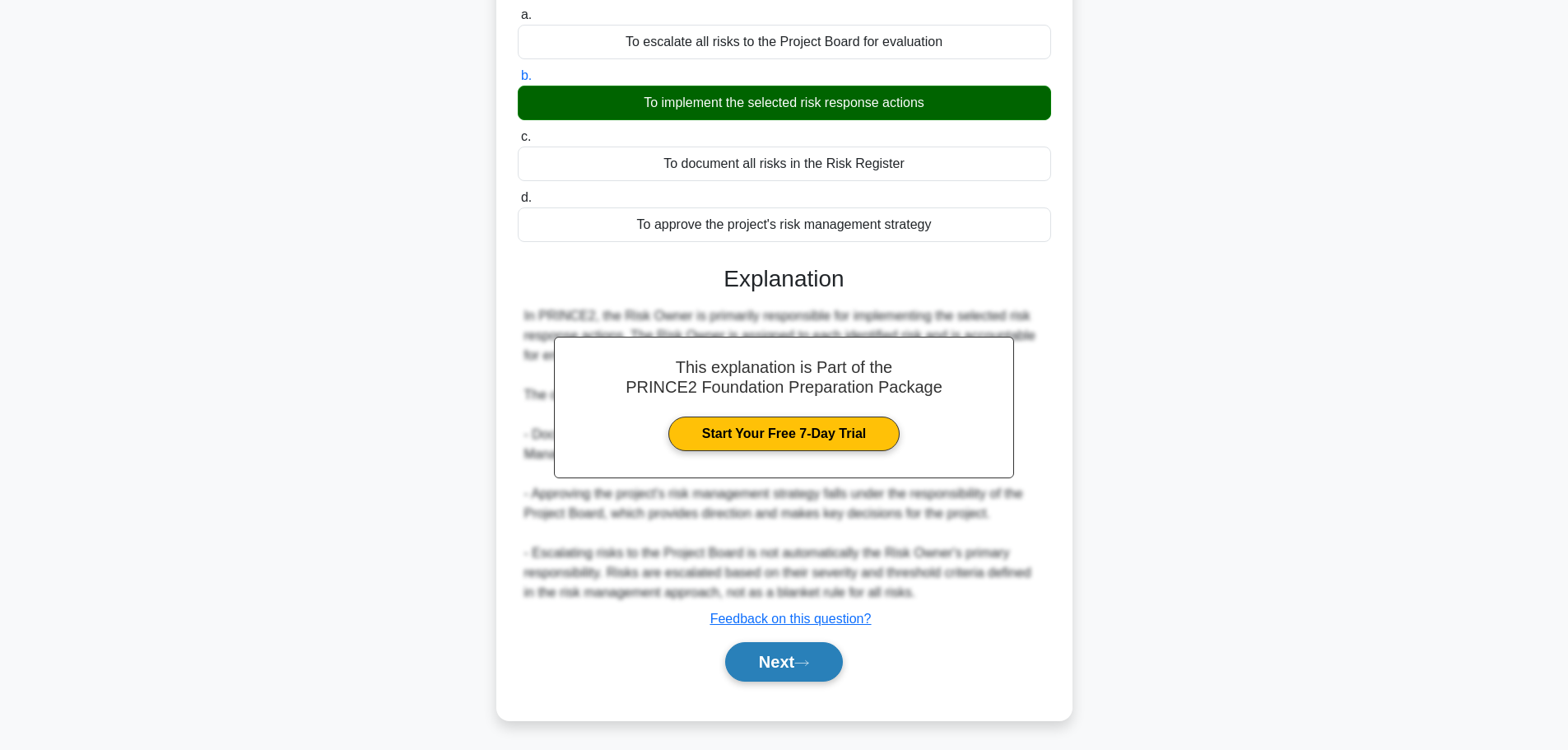
click at [785, 653] on button "Next" at bounding box center [784, 662] width 118 height 40
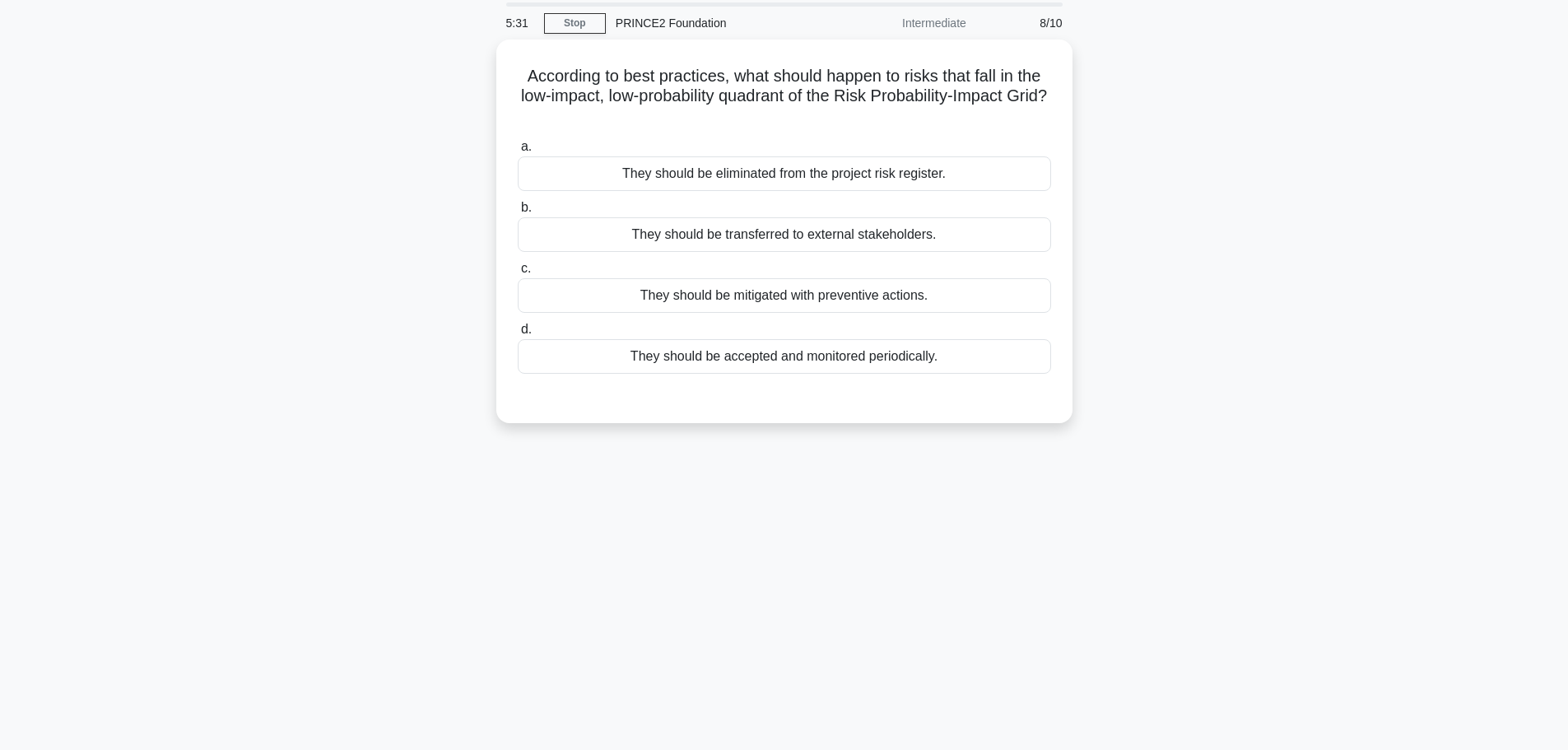
scroll to position [0, 0]
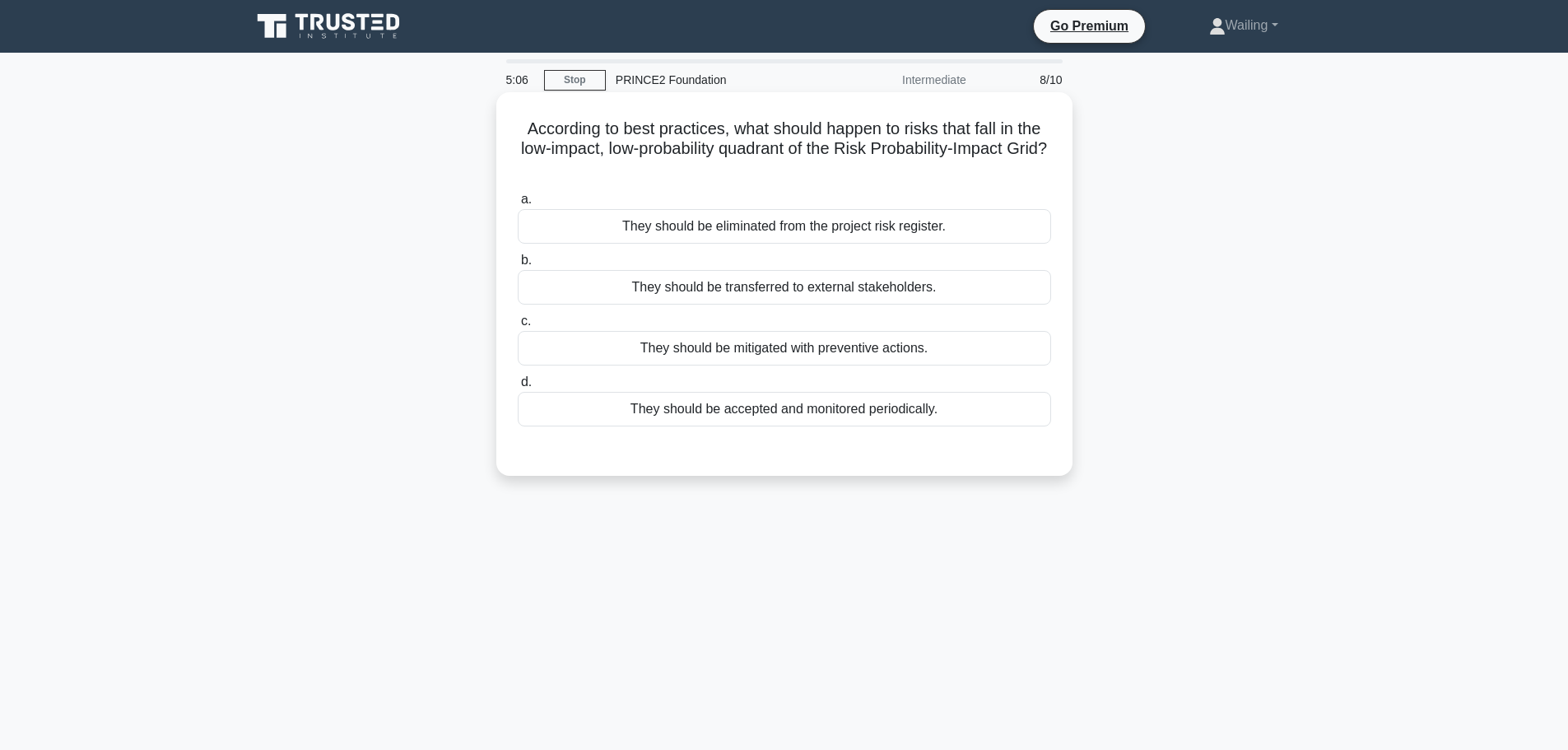
click at [740, 417] on div "They should be accepted and monitored periodically." at bounding box center [784, 410] width 533 height 35
click at [517, 388] on input "d. They should be accepted and monitored periodically." at bounding box center [517, 382] width 0 height 11
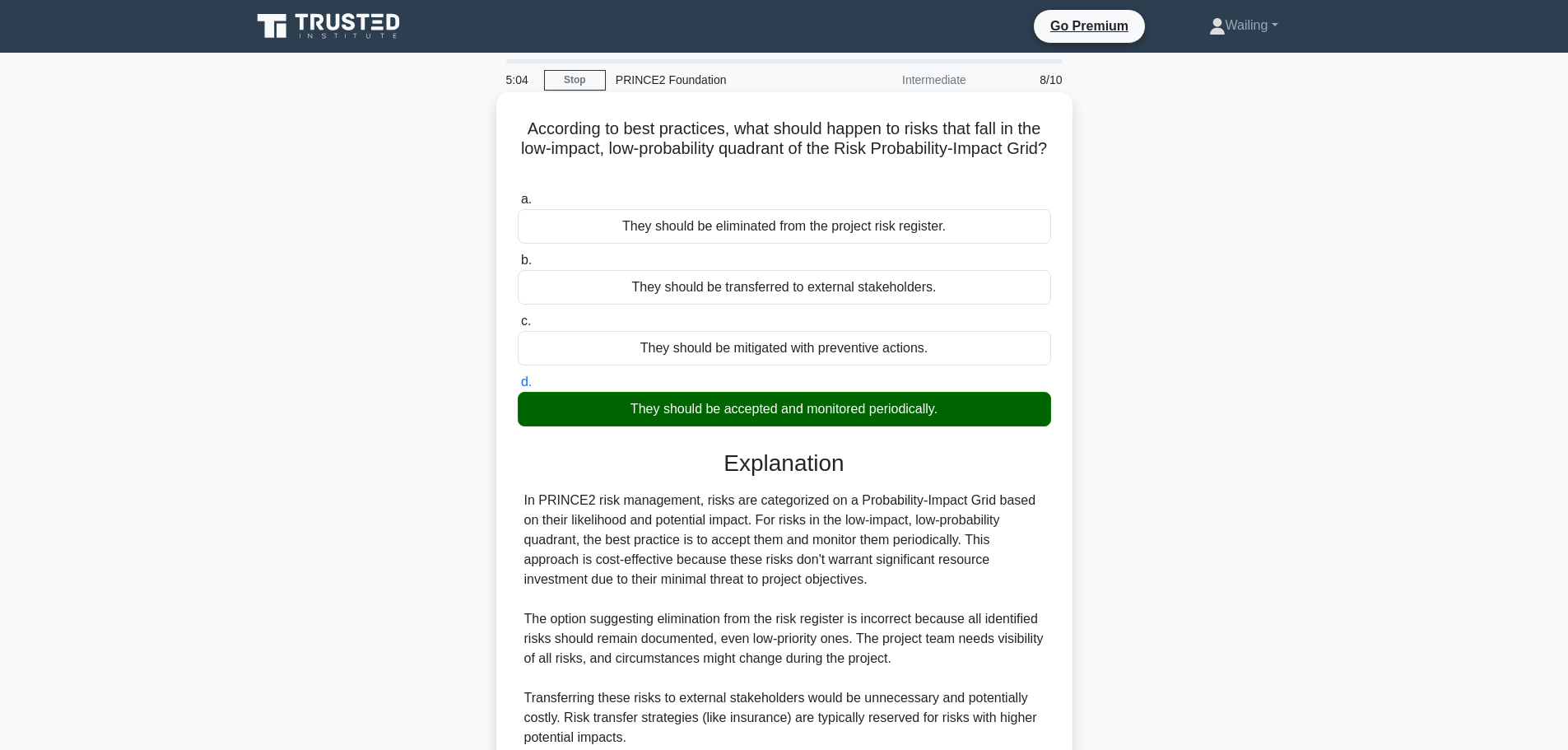
scroll to position [226, 0]
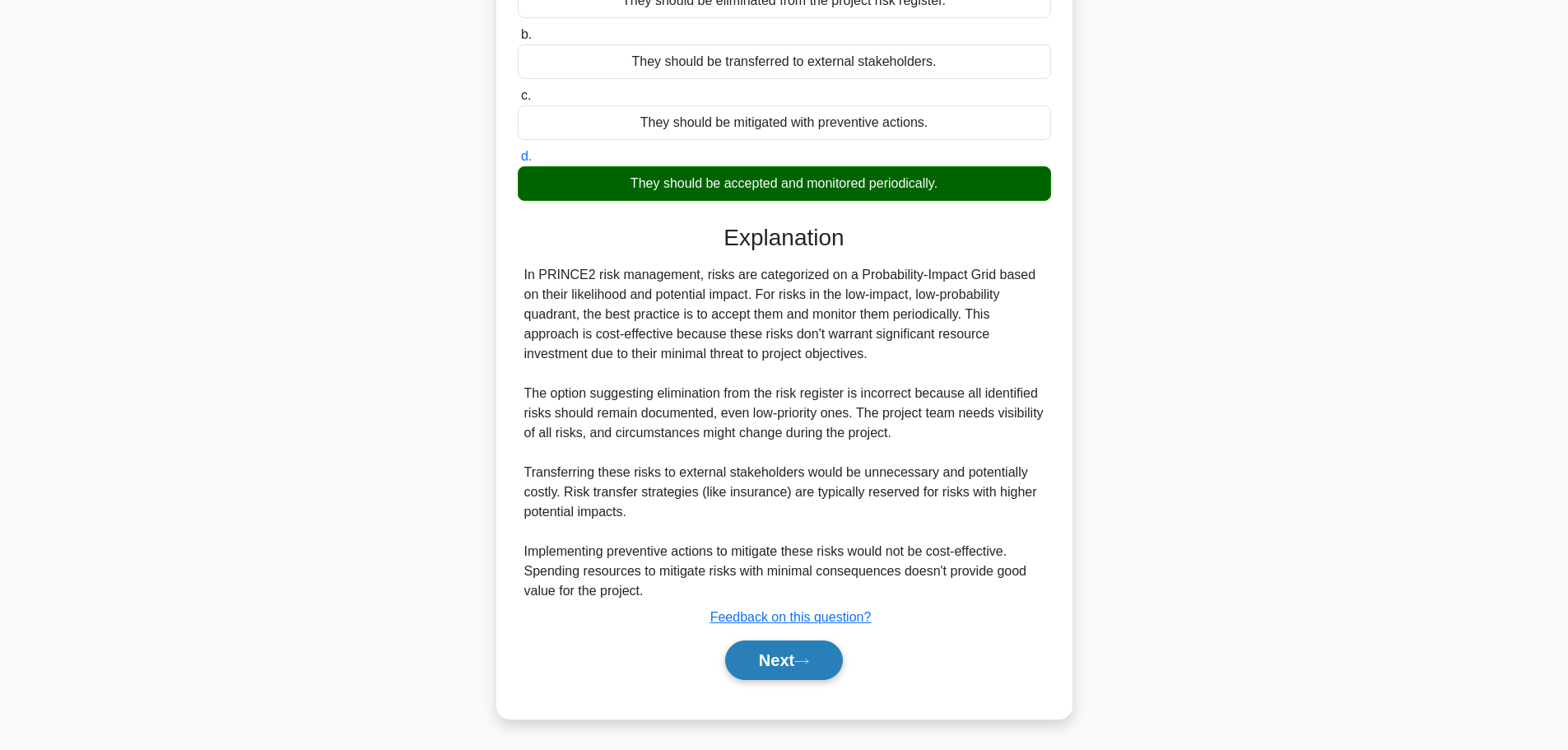
click at [772, 669] on button "Next" at bounding box center [784, 660] width 118 height 40
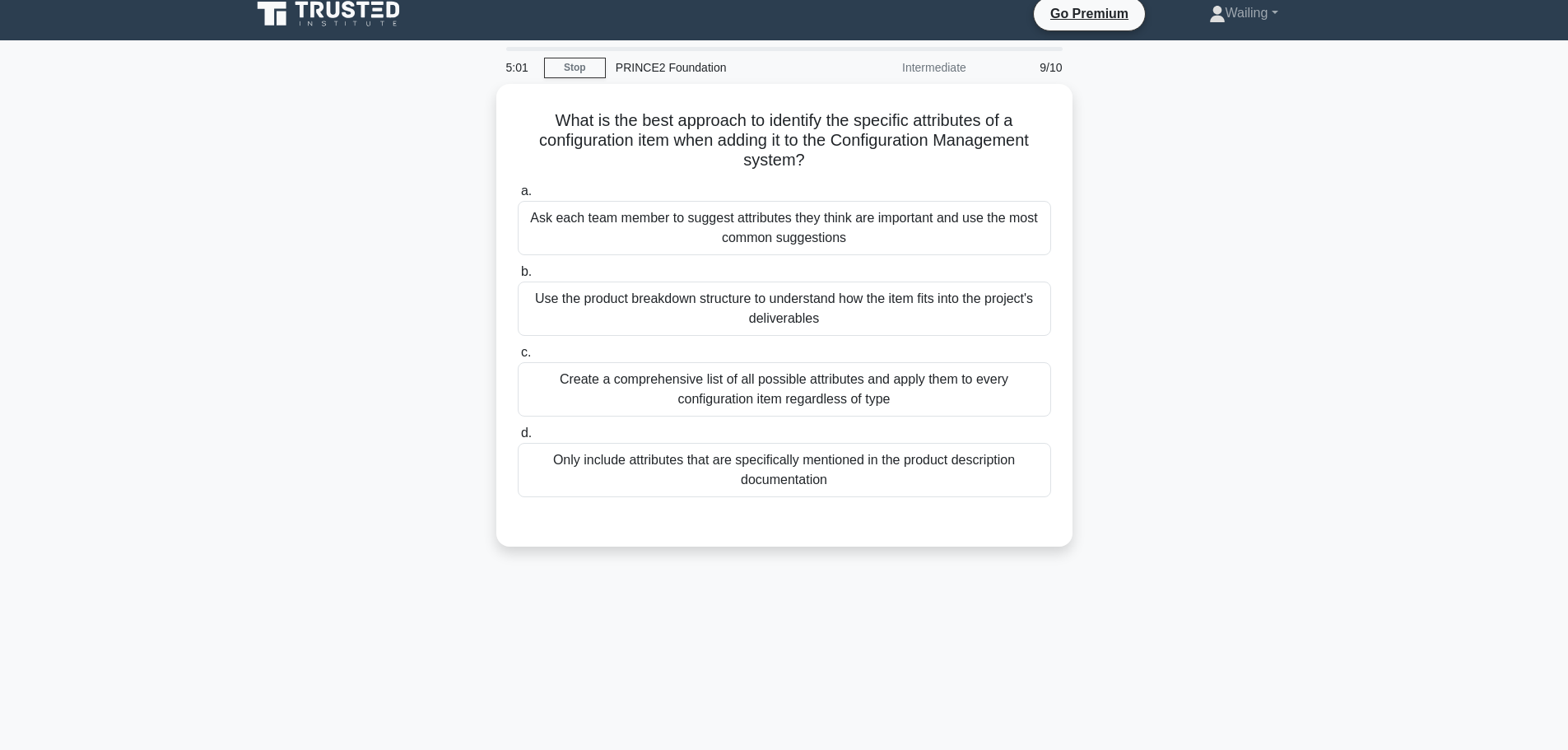
scroll to position [0, 0]
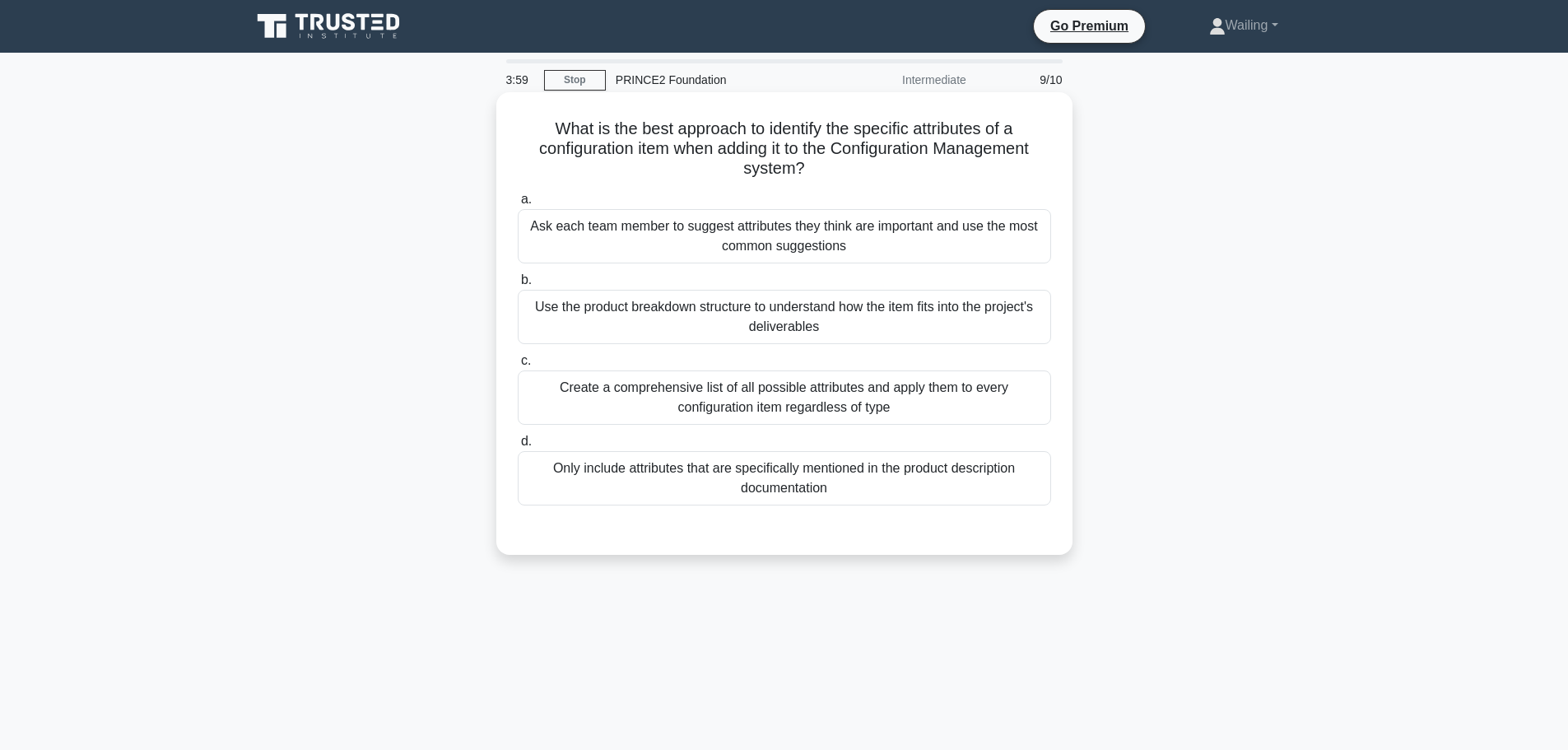
click at [778, 326] on div "Use the product breakdown structure to understand how the item fits into the pr…" at bounding box center [784, 317] width 533 height 55
click at [517, 286] on input "b. Use the product breakdown structure to understand how the item fits into the…" at bounding box center [517, 280] width 0 height 11
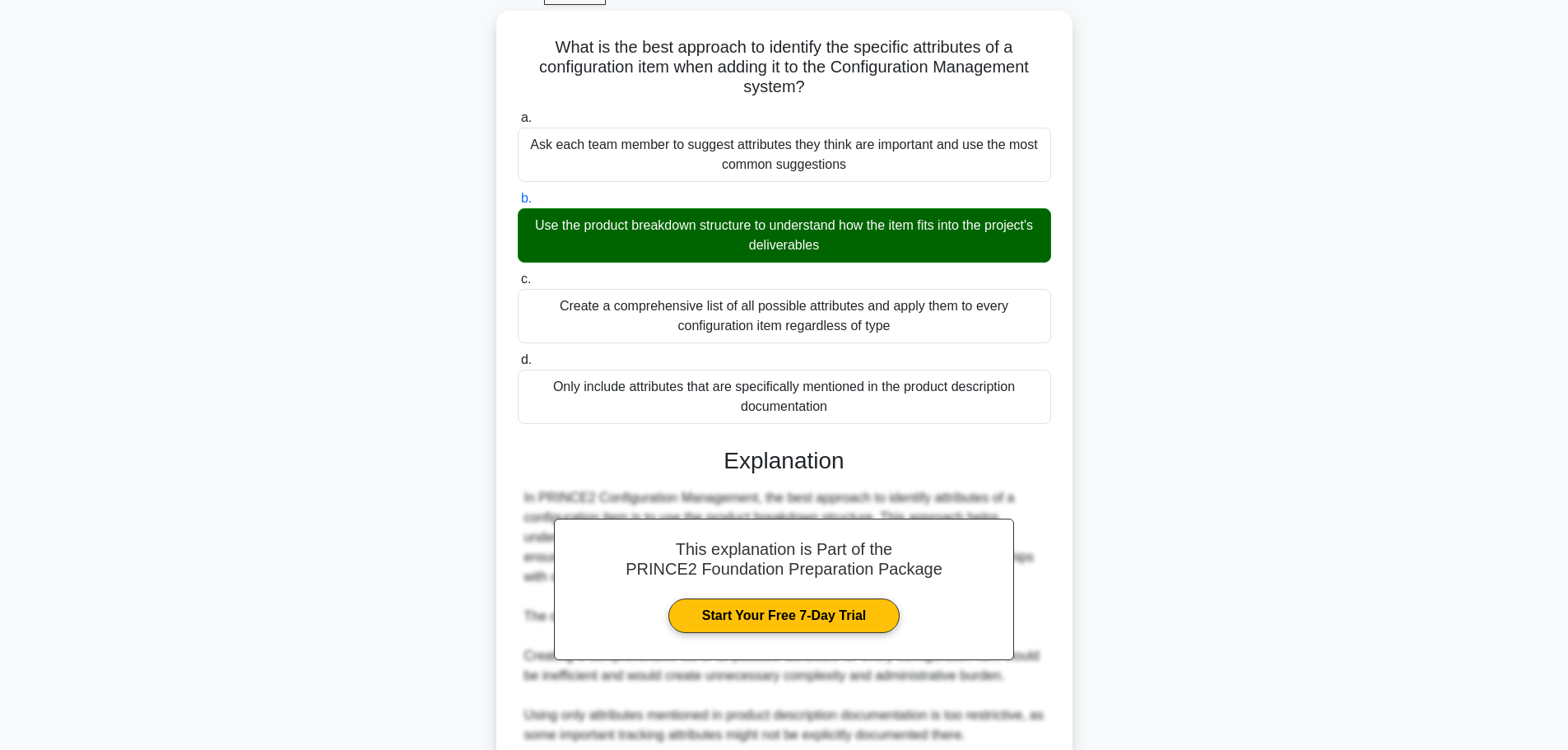
scroll to position [305, 0]
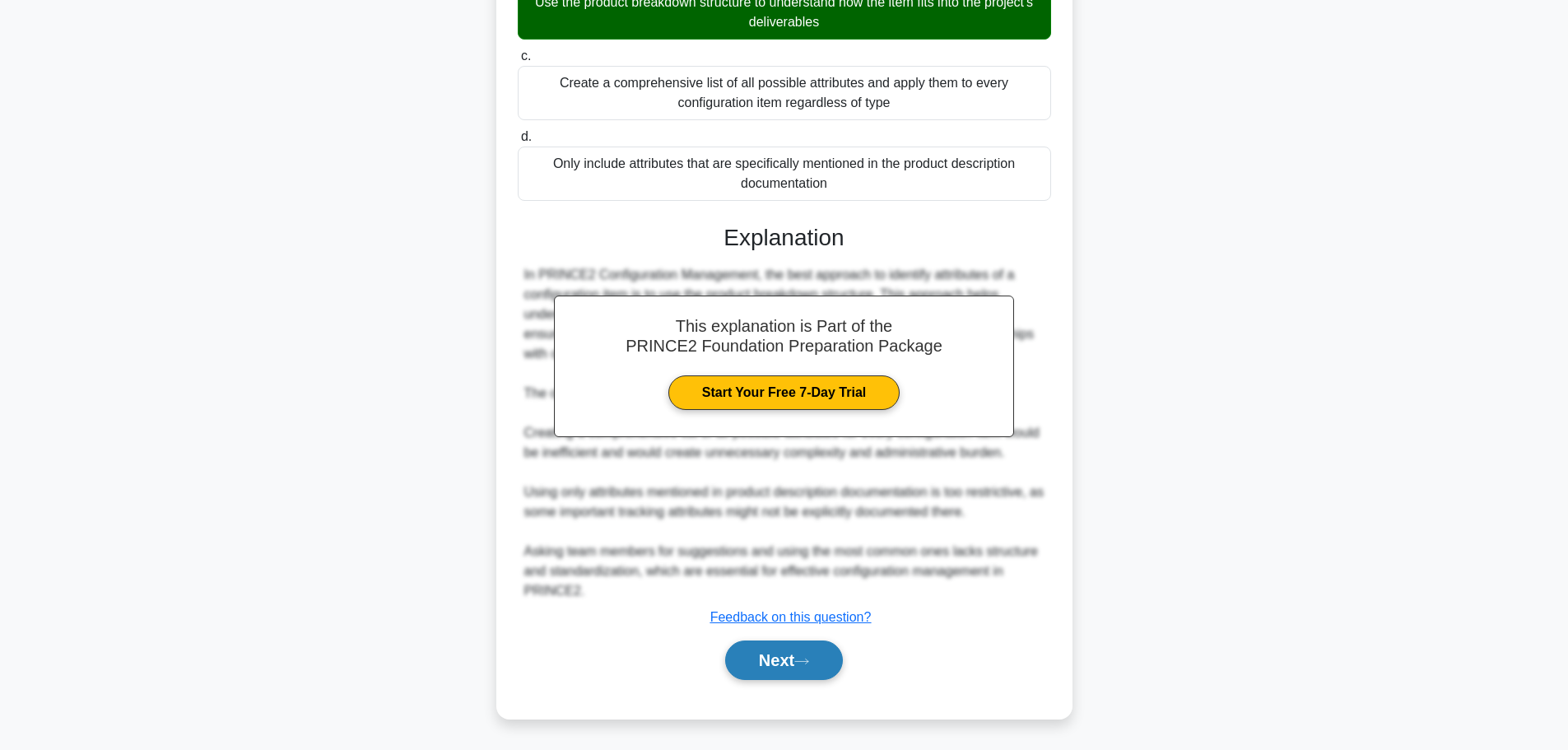
drag, startPoint x: 766, startPoint y: 661, endPoint x: 802, endPoint y: 659, distance: 36.1
click at [766, 661] on button "Next" at bounding box center [784, 660] width 118 height 40
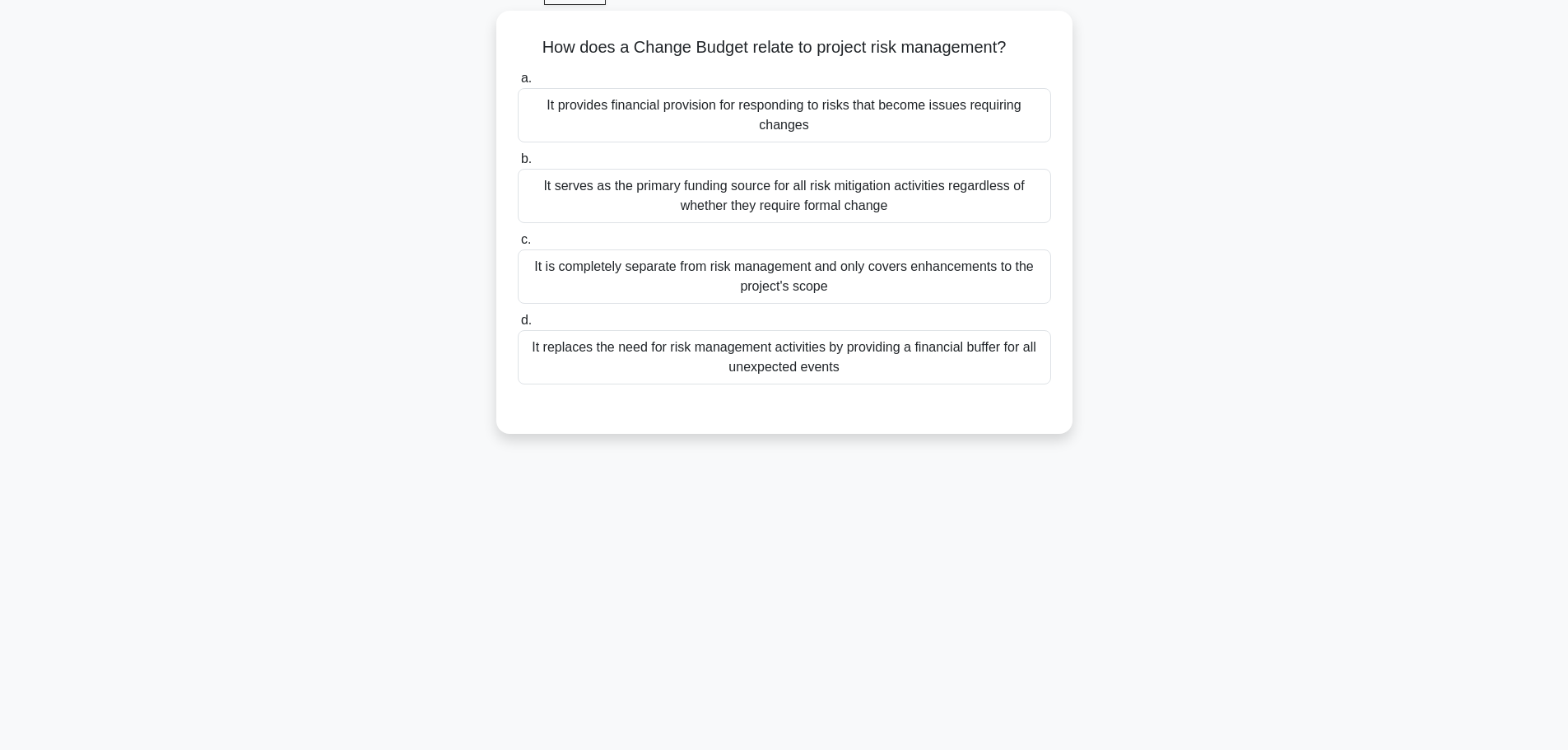
scroll to position [0, 0]
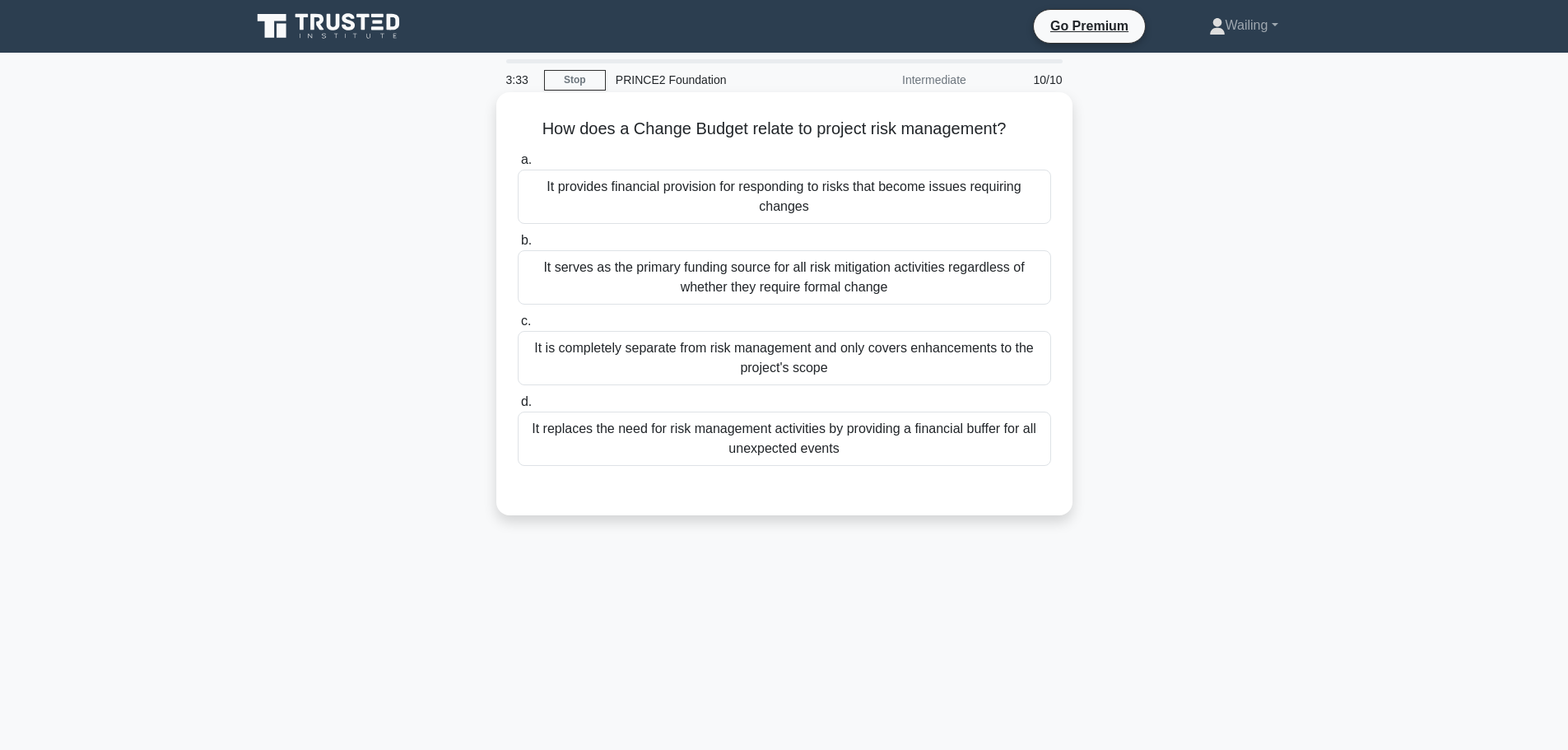
click at [674, 198] on div "It provides financial provision for responding to risks that become issues requ…" at bounding box center [784, 197] width 533 height 55
click at [517, 166] on input "a. It provides financial provision for responding to risks that become issues r…" at bounding box center [517, 160] width 0 height 11
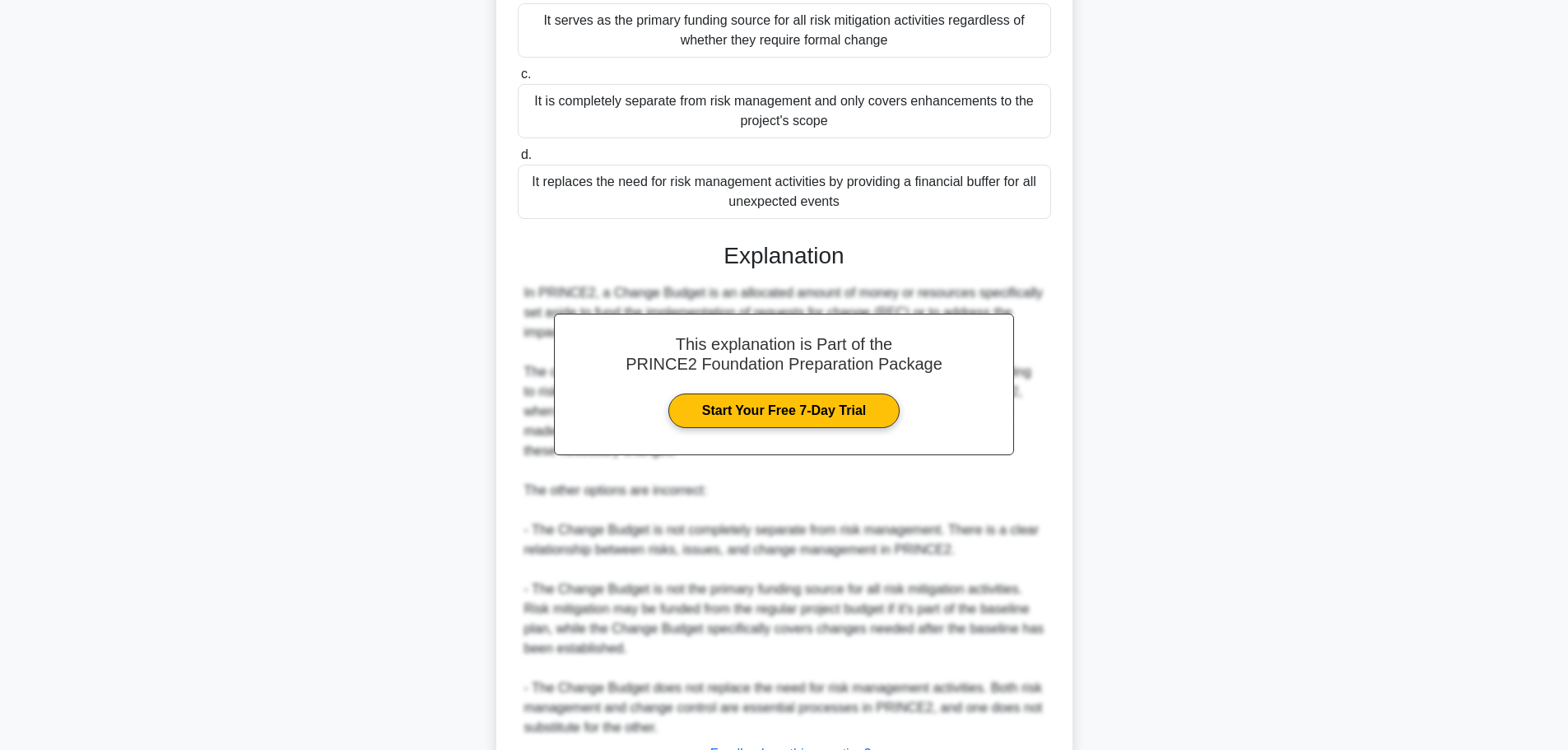
scroll to position [385, 0]
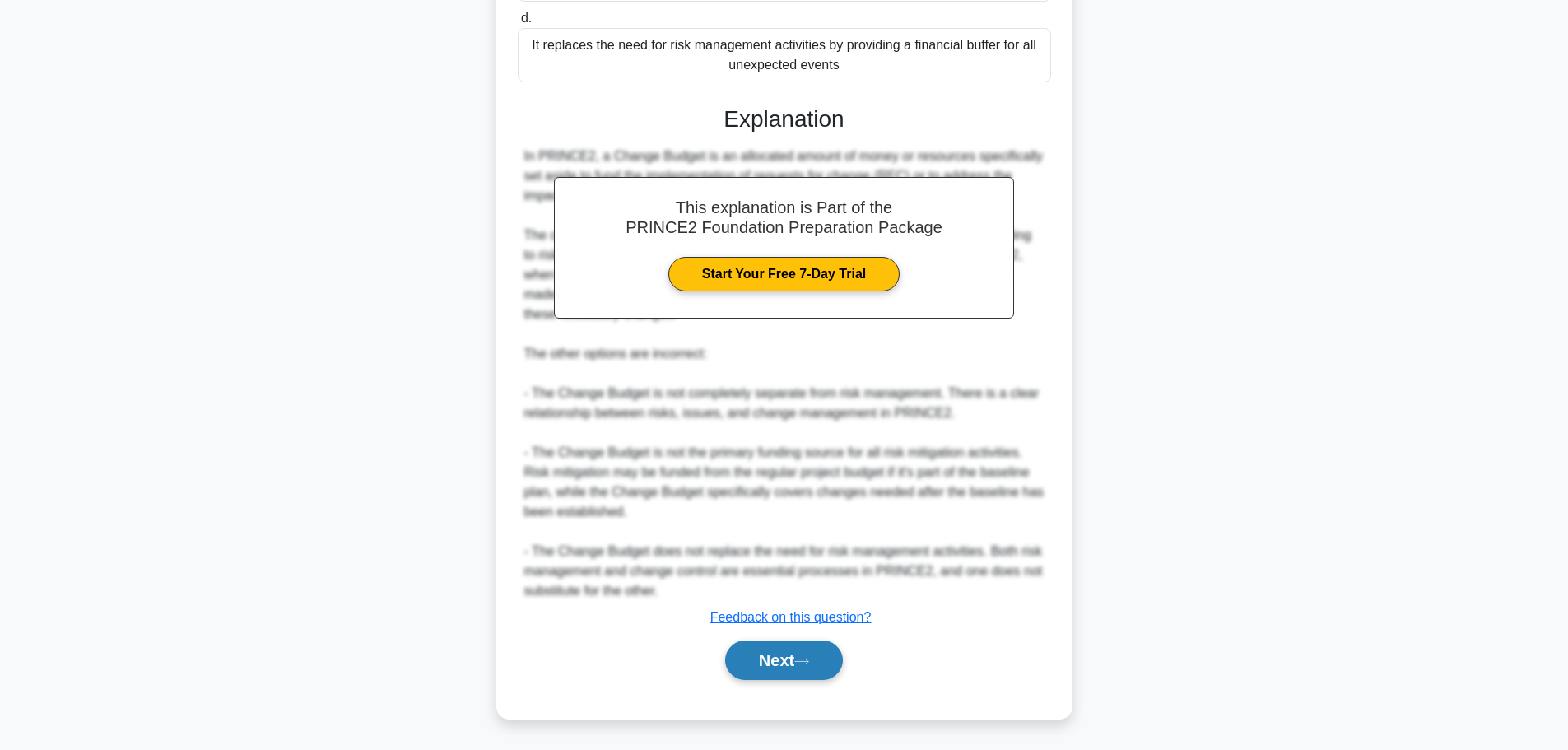
click at [792, 655] on button "Next" at bounding box center [784, 660] width 118 height 40
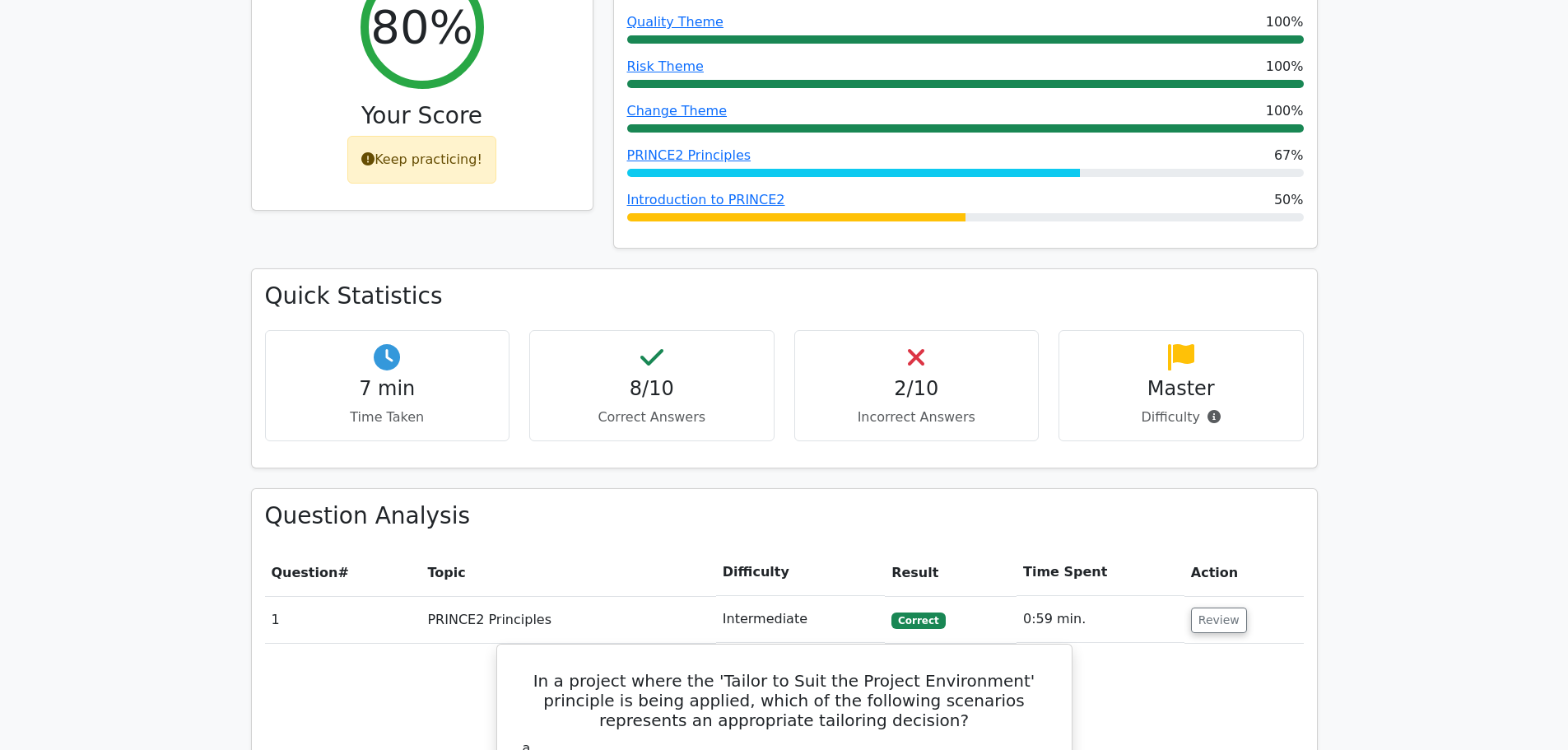
scroll to position [1071, 0]
